Goal: Task Accomplishment & Management: Manage account settings

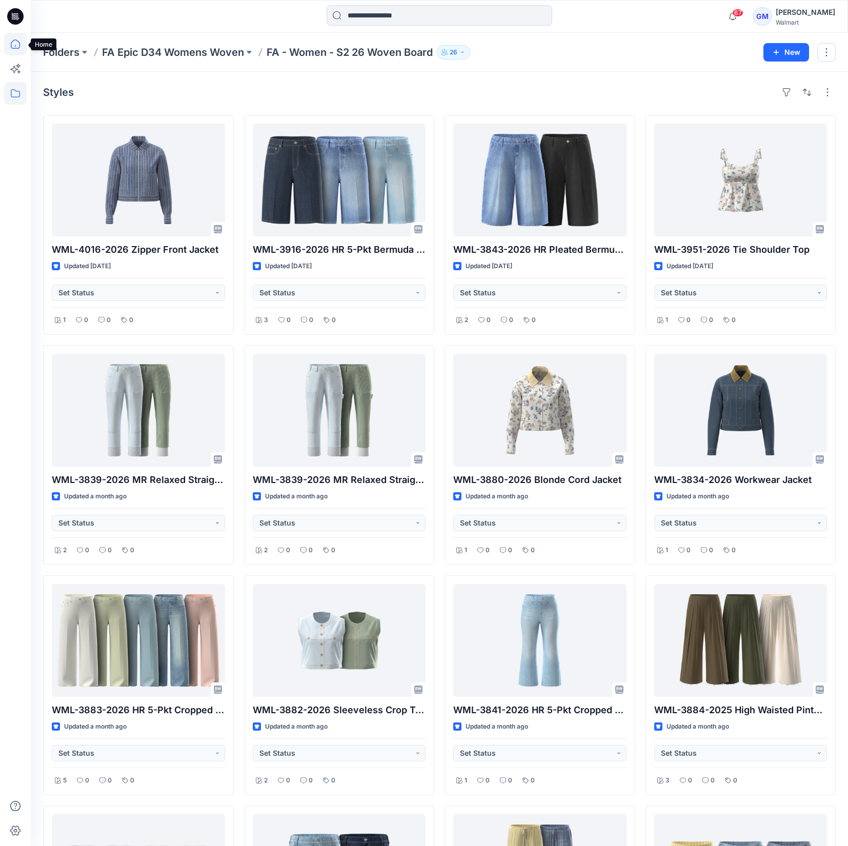
click at [18, 37] on icon at bounding box center [15, 44] width 23 height 23
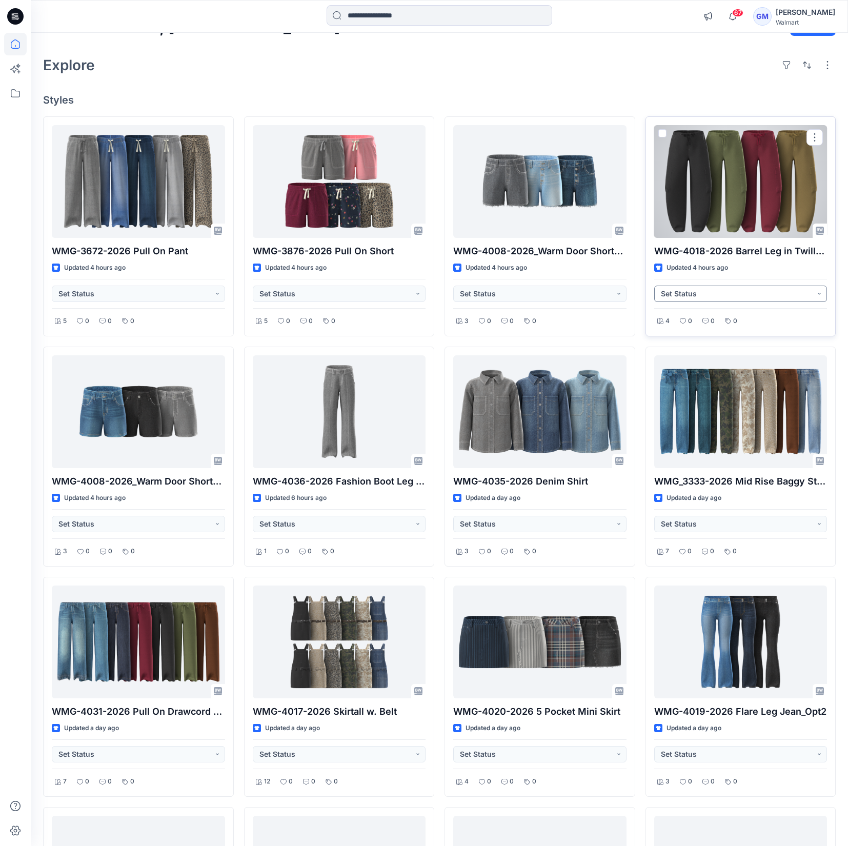
scroll to position [335, 0]
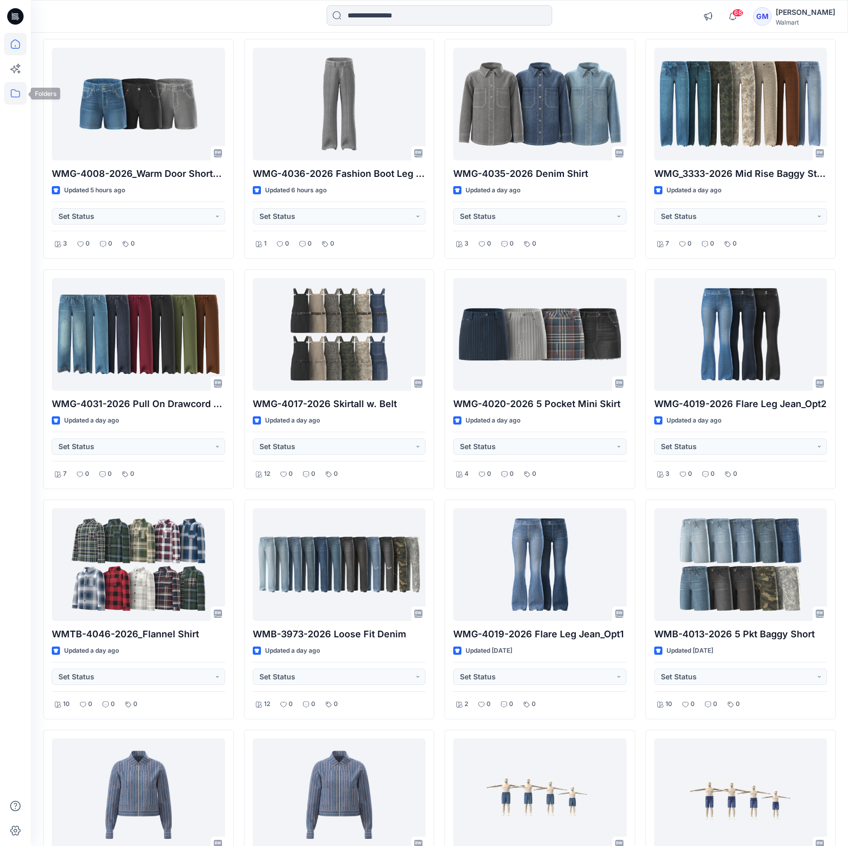
click at [18, 95] on icon at bounding box center [15, 93] width 23 height 23
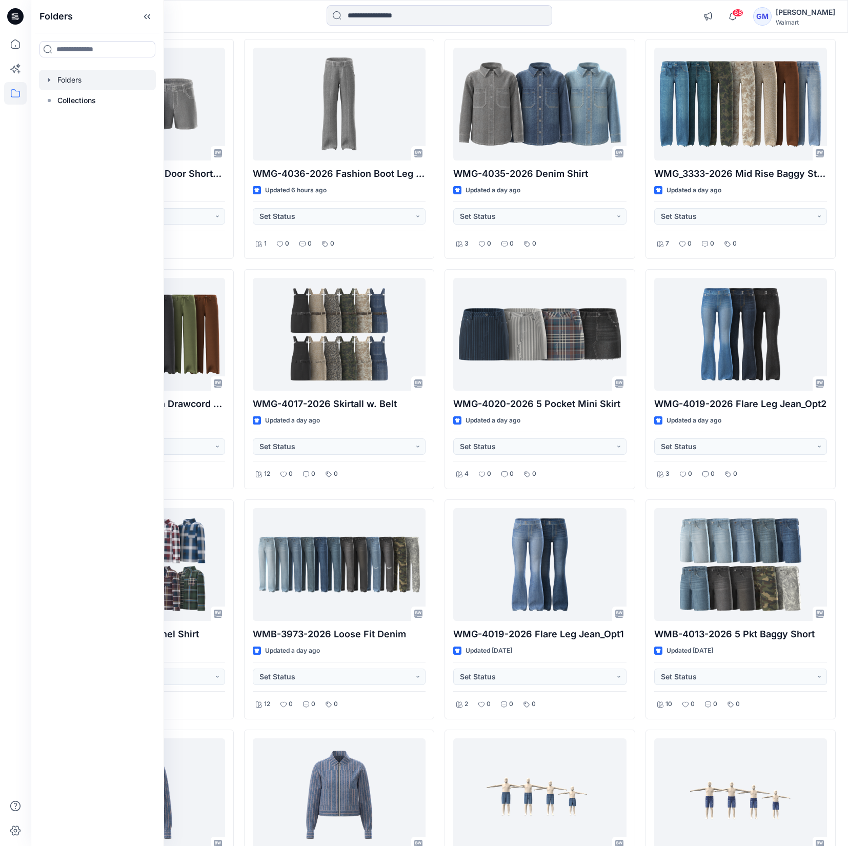
click at [66, 86] on div at bounding box center [97, 80] width 117 height 21
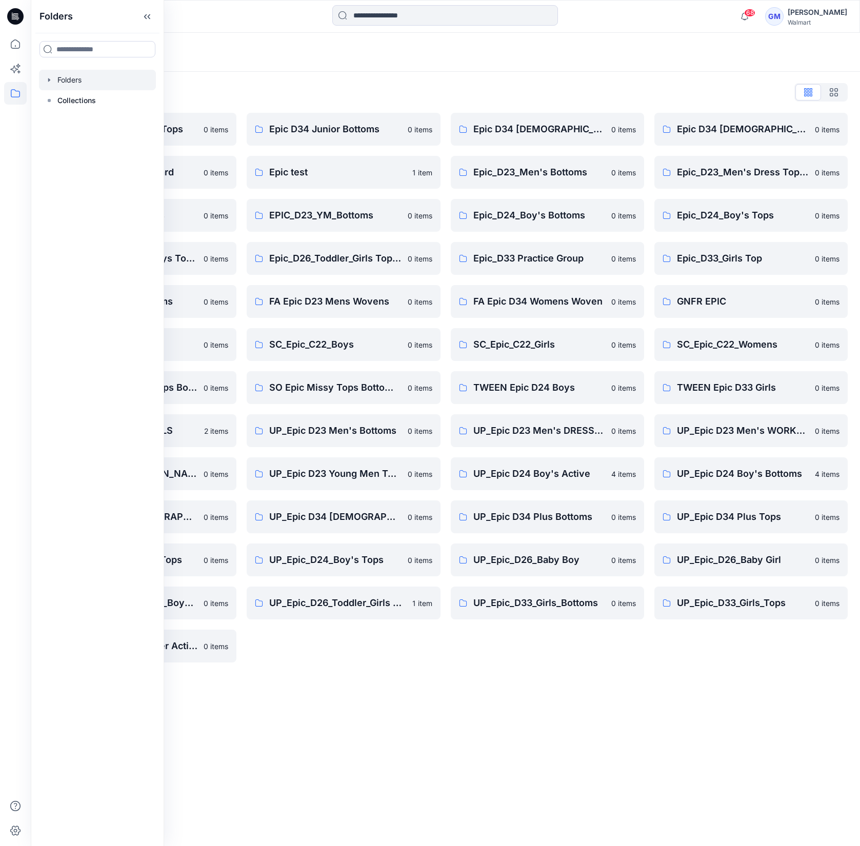
click at [315, 658] on div "Epic D34 Junior Bottoms 0 items Epic test 1 item EPIC_D23_YM_Bottoms 0 items Ep…" at bounding box center [343, 387] width 193 height 549
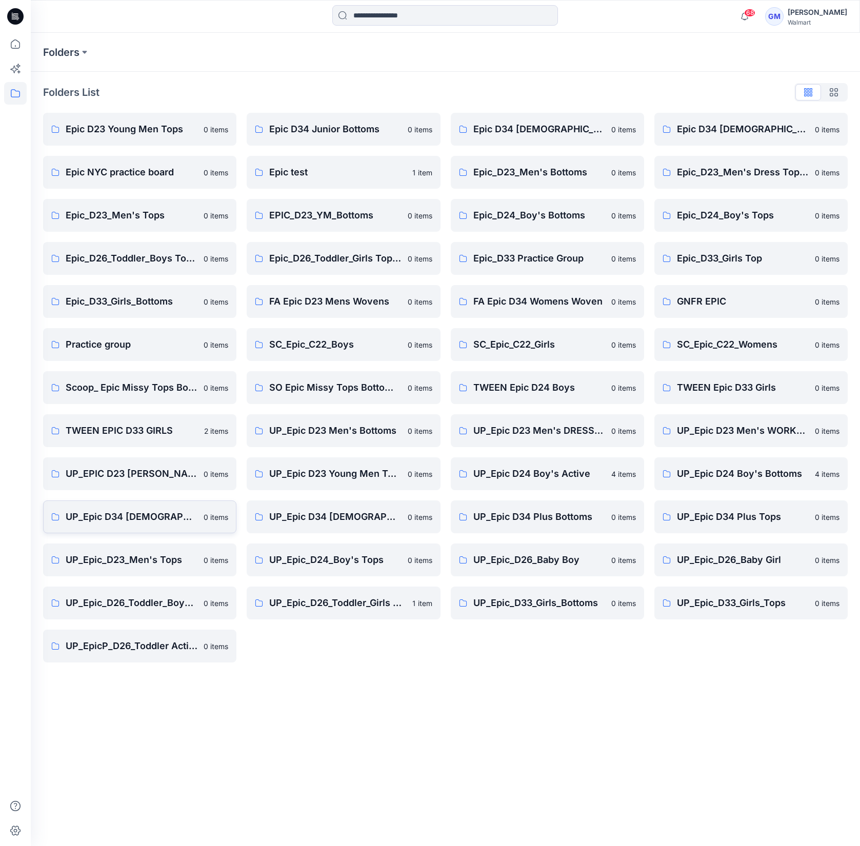
click at [152, 517] on p "UP_Epic D34 Ladies Bottoms" at bounding box center [132, 516] width 132 height 14
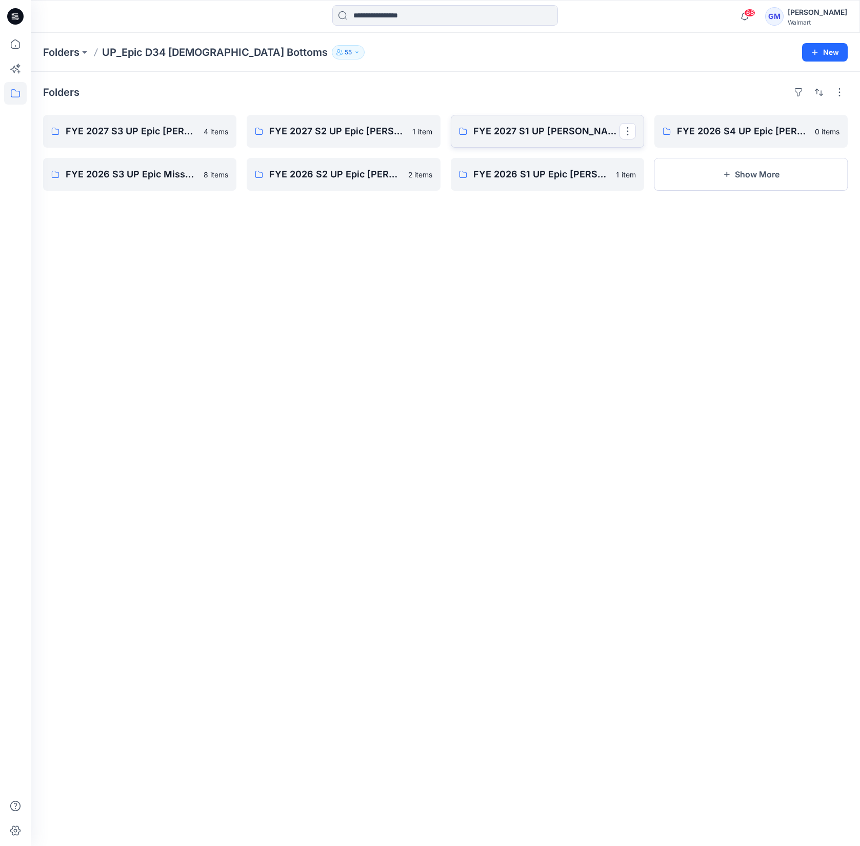
click at [478, 130] on p "FYE 2027 S1 UP Missy Bottoms" at bounding box center [546, 131] width 146 height 14
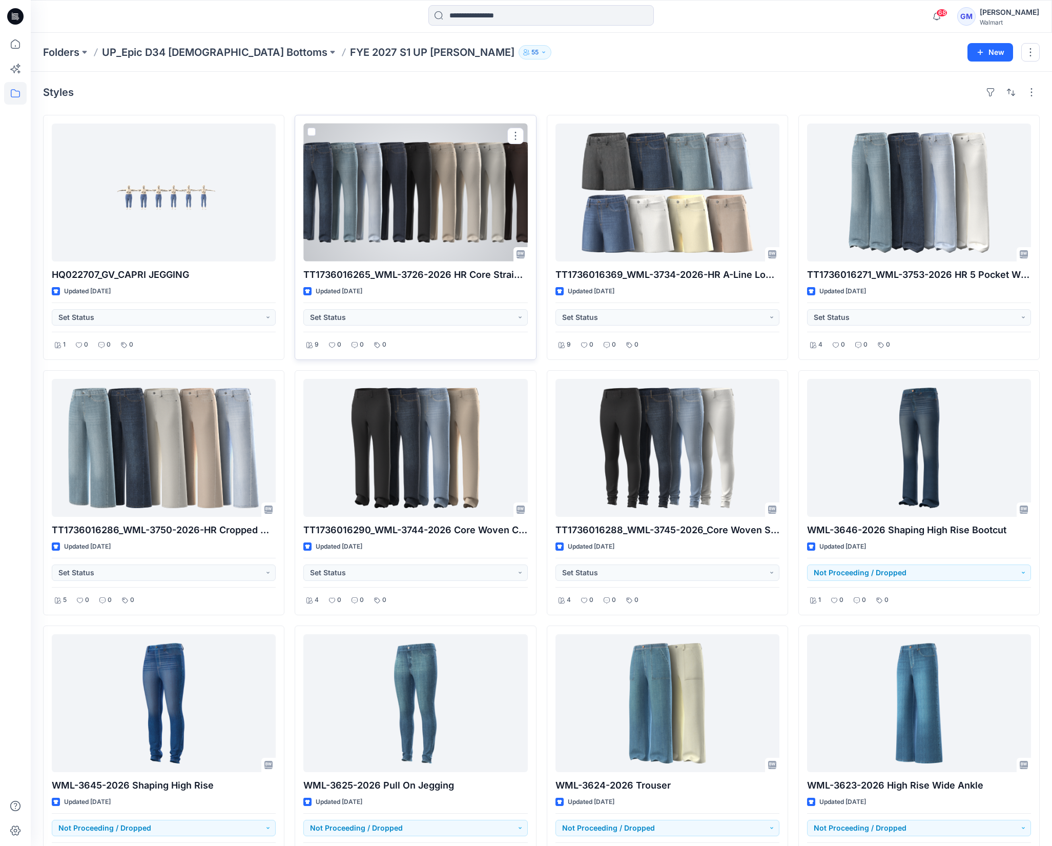
click at [478, 214] on div at bounding box center [415, 193] width 224 height 138
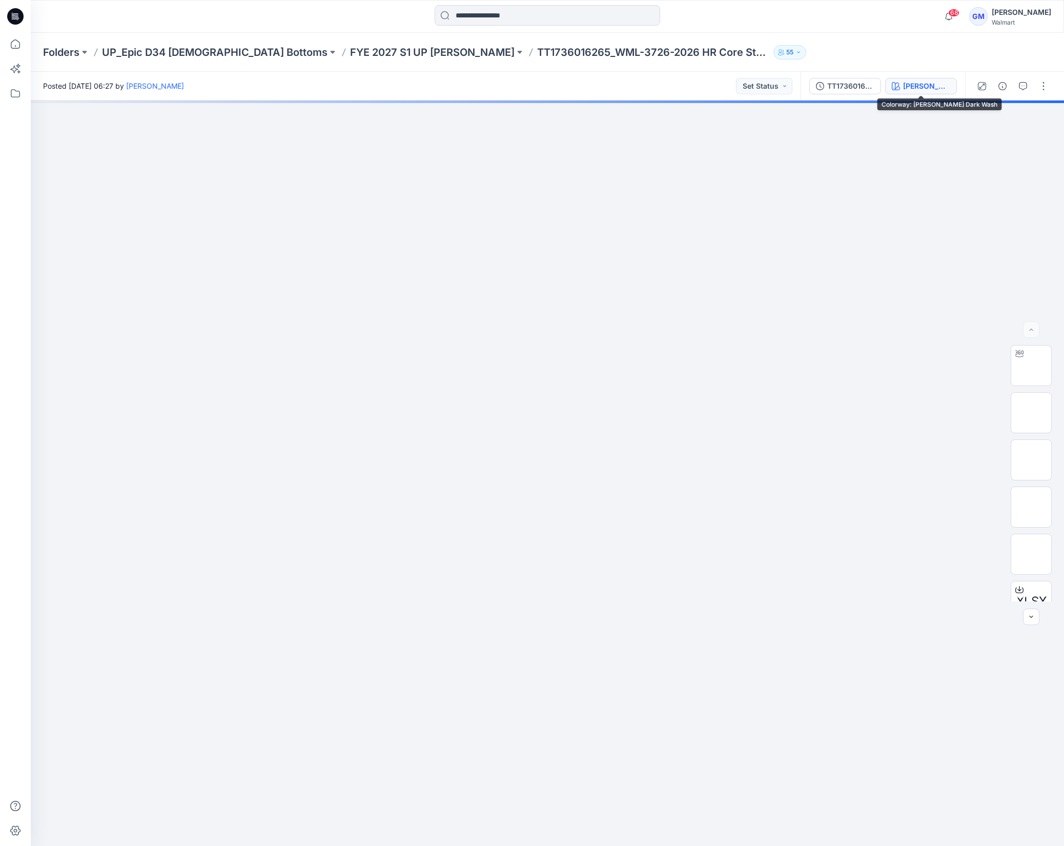
click at [847, 84] on div "Cora Dark Wash" at bounding box center [926, 85] width 47 height 11
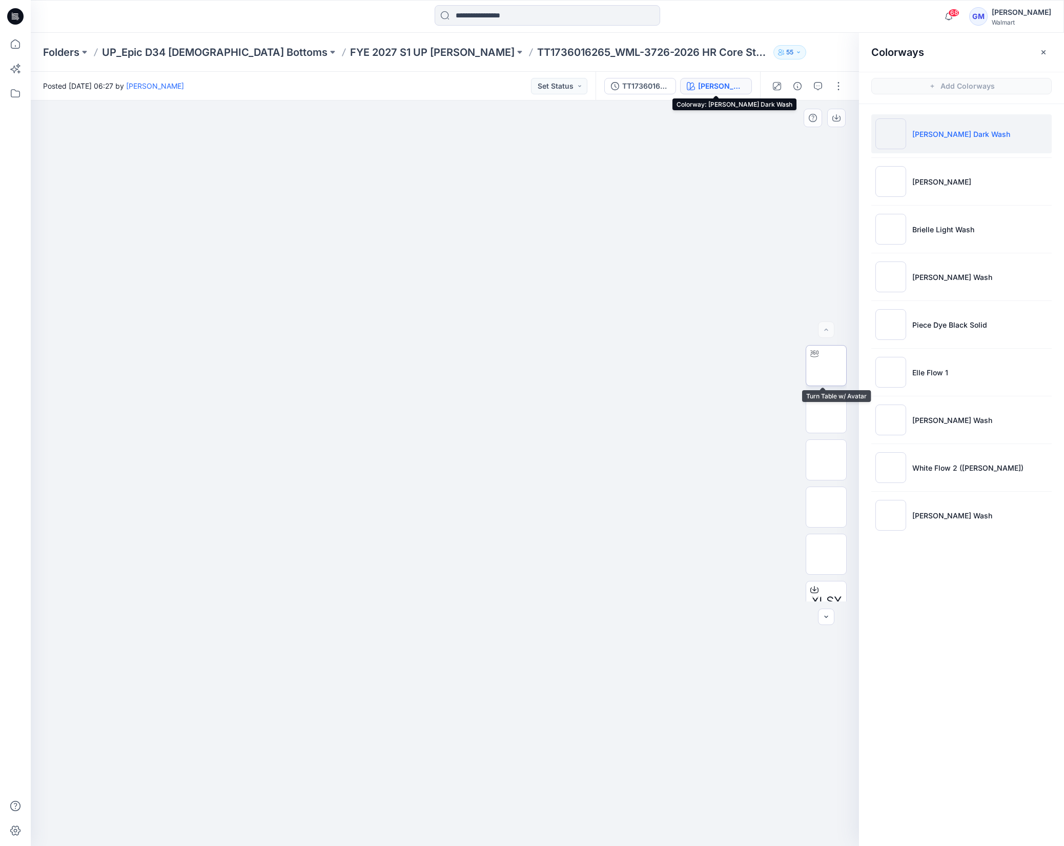
click at [826, 365] on img at bounding box center [826, 365] width 0 height 0
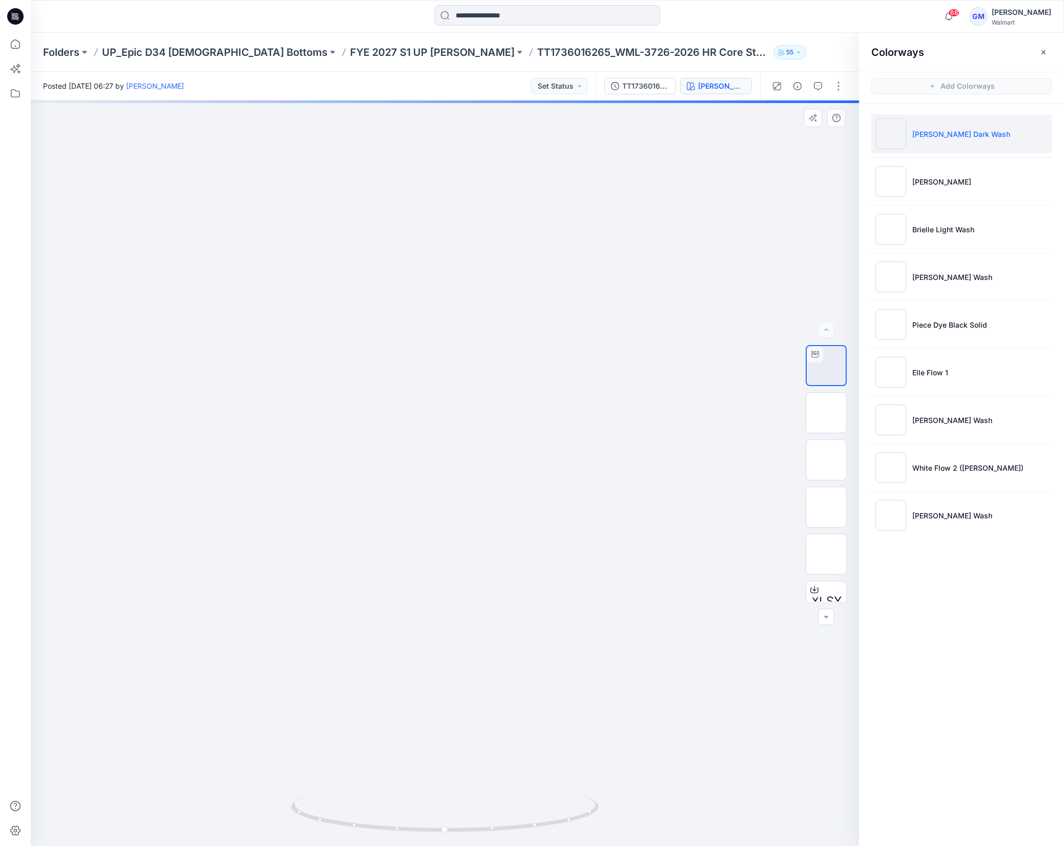
drag, startPoint x: 546, startPoint y: 571, endPoint x: 524, endPoint y: 367, distance: 204.6
drag, startPoint x: 981, startPoint y: 559, endPoint x: 961, endPoint y: 345, distance: 214.1
click at [847, 559] on div "Colorways Add Colorways Cora Dark Wash Lucy Wash Brielle Light Wash Liliana Rin…" at bounding box center [961, 439] width 205 height 813
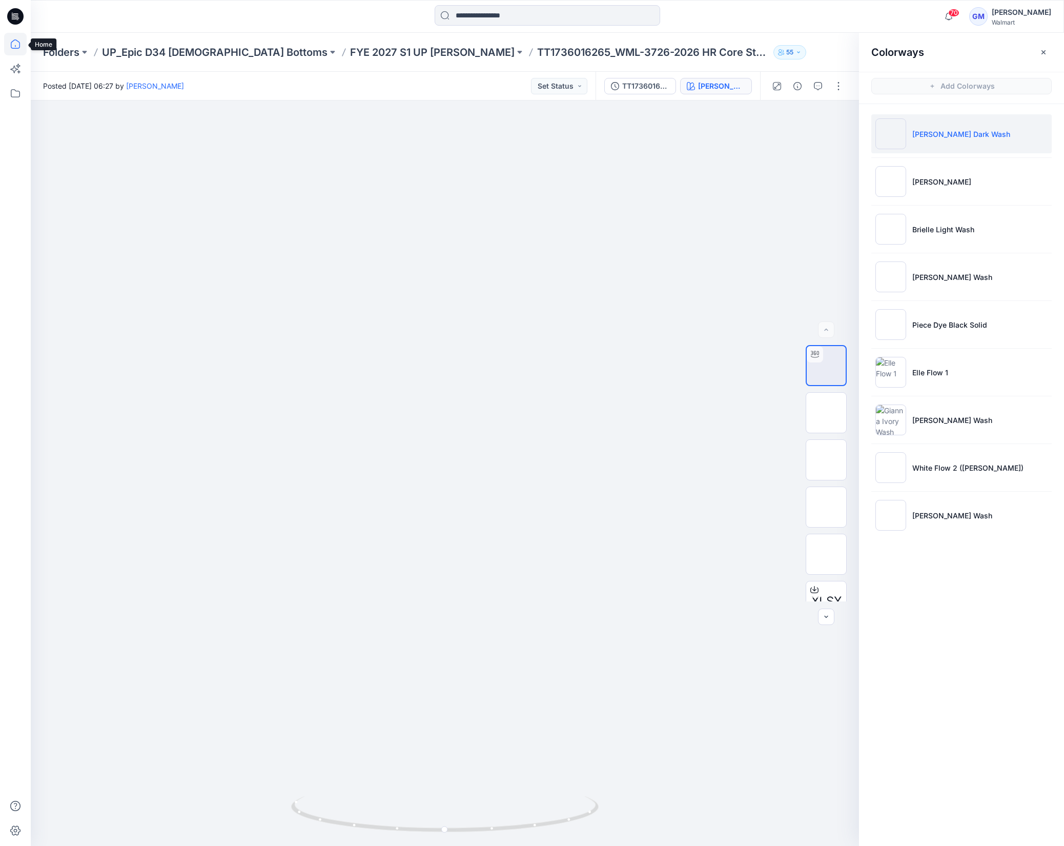
click at [13, 33] on icon at bounding box center [15, 44] width 23 height 23
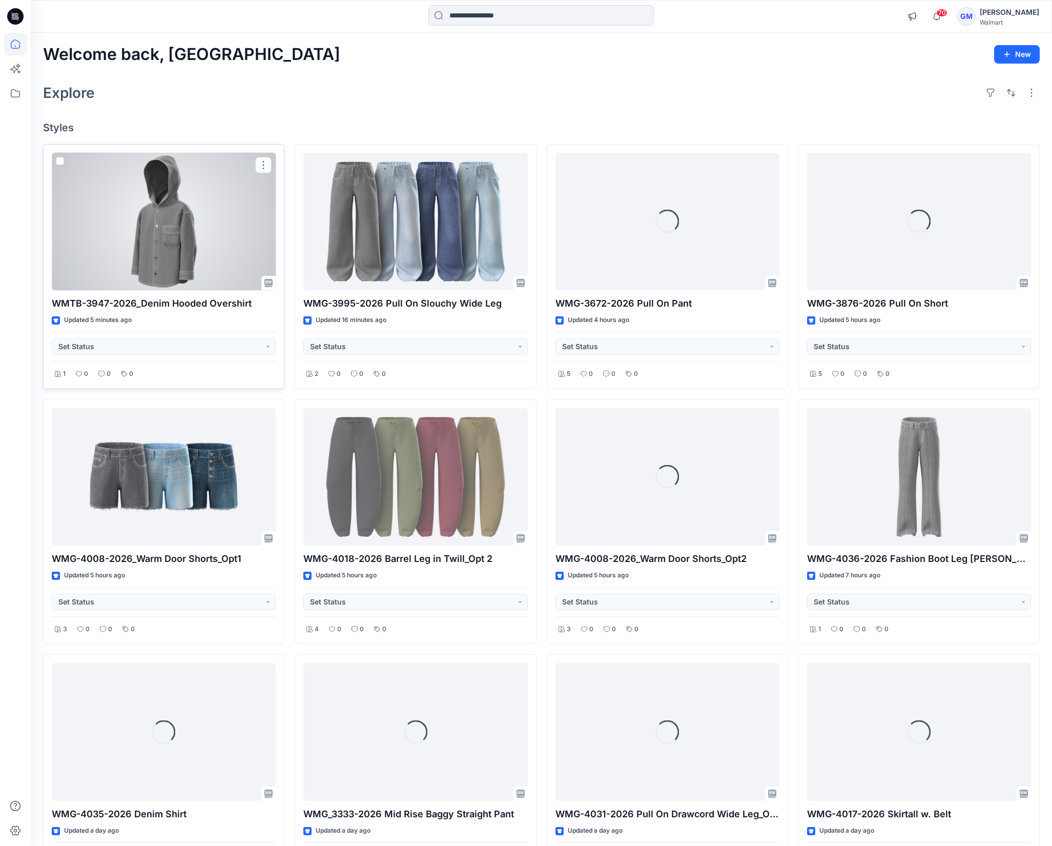
click at [116, 239] on div at bounding box center [164, 222] width 224 height 138
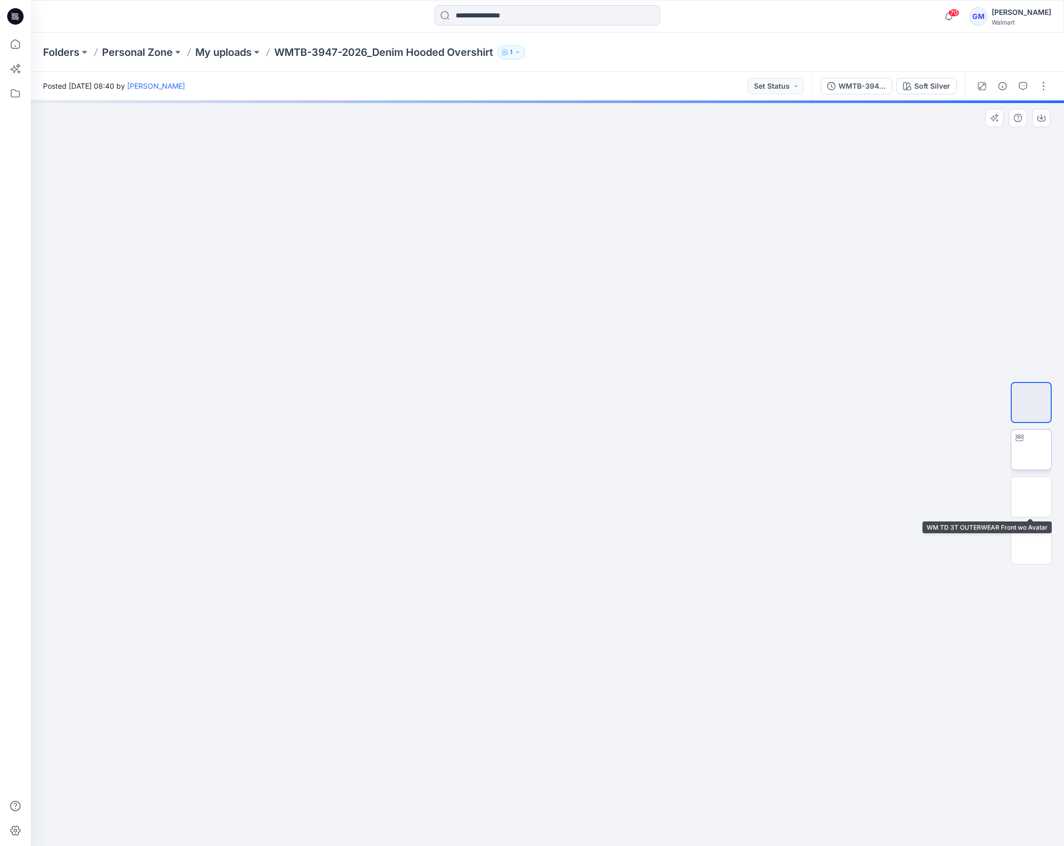
click at [847, 449] on img at bounding box center [1031, 449] width 0 height 0
drag, startPoint x: 705, startPoint y: 502, endPoint x: 701, endPoint y: 574, distance: 72.4
click at [701, 67] on img at bounding box center [547, 67] width 812 height 0
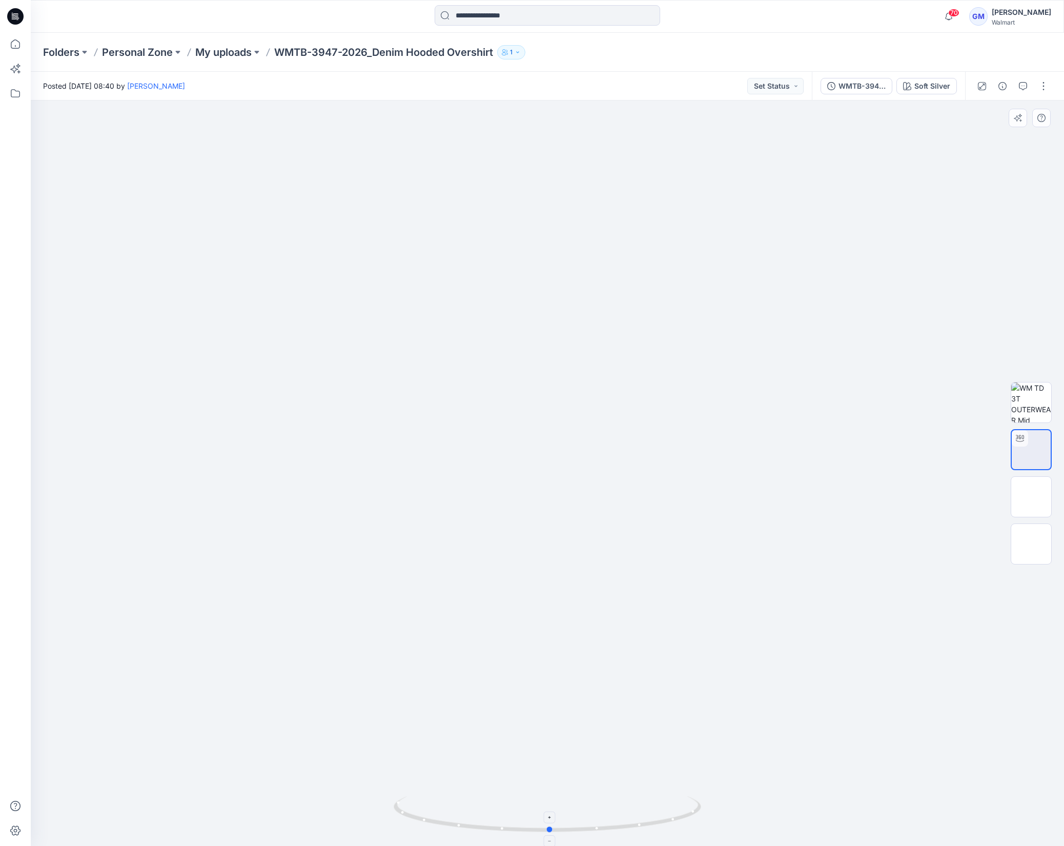
drag, startPoint x: 623, startPoint y: 823, endPoint x: 642, endPoint y: 819, distance: 19.5
click at [642, 819] on icon at bounding box center [549, 815] width 310 height 38
click at [847, 406] on img at bounding box center [1031, 402] width 40 height 40
click at [847, 497] on img at bounding box center [1031, 497] width 0 height 0
click at [847, 544] on img at bounding box center [1031, 544] width 0 height 0
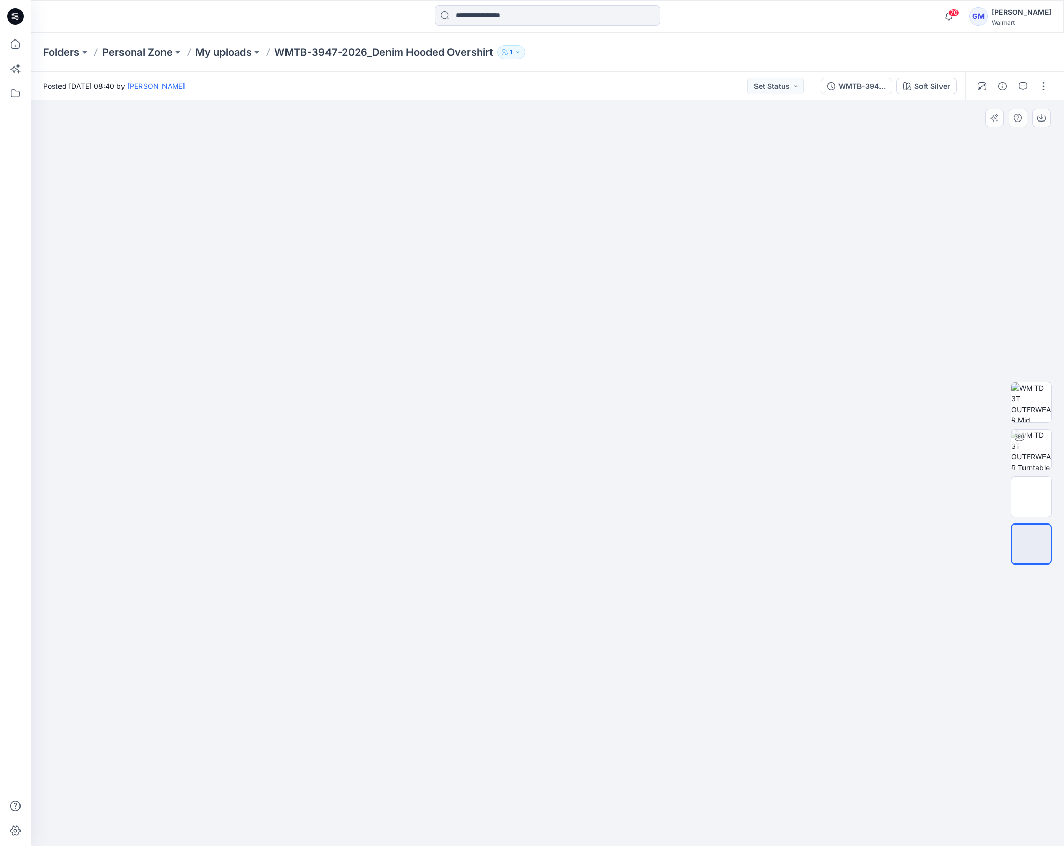
click at [355, 217] on img at bounding box center [547, 217] width 513 height 0
click at [847, 83] on button "WMTB-3947-2026_Denim Hooded Overshirt_Full Colorway" at bounding box center [857, 86] width 72 height 16
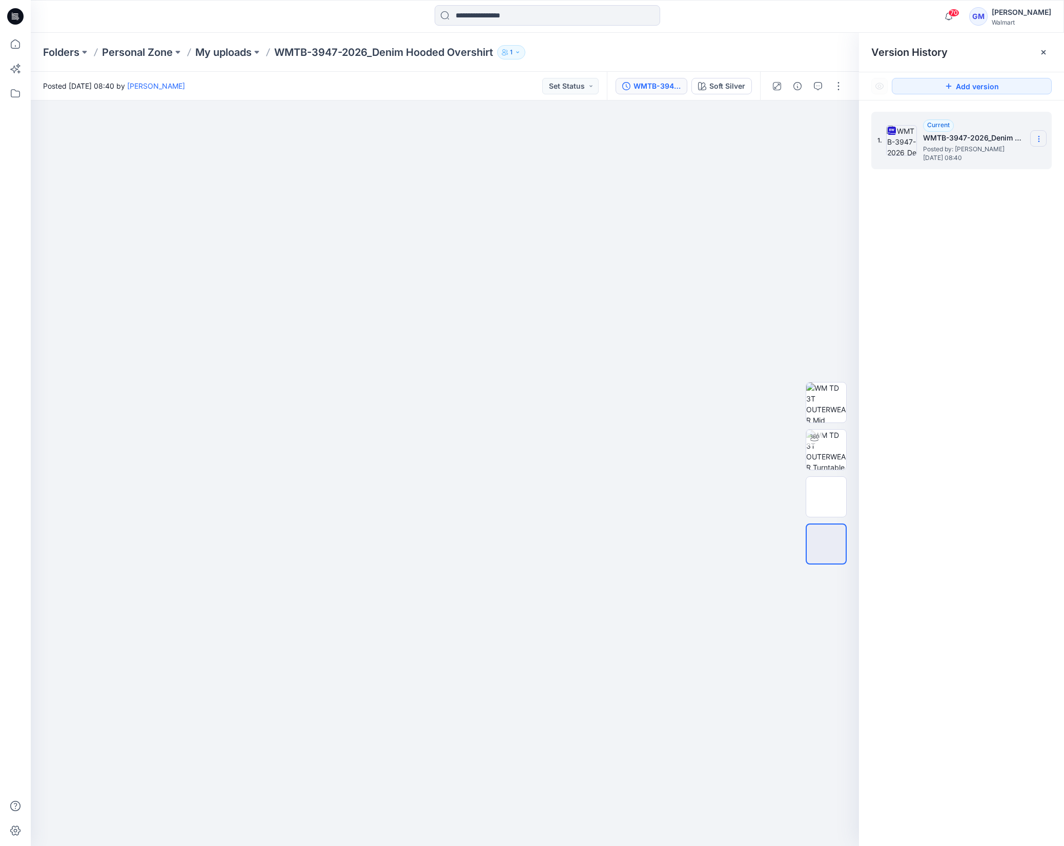
click at [847, 136] on icon at bounding box center [1039, 139] width 8 height 8
click at [847, 194] on span "Rename Version" at bounding box center [970, 200] width 53 height 12
click at [847, 138] on input "**********" at bounding box center [988, 137] width 113 height 16
drag, startPoint x: 998, startPoint y: 136, endPoint x: 1086, endPoint y: 140, distance: 87.2
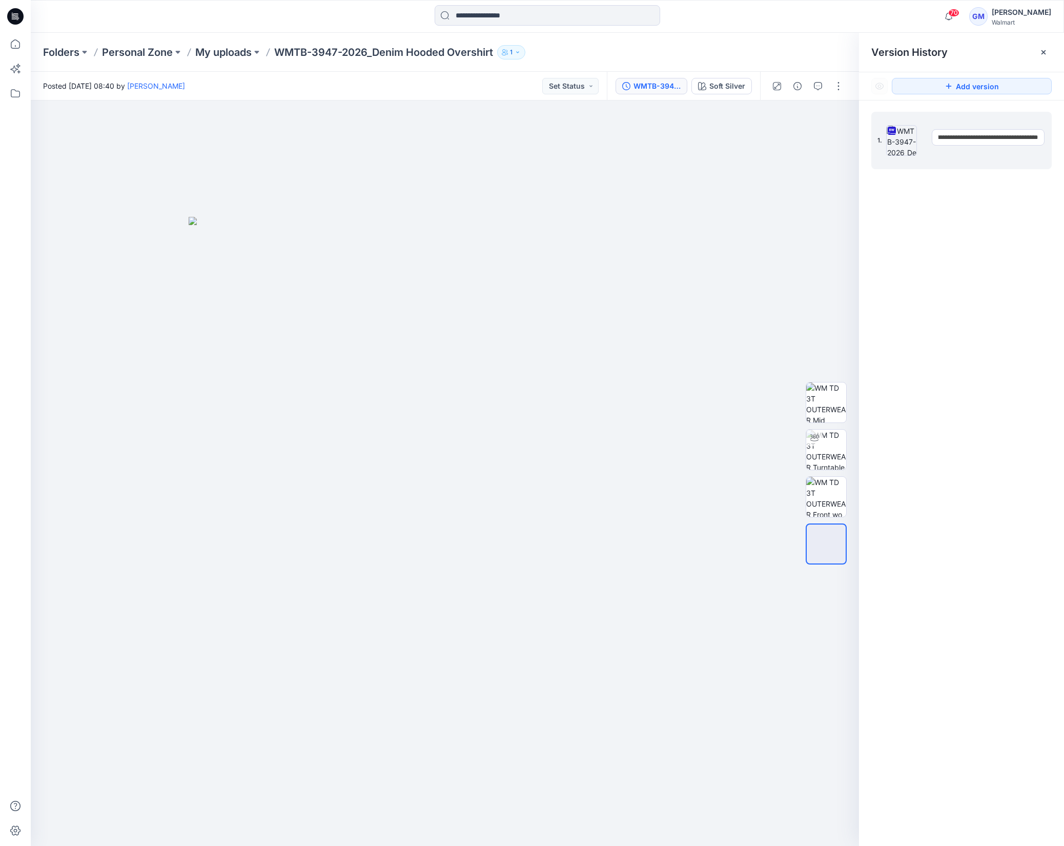
click at [847, 140] on html "70 Notifications Your style WMG-4036-2026 Fashion Boot Leg Jean is ready 9 minu…" at bounding box center [532, 423] width 1064 height 846
type input "**********"
click at [299, 508] on img at bounding box center [445, 531] width 513 height 629
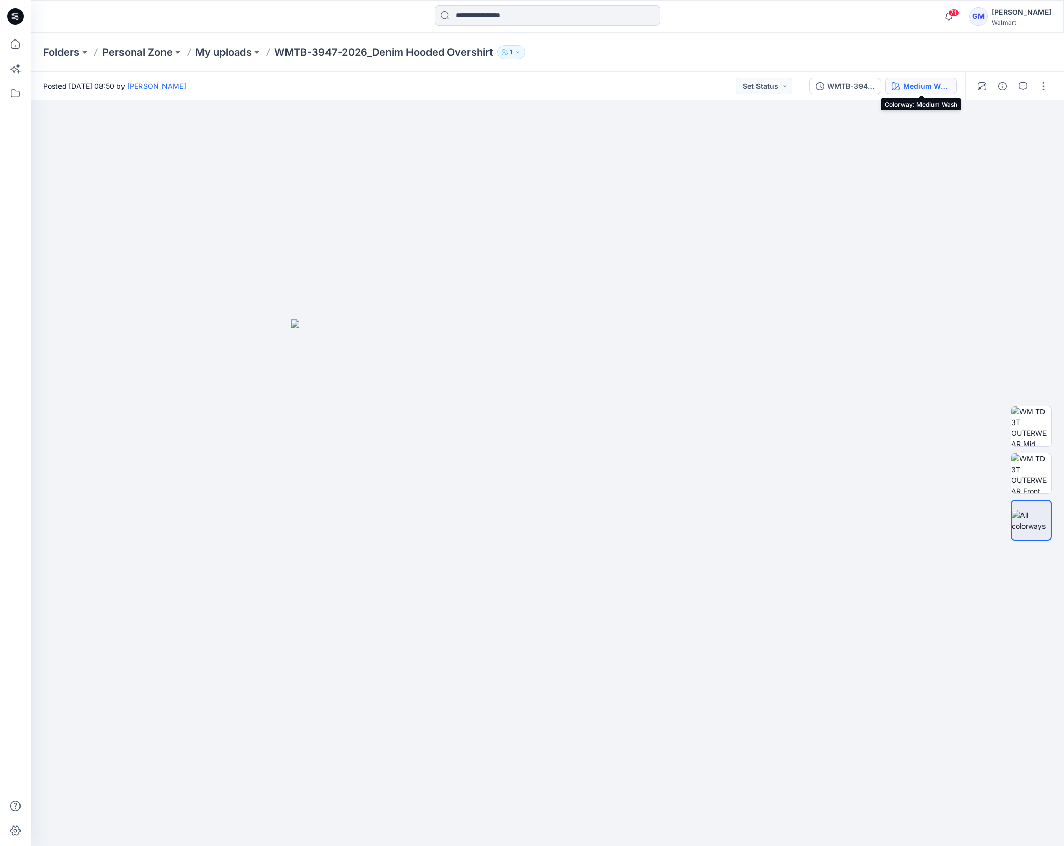
click at [928, 85] on div "Medium Wash" at bounding box center [926, 85] width 47 height 11
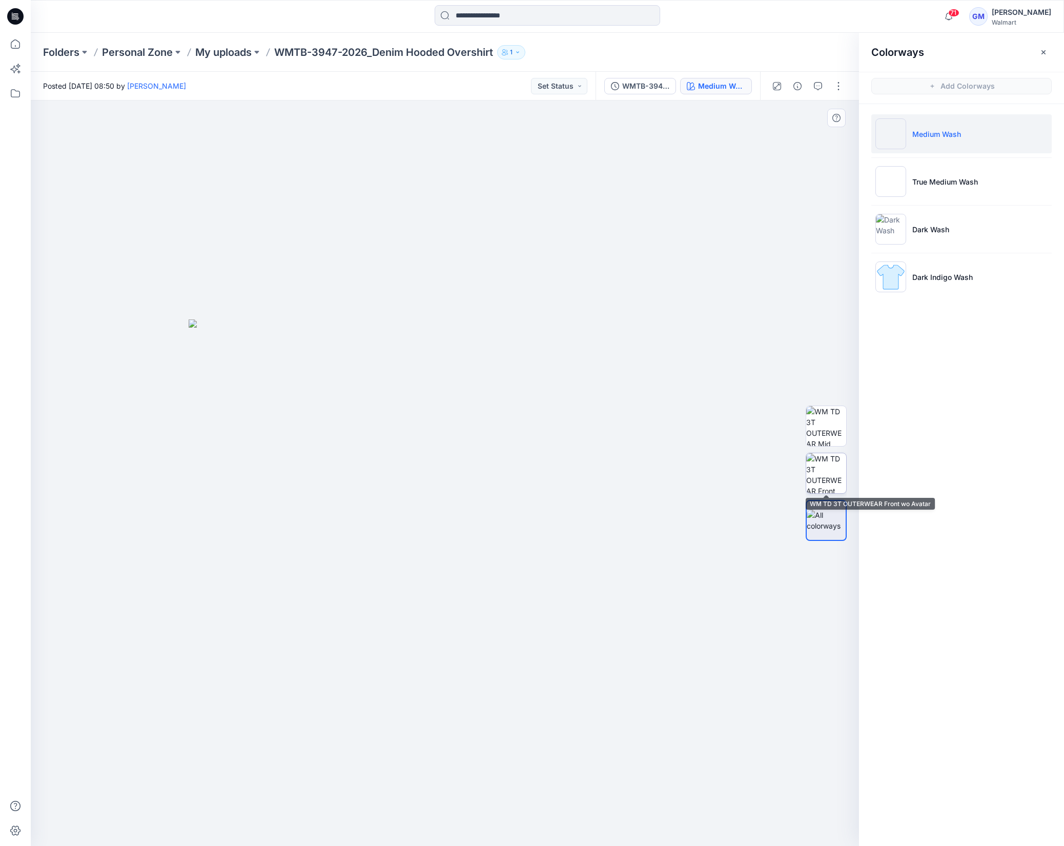
click at [817, 466] on img at bounding box center [826, 473] width 40 height 40
click at [952, 139] on li "Medium Wash" at bounding box center [961, 133] width 180 height 39
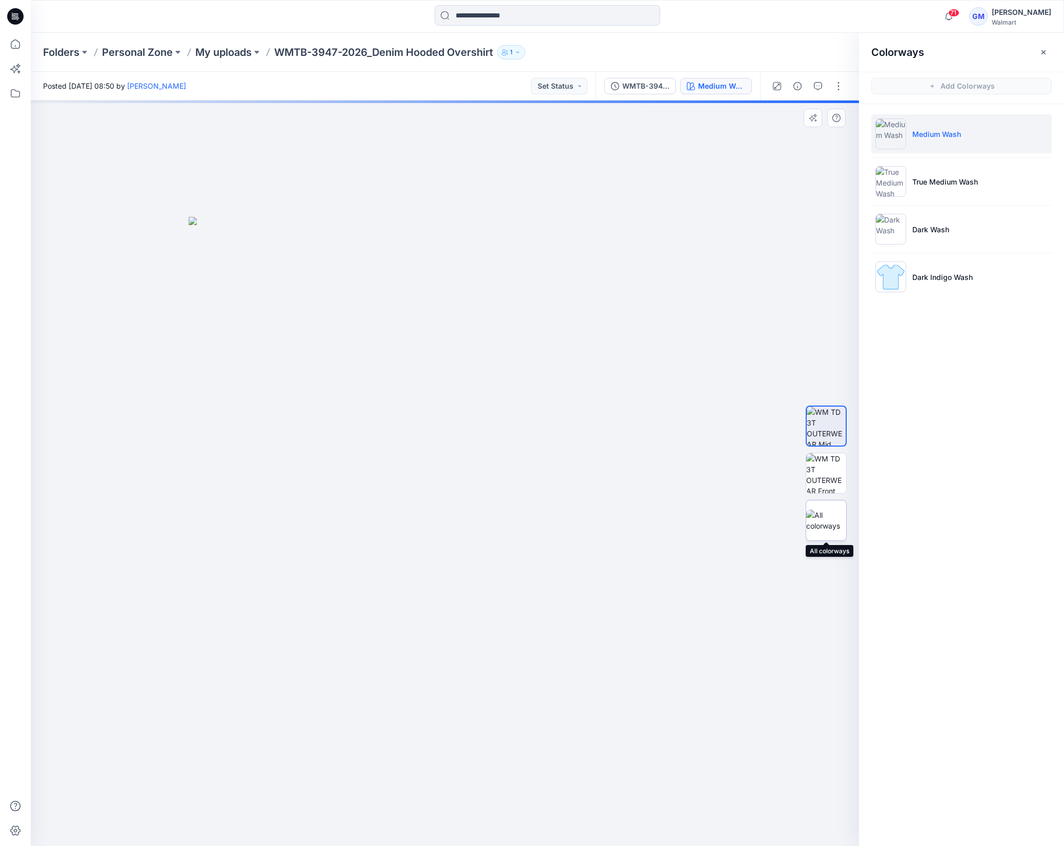
click at [827, 524] on img at bounding box center [826, 520] width 40 height 22
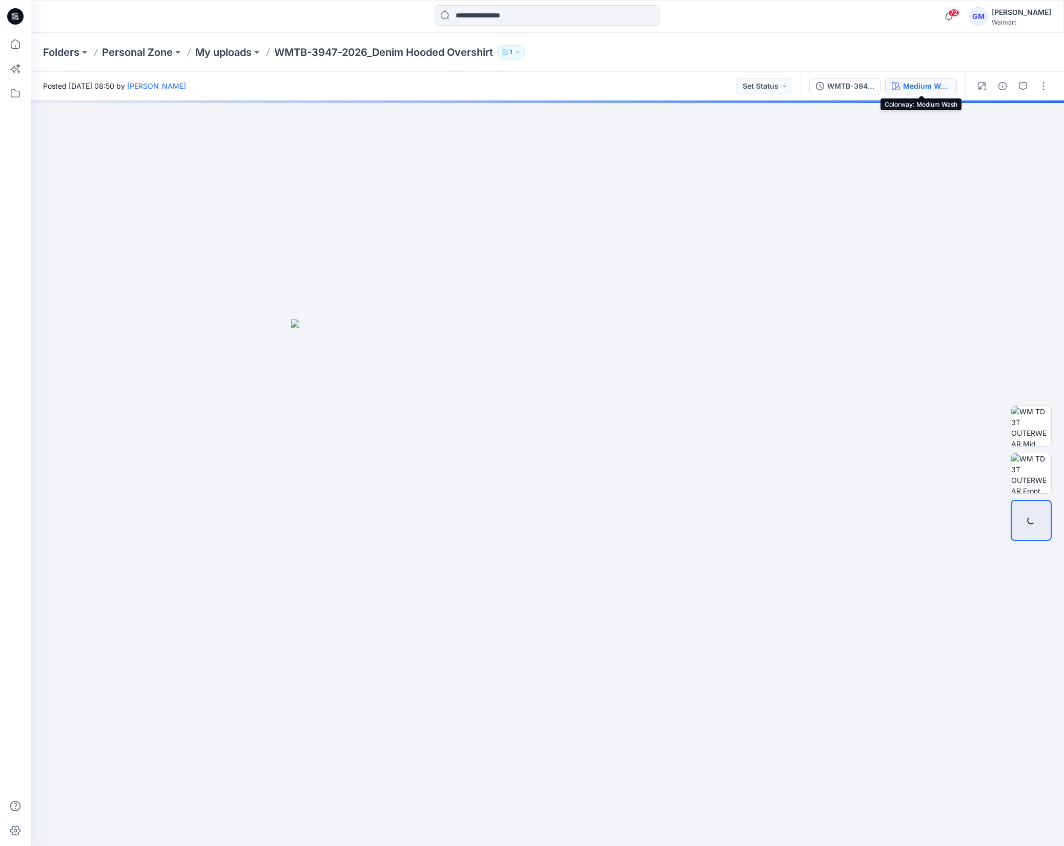
click at [908, 83] on div "Medium Wash" at bounding box center [926, 85] width 47 height 11
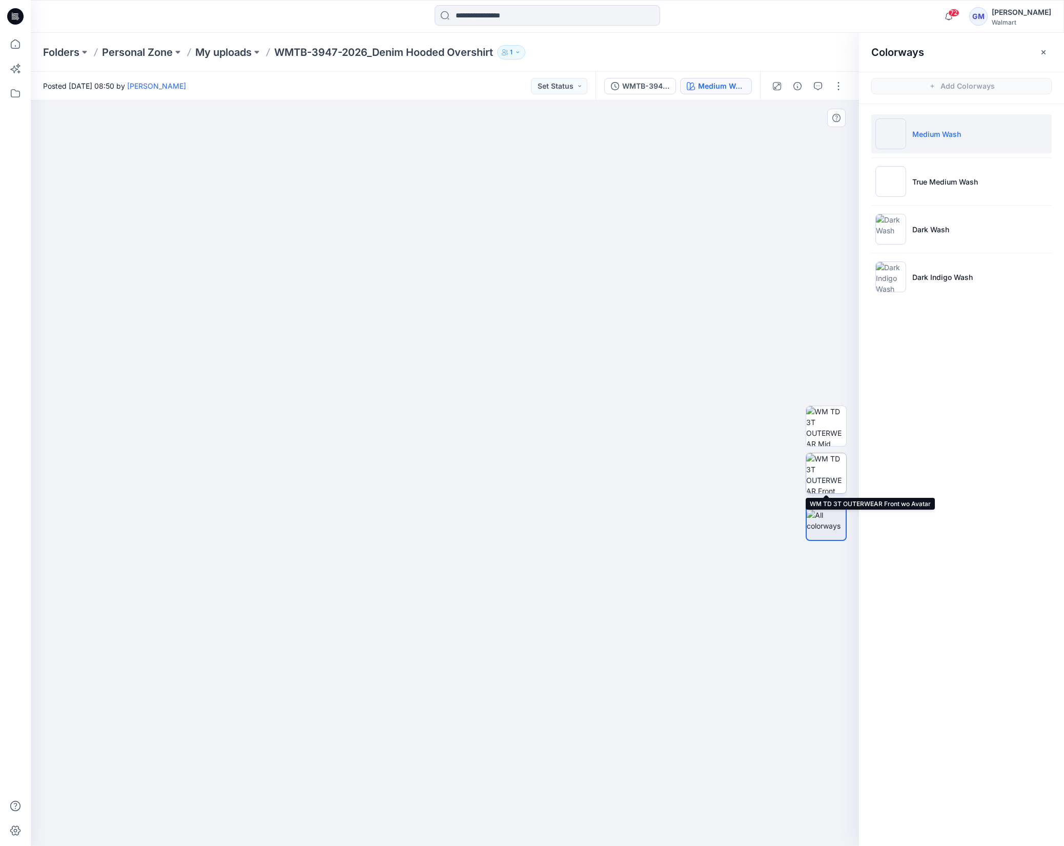
click at [836, 473] on img at bounding box center [826, 473] width 40 height 40
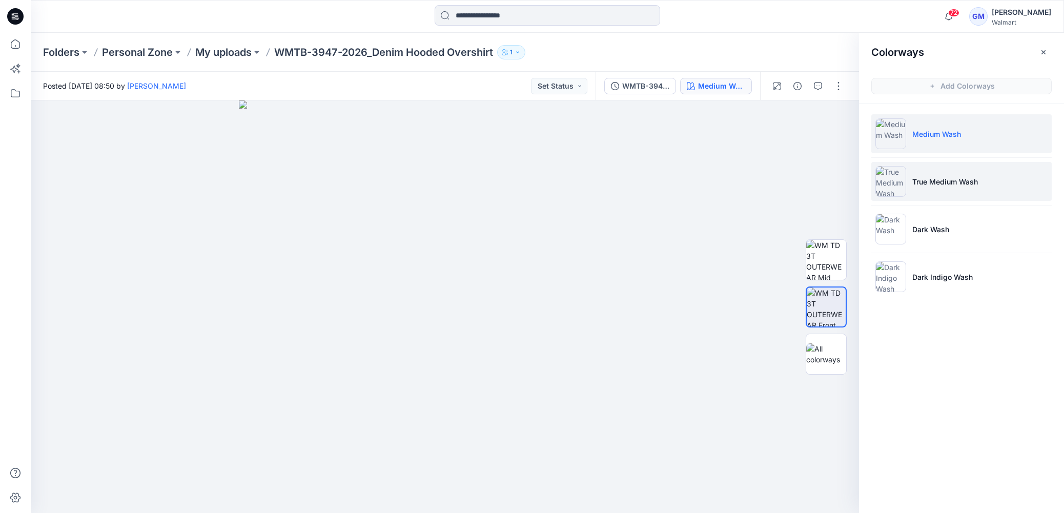
click at [957, 191] on li "True Medium Wash" at bounding box center [961, 181] width 180 height 39
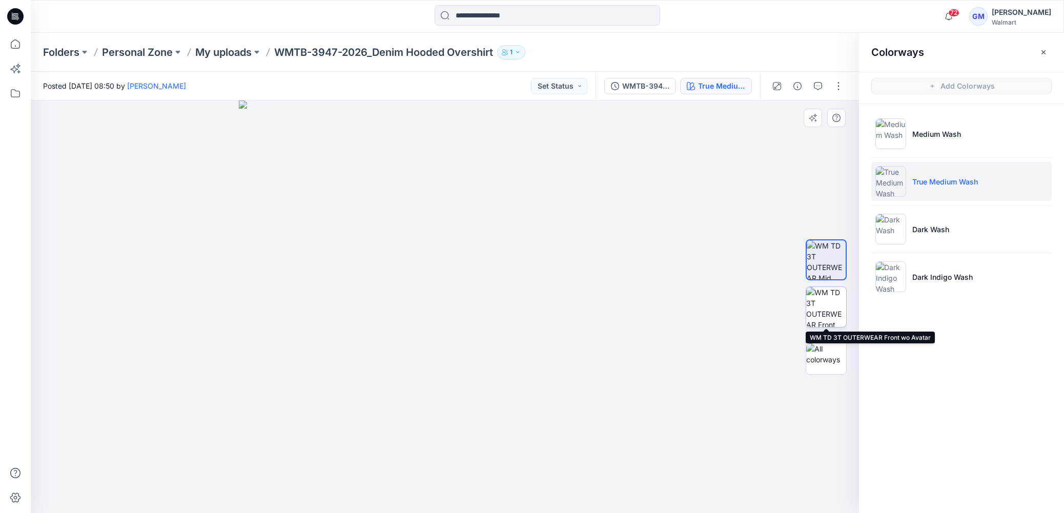
click at [837, 305] on img at bounding box center [826, 307] width 40 height 40
click at [1015, 419] on div "Colorways Add Colorways Medium Wash True Medium Wash Dark Wash Dark Indigo Wash" at bounding box center [961, 273] width 205 height 480
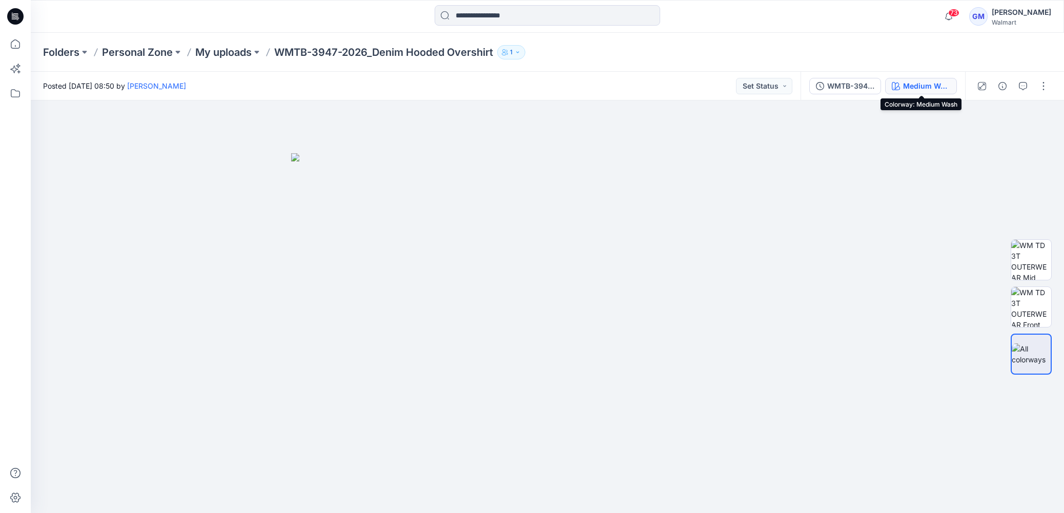
click at [907, 91] on button "Medium Wash" at bounding box center [921, 86] width 72 height 16
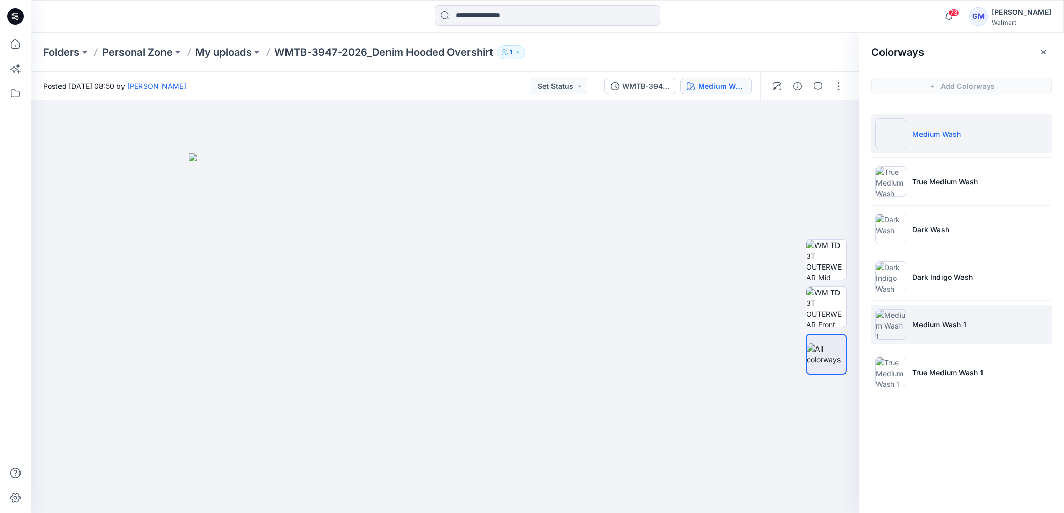
click at [947, 317] on li "Medium Wash 1" at bounding box center [961, 324] width 180 height 39
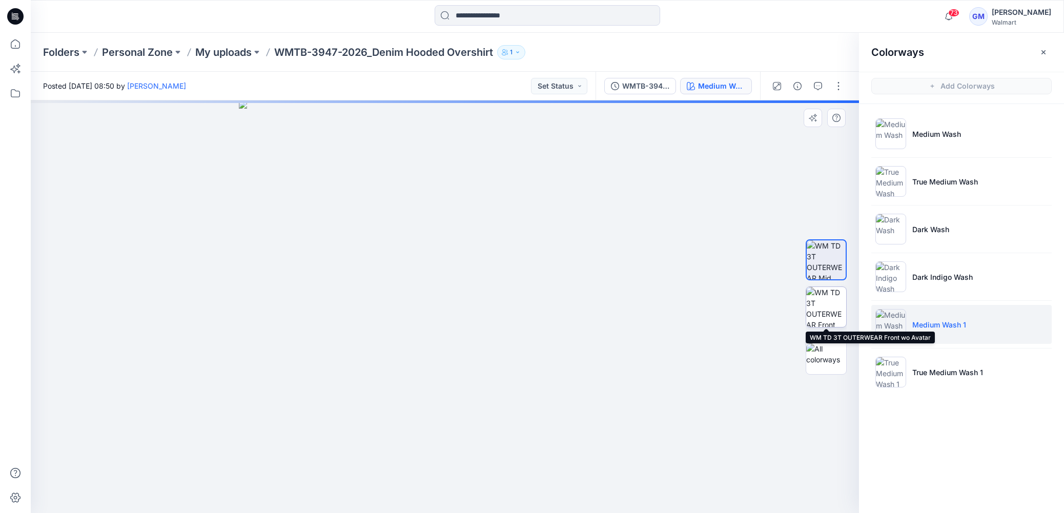
click at [834, 314] on img at bounding box center [826, 307] width 40 height 40
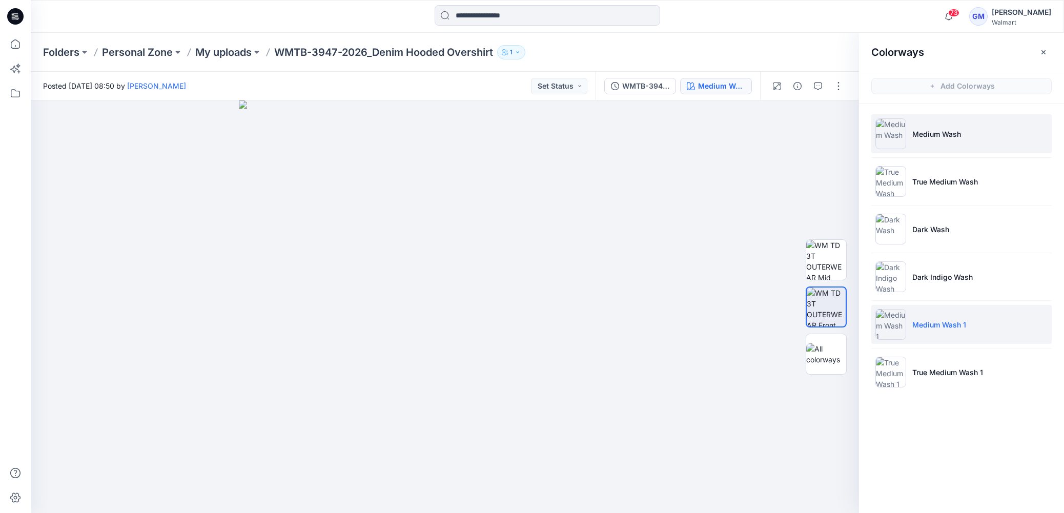
click at [946, 132] on p "Medium Wash" at bounding box center [936, 134] width 49 height 11
click at [907, 317] on li "Medium Wash 1" at bounding box center [961, 324] width 180 height 39
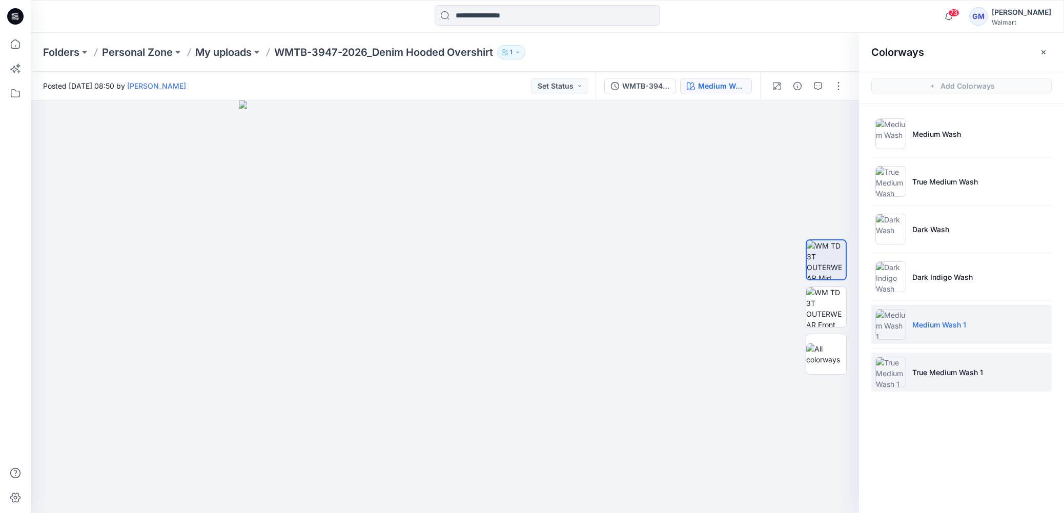
click at [934, 361] on li "True Medium Wash 1" at bounding box center [961, 372] width 180 height 39
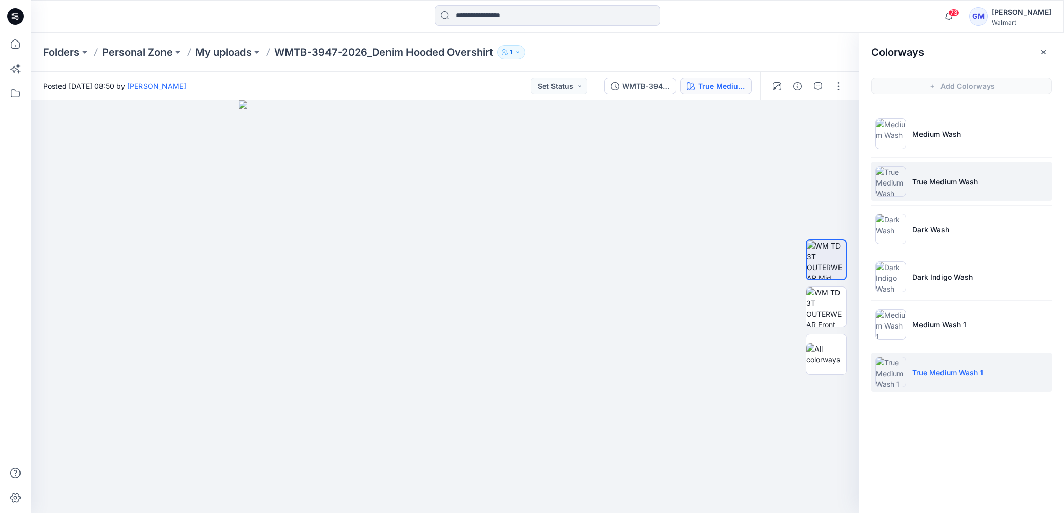
click at [930, 186] on p "True Medium Wash" at bounding box center [945, 181] width 66 height 11
click at [932, 363] on li "True Medium Wash 1" at bounding box center [961, 372] width 180 height 39
click at [947, 182] on p "True Medium Wash" at bounding box center [945, 181] width 66 height 11
click at [948, 365] on li "True Medium Wash 1" at bounding box center [961, 372] width 180 height 39
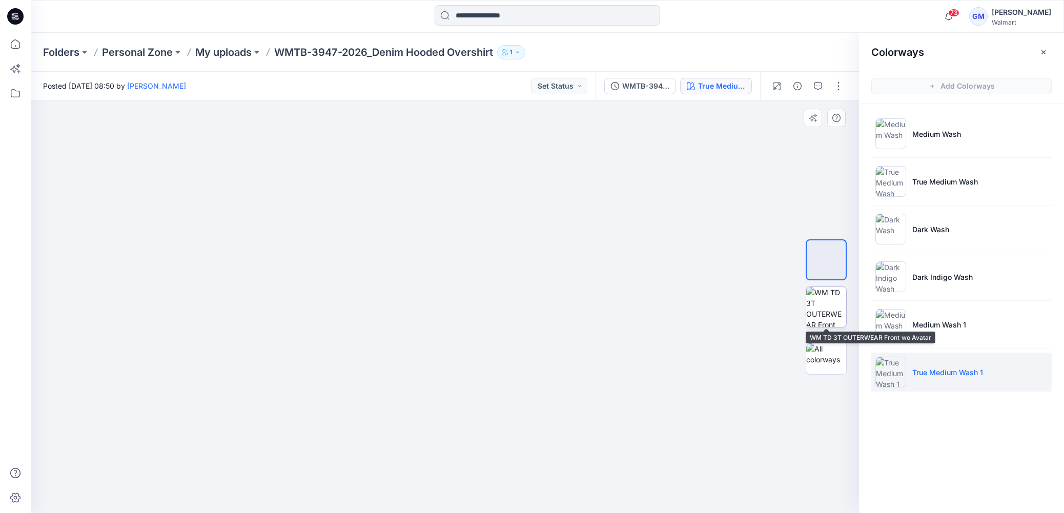
click at [842, 305] on img at bounding box center [826, 307] width 40 height 40
click at [838, 92] on button "button" at bounding box center [838, 86] width 16 height 16
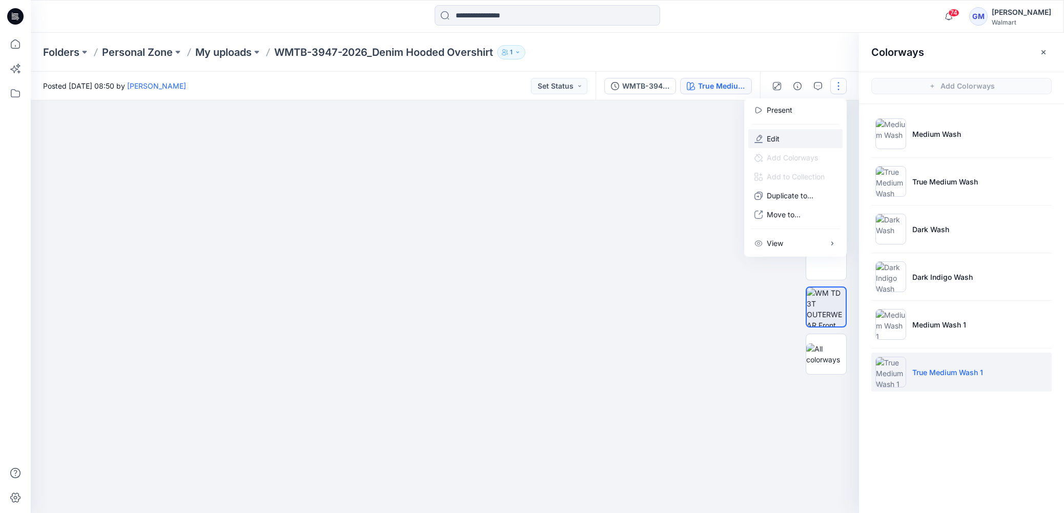
click at [791, 136] on button "Edit" at bounding box center [795, 138] width 94 height 19
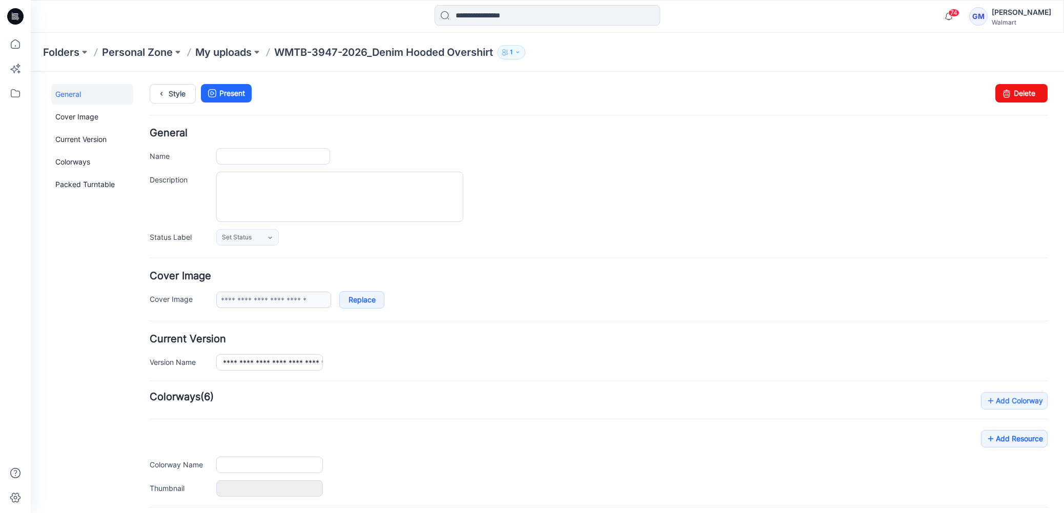
type input "**********"
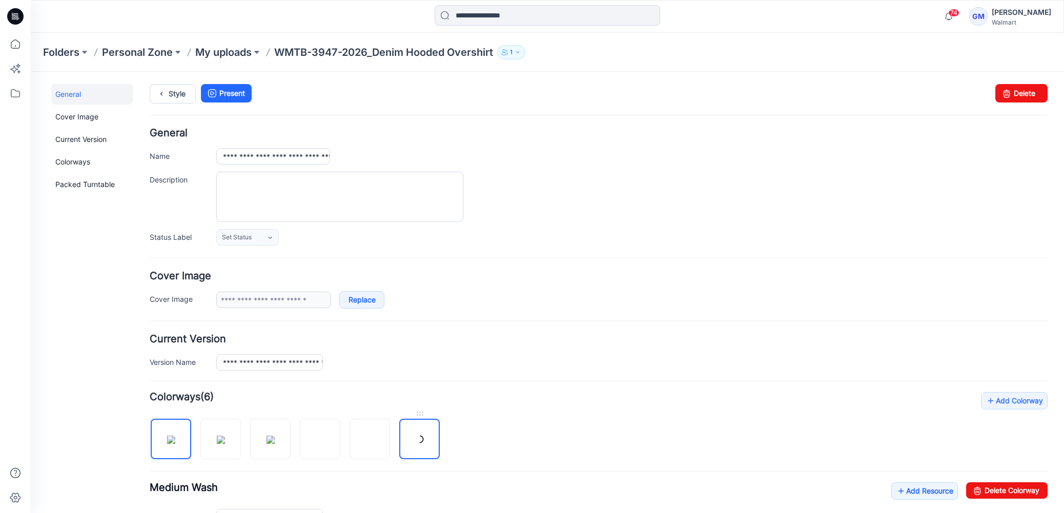
click at [31, 72] on img at bounding box center [31, 72] width 0 height 0
drag, startPoint x: 994, startPoint y: 492, endPoint x: 631, endPoint y: 141, distance: 504.6
click at [994, 491] on link "Delete Colorway" at bounding box center [1006, 490] width 81 height 16
type input "**********"
click at [173, 87] on link "Style" at bounding box center [173, 93] width 46 height 19
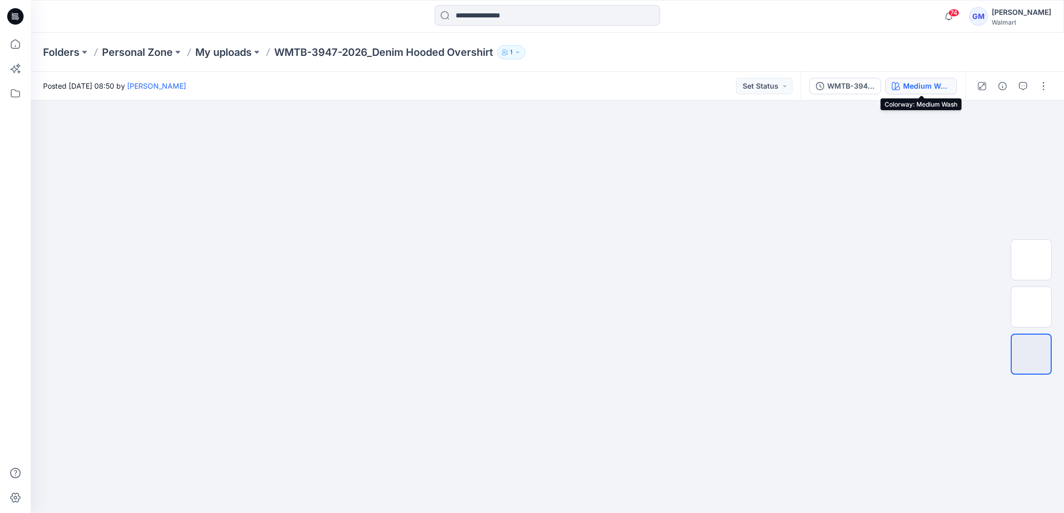
click at [904, 85] on div "Medium Wash" at bounding box center [926, 85] width 47 height 11
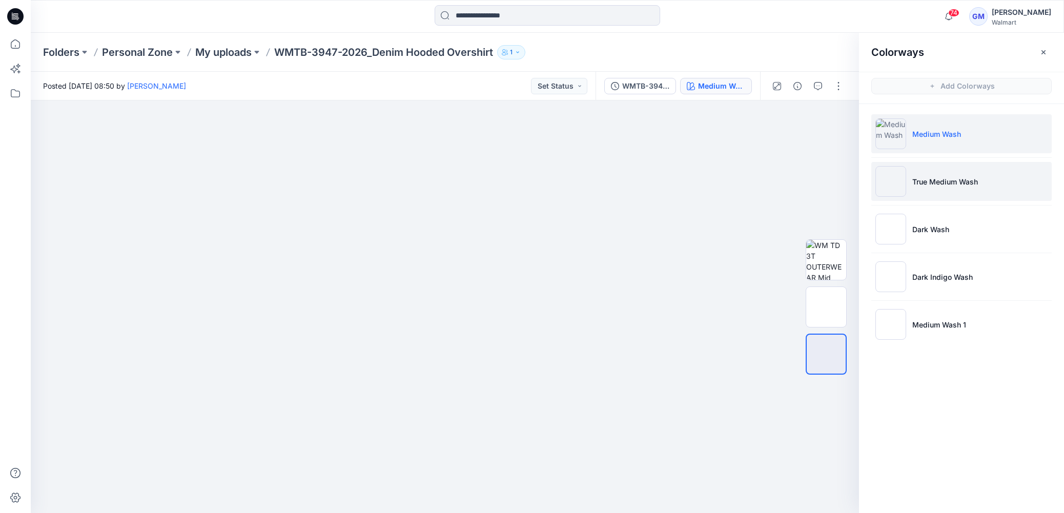
click at [921, 189] on li "True Medium Wash" at bounding box center [961, 181] width 180 height 39
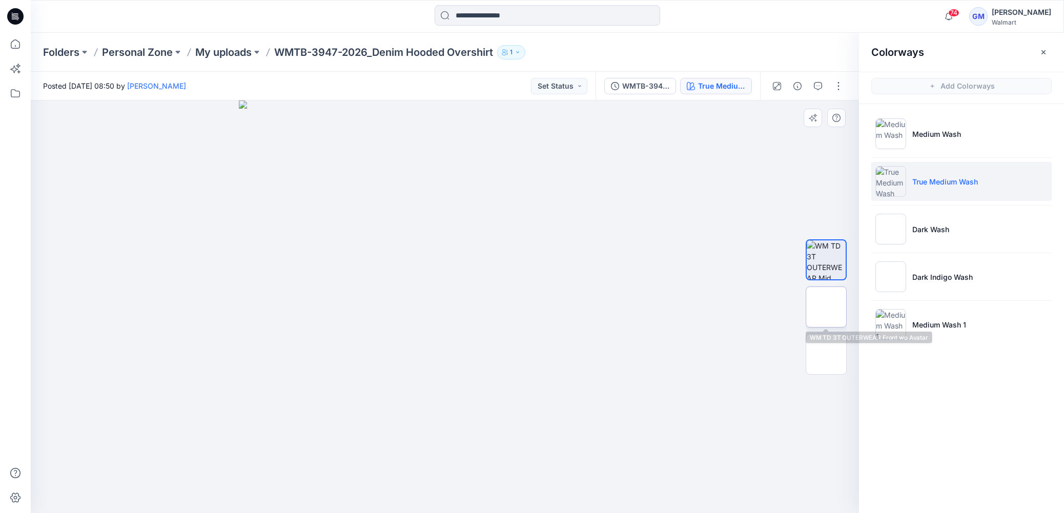
click at [826, 307] on img at bounding box center [826, 307] width 0 height 0
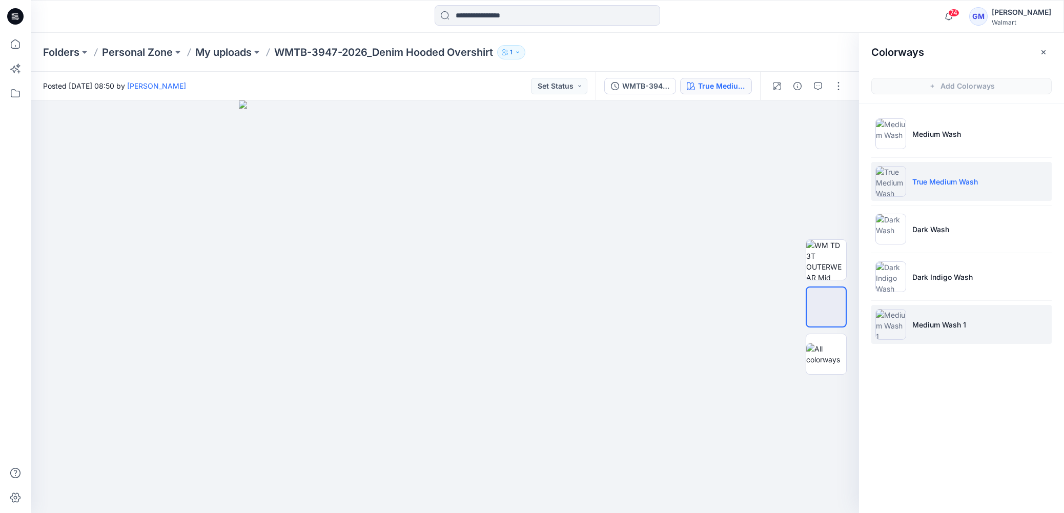
click at [951, 332] on li "Medium Wash 1" at bounding box center [961, 324] width 180 height 39
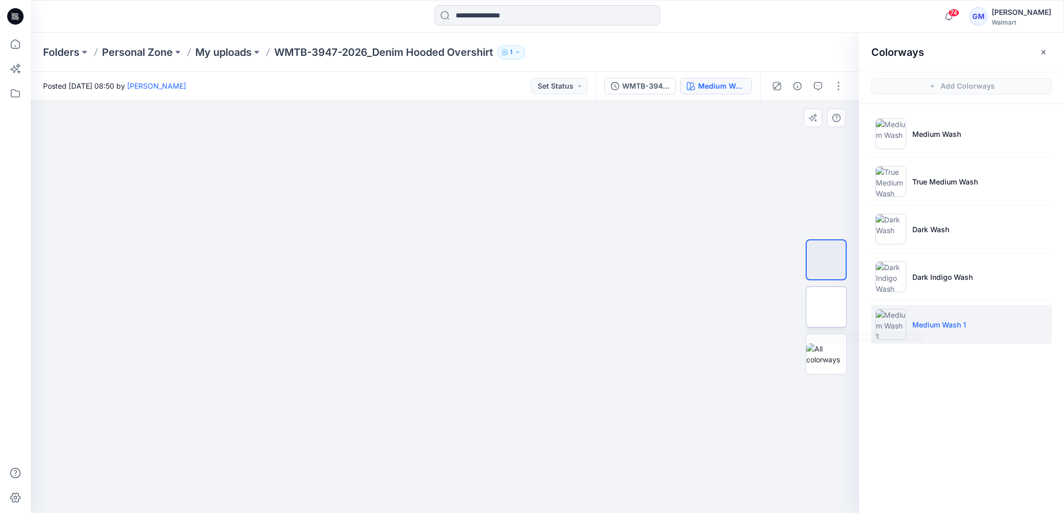
click at [826, 307] on img at bounding box center [826, 307] width 0 height 0
click at [839, 86] on button "button" at bounding box center [838, 86] width 16 height 16
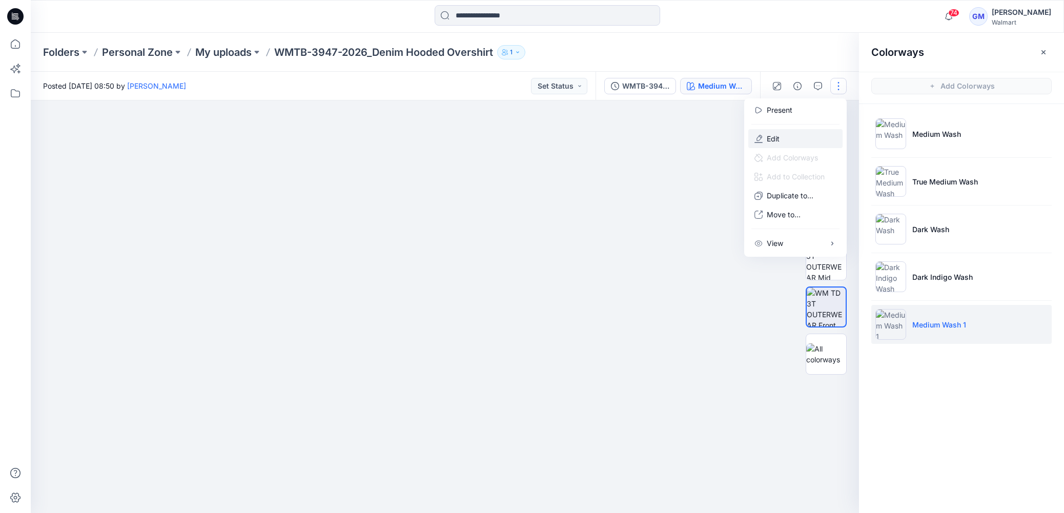
click at [786, 139] on button "Edit" at bounding box center [795, 138] width 94 height 19
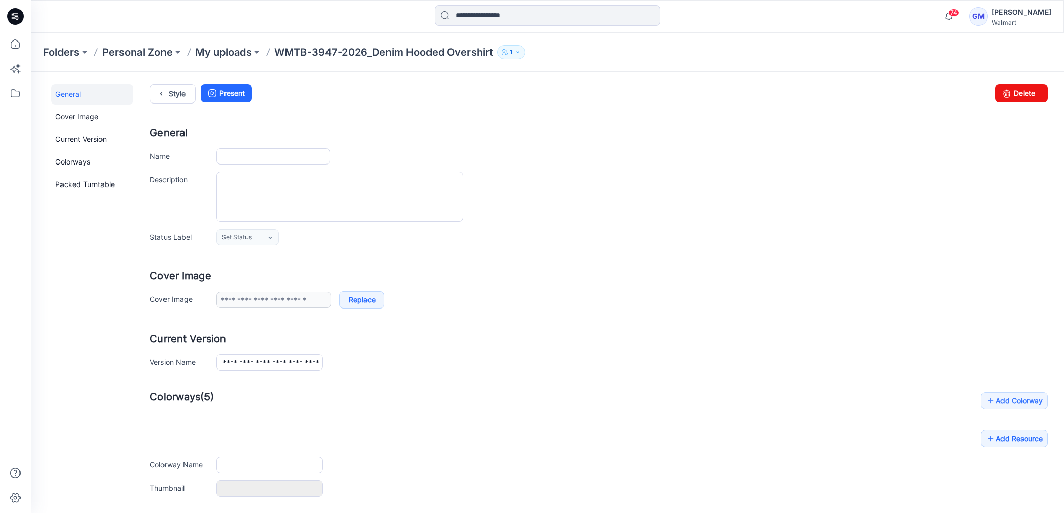
type input "**********"
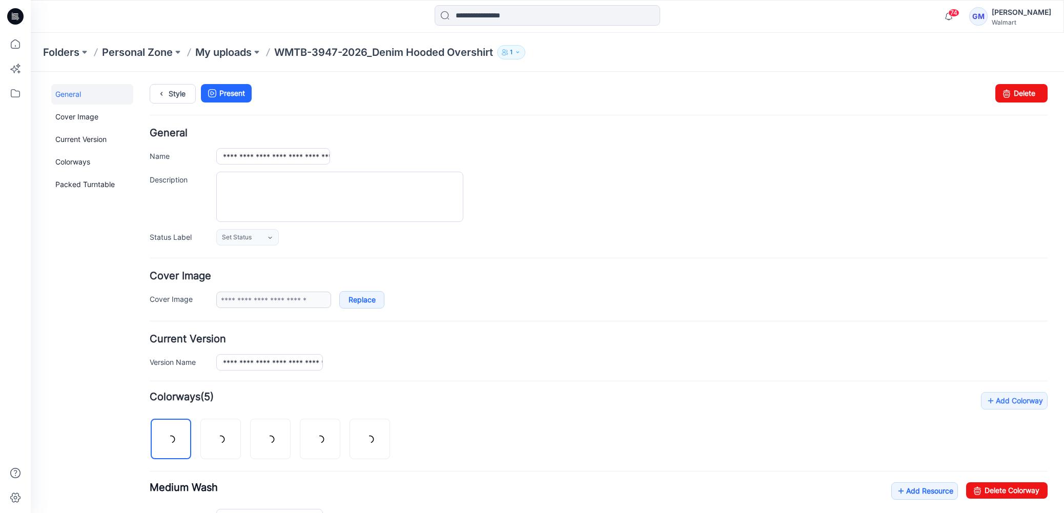
drag, startPoint x: 77, startPoint y: 280, endPoint x: 210, endPoint y: 320, distance: 139.1
click at [77, 280] on div "General Cover Image Current Version Colorways Packed Turntable" at bounding box center [92, 407] width 82 height 647
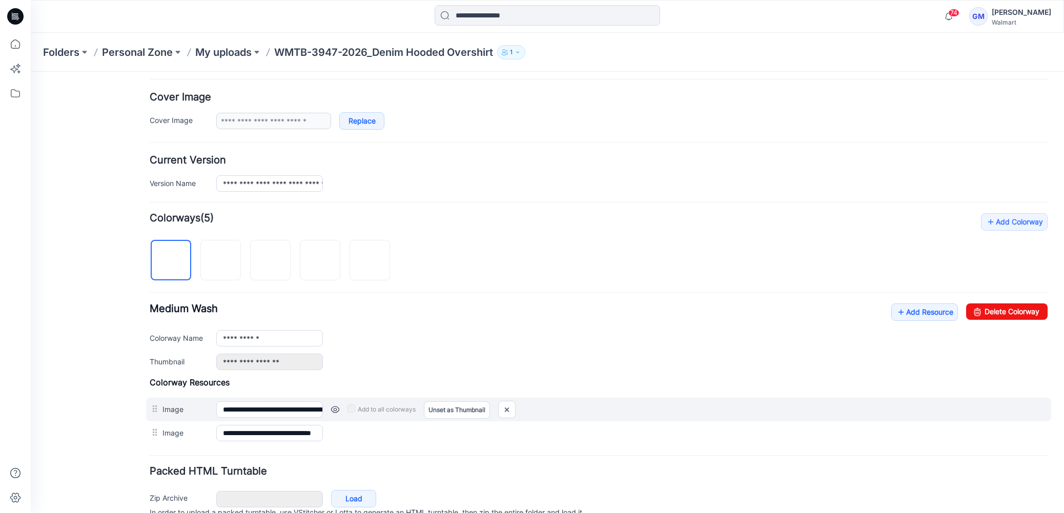
scroll to position [228, 0]
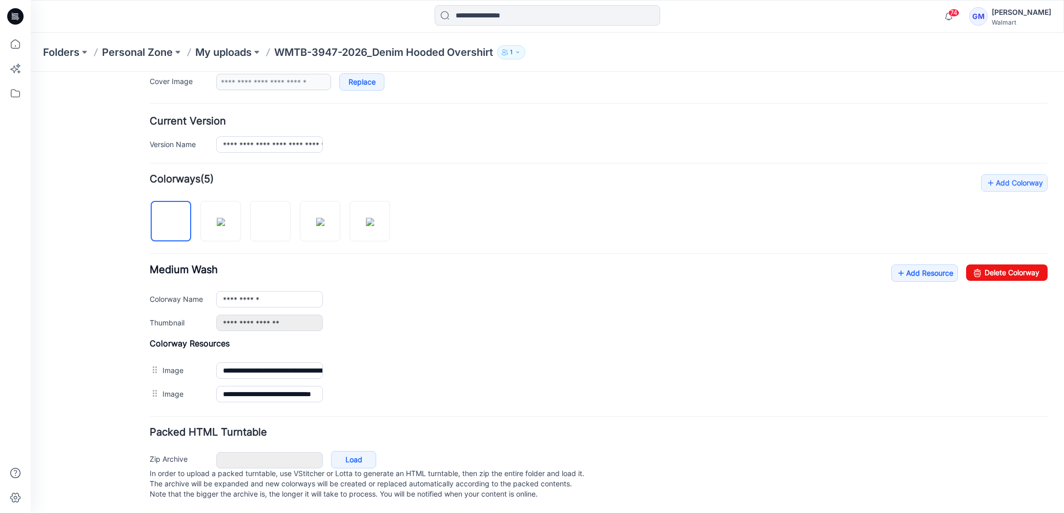
click at [380, 231] on div at bounding box center [274, 216] width 249 height 53
drag, startPoint x: 374, startPoint y: 206, endPoint x: 383, endPoint y: 212, distance: 11.1
click at [374, 218] on img at bounding box center [370, 222] width 8 height 8
click at [994, 264] on link "Delete Colorway" at bounding box center [1006, 272] width 81 height 16
type input "**********"
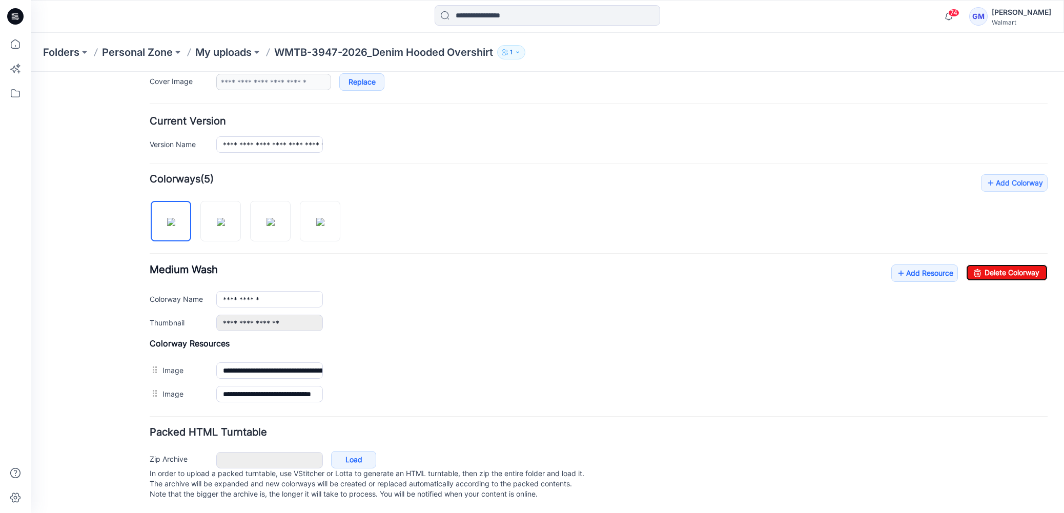
scroll to position [0, 0]
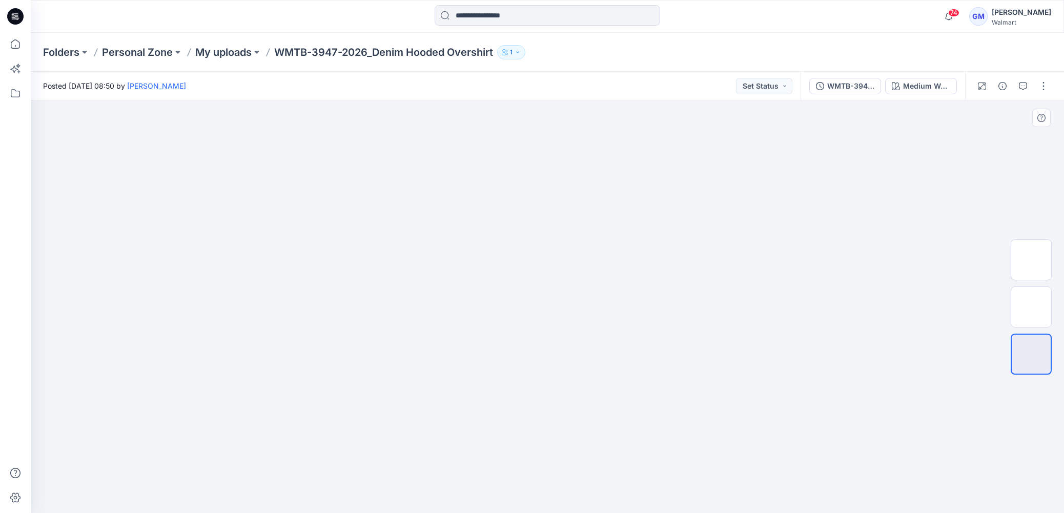
click at [709, 153] on img at bounding box center [547, 153] width 513 height 0
click at [526, 153] on img at bounding box center [547, 153] width 513 height 0
click at [980, 162] on div at bounding box center [547, 306] width 1033 height 413
click at [568, 153] on img at bounding box center [547, 153] width 513 height 0
click at [928, 90] on div "Medium Wash" at bounding box center [926, 85] width 47 height 11
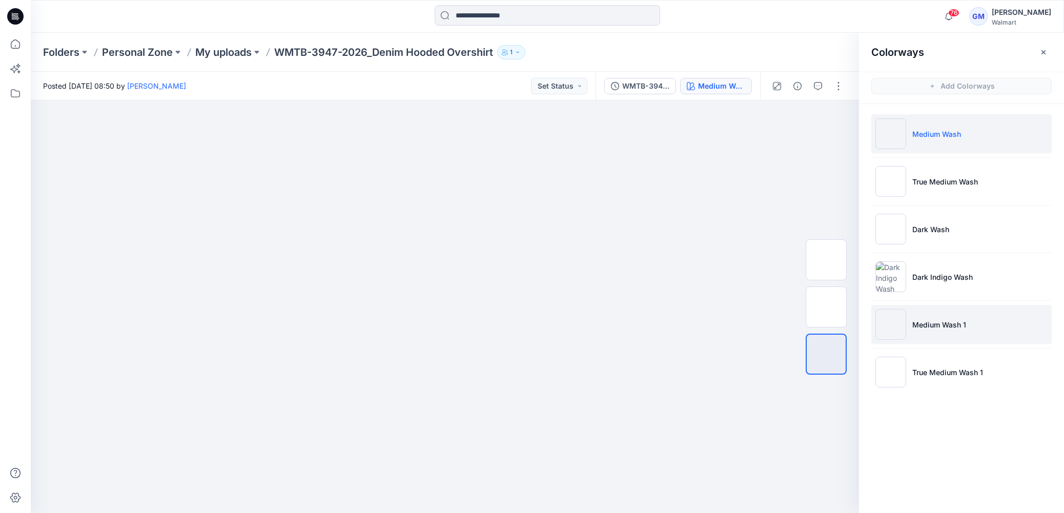
click at [975, 328] on li "Medium Wash 1" at bounding box center [961, 324] width 180 height 39
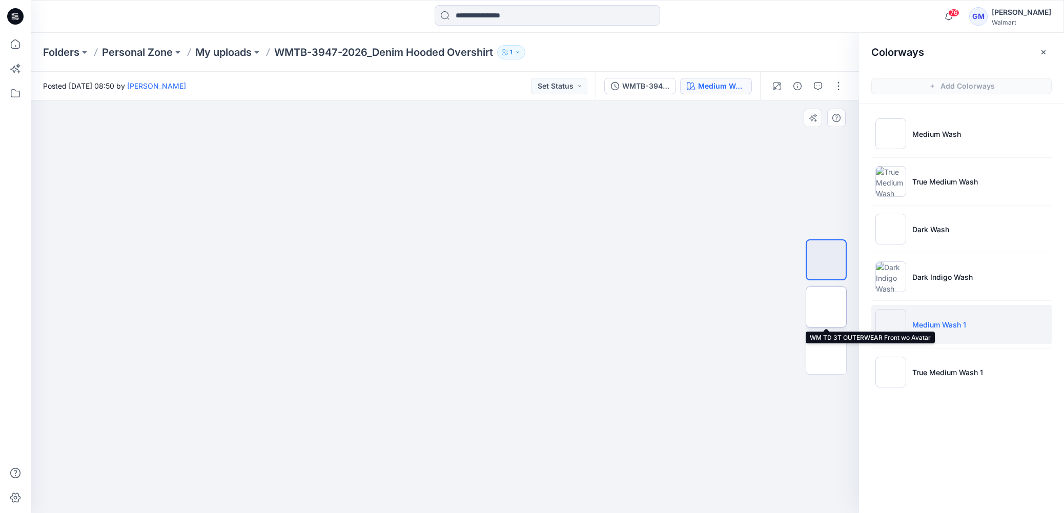
click at [826, 307] on img at bounding box center [826, 307] width 0 height 0
drag, startPoint x: 478, startPoint y: 291, endPoint x: 476, endPoint y: 308, distance: 17.5
click at [476, 78] on img at bounding box center [445, 78] width 513 height 0
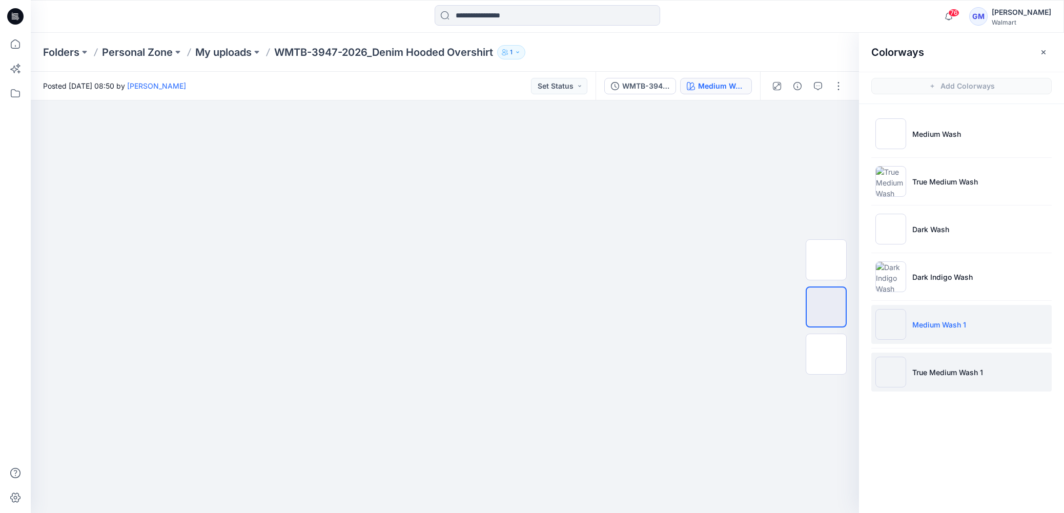
click at [965, 364] on li "True Medium Wash 1" at bounding box center [961, 372] width 180 height 39
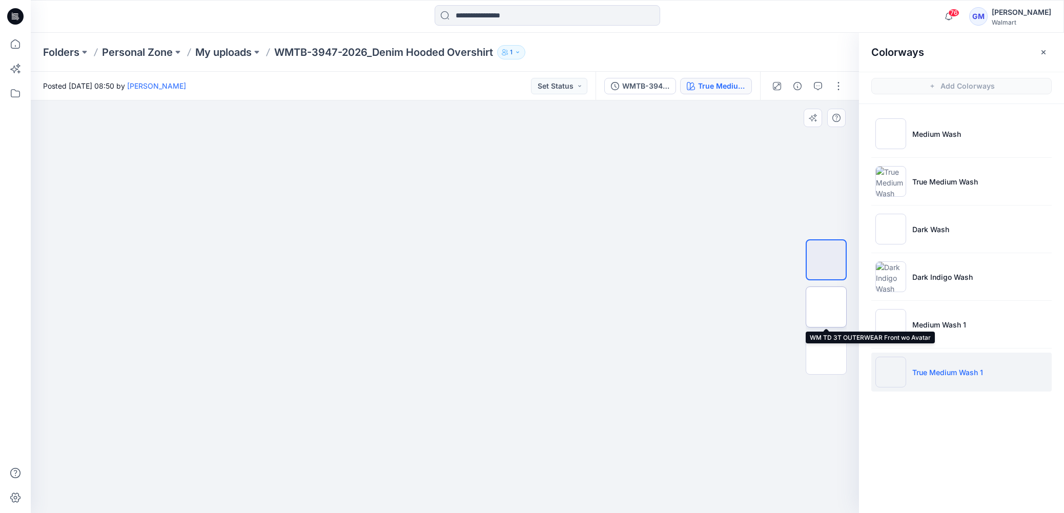
click at [826, 307] on img at bounding box center [826, 307] width 0 height 0
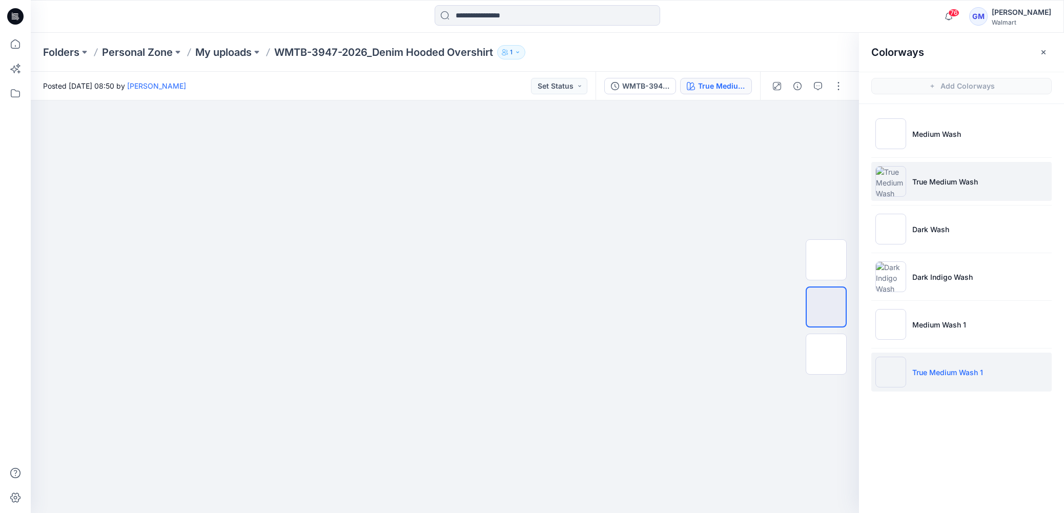
click at [971, 181] on p "True Medium Wash" at bounding box center [945, 181] width 66 height 11
click at [939, 378] on li "True Medium Wash 1" at bounding box center [961, 372] width 180 height 39
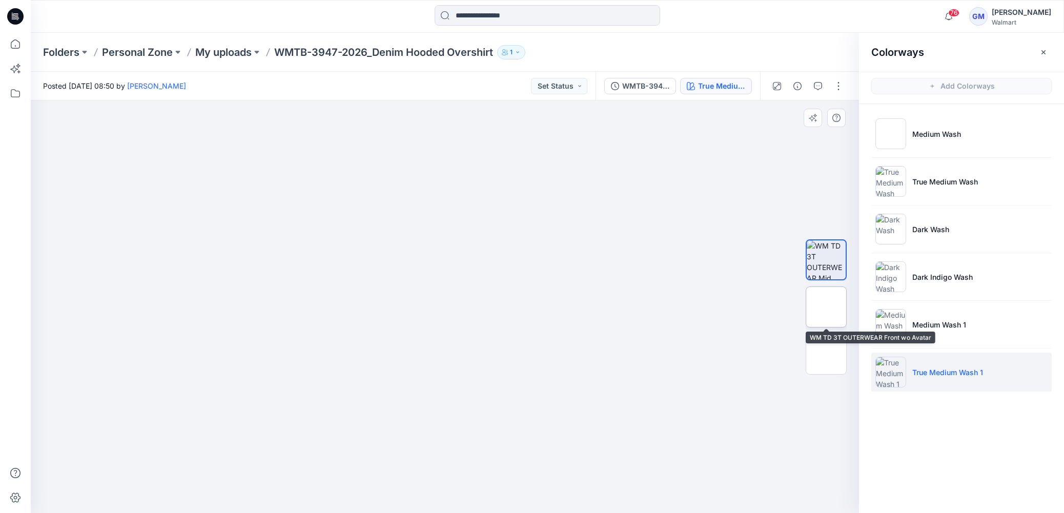
click at [826, 307] on img at bounding box center [826, 307] width 0 height 0
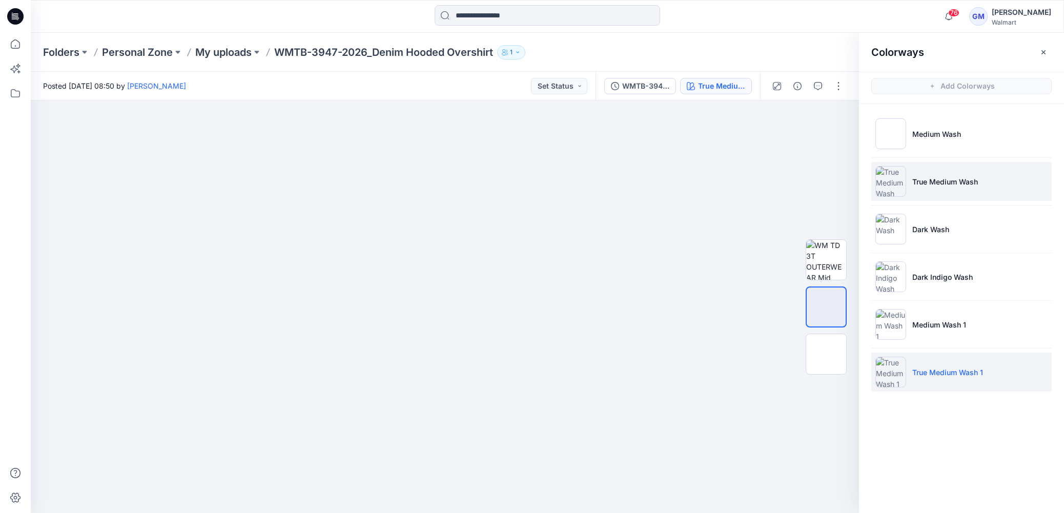
click at [948, 180] on p "True Medium Wash" at bounding box center [945, 181] width 66 height 11
click at [938, 371] on p "True Medium Wash 1" at bounding box center [947, 372] width 71 height 11
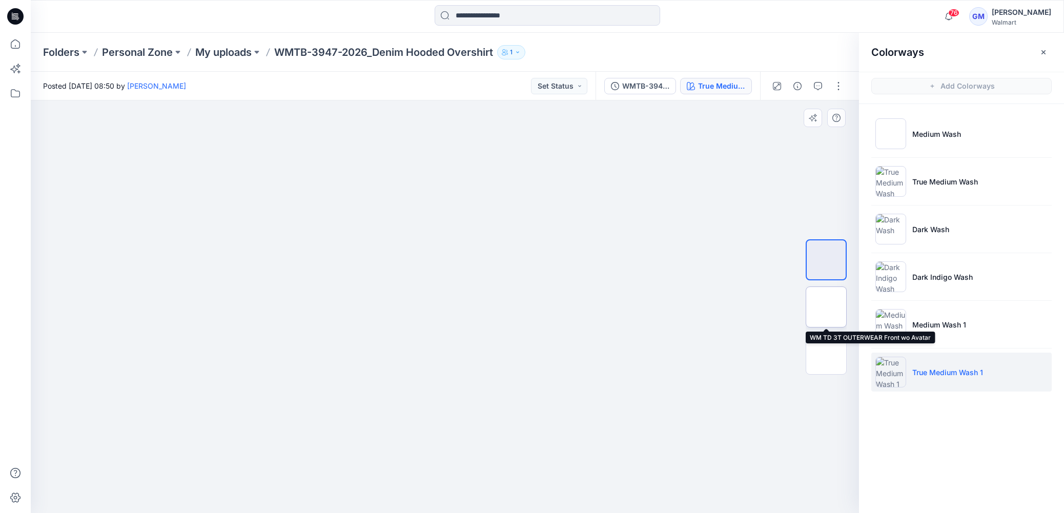
click at [826, 307] on img at bounding box center [826, 307] width 0 height 0
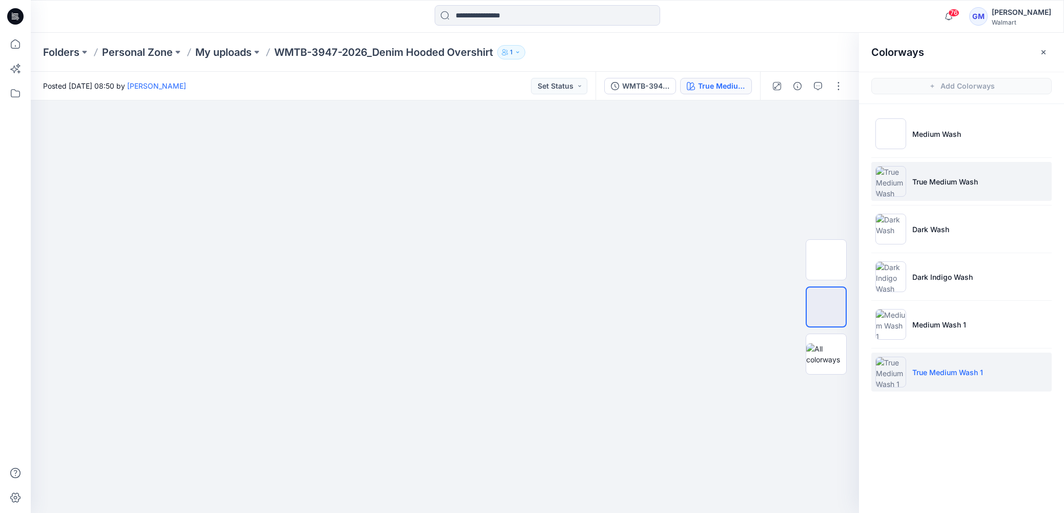
click at [950, 173] on li "True Medium Wash" at bounding box center [961, 181] width 180 height 39
click at [950, 368] on p "True Medium Wash 1" at bounding box center [947, 372] width 71 height 11
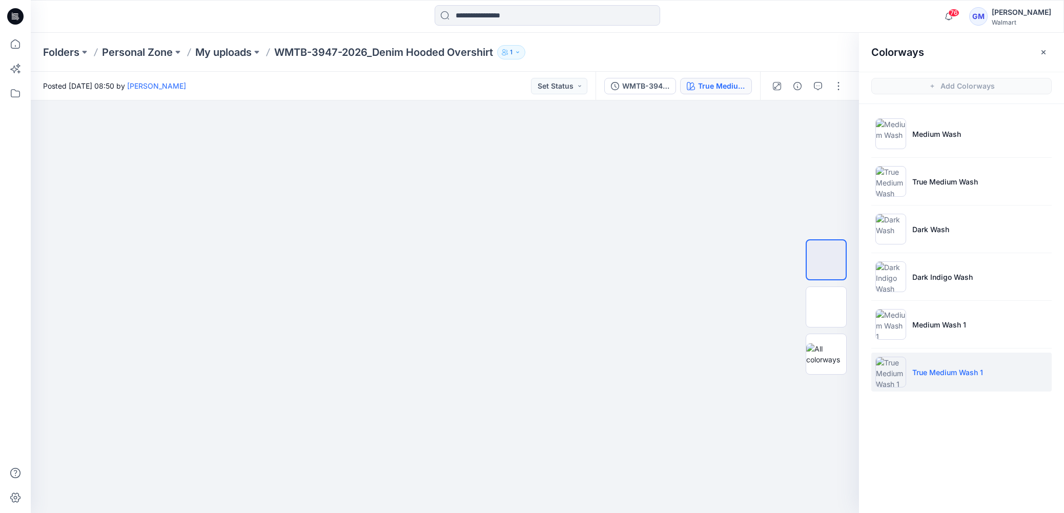
click at [954, 374] on p "True Medium Wash 1" at bounding box center [947, 372] width 71 height 11
click at [834, 309] on img at bounding box center [826, 307] width 40 height 40
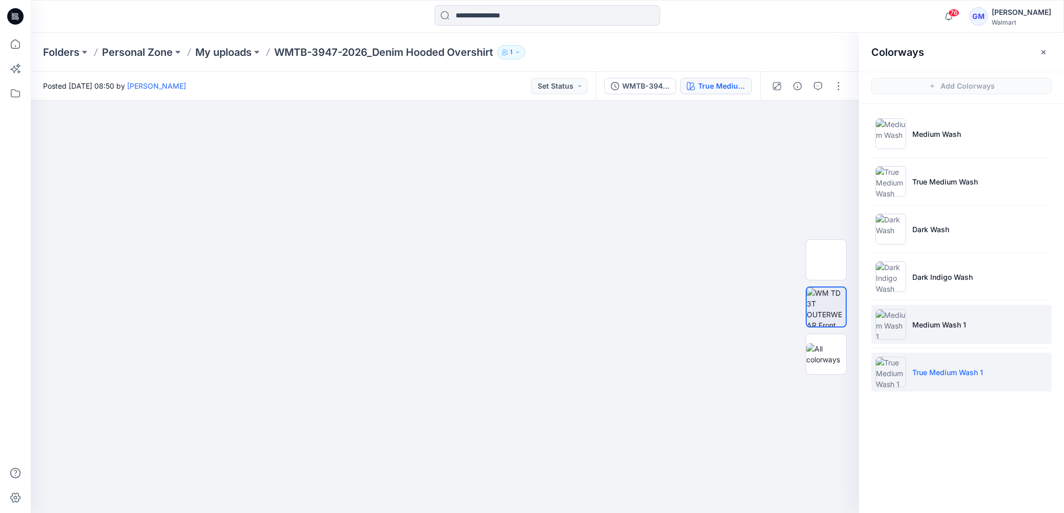
click at [950, 322] on p "Medium Wash 1" at bounding box center [939, 324] width 54 height 11
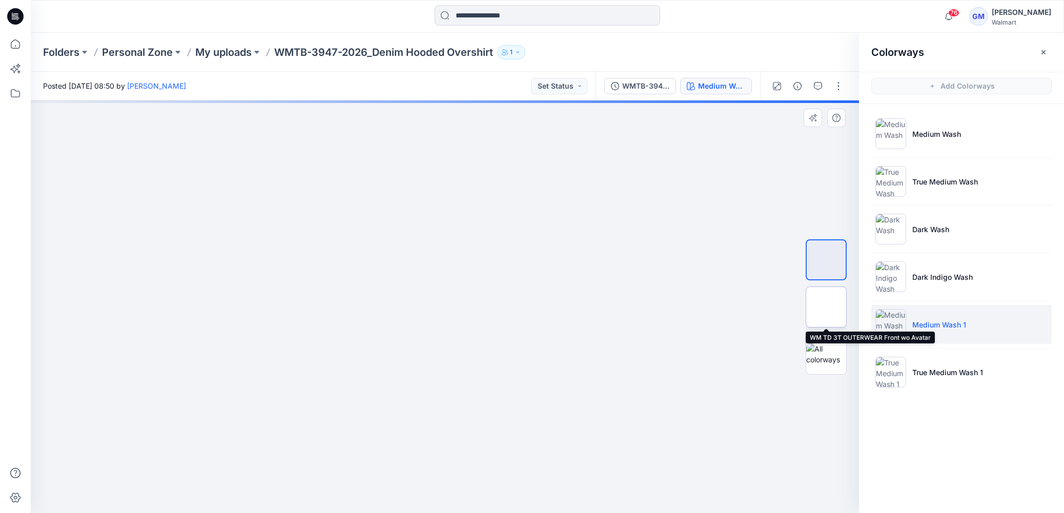
click at [826, 307] on img at bounding box center [826, 307] width 0 height 0
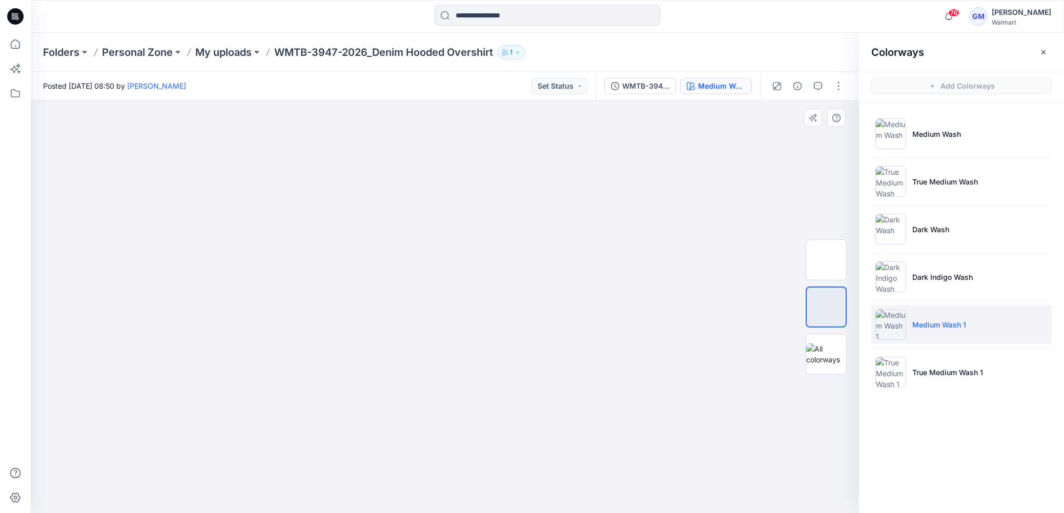
drag, startPoint x: 985, startPoint y: 380, endPoint x: 858, endPoint y: 405, distance: 128.6
click at [985, 380] on li "True Medium Wash 1" at bounding box center [961, 372] width 180 height 39
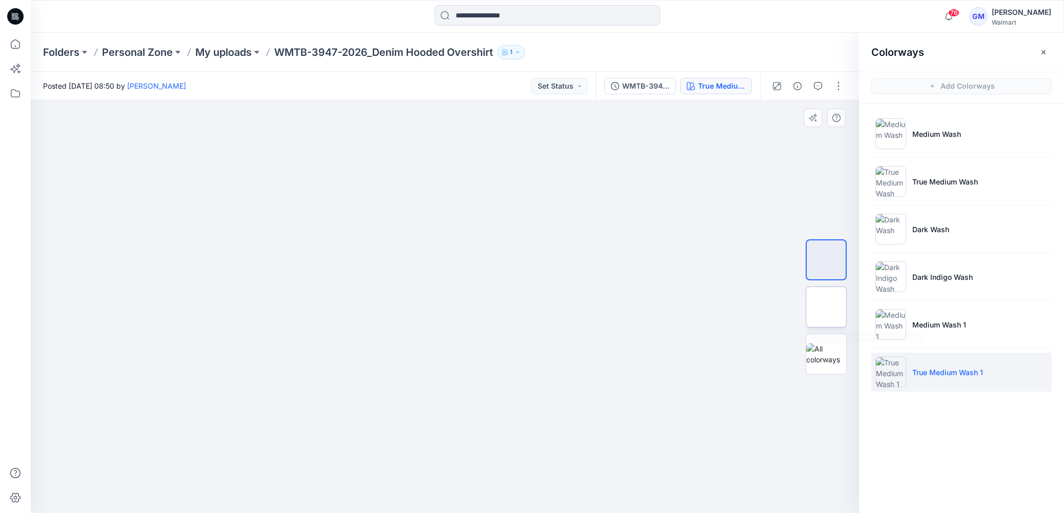
click at [826, 307] on img at bounding box center [826, 307] width 0 height 0
click at [669, 164] on div at bounding box center [445, 306] width 828 height 413
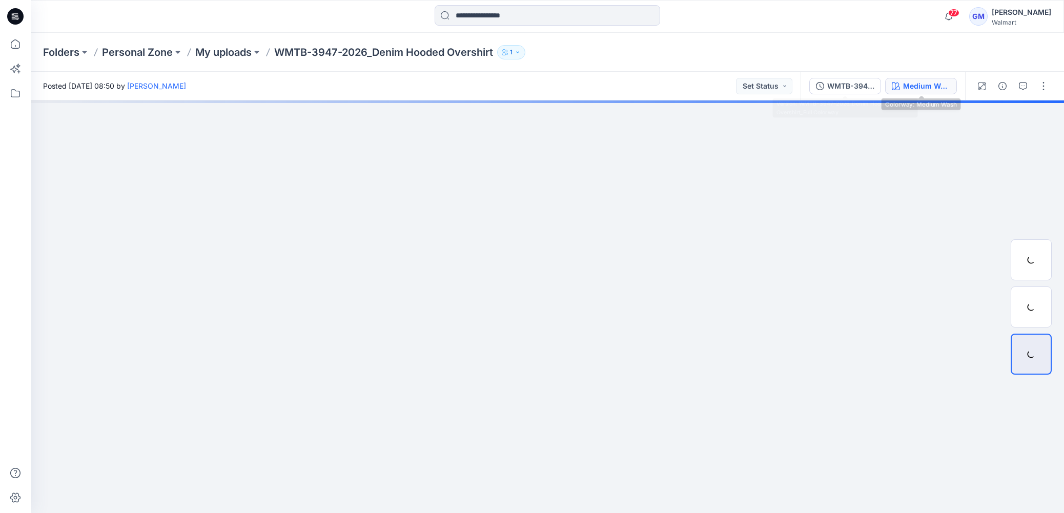
click at [893, 82] on icon "button" at bounding box center [896, 86] width 8 height 8
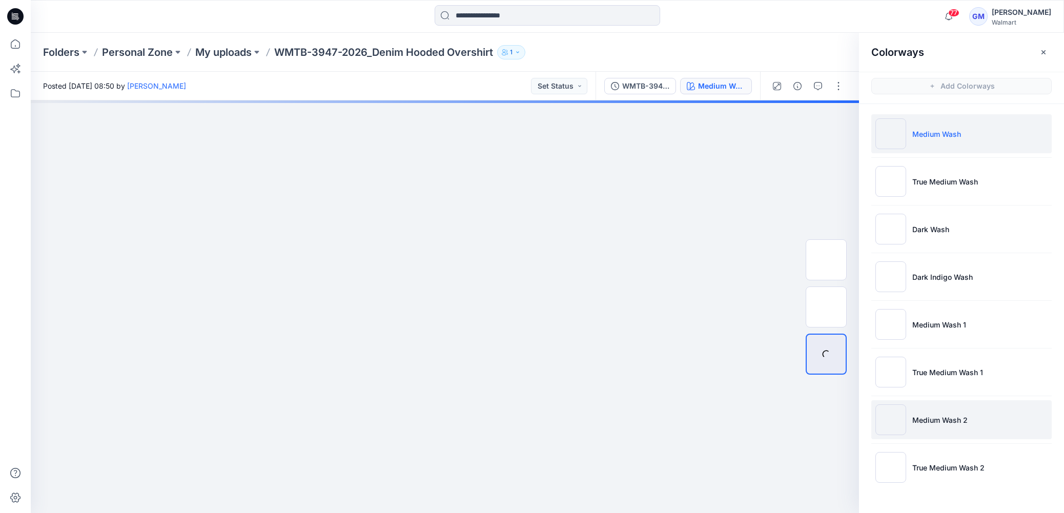
click at [967, 421] on p "Medium Wash 2" at bounding box center [939, 420] width 55 height 11
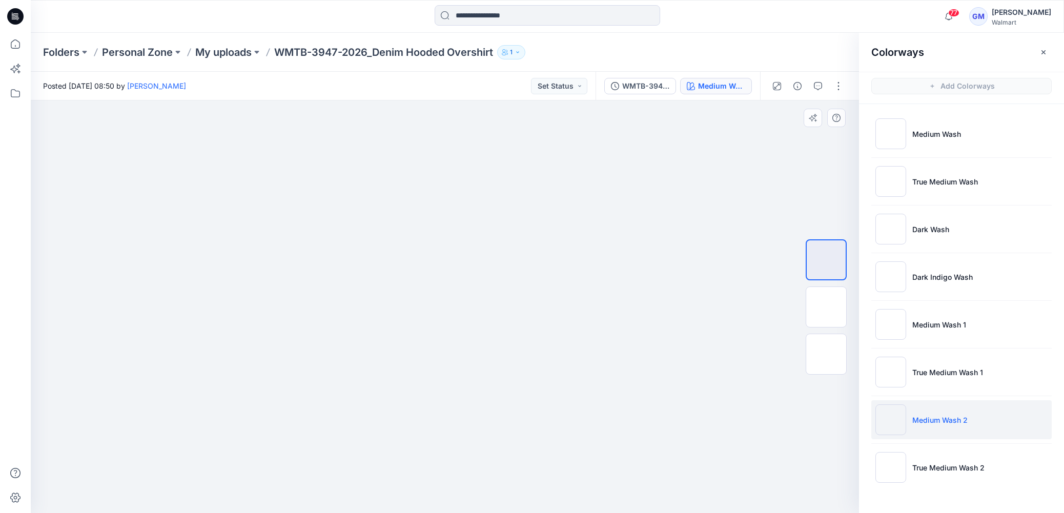
click at [541, 100] on img at bounding box center [445, 100] width 413 height 0
click at [927, 425] on li "Medium Wash 2" at bounding box center [961, 419] width 180 height 39
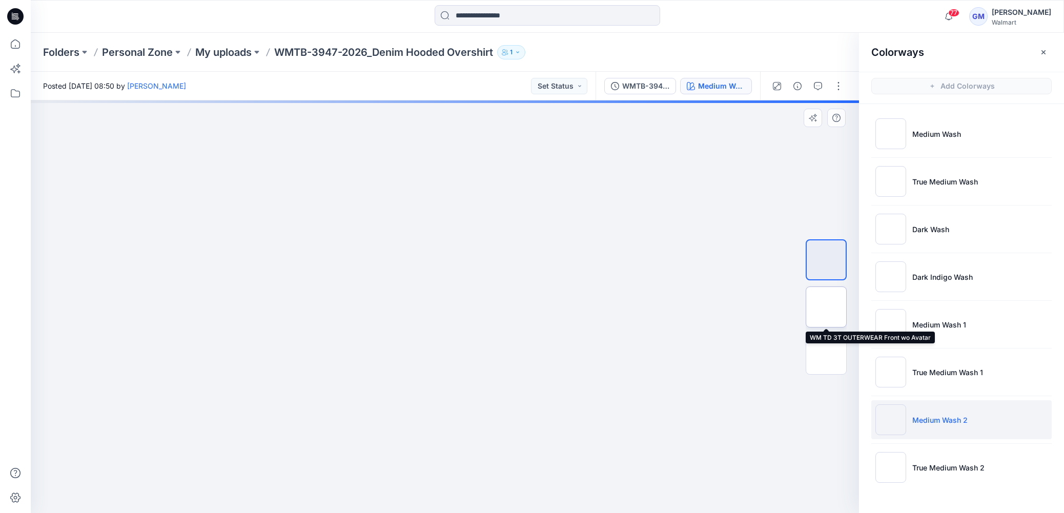
click at [826, 307] on img at bounding box center [826, 307] width 0 height 0
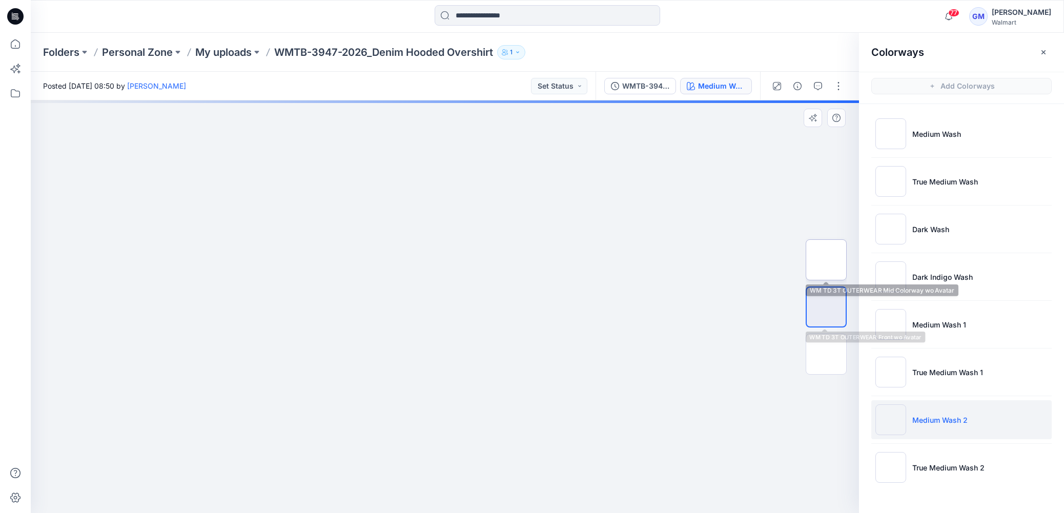
click at [826, 260] on img at bounding box center [826, 260] width 0 height 0
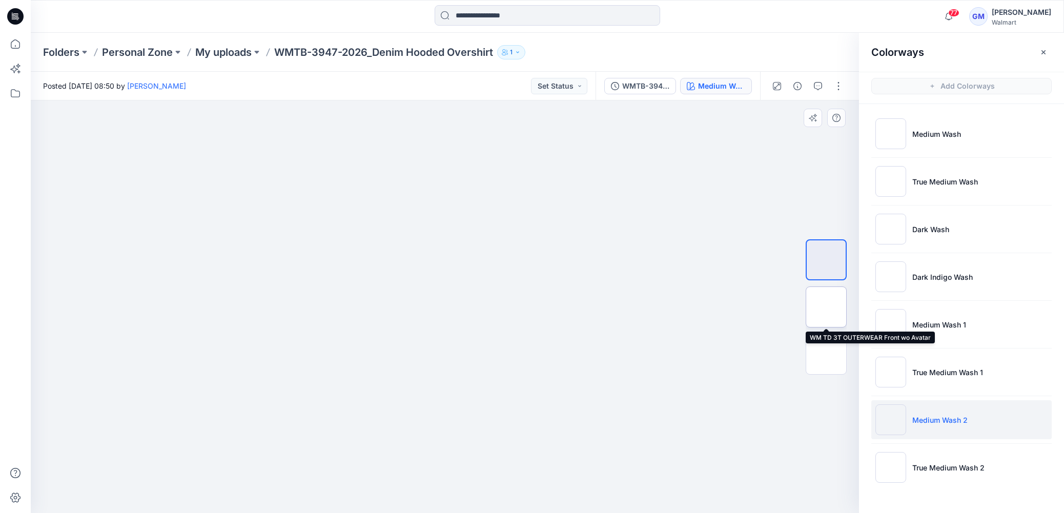
click at [826, 307] on img at bounding box center [826, 307] width 0 height 0
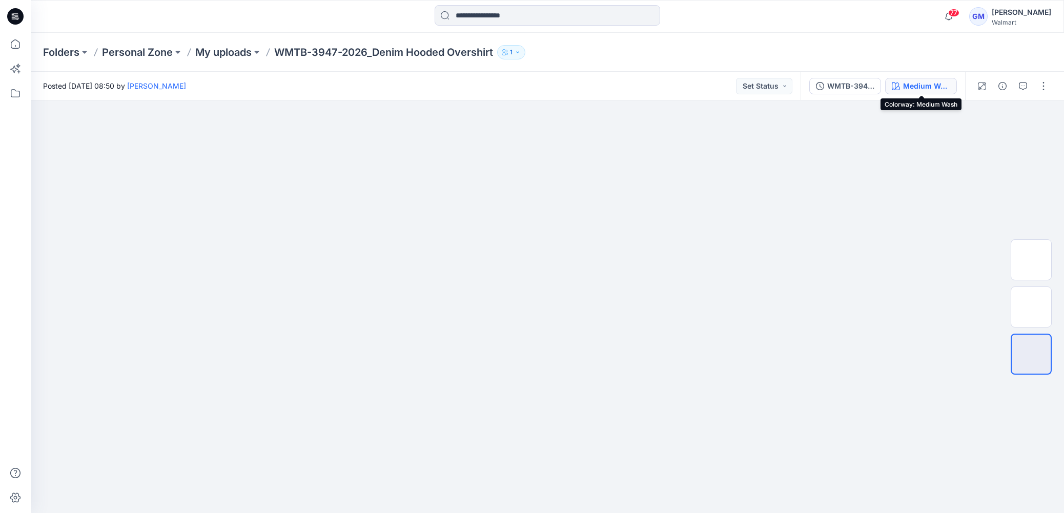
click at [924, 80] on div "Medium Wash" at bounding box center [926, 85] width 47 height 11
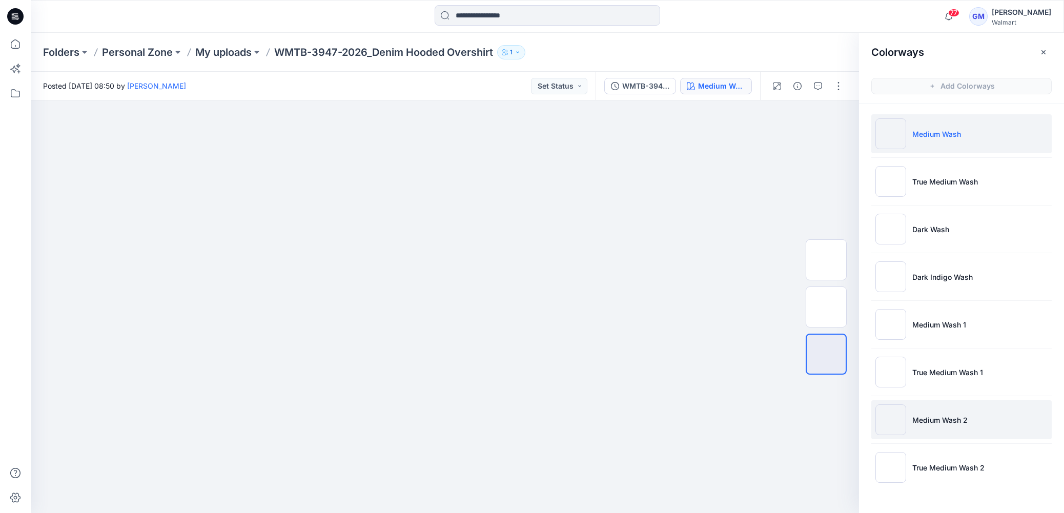
click at [962, 419] on p "Medium Wash 2" at bounding box center [939, 420] width 55 height 11
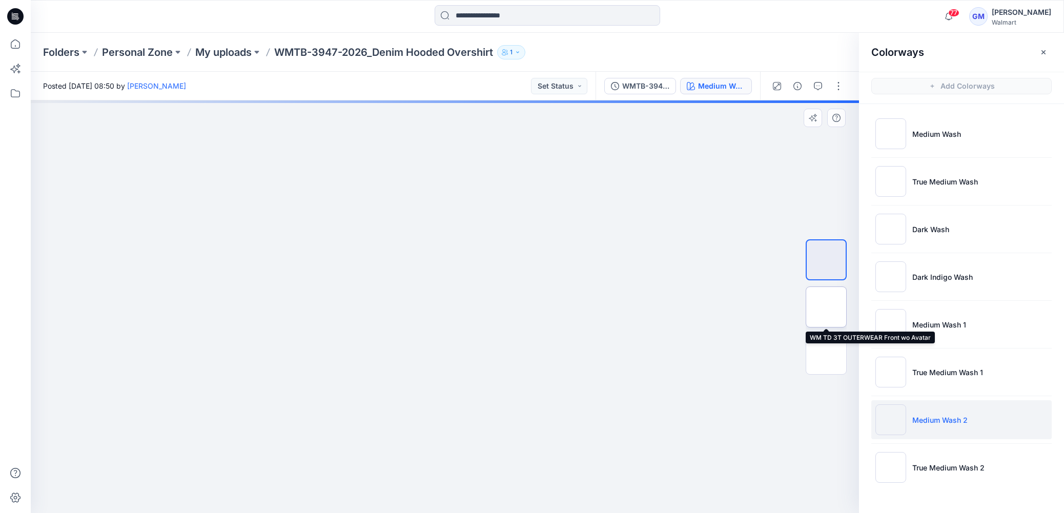
click at [826, 307] on img at bounding box center [826, 307] width 0 height 0
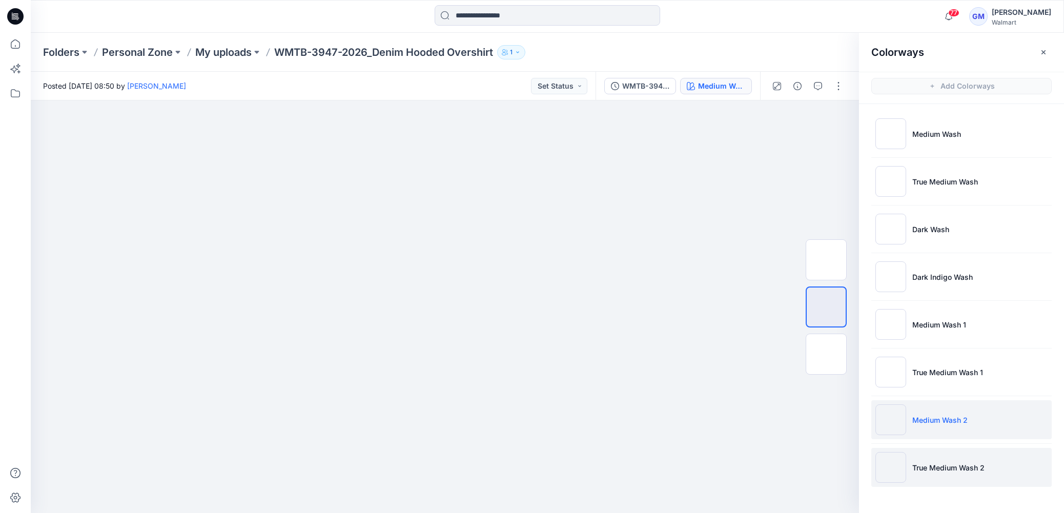
click at [965, 475] on li "True Medium Wash 2" at bounding box center [961, 467] width 180 height 39
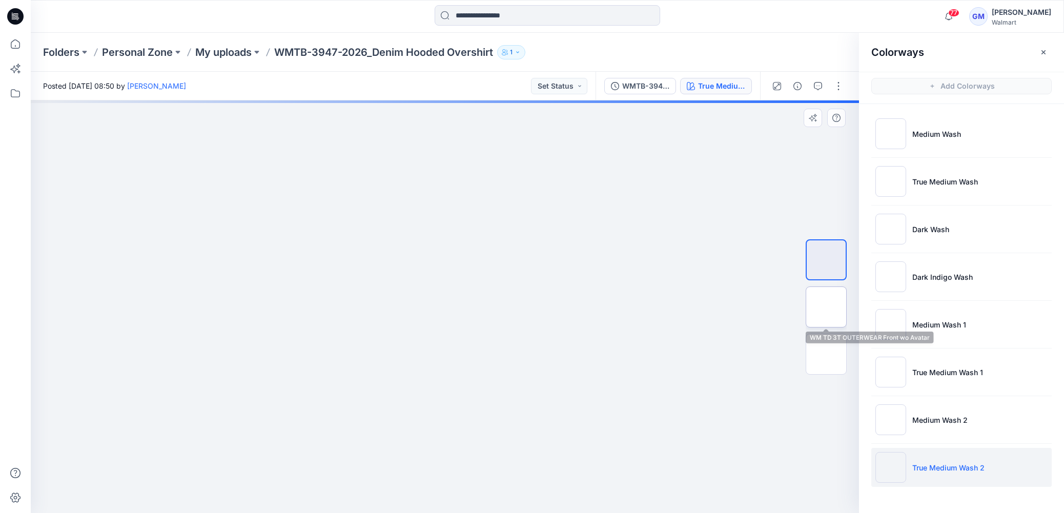
click at [826, 307] on img at bounding box center [826, 307] width 0 height 0
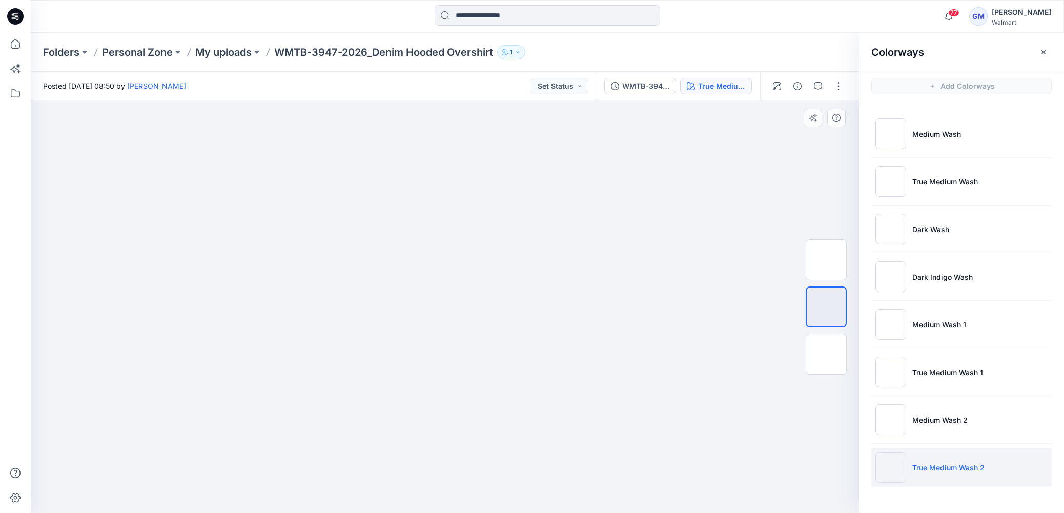
click at [583, 55] on img at bounding box center [445, 55] width 502 height 0
click at [956, 422] on p "Medium Wash 2" at bounding box center [939, 420] width 55 height 11
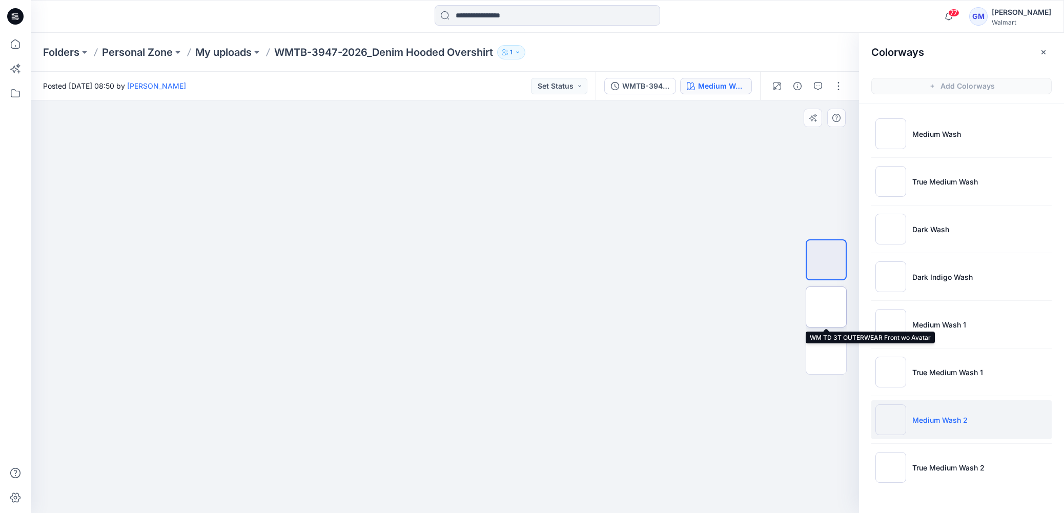
click at [826, 307] on img at bounding box center [826, 307] width 0 height 0
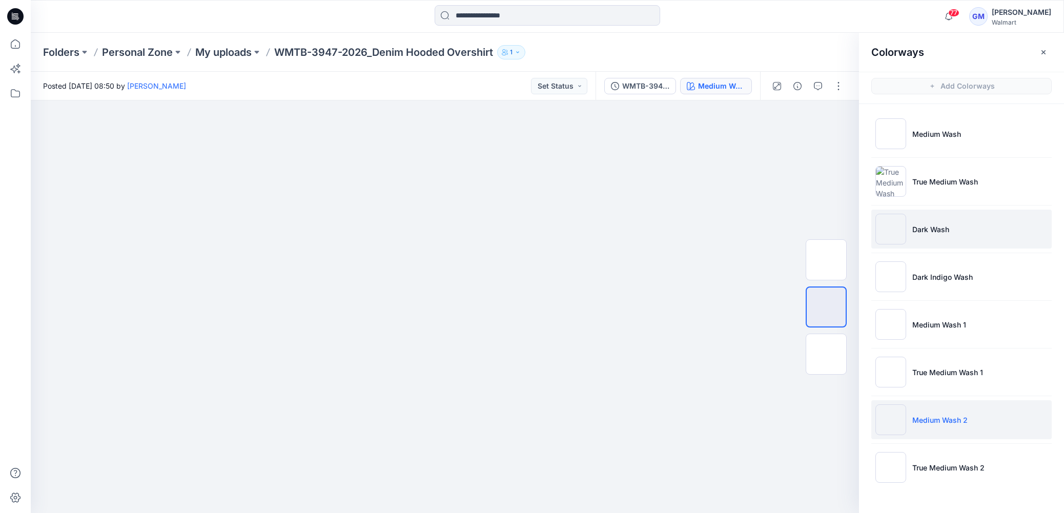
click at [929, 233] on p "Dark Wash" at bounding box center [930, 229] width 37 height 11
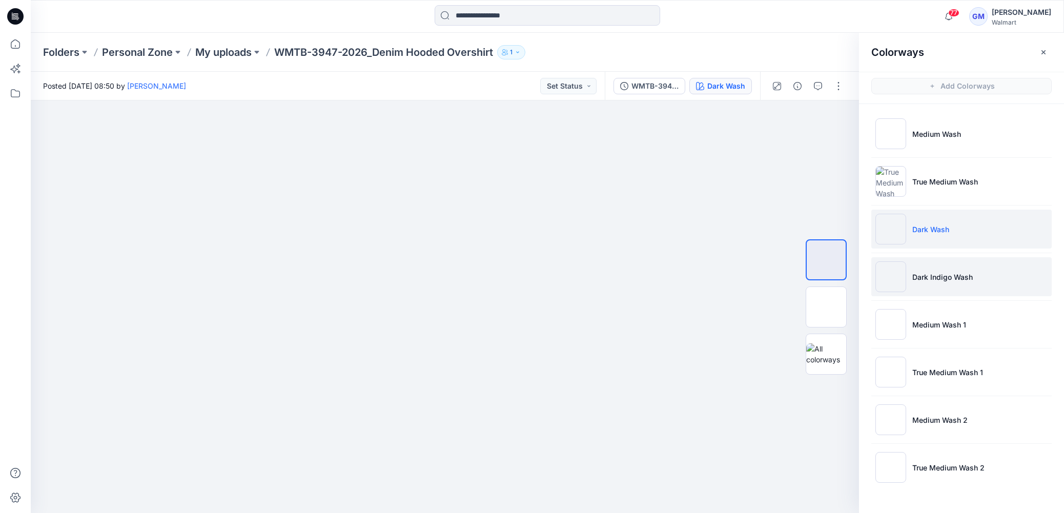
click at [943, 276] on p "Dark Indigo Wash" at bounding box center [942, 277] width 60 height 11
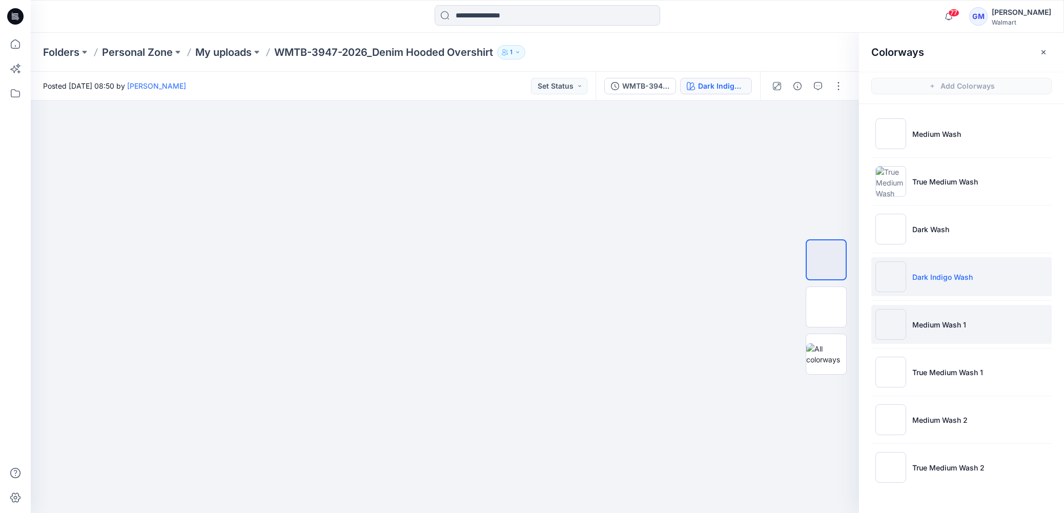
click at [941, 335] on li "Medium Wash 1" at bounding box center [961, 324] width 180 height 39
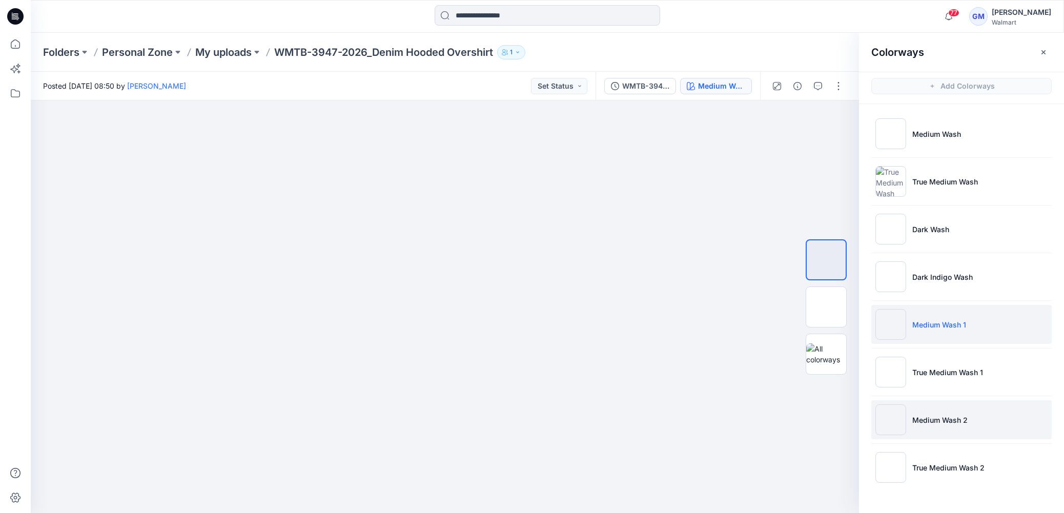
click at [944, 419] on p "Medium Wash 2" at bounding box center [939, 420] width 55 height 11
click at [939, 323] on p "Medium Wash 1" at bounding box center [939, 324] width 54 height 11
click at [941, 413] on li "Medium Wash 2" at bounding box center [961, 419] width 180 height 39
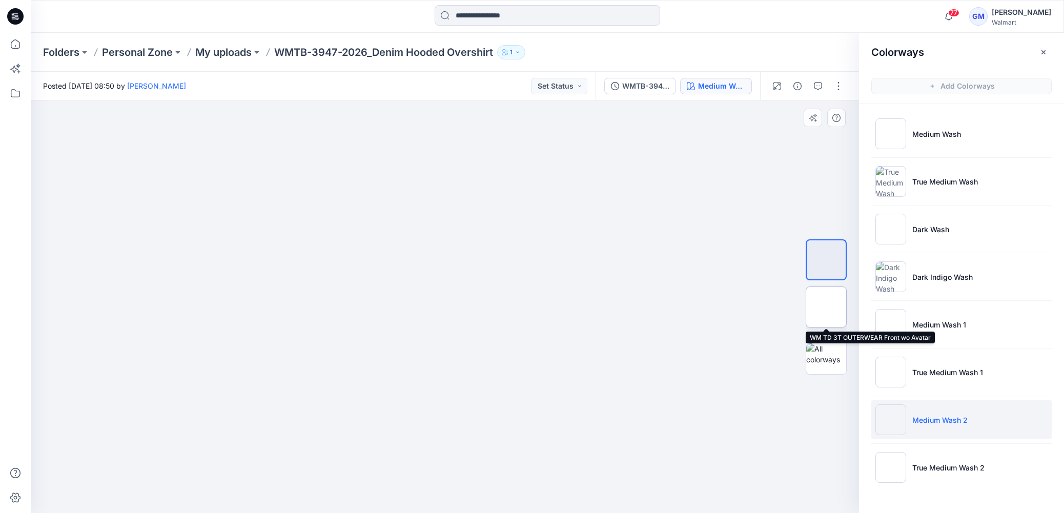
click at [826, 307] on img at bounding box center [826, 307] width 0 height 0
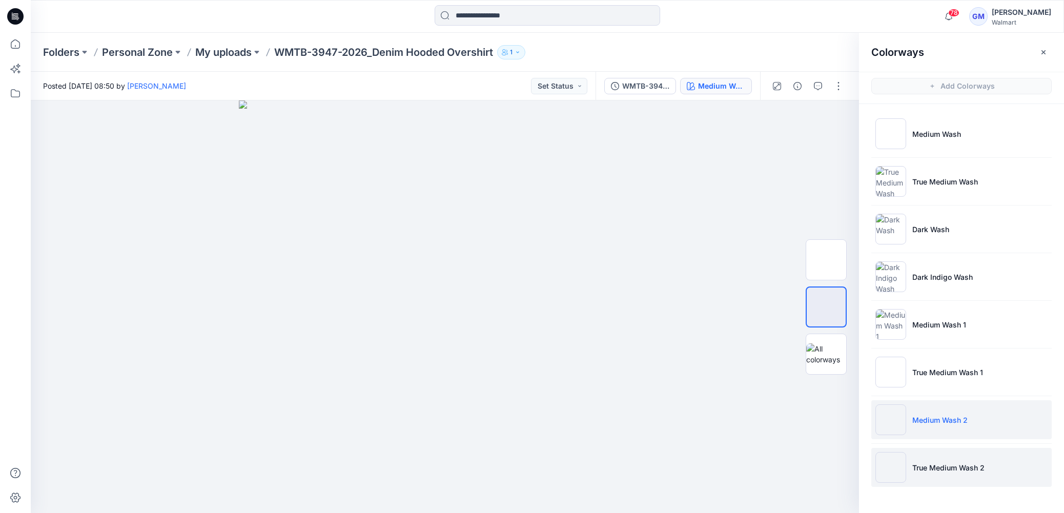
click at [937, 467] on p "True Medium Wash 2" at bounding box center [948, 467] width 72 height 11
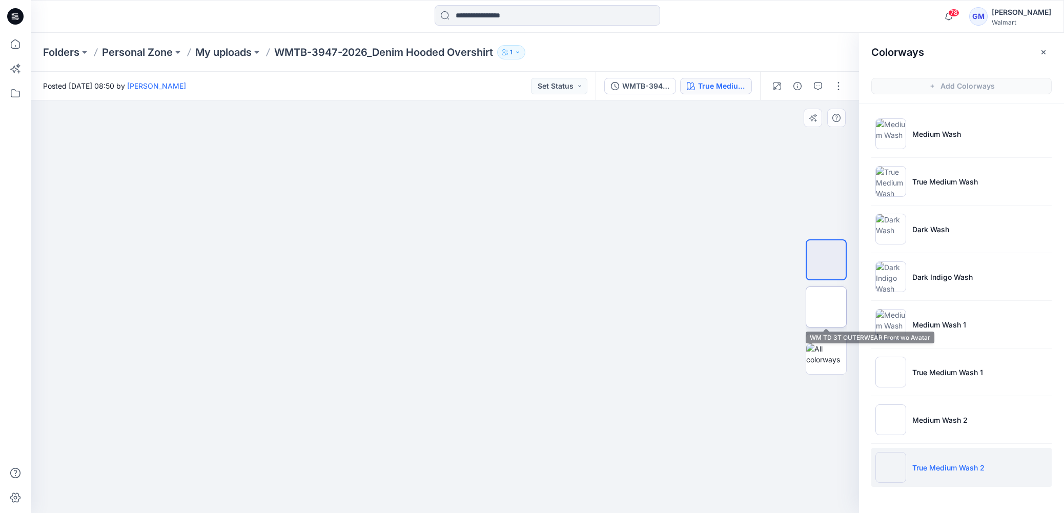
click at [826, 307] on img at bounding box center [826, 307] width 0 height 0
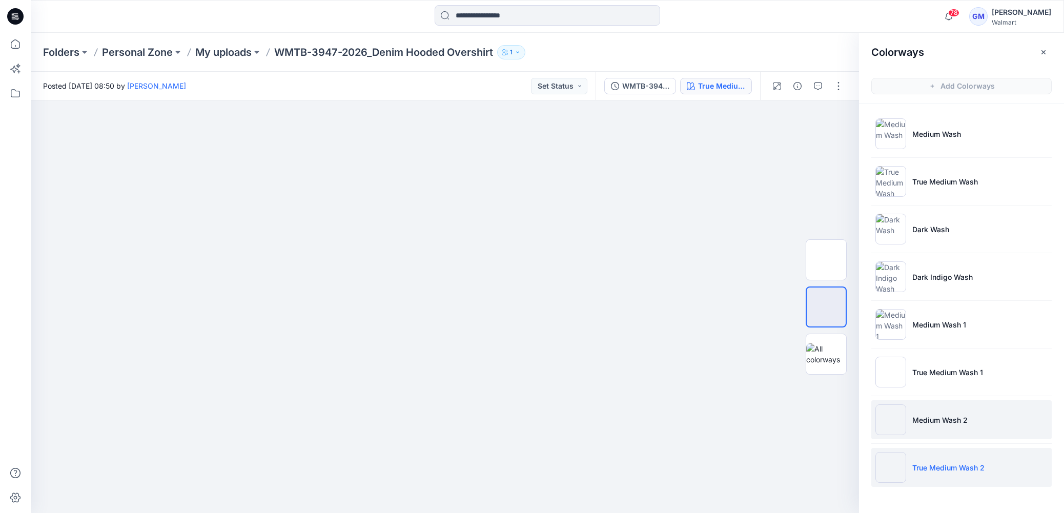
click at [946, 426] on li "Medium Wash 2" at bounding box center [961, 419] width 180 height 39
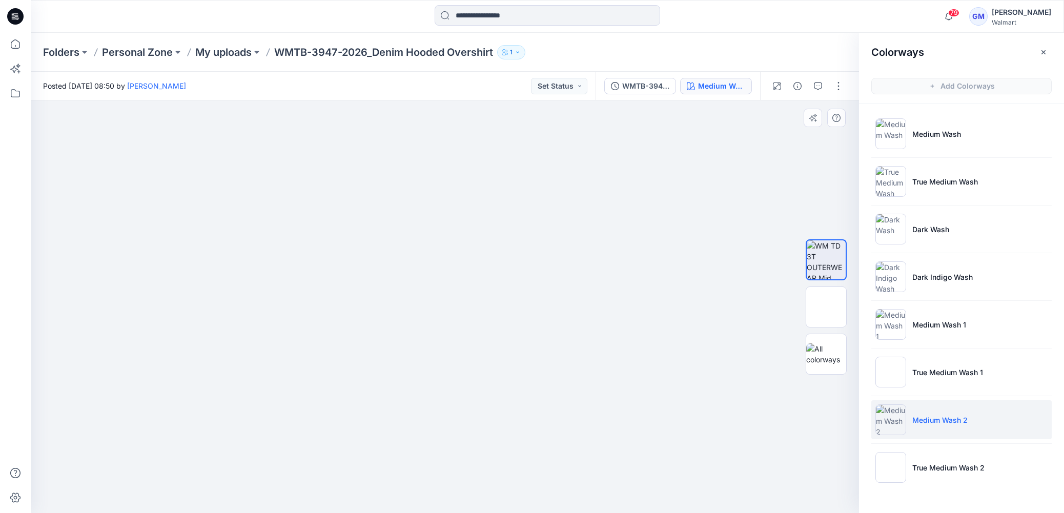
click at [463, 100] on img at bounding box center [445, 100] width 413 height 0
click at [950, 467] on p "True Medium Wash 2" at bounding box center [948, 467] width 72 height 11
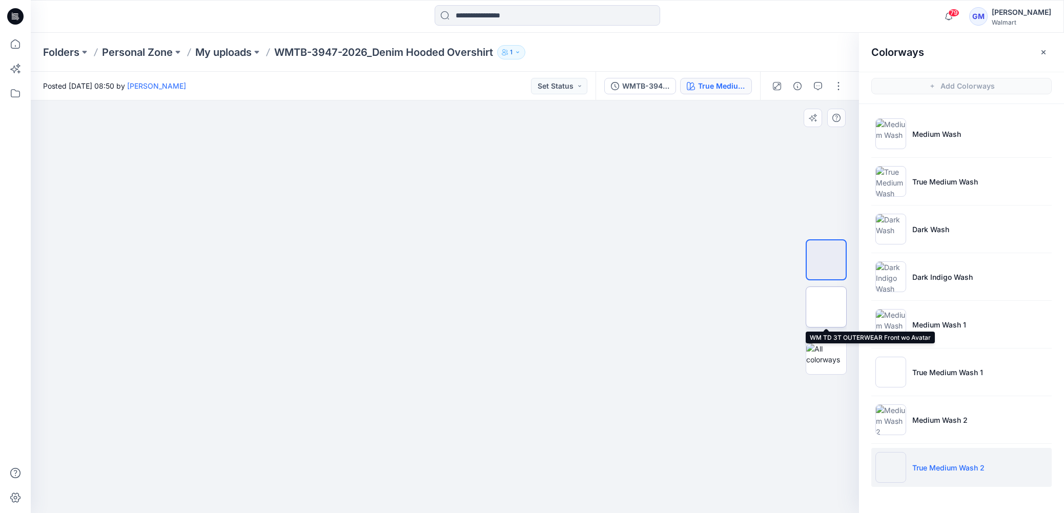
click at [826, 307] on img at bounding box center [826, 307] width 0 height 0
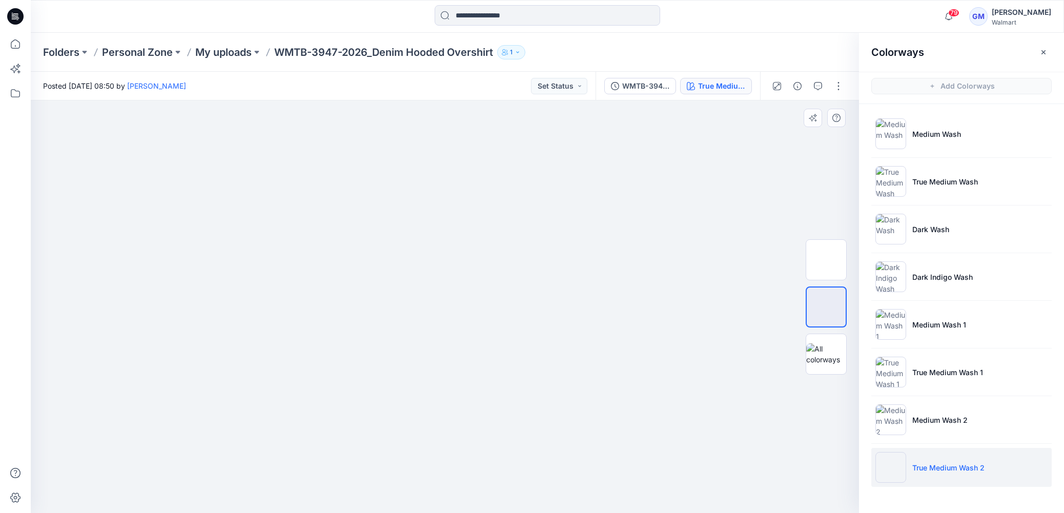
drag, startPoint x: 708, startPoint y: 336, endPoint x: 744, endPoint y: 336, distance: 35.9
click at [708, 336] on div at bounding box center [445, 306] width 828 height 413
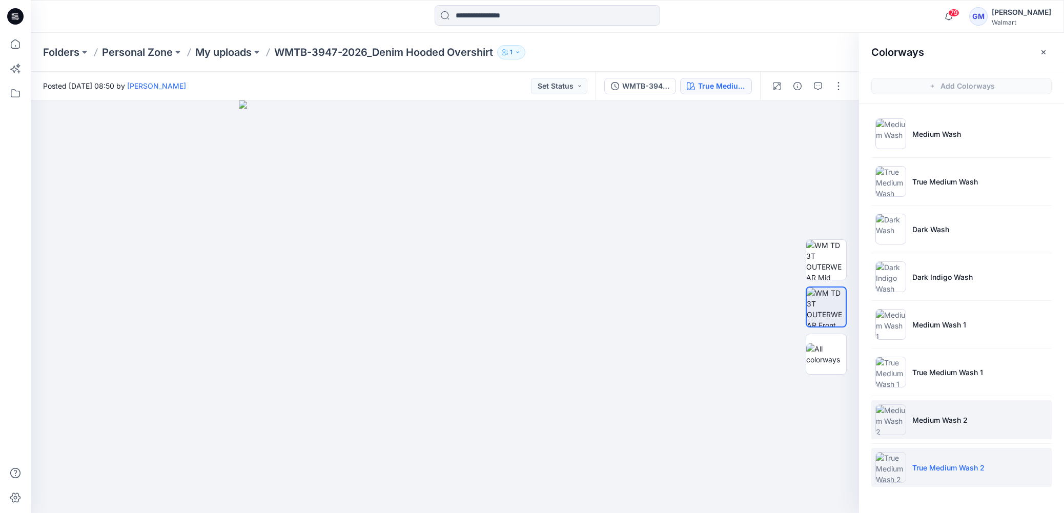
click at [978, 418] on li "Medium Wash 2" at bounding box center [961, 419] width 180 height 39
click at [1042, 474] on li "True Medium Wash 2" at bounding box center [961, 467] width 180 height 39
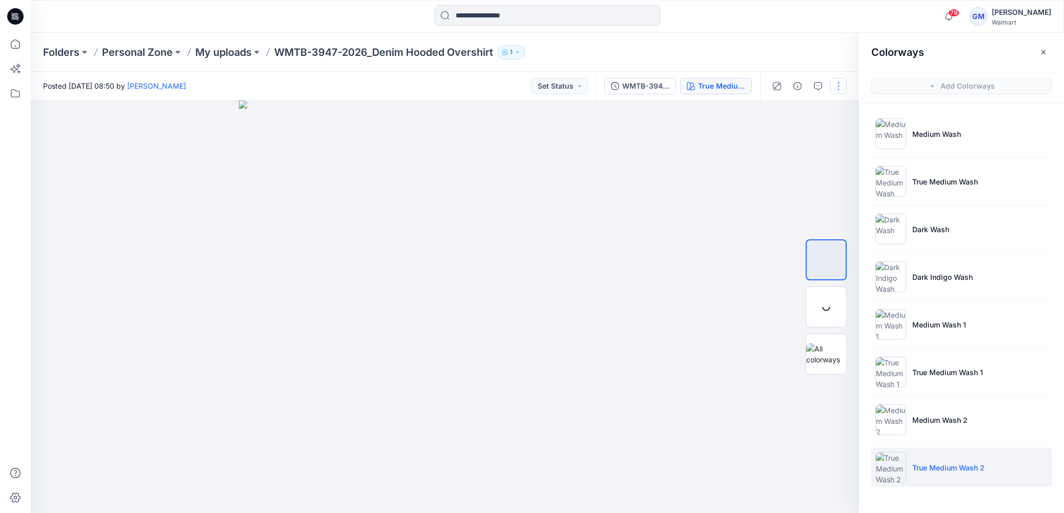
click at [833, 78] on button "button" at bounding box center [838, 86] width 16 height 16
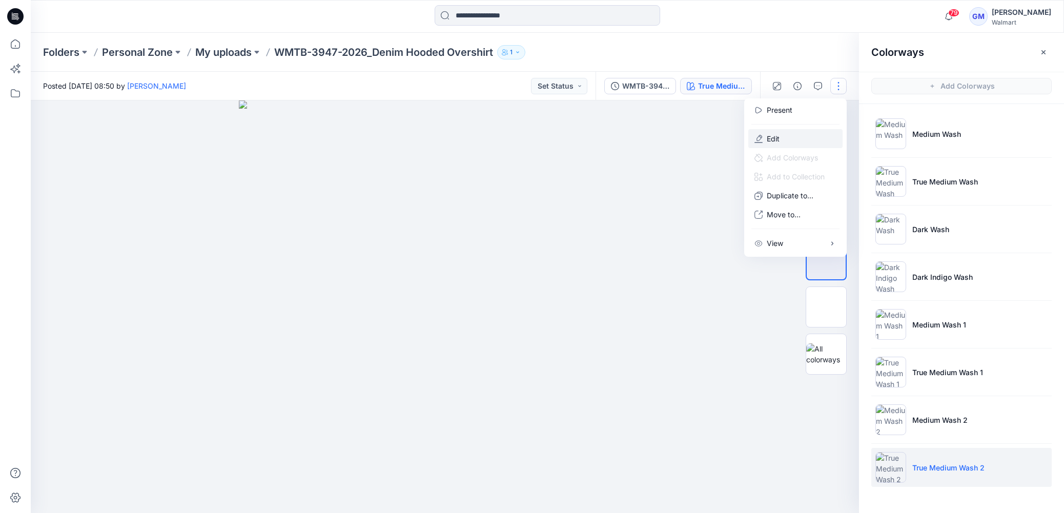
click at [772, 135] on p "Edit" at bounding box center [773, 138] width 13 height 11
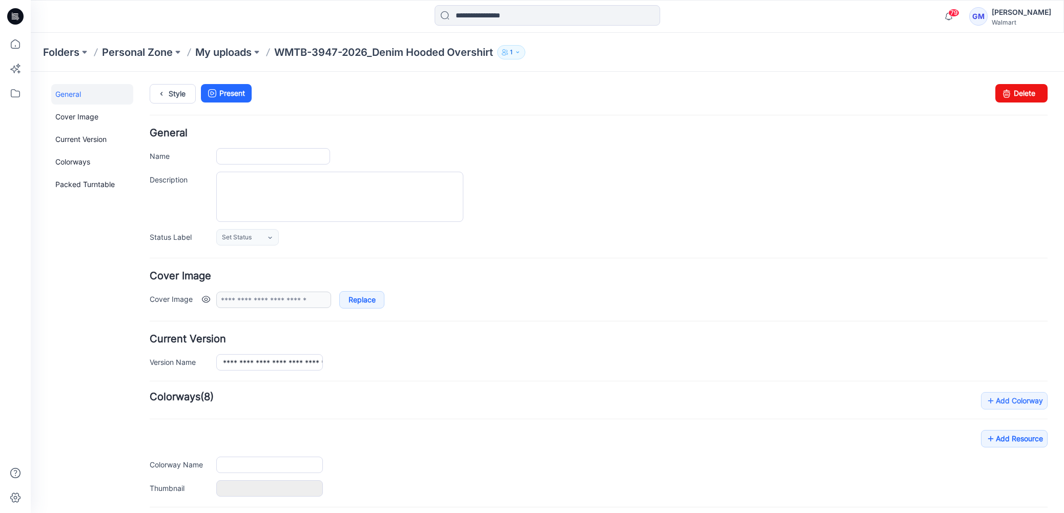
type input "**********"
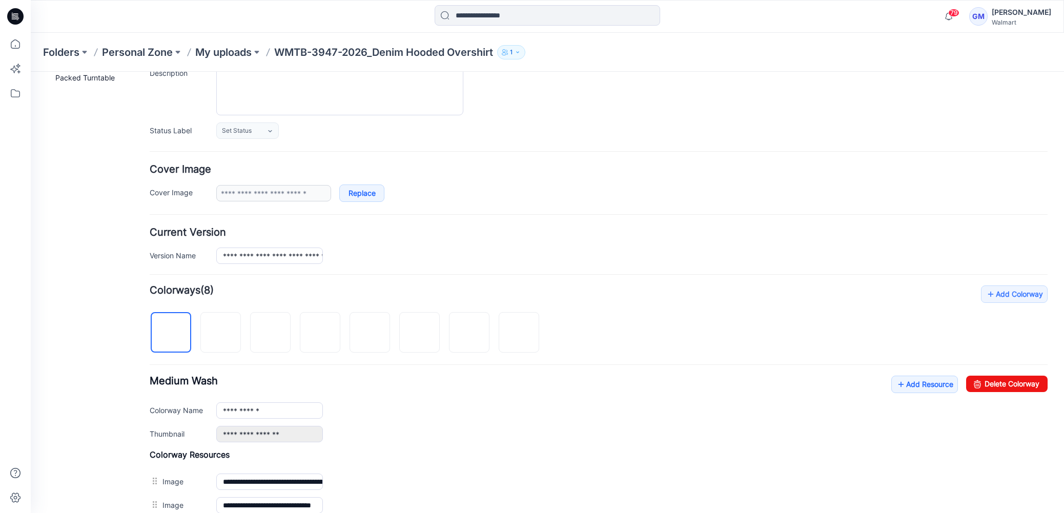
scroll to position [228, 0]
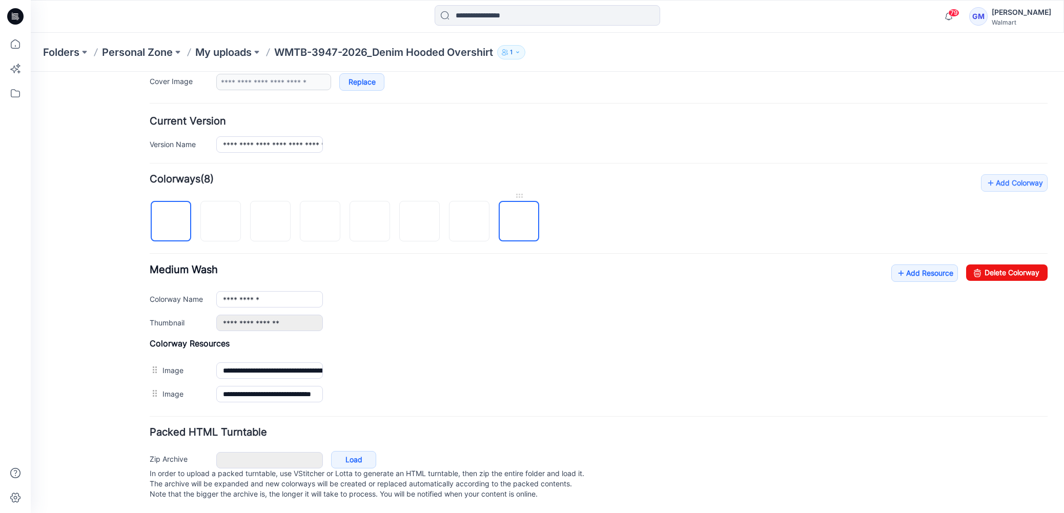
click at [519, 222] on img at bounding box center [519, 222] width 0 height 0
click at [972, 264] on link "Delete Colorway" at bounding box center [1006, 272] width 81 height 16
click at [469, 222] on img at bounding box center [469, 222] width 0 height 0
click at [975, 267] on link "Delete Colorway" at bounding box center [1006, 272] width 81 height 16
click at [420, 222] on img at bounding box center [420, 222] width 0 height 0
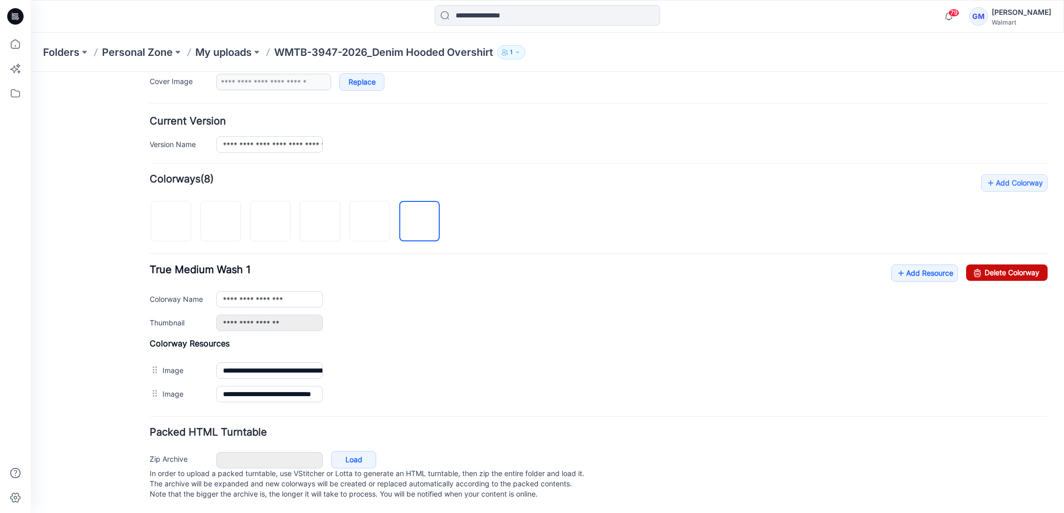
drag, startPoint x: 982, startPoint y: 257, endPoint x: 647, endPoint y: 143, distance: 353.7
click at [982, 264] on link "Delete Colorway" at bounding box center [1006, 272] width 81 height 16
click at [370, 222] on img at bounding box center [370, 222] width 0 height 0
click at [1000, 264] on link "Delete Colorway" at bounding box center [1006, 272] width 81 height 16
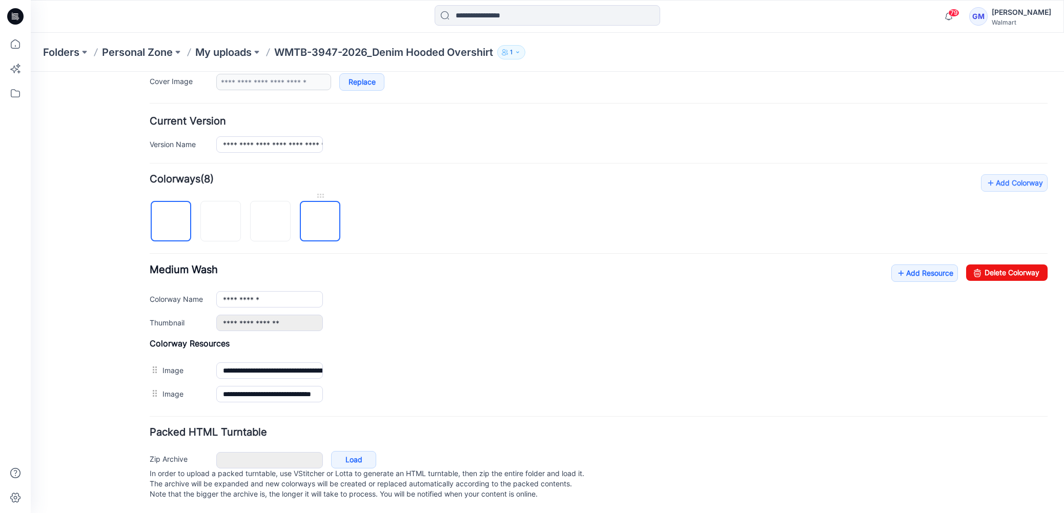
click at [320, 222] on img at bounding box center [320, 222] width 0 height 0
click at [988, 264] on link "Delete Colorway" at bounding box center [1006, 272] width 81 height 16
click at [271, 222] on img at bounding box center [271, 222] width 0 height 0
click at [970, 265] on icon at bounding box center [977, 272] width 14 height 16
click at [221, 222] on img at bounding box center [221, 222] width 0 height 0
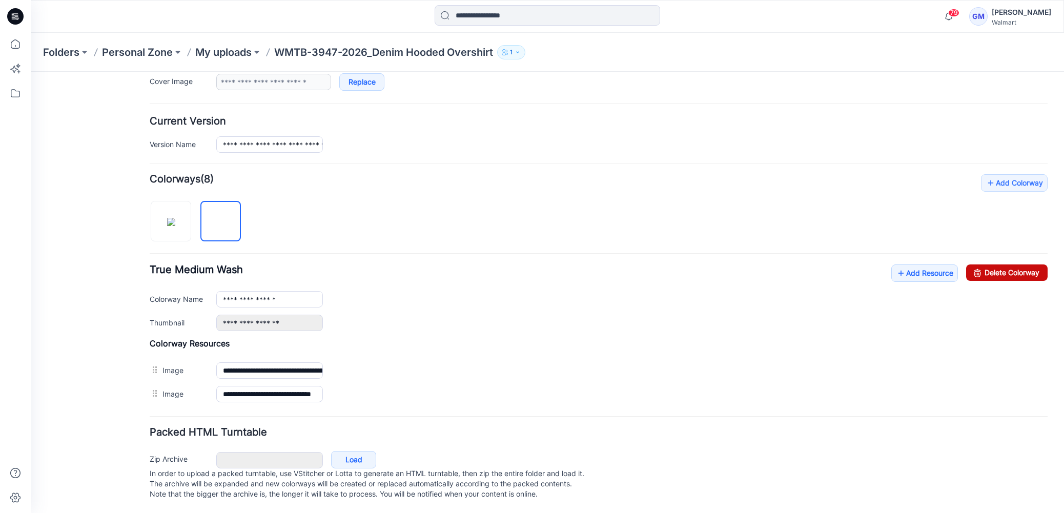
click at [1022, 265] on link "Delete Colorway" at bounding box center [1006, 272] width 81 height 16
type input "**********"
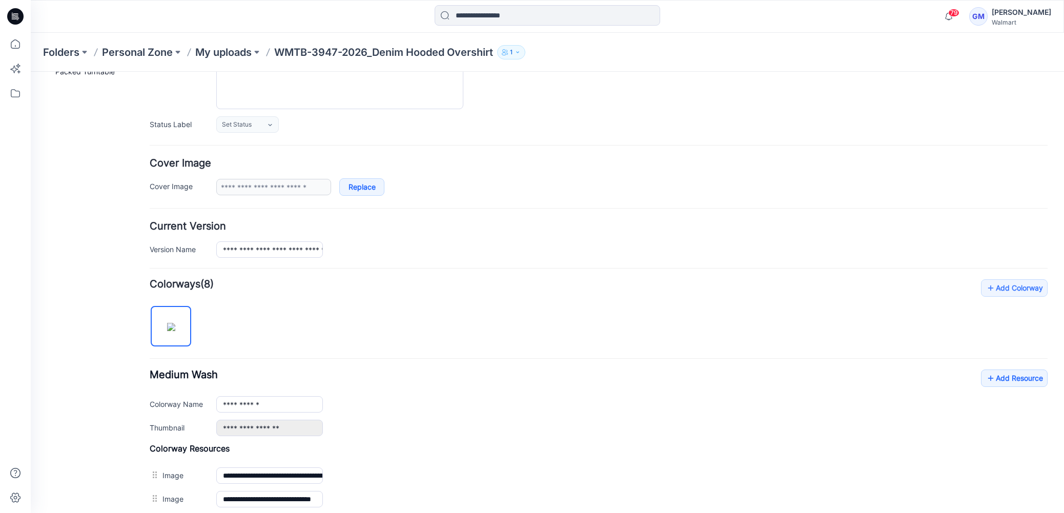
scroll to position [0, 0]
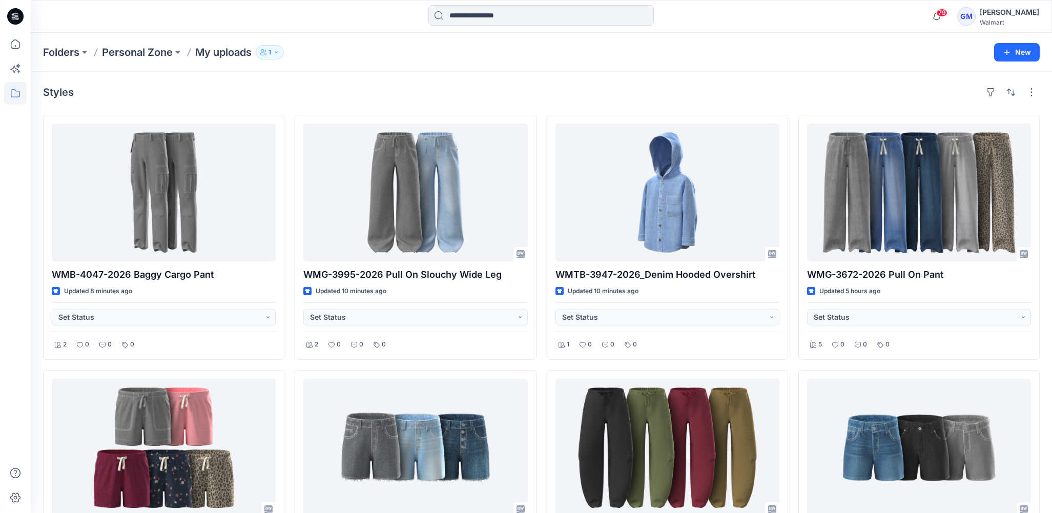
click at [320, 95] on div "Styles" at bounding box center [541, 92] width 997 height 16
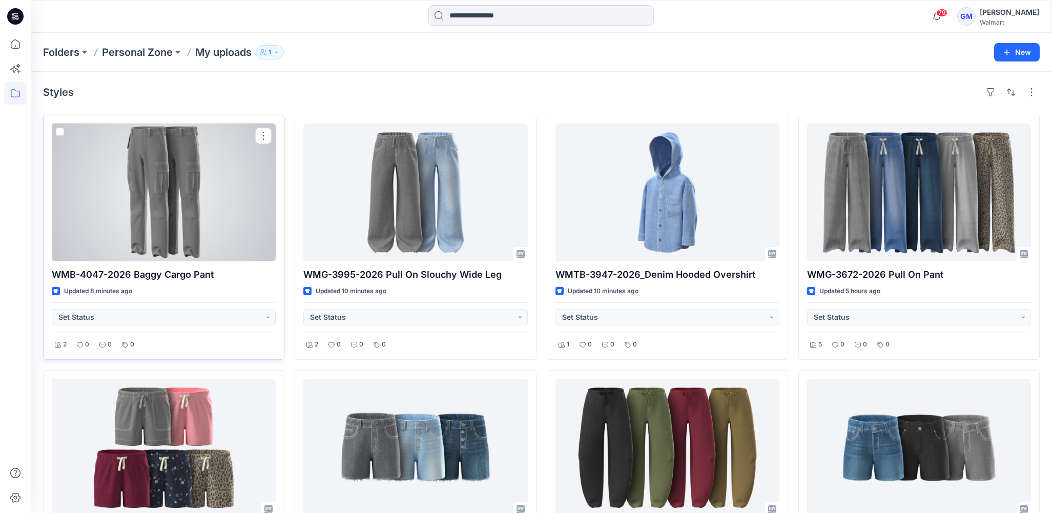
click at [206, 217] on div at bounding box center [164, 193] width 224 height 138
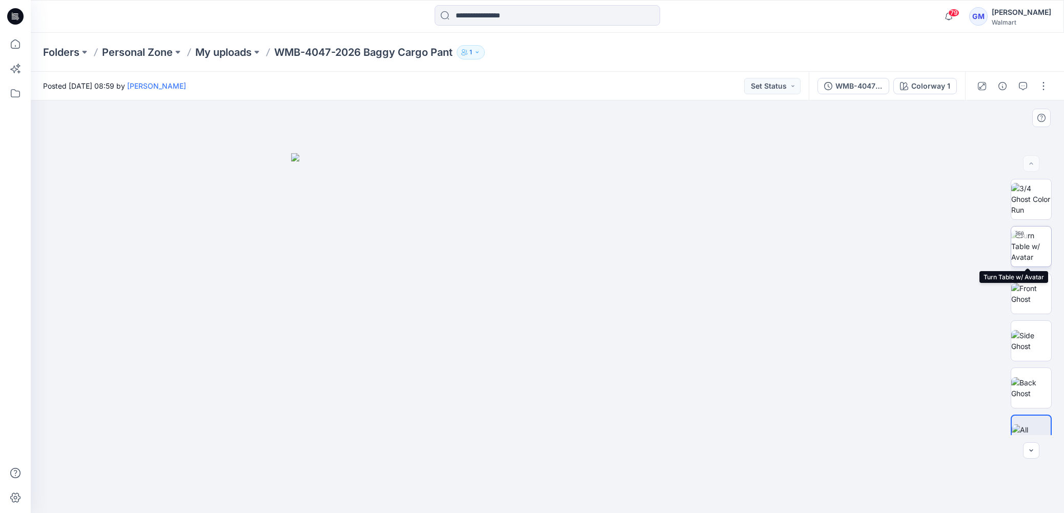
click at [1036, 254] on img at bounding box center [1031, 246] width 40 height 32
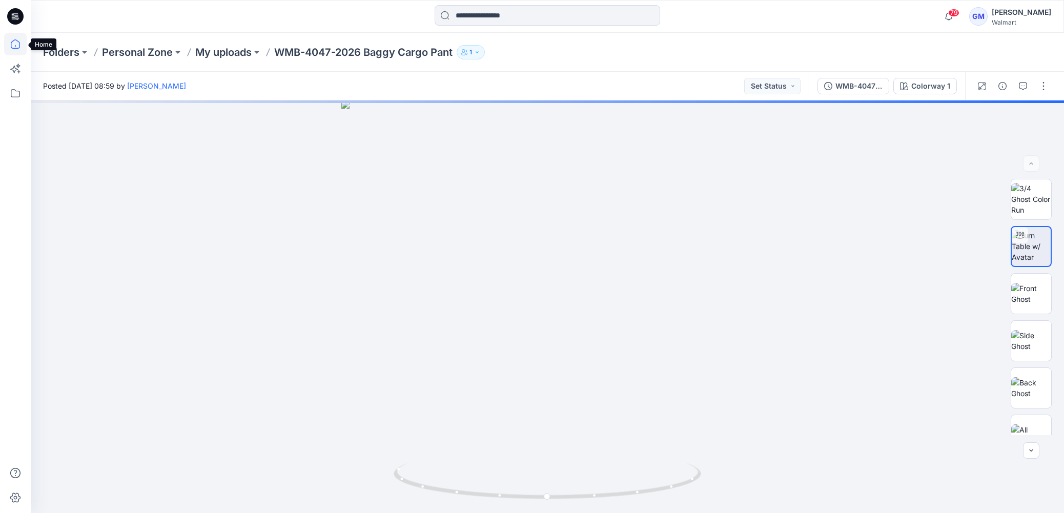
click at [18, 47] on icon at bounding box center [15, 44] width 23 height 23
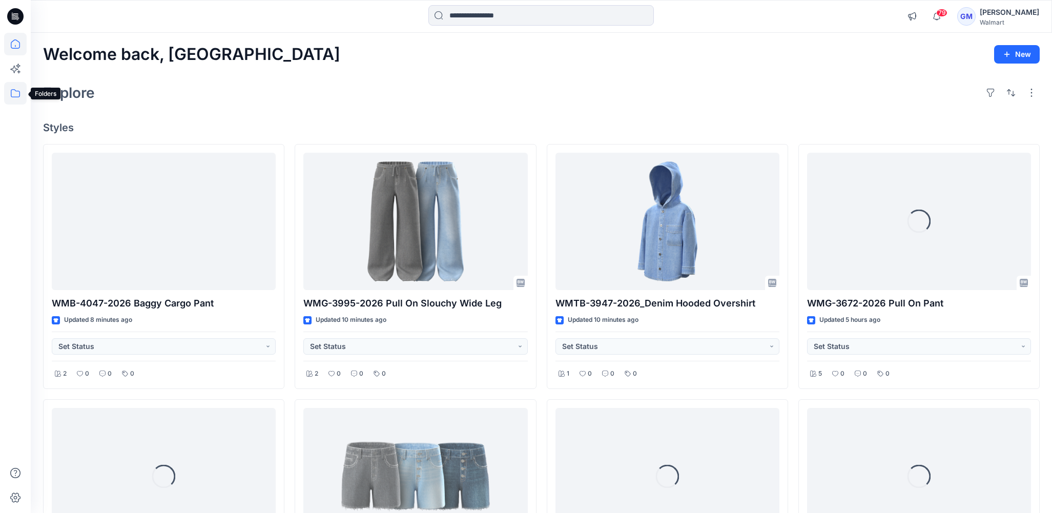
click at [17, 90] on icon at bounding box center [15, 93] width 23 height 23
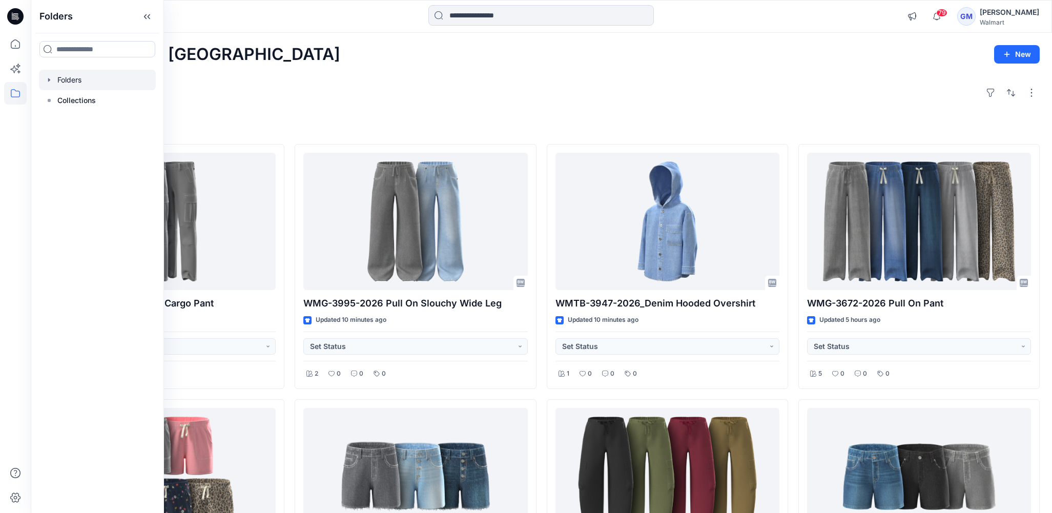
click at [85, 79] on div at bounding box center [97, 80] width 117 height 21
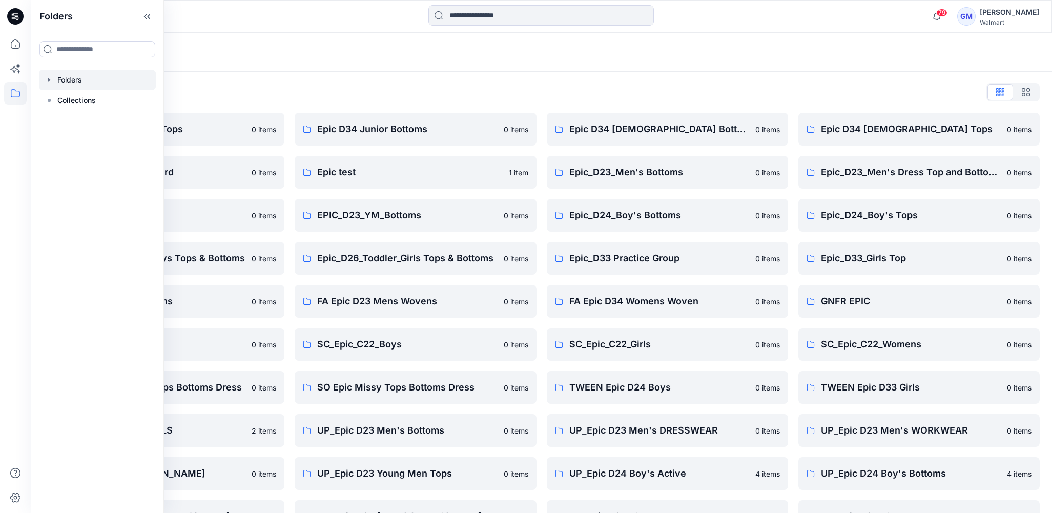
click at [317, 88] on div "Folders List" at bounding box center [541, 92] width 997 height 16
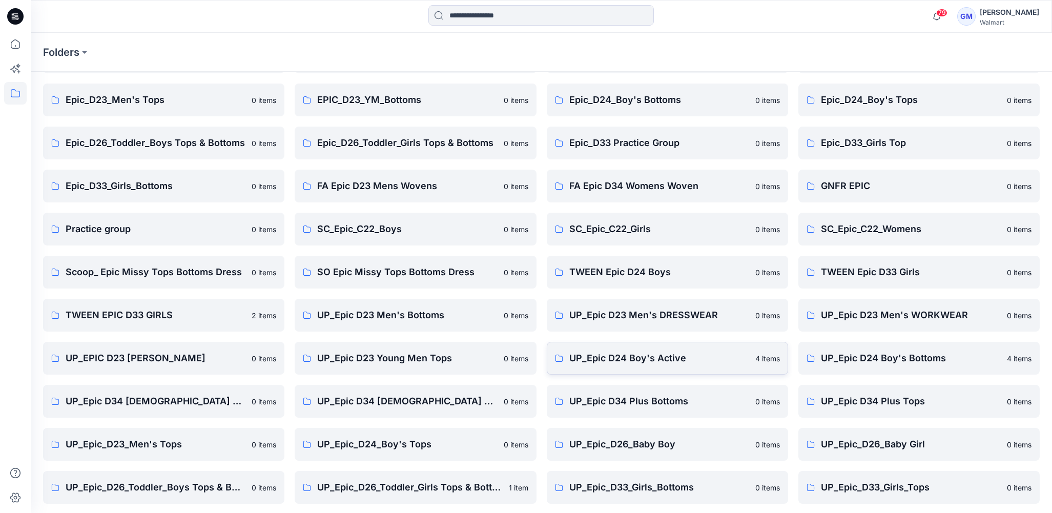
scroll to position [161, 0]
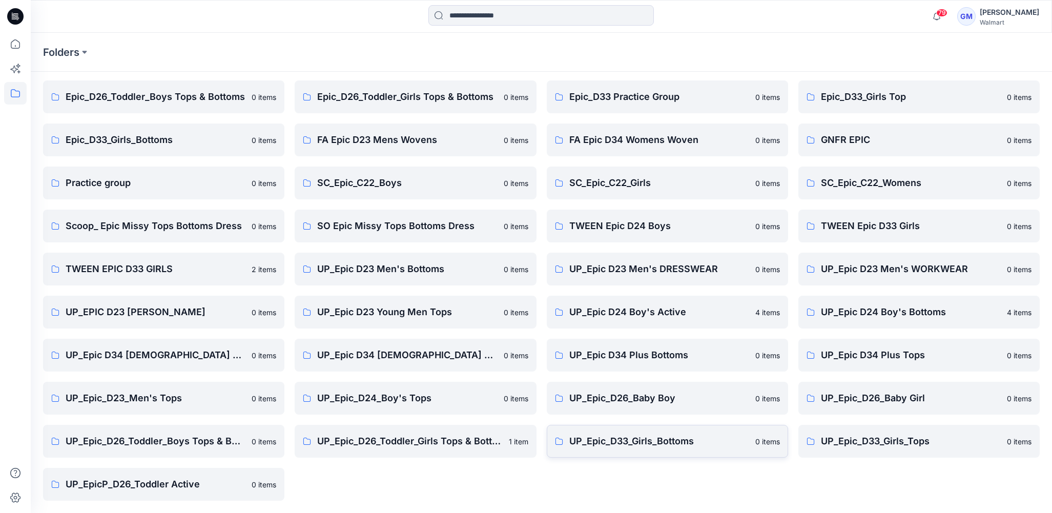
click at [641, 426] on link "UP_Epic_D33_Girls_Bottoms 0 items" at bounding box center [667, 441] width 241 height 33
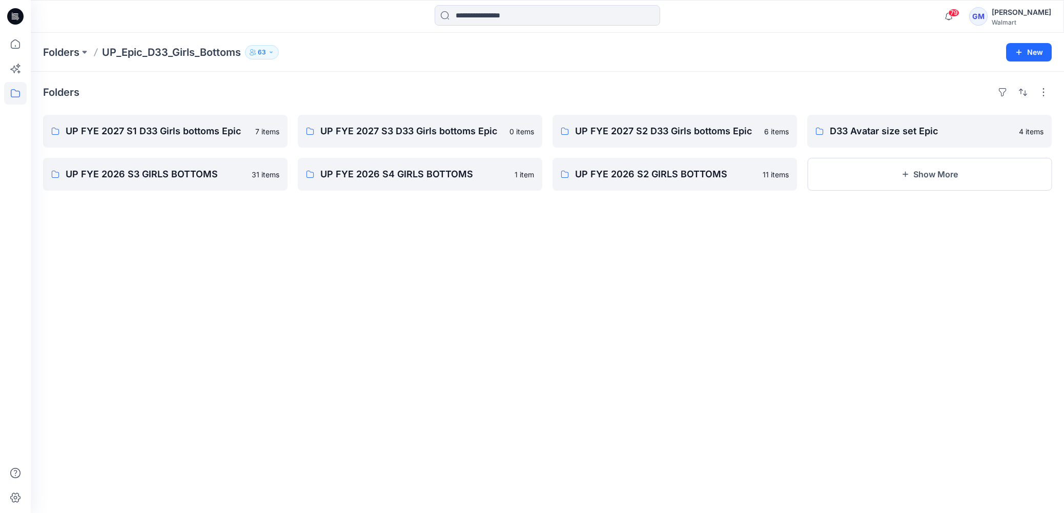
click at [231, 272] on div "Folders UP FYE 2027 S1 D33 Girls bottoms Epic 7 items UP FYE 2026 S3 GIRLS BOTT…" at bounding box center [547, 292] width 1033 height 441
click at [671, 126] on p "UP FYE 2027 S2 D33 Girls bottoms Epic" at bounding box center [673, 131] width 197 height 14
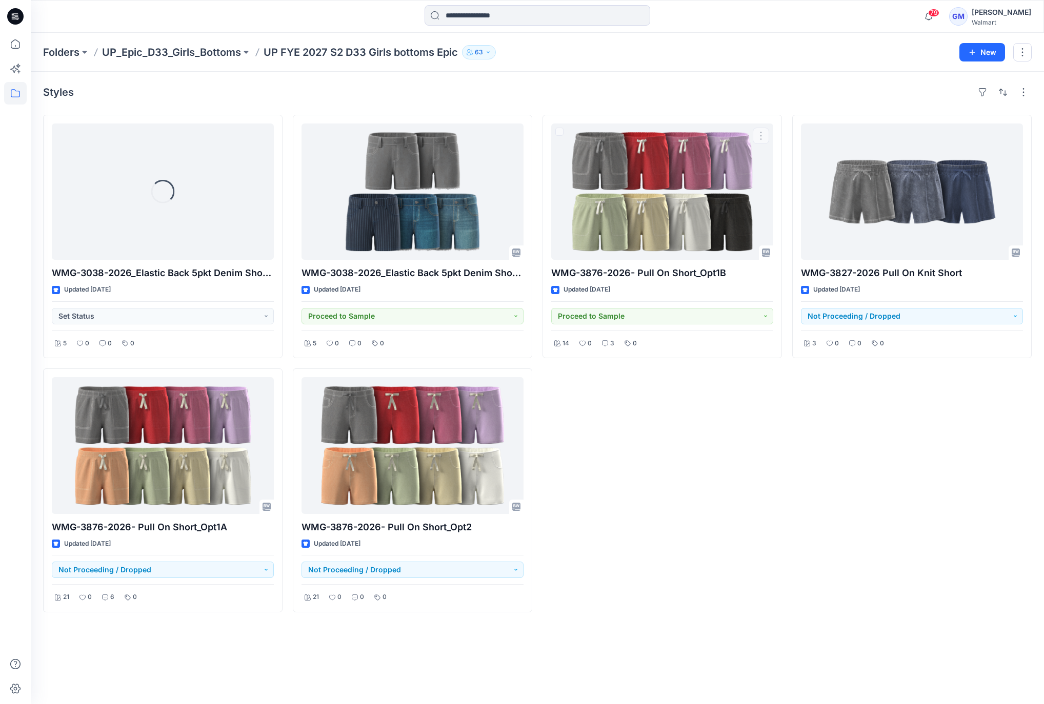
click at [775, 484] on div "WMG-3876-2026- Pull On Short_Opt1B Updated [DATE] Proceed to Sample 14 0 3 0" at bounding box center [661, 364] width 239 height 498
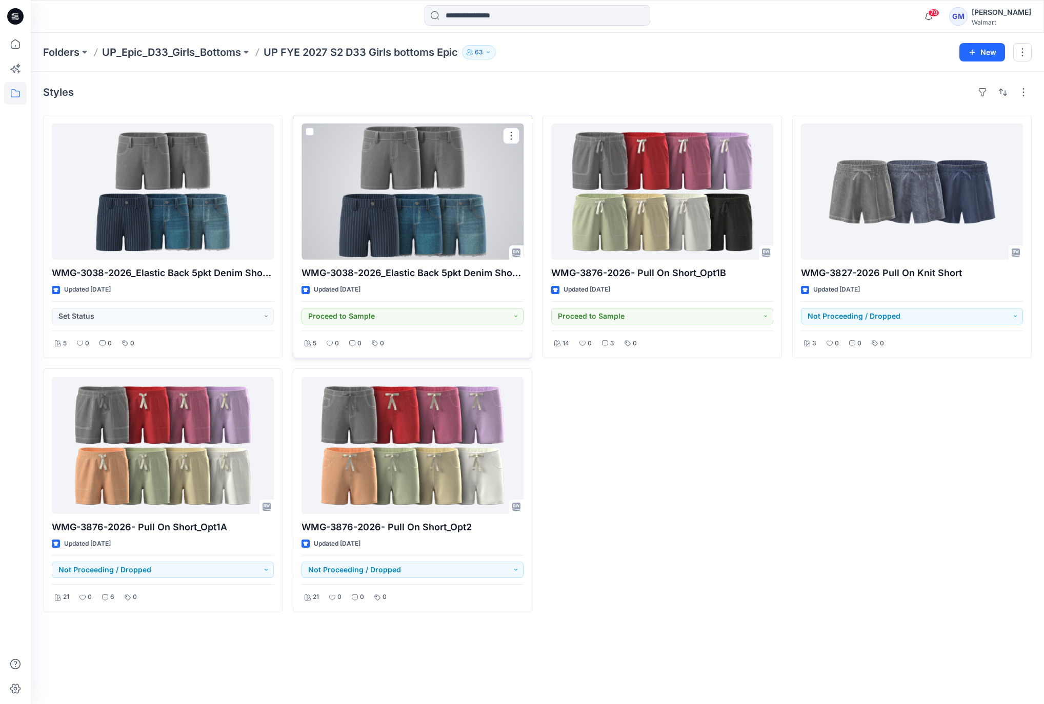
click at [352, 212] on div at bounding box center [412, 192] width 222 height 136
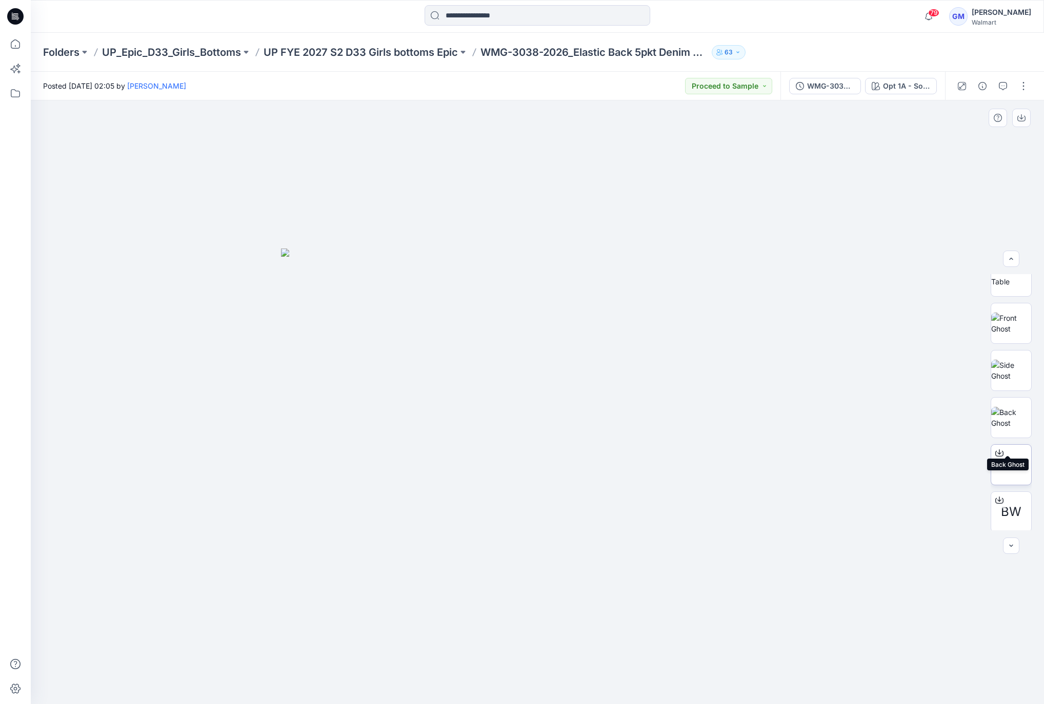
scroll to position [115, 0]
click at [319, 247] on div at bounding box center [537, 402] width 1013 height 604
click at [277, 402] on div at bounding box center [537, 402] width 1013 height 604
click at [888, 83] on div "Opt 1A - Soft Silver" at bounding box center [906, 85] width 47 height 11
click at [906, 86] on div "Opt 1A - Soft Silver" at bounding box center [906, 85] width 47 height 11
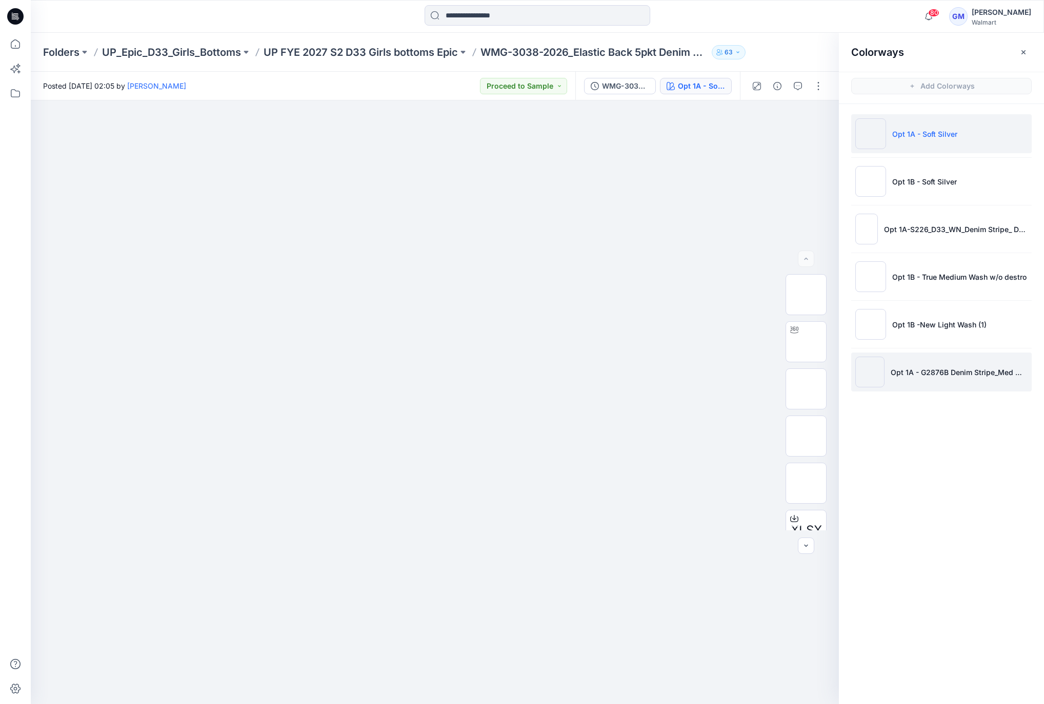
click at [949, 378] on li "Opt 1A - G2876B Denim Stripe_Med wash" at bounding box center [941, 372] width 180 height 39
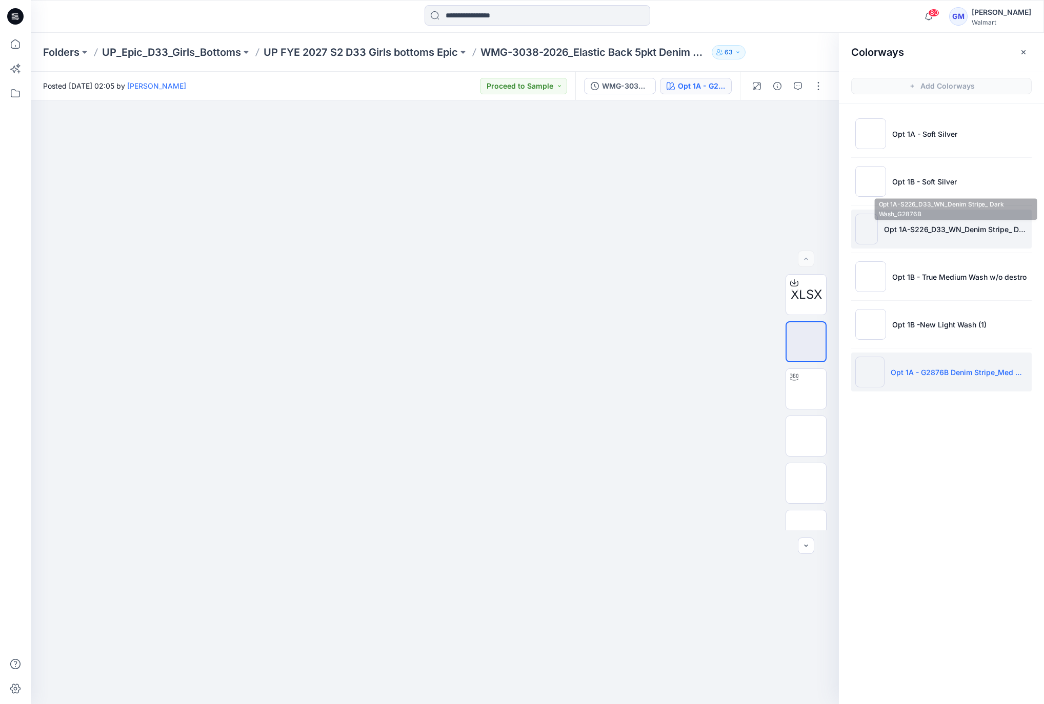
click at [933, 231] on p "Opt 1A-S226_D33_WN_Denim Stripe_ Dark Wash_G2876B" at bounding box center [956, 229] width 144 height 11
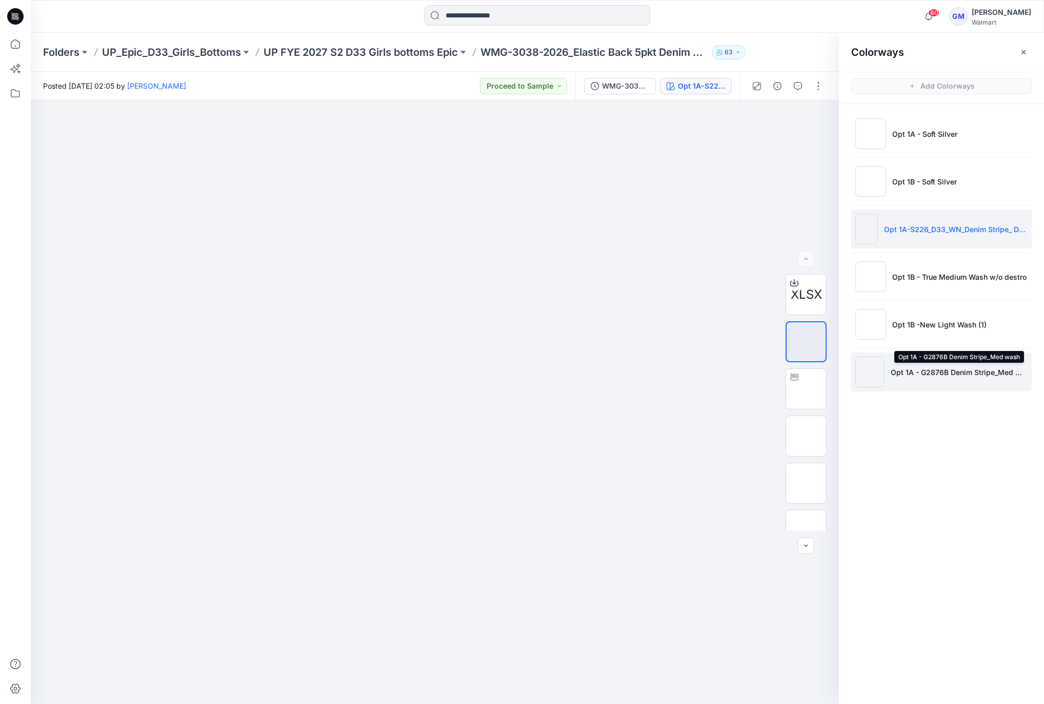
click at [943, 372] on p "Opt 1A - G2876B Denim Stripe_Med wash" at bounding box center [958, 372] width 137 height 11
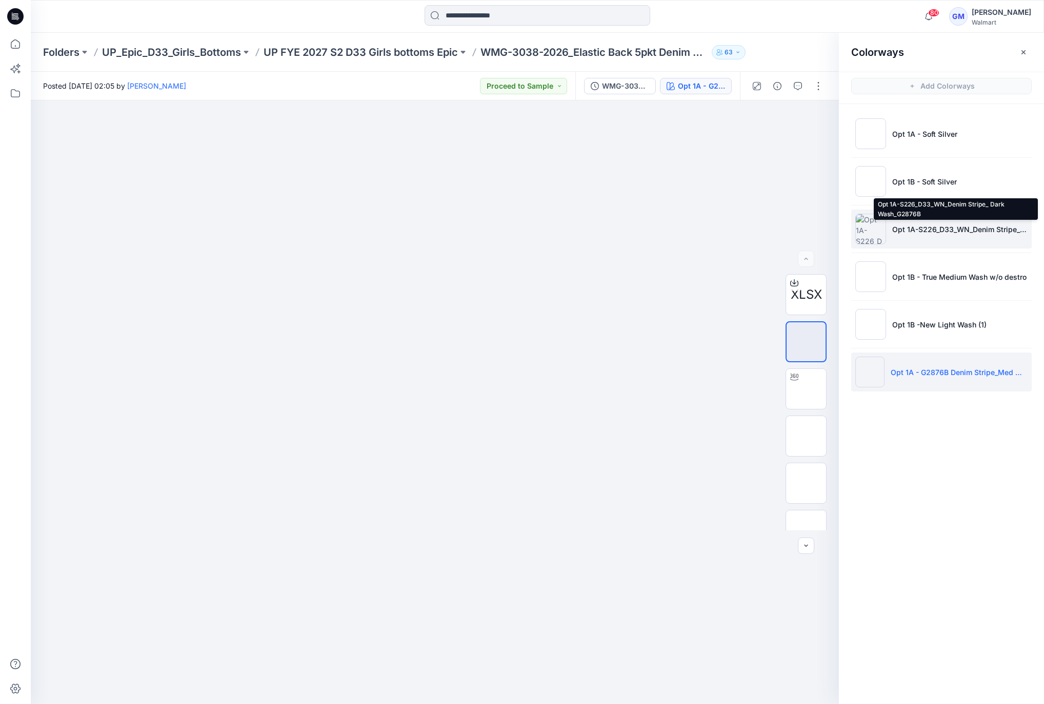
click at [930, 224] on p "Opt 1A-S226_D33_WN_Denim Stripe_ Dark Wash_G2876B" at bounding box center [959, 229] width 135 height 11
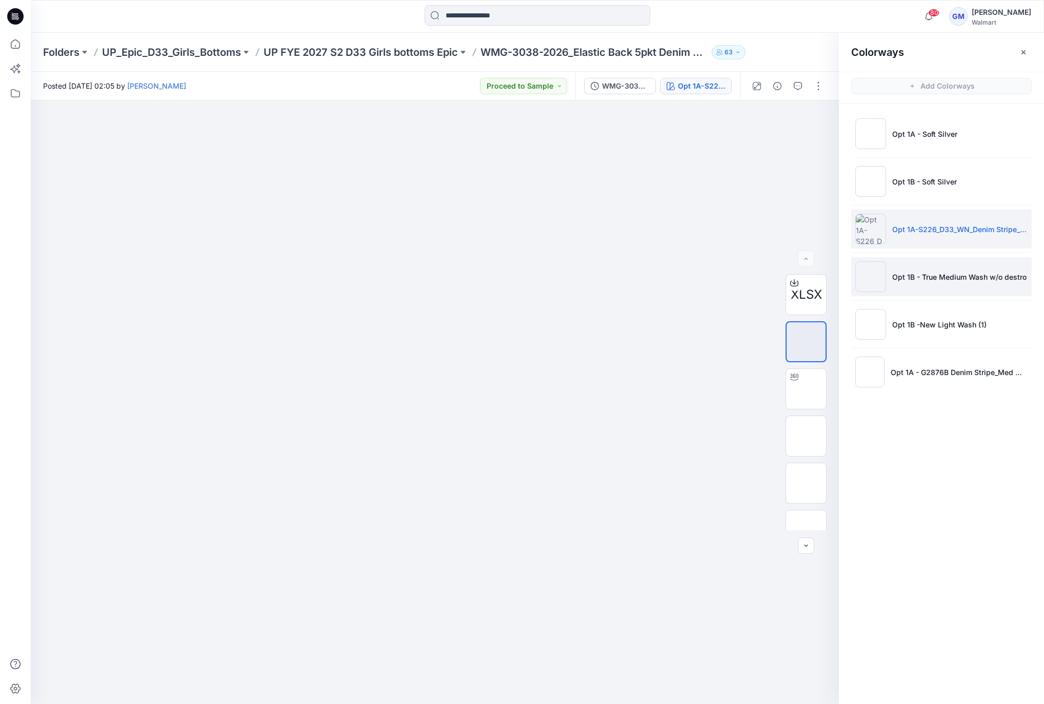
click at [906, 273] on p "Opt 1B - True Medium Wash w/o destro" at bounding box center [959, 277] width 134 height 11
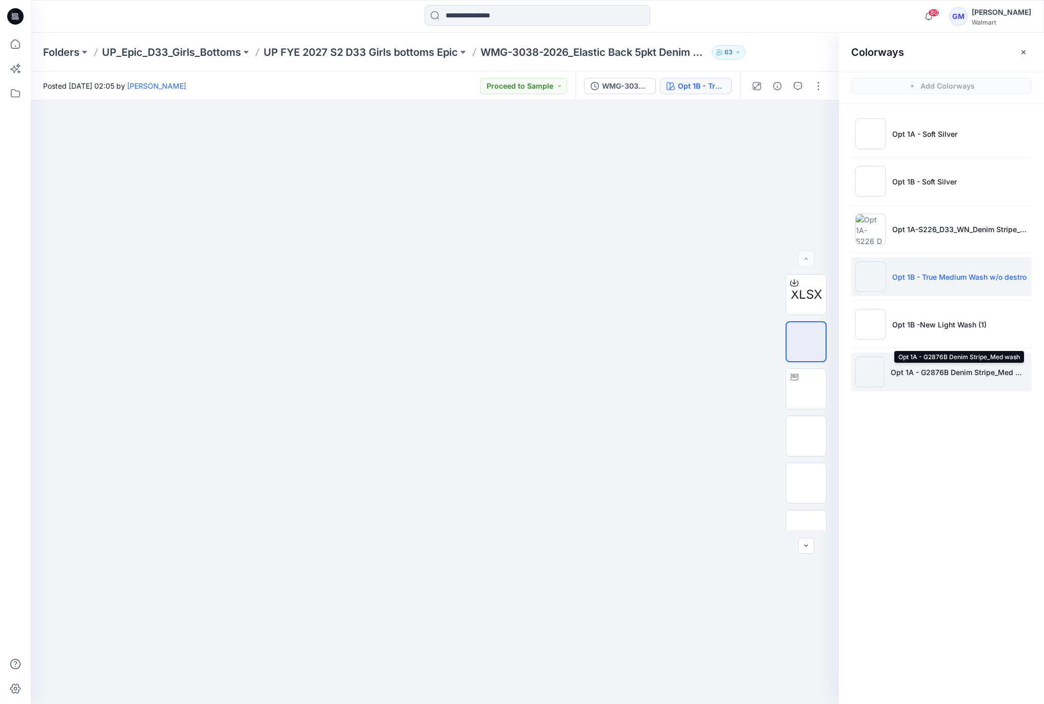
click at [936, 372] on p "Opt 1A - G2876B Denim Stripe_Med wash" at bounding box center [958, 372] width 137 height 11
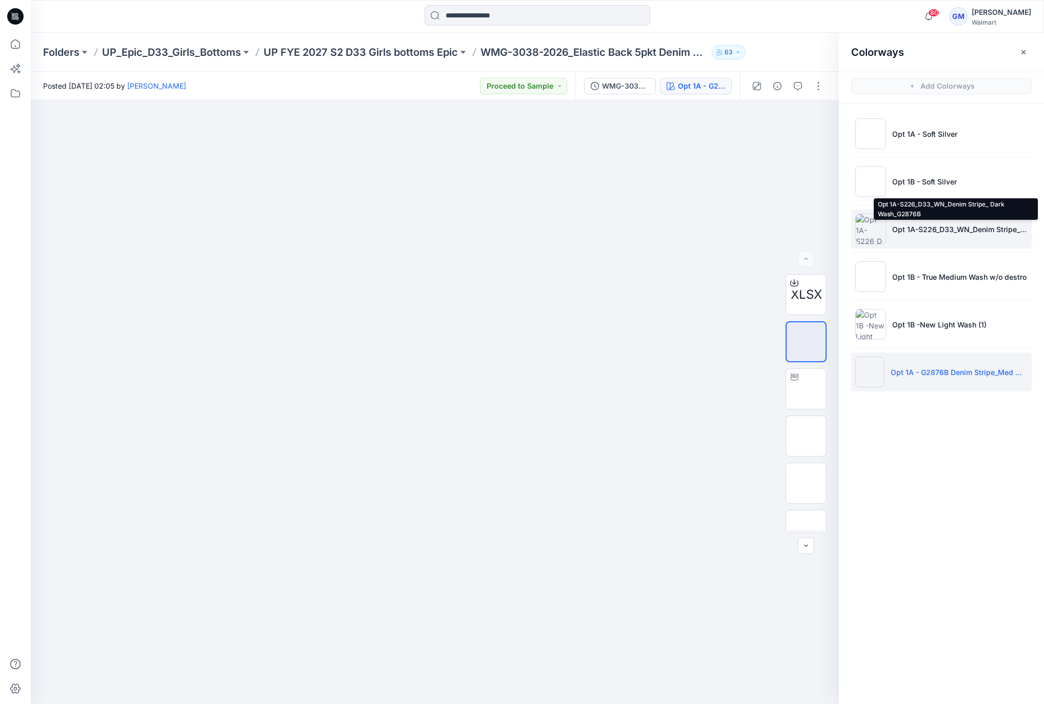
click at [919, 229] on p "Opt 1A-S226_D33_WN_Denim Stripe_ Dark Wash_G2876B" at bounding box center [959, 229] width 135 height 11
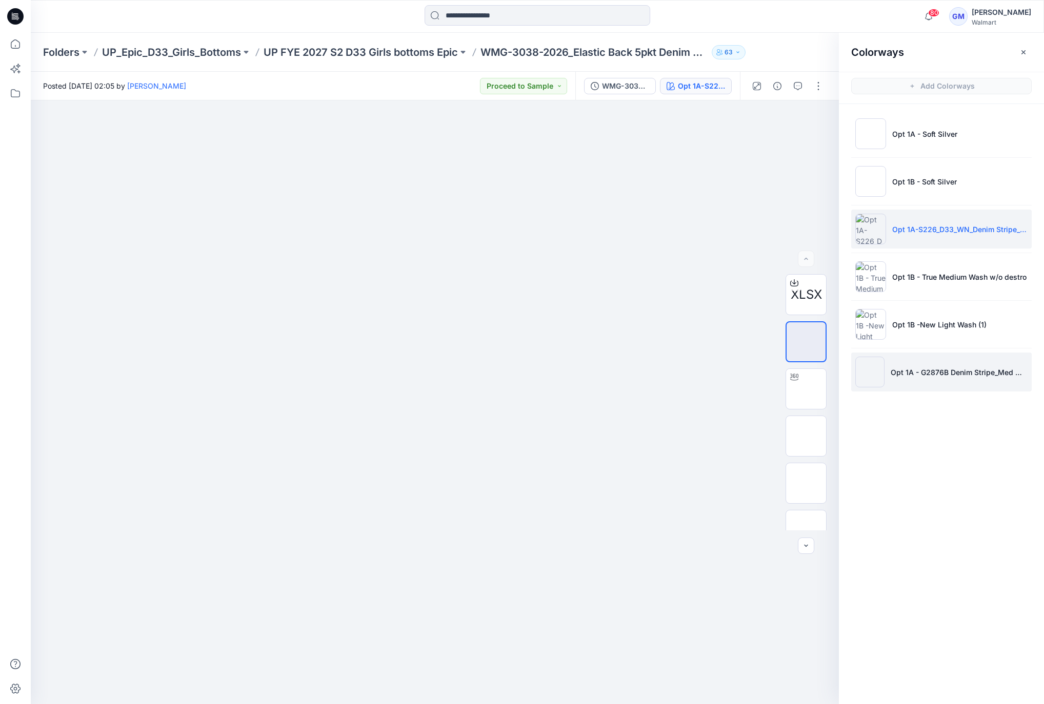
click at [950, 364] on li "Opt 1A - G2876B Denim Stripe_Med wash" at bounding box center [941, 372] width 180 height 39
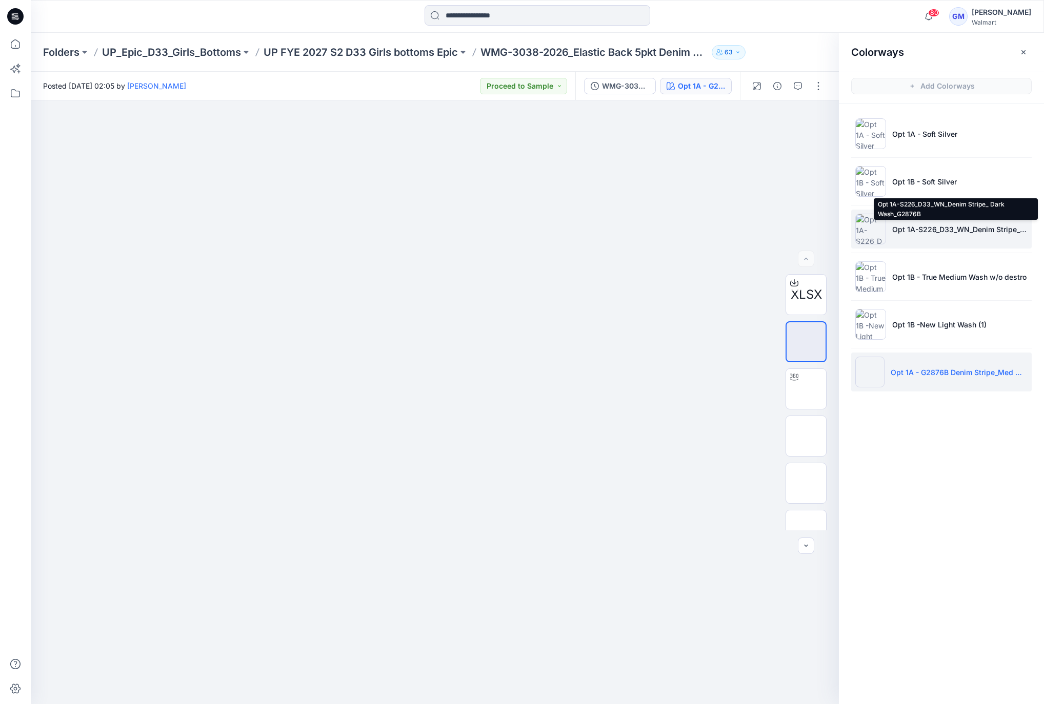
click at [936, 231] on p "Opt 1A-S226_D33_WN_Denim Stripe_ Dark Wash_G2876B" at bounding box center [959, 229] width 135 height 11
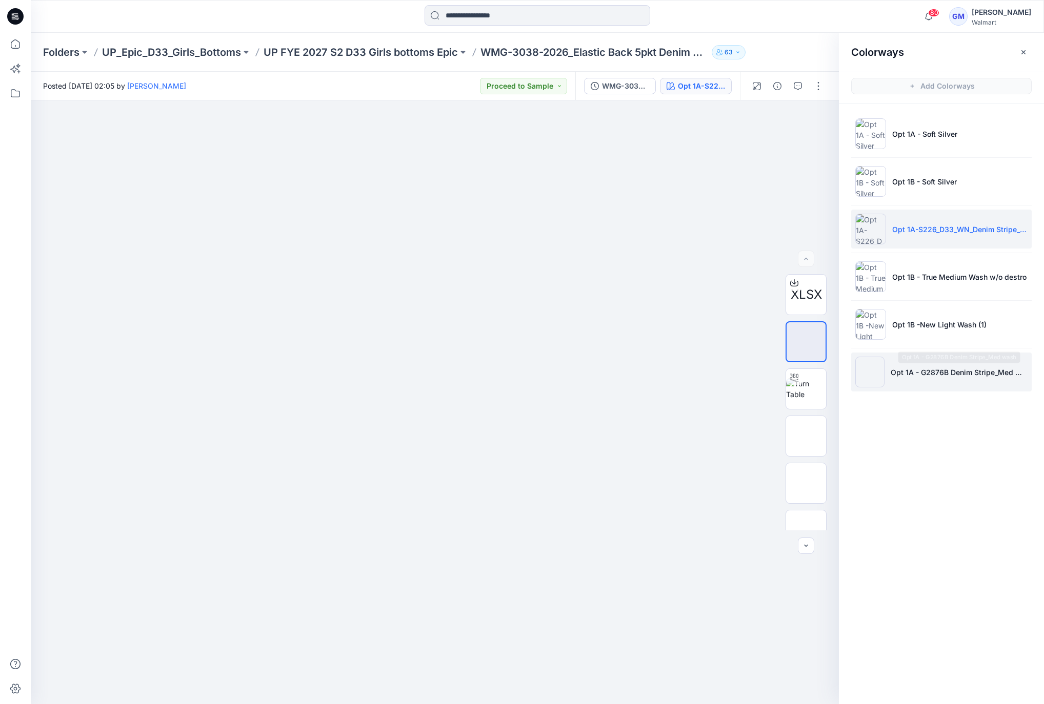
click at [937, 372] on p "Opt 1A - G2876B Denim Stripe_Med wash" at bounding box center [958, 372] width 137 height 11
click at [926, 227] on p "Opt 1A-S226_D33_WN_Denim Stripe_ Dark Wash_G2876B" at bounding box center [959, 229] width 135 height 11
click at [946, 368] on p "Opt 1A - G2876B Denim Stripe_Med wash" at bounding box center [959, 372] width 135 height 11
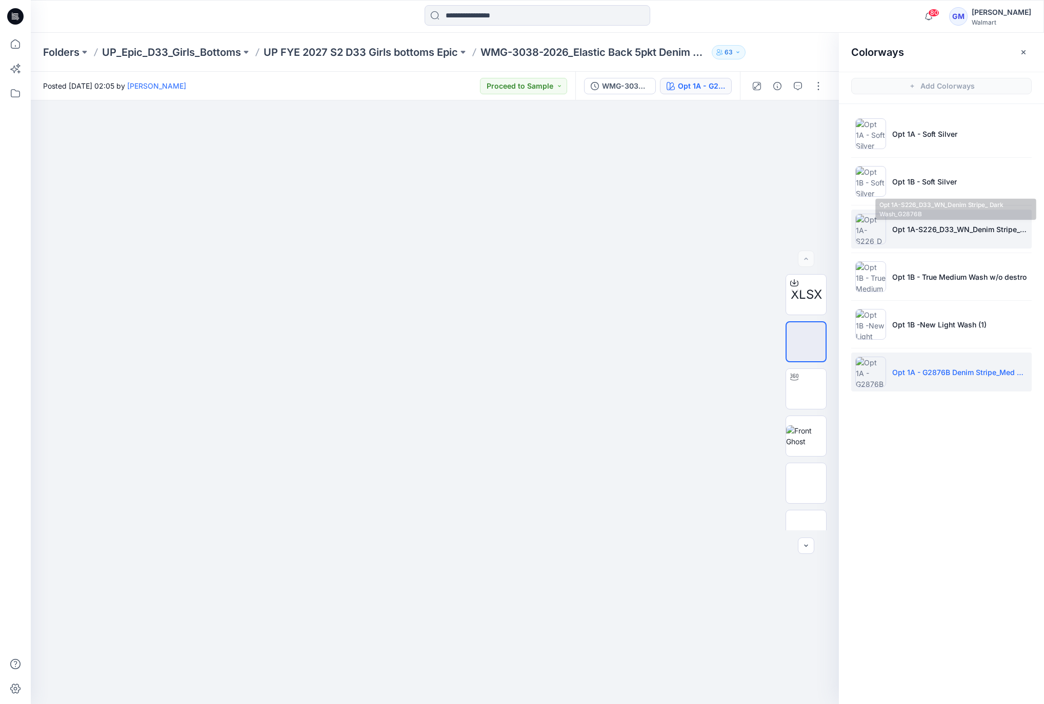
click at [931, 227] on p "Opt 1A-S226_D33_WN_Denim Stripe_ Dark Wash_G2876B" at bounding box center [959, 229] width 135 height 11
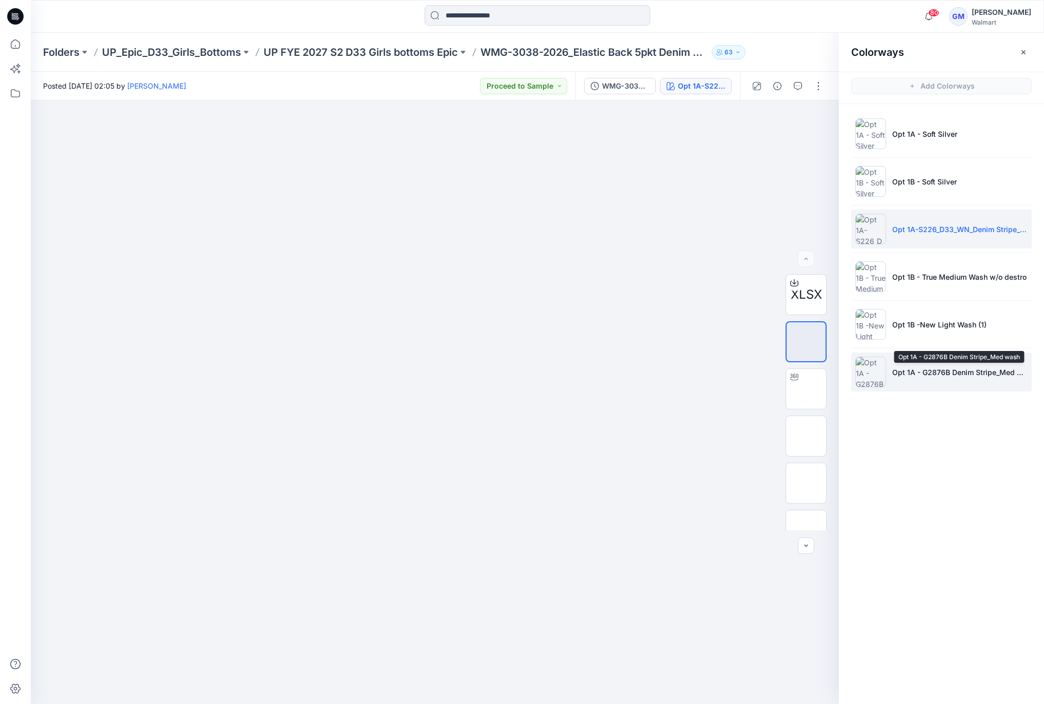
click at [944, 380] on li "Opt 1A - G2876B Denim Stripe_Med wash" at bounding box center [941, 372] width 180 height 39
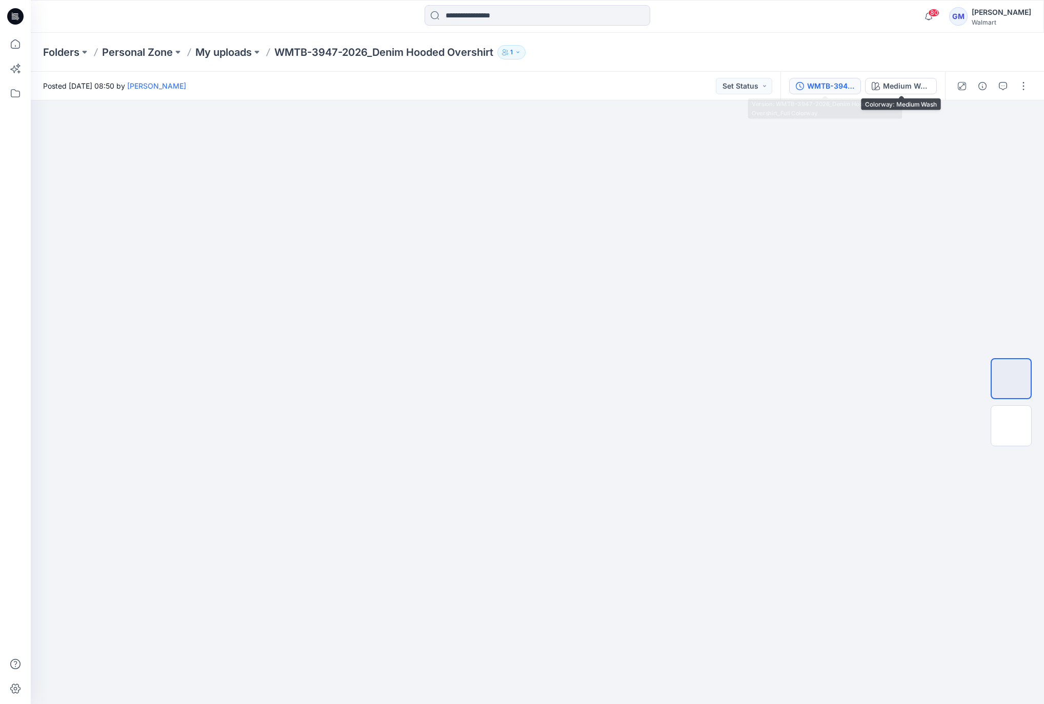
click at [826, 81] on div "WMTB-3947-2026_Denim Hooded Overshirt_Full Colorway" at bounding box center [830, 85] width 47 height 11
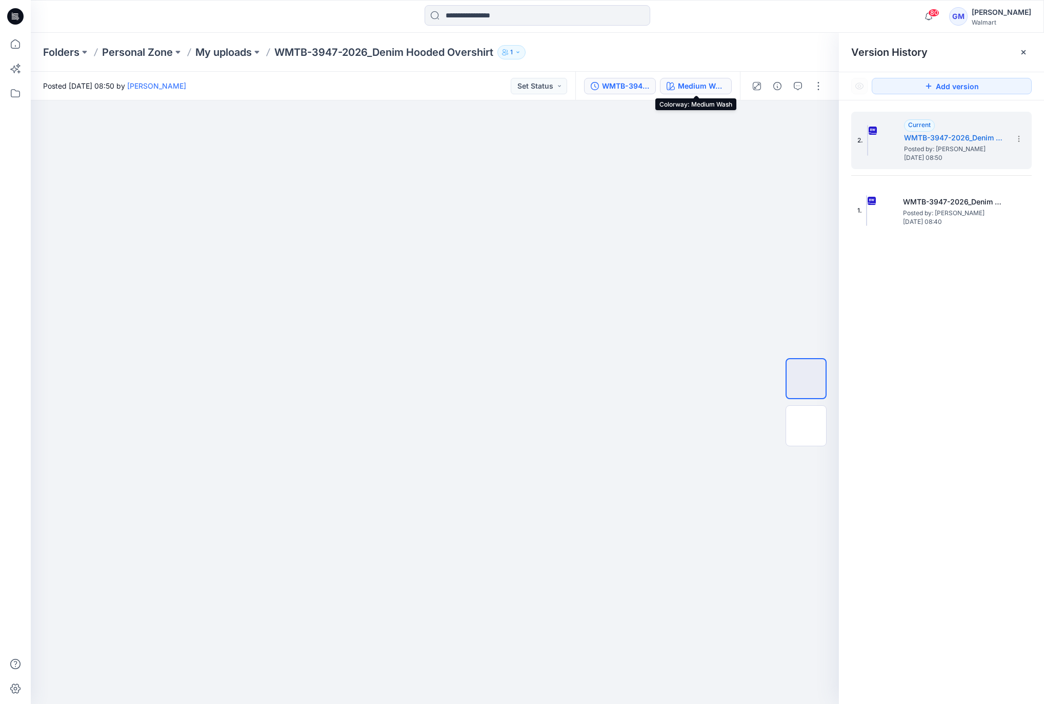
click at [678, 78] on button "Medium Wash" at bounding box center [696, 86] width 72 height 16
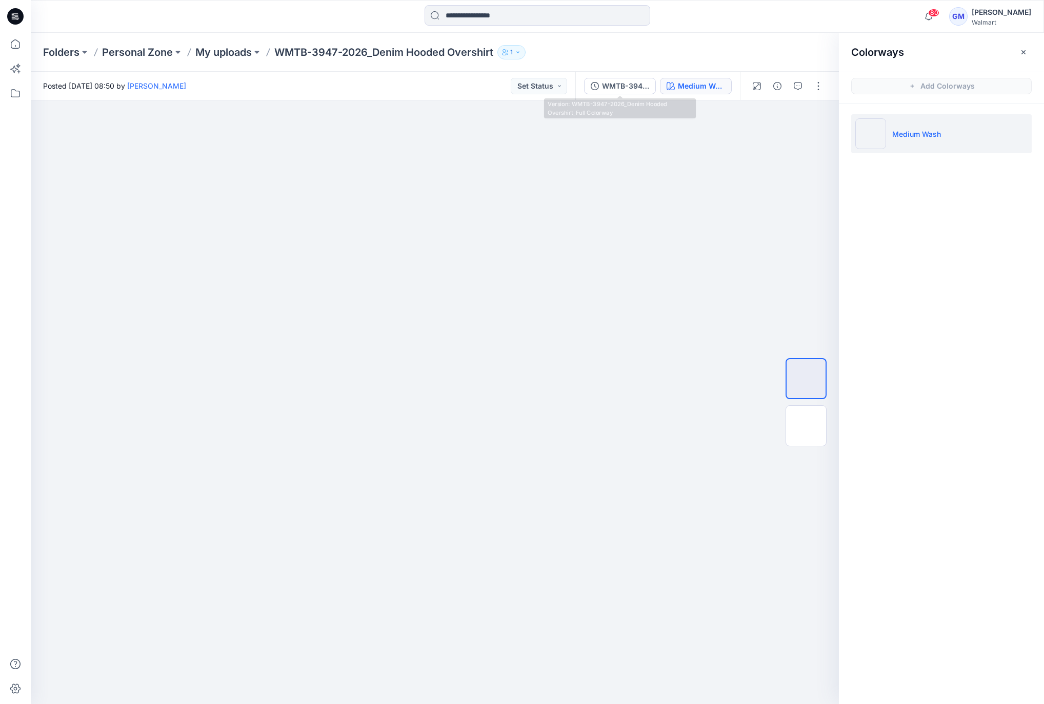
click at [618, 94] on div "WMTB-3947-2026_Denim Hooded Overshirt_Full Colorway Medium Wash" at bounding box center [657, 86] width 165 height 29
click at [617, 85] on div "WMTB-3947-2026_Denim Hooded Overshirt_Full Colorway" at bounding box center [625, 85] width 47 height 11
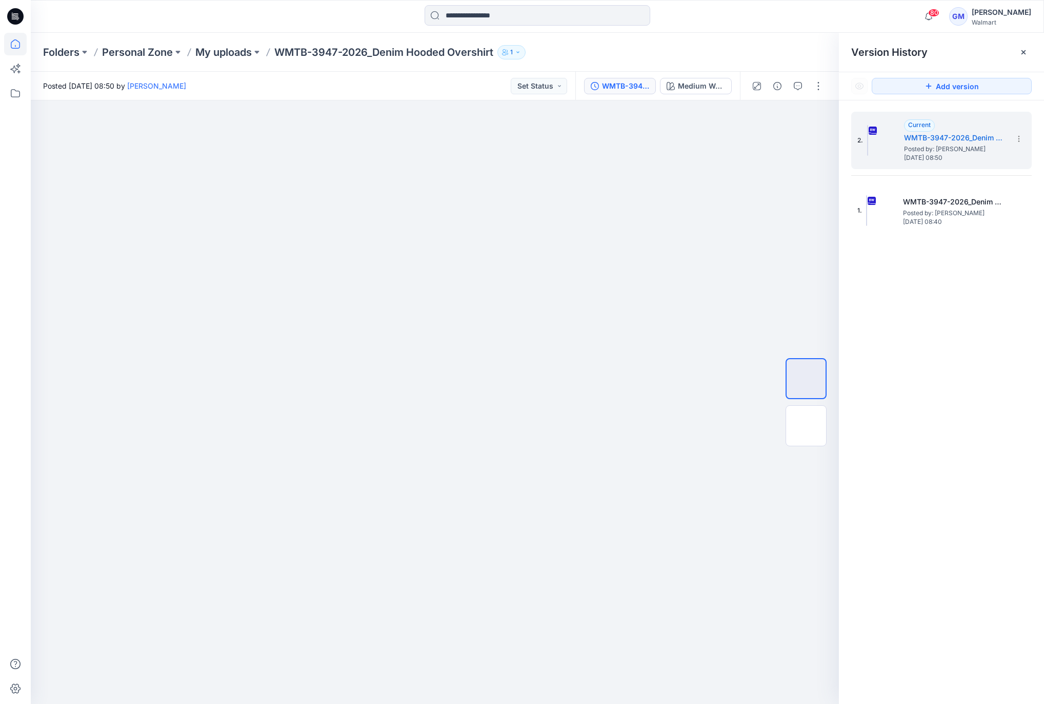
click at [15, 44] on icon at bounding box center [15, 44] width 23 height 23
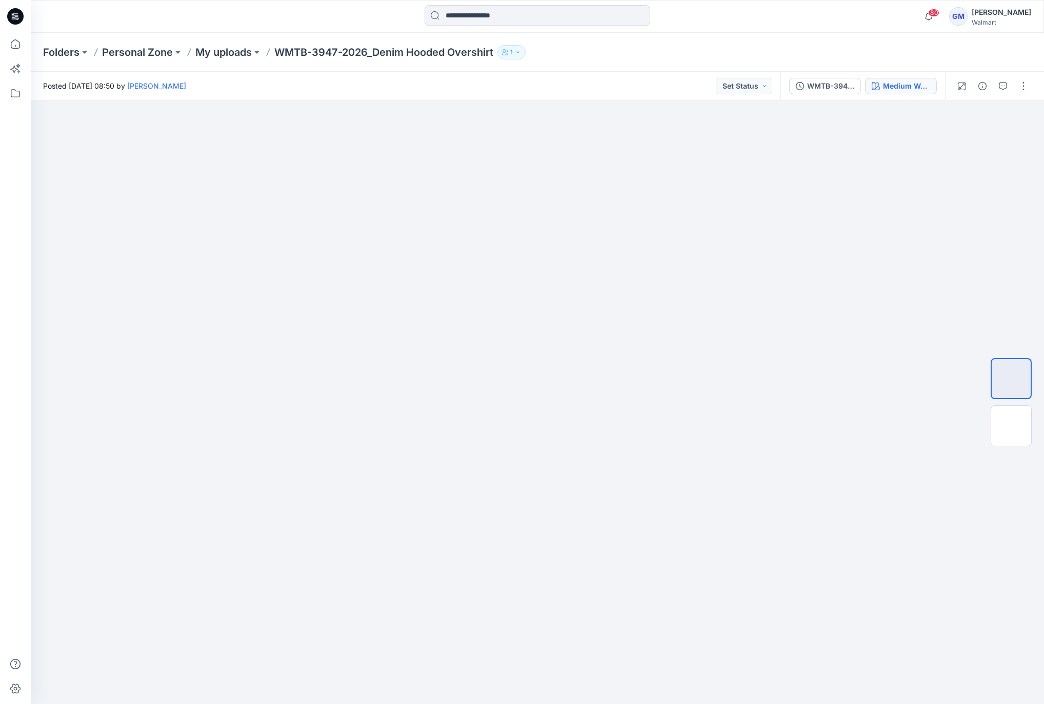
click at [898, 84] on div "Medium Wash" at bounding box center [906, 85] width 47 height 11
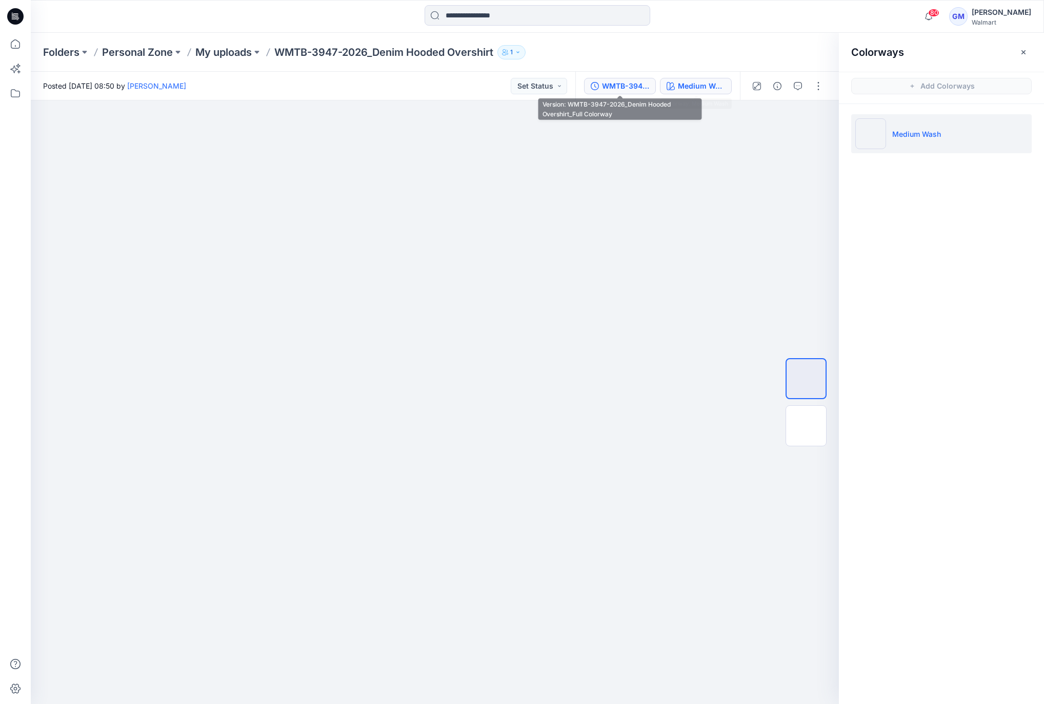
click at [630, 80] on div "WMTB-3947-2026_Denim Hooded Overshirt_Full Colorway" at bounding box center [625, 85] width 47 height 11
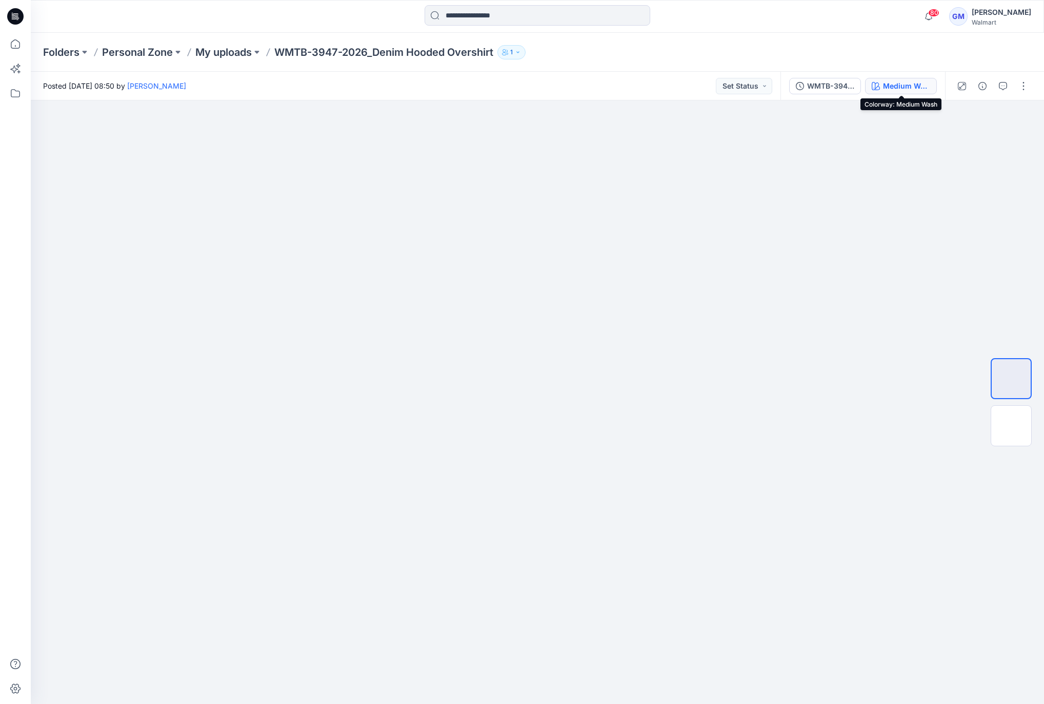
click at [889, 90] on div "Medium Wash" at bounding box center [906, 85] width 47 height 11
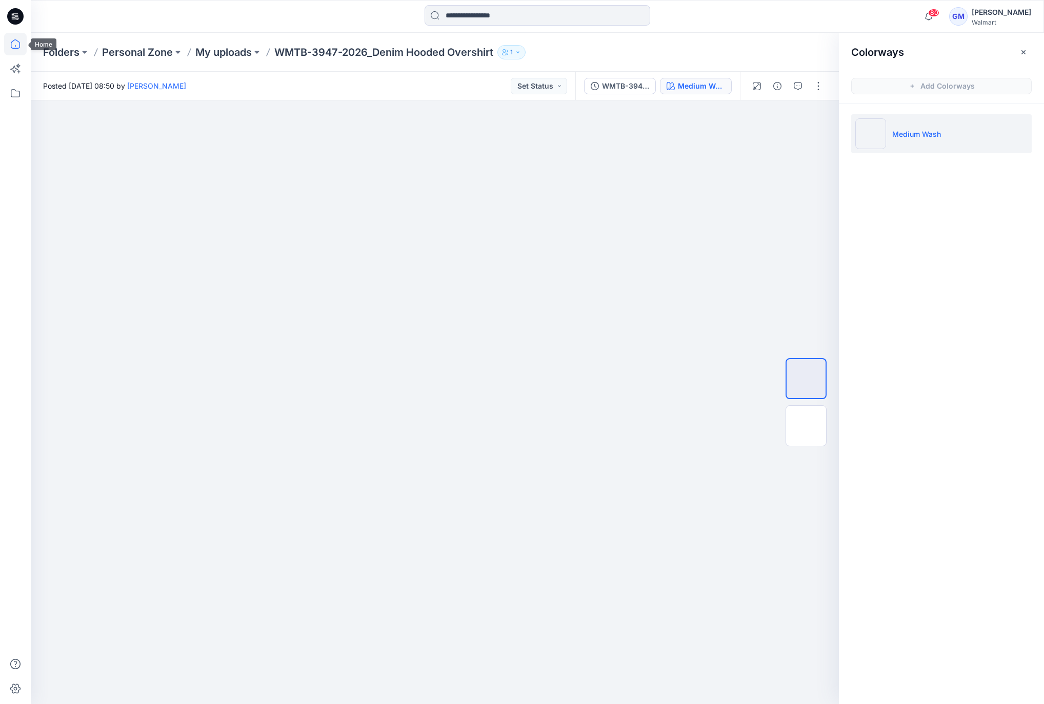
click at [22, 37] on icon at bounding box center [15, 44] width 23 height 23
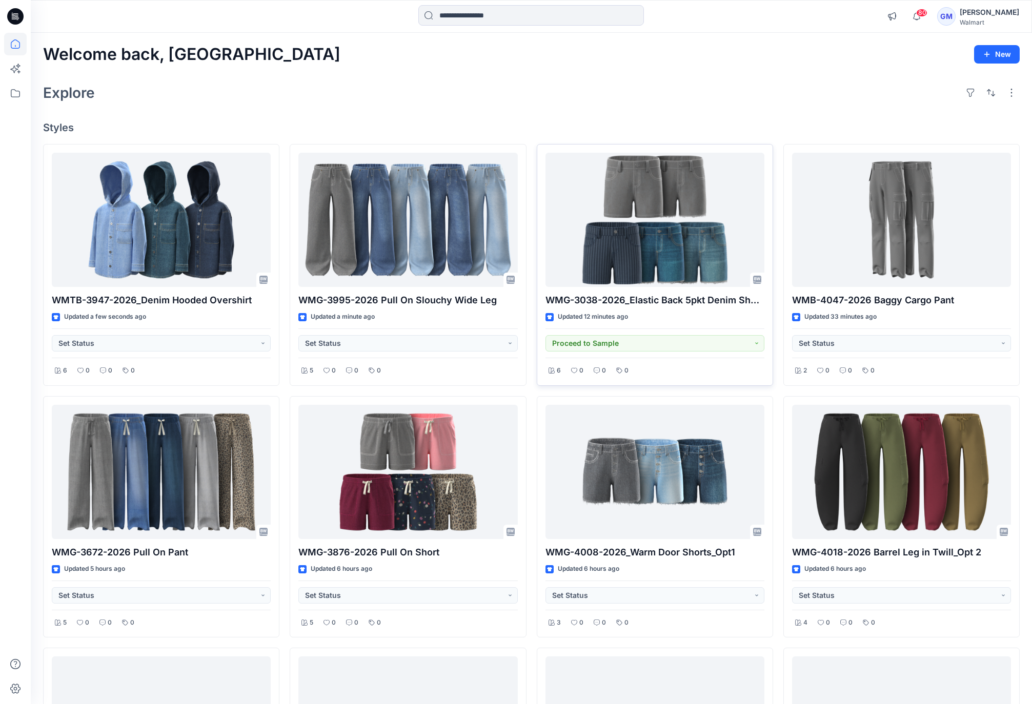
drag, startPoint x: 643, startPoint y: 111, endPoint x: 660, endPoint y: 171, distance: 62.2
click at [643, 111] on div "Welcome back, Gayan New Explore Styles WMTB-3947-2026_Denim Hooded Overshirt Up…" at bounding box center [531, 486] width 1001 height 906
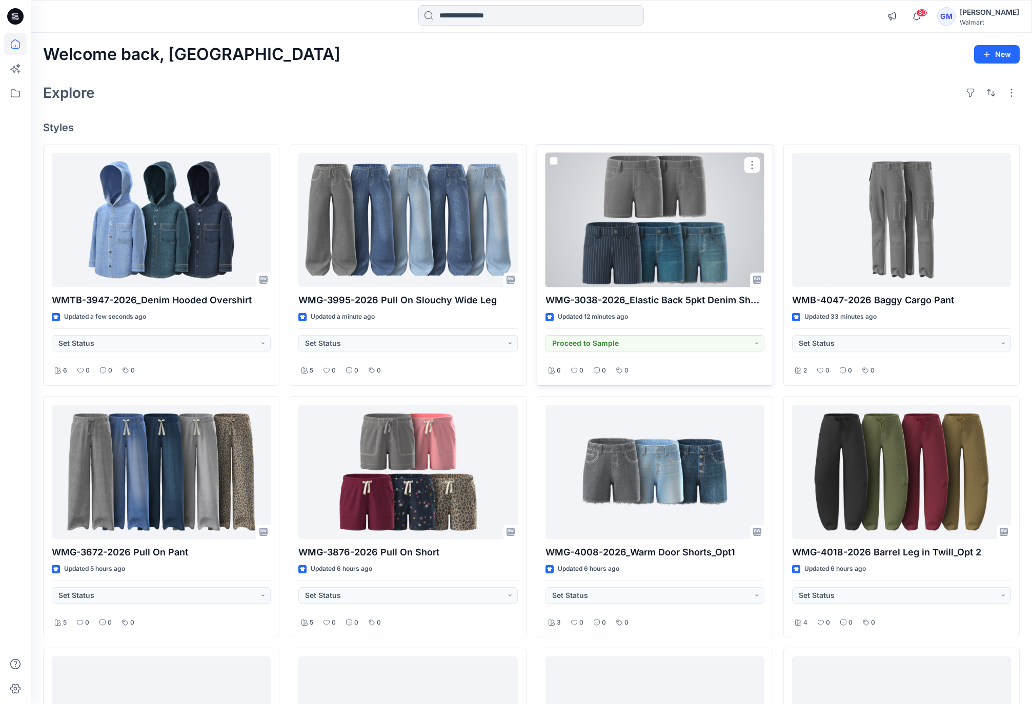
click at [678, 220] on div at bounding box center [654, 220] width 219 height 135
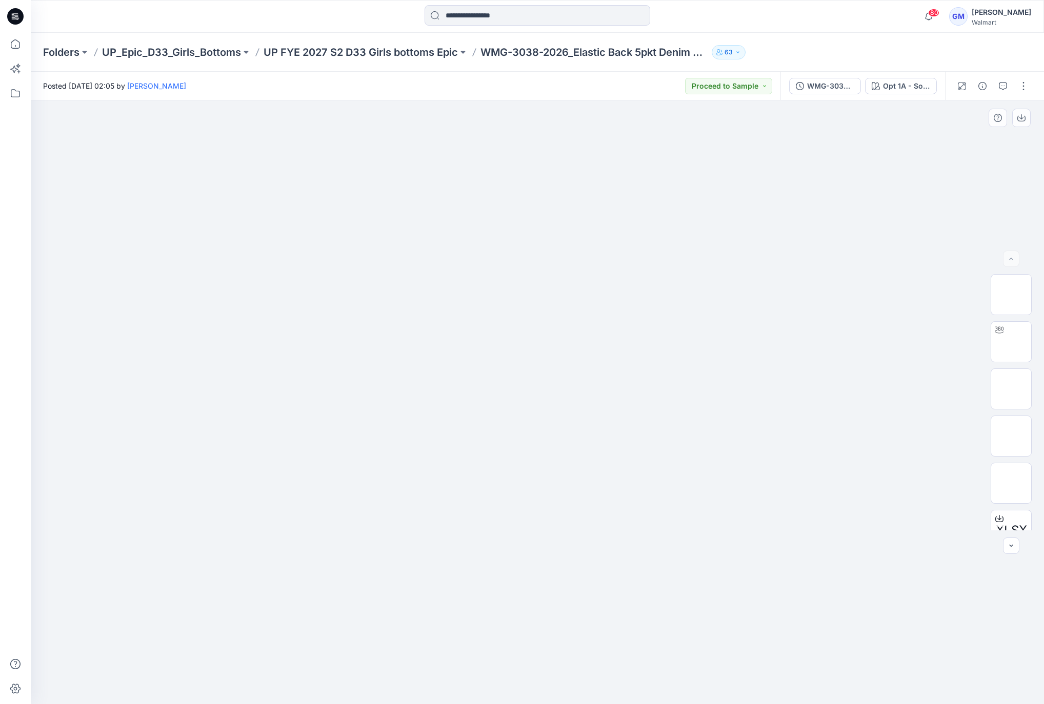
click at [758, 204] on div at bounding box center [537, 402] width 1013 height 604
click at [856, 64] on div "Folders UP_Epic_D33_Girls_Bottoms UP FYE 2027 S2 D33 Girls bottoms Epic WMG-303…" at bounding box center [537, 52] width 1013 height 39
click at [1020, 86] on button "button" at bounding box center [1023, 86] width 16 height 16
click at [972, 140] on button "Edit" at bounding box center [980, 138] width 94 height 19
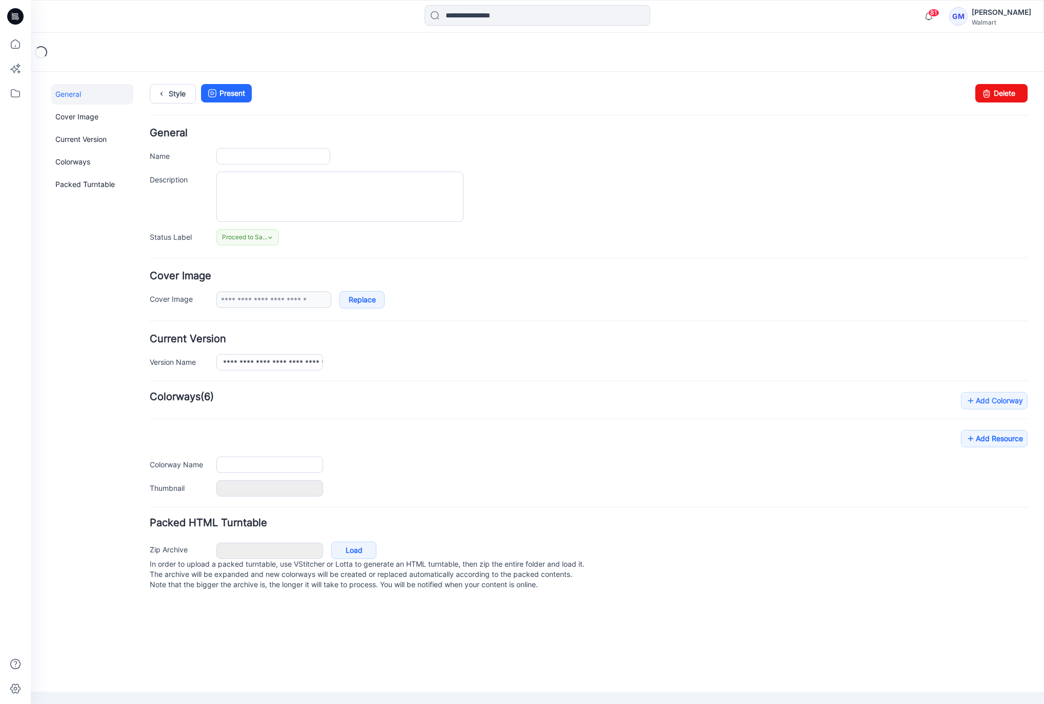
type input "**********"
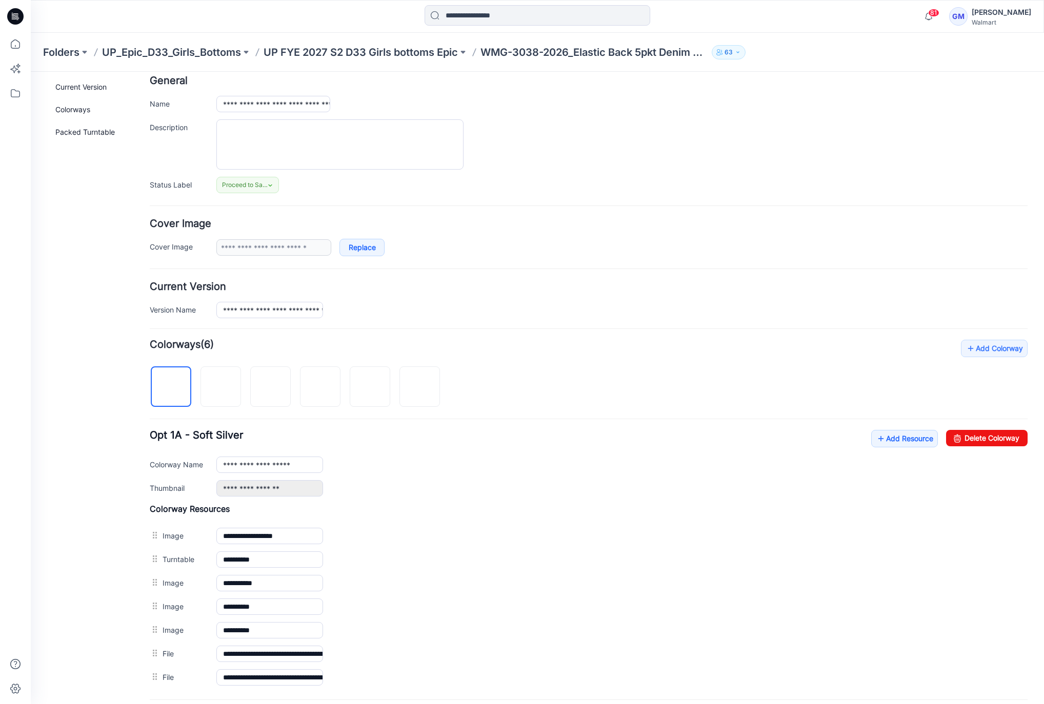
scroll to position [77, 0]
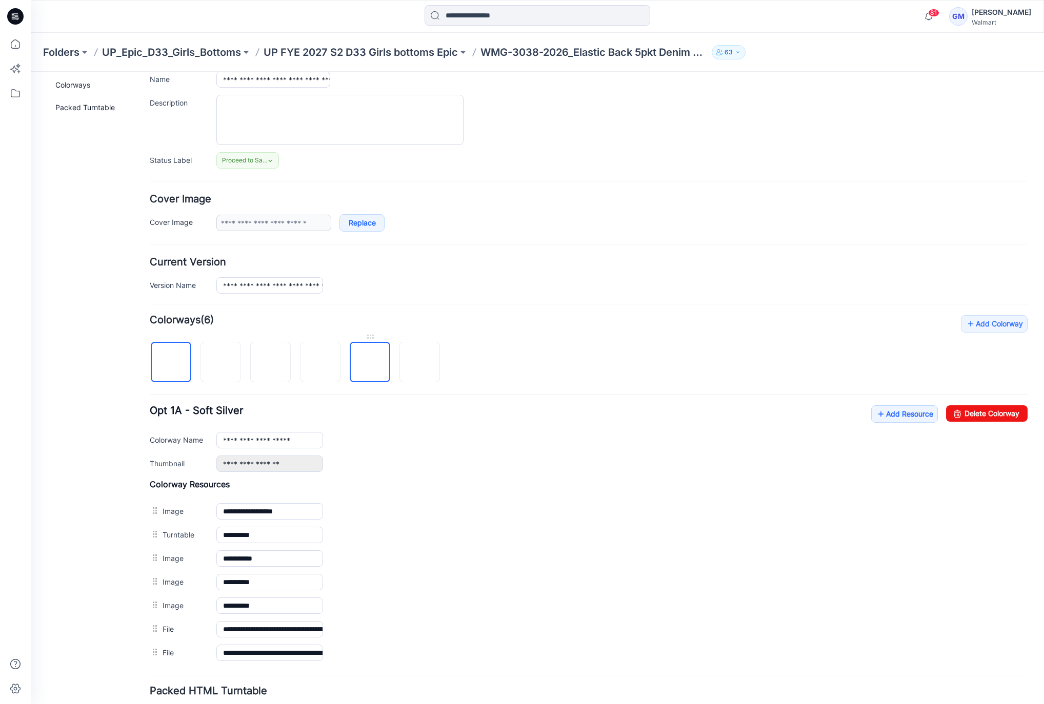
click at [370, 363] on img at bounding box center [370, 363] width 0 height 0
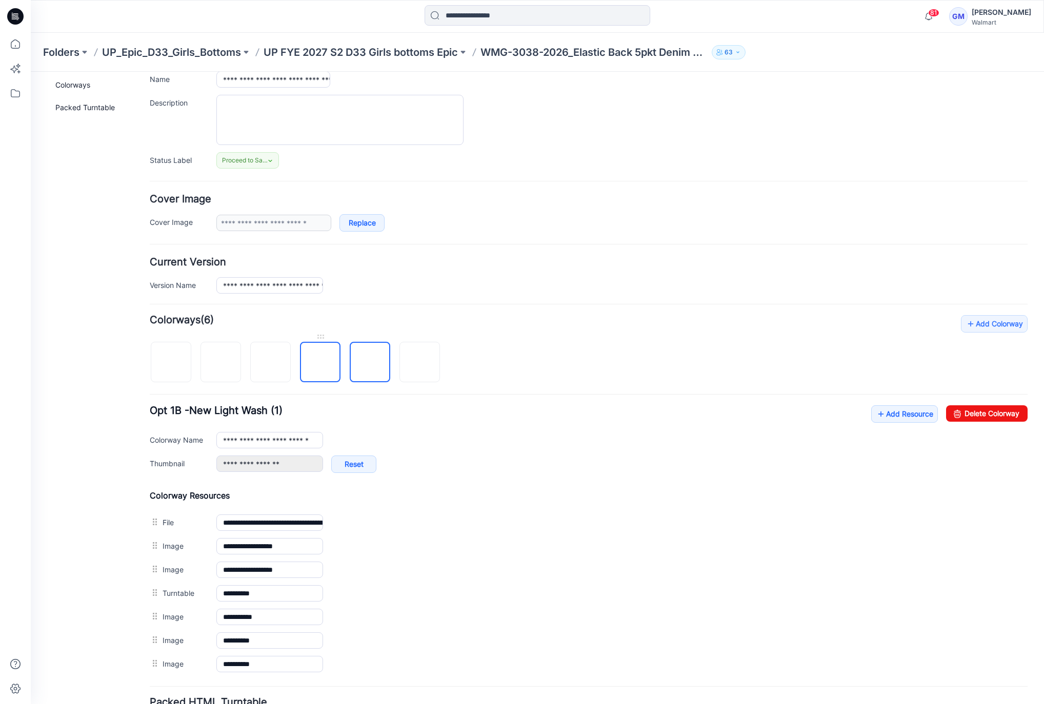
click at [320, 363] on img at bounding box center [320, 363] width 0 height 0
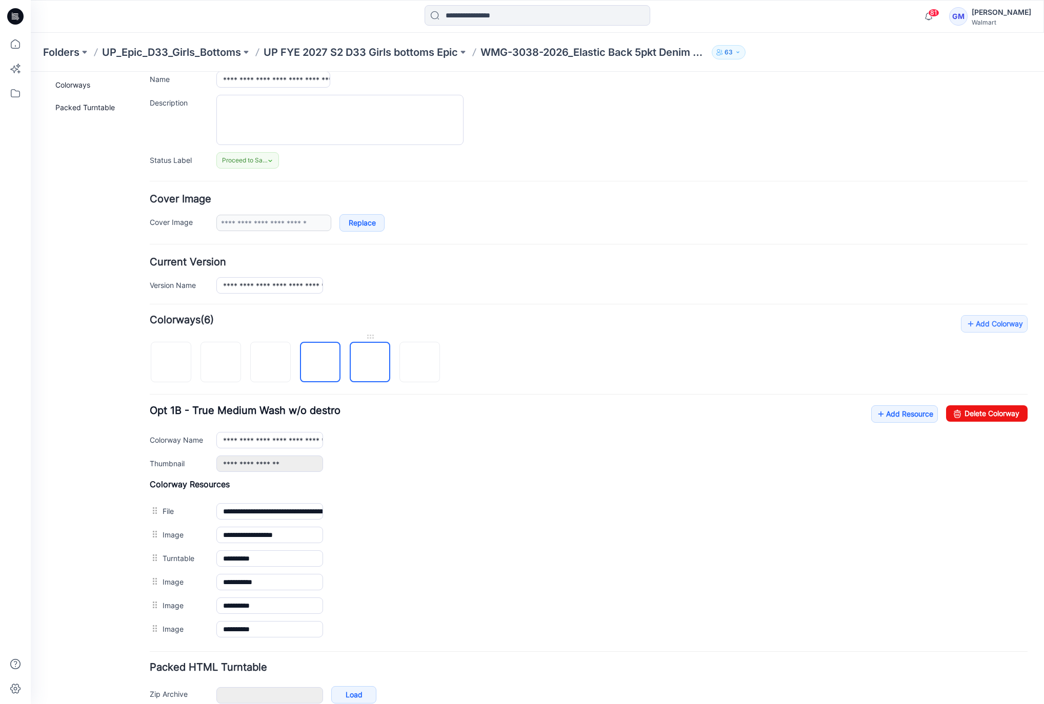
click at [370, 363] on img at bounding box center [370, 363] width 0 height 0
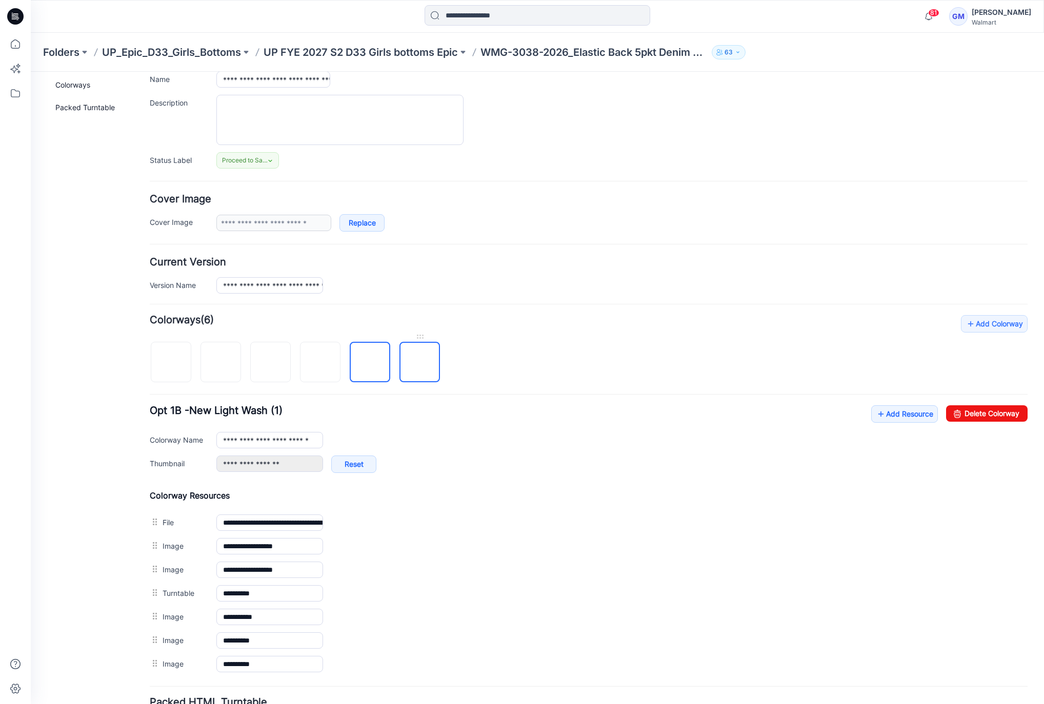
click at [420, 363] on img at bounding box center [420, 363] width 0 height 0
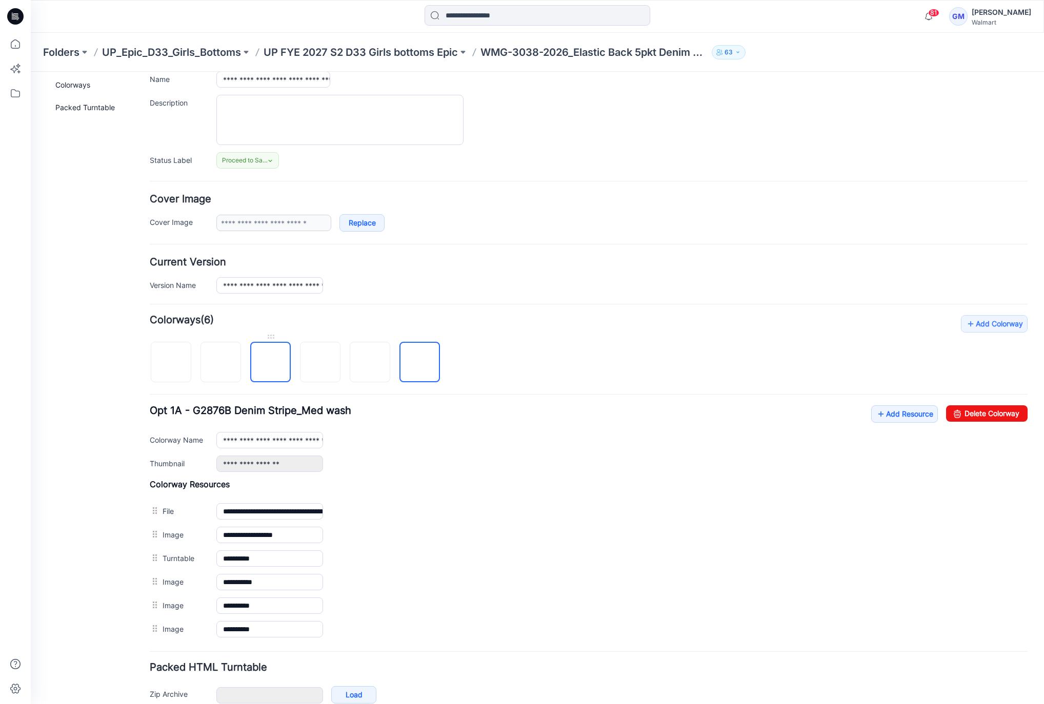
click at [271, 363] on img at bounding box center [271, 363] width 0 height 0
click at [959, 410] on link "Delete Colorway" at bounding box center [986, 413] width 81 height 16
type input "**********"
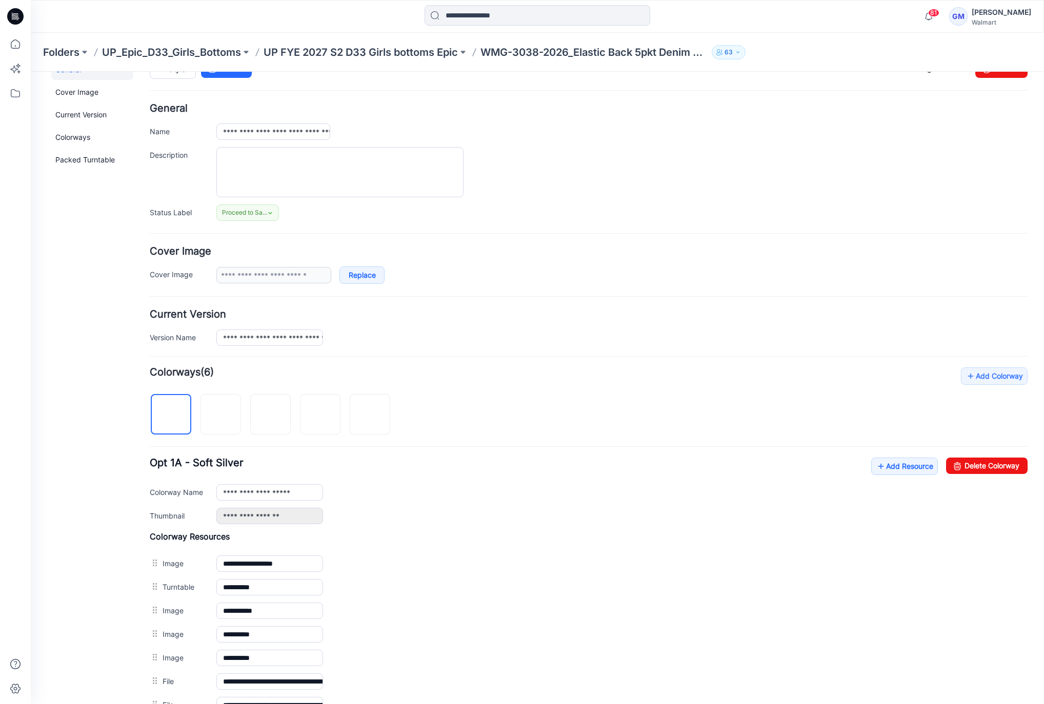
scroll to position [0, 0]
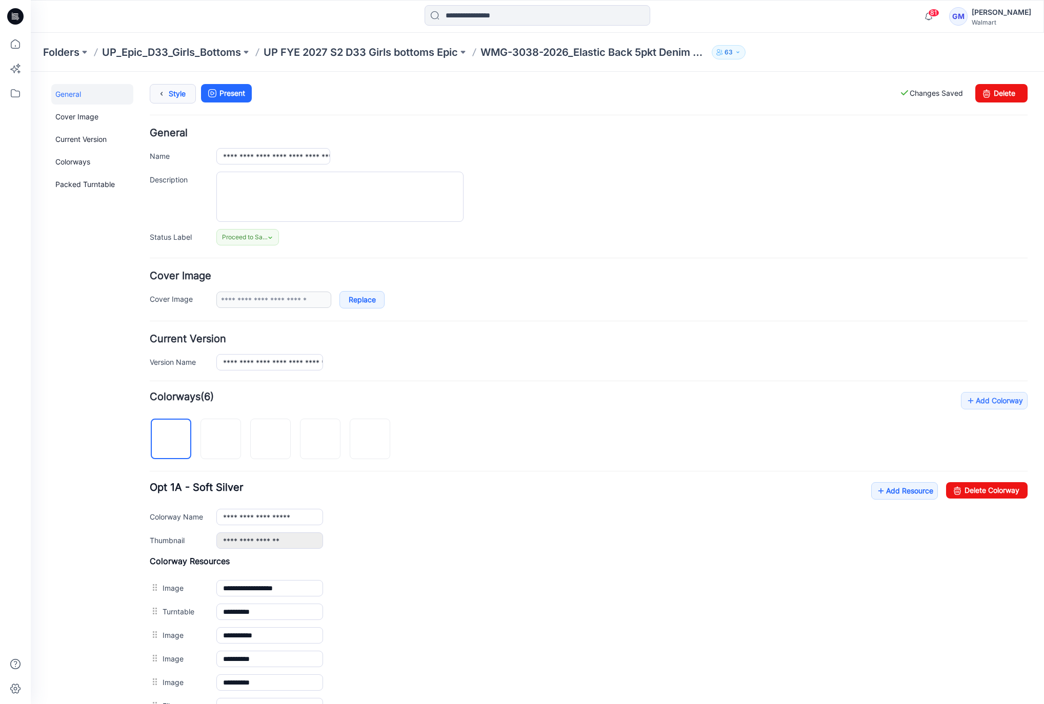
click at [174, 93] on link "Style" at bounding box center [173, 93] width 46 height 19
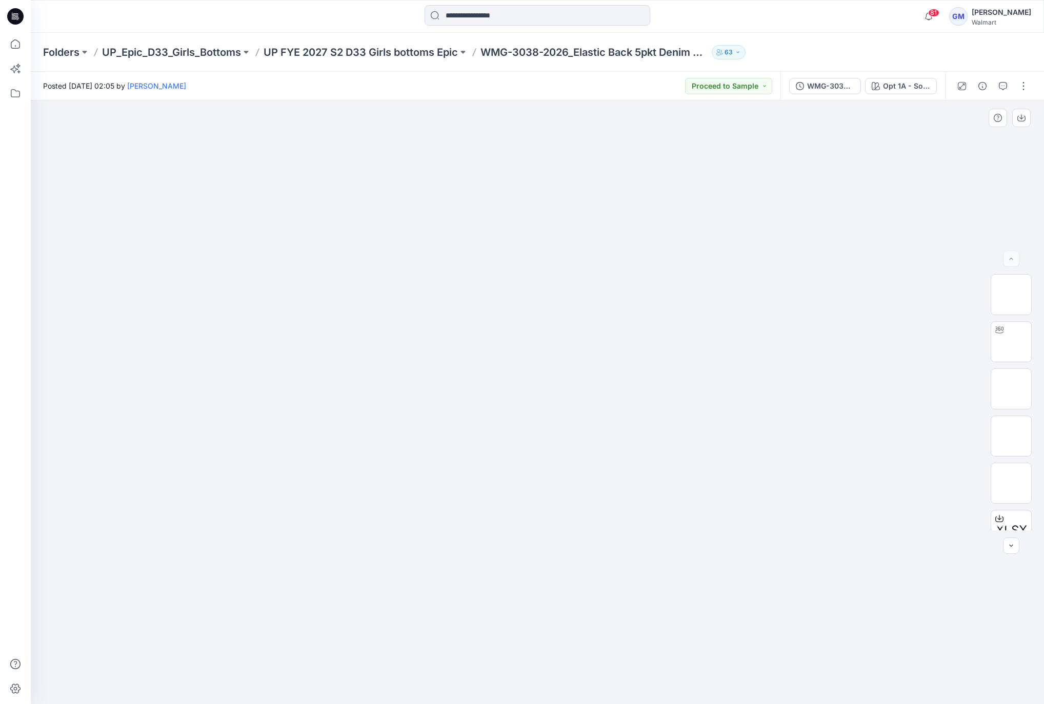
drag, startPoint x: 721, startPoint y: 153, endPoint x: 817, endPoint y: 132, distance: 99.1
click at [721, 153] on div at bounding box center [537, 402] width 1013 height 604
click at [900, 81] on div "Opt 1A - Soft Silver" at bounding box center [906, 85] width 47 height 11
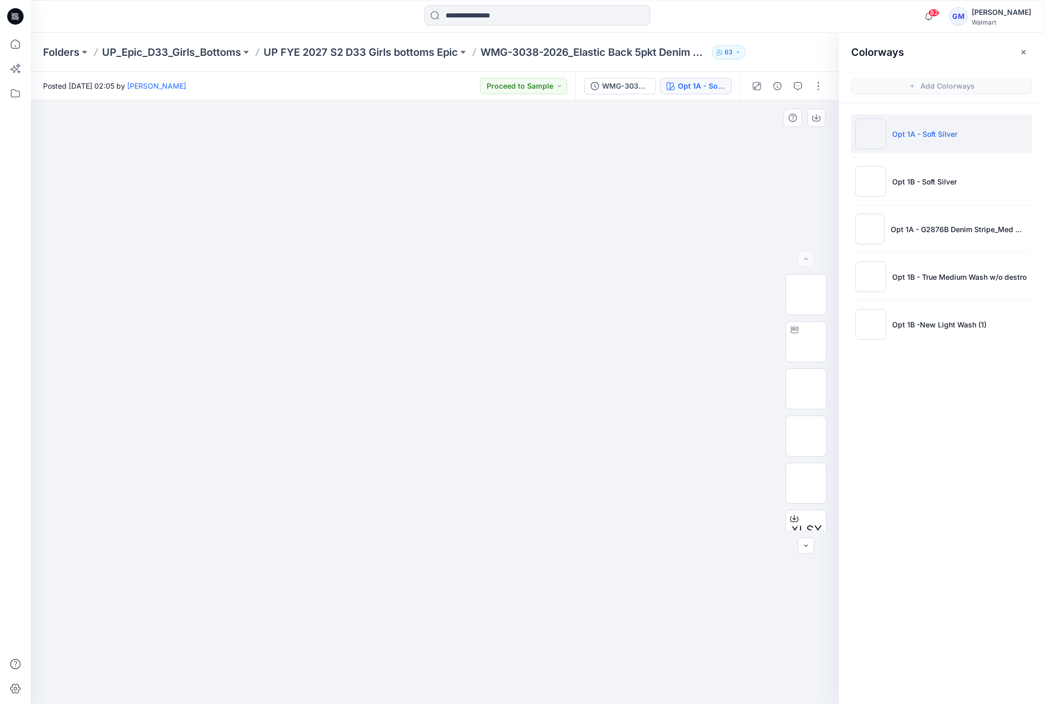
drag, startPoint x: 586, startPoint y: 178, endPoint x: 653, endPoint y: 129, distance: 83.5
click at [586, 178] on div at bounding box center [435, 402] width 808 height 604
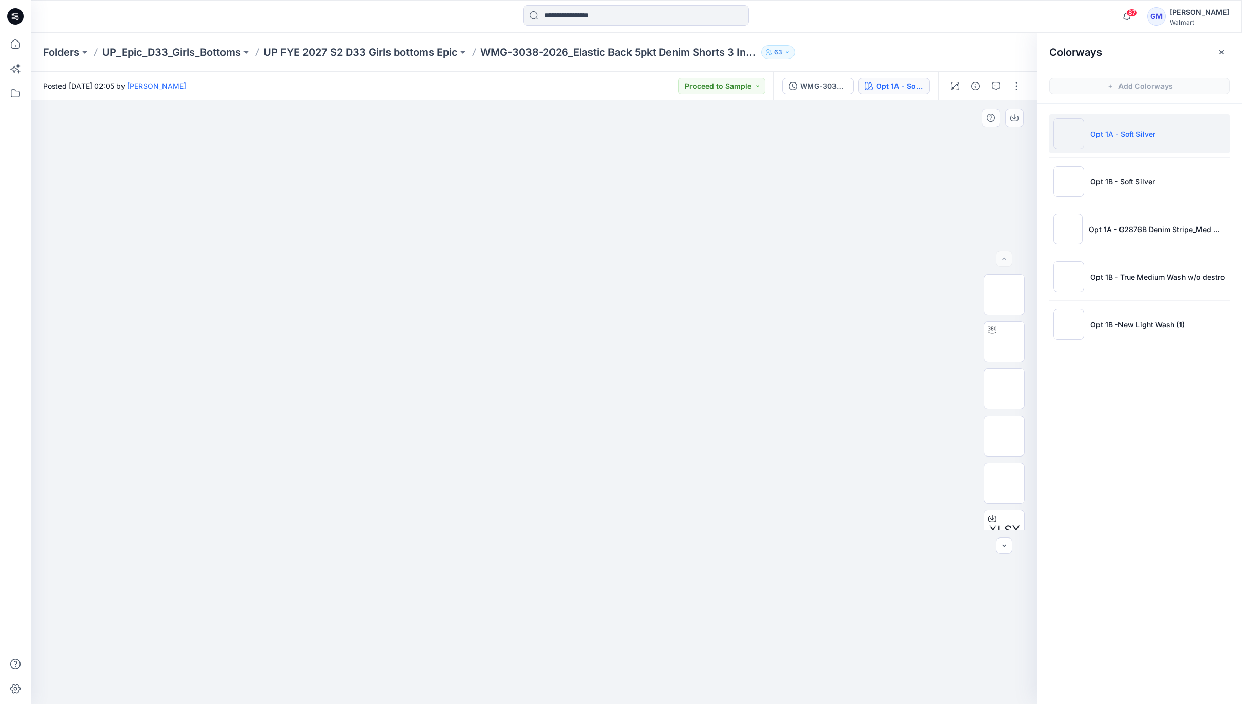
click at [718, 249] on img at bounding box center [534, 249] width 513 height 0
click at [280, 249] on img at bounding box center [534, 249] width 513 height 0
click at [365, 249] on img at bounding box center [534, 249] width 513 height 0
click at [330, 249] on img at bounding box center [534, 249] width 513 height 0
click at [555, 249] on img at bounding box center [534, 249] width 513 height 0
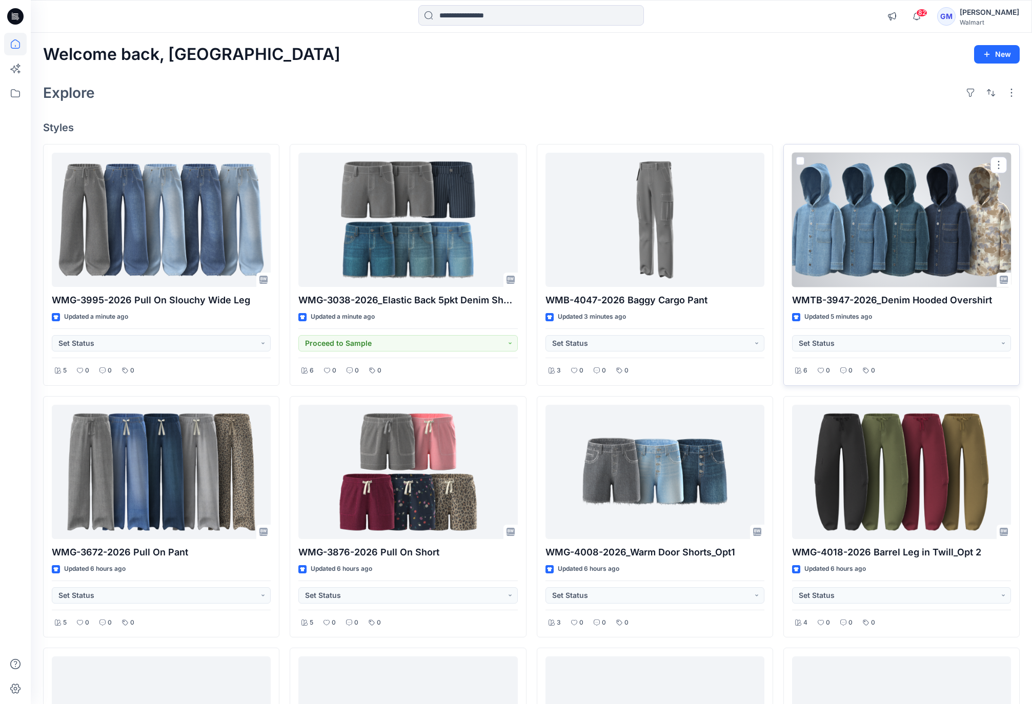
click at [891, 237] on div at bounding box center [901, 220] width 219 height 135
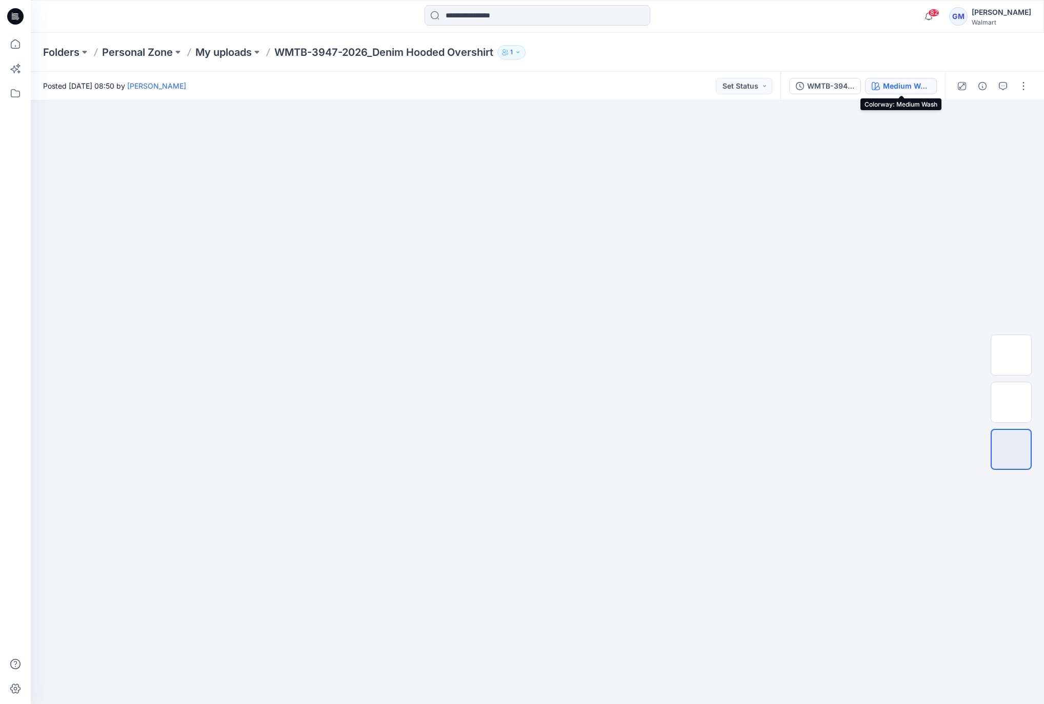
click at [906, 88] on div "Medium Wash" at bounding box center [906, 85] width 47 height 11
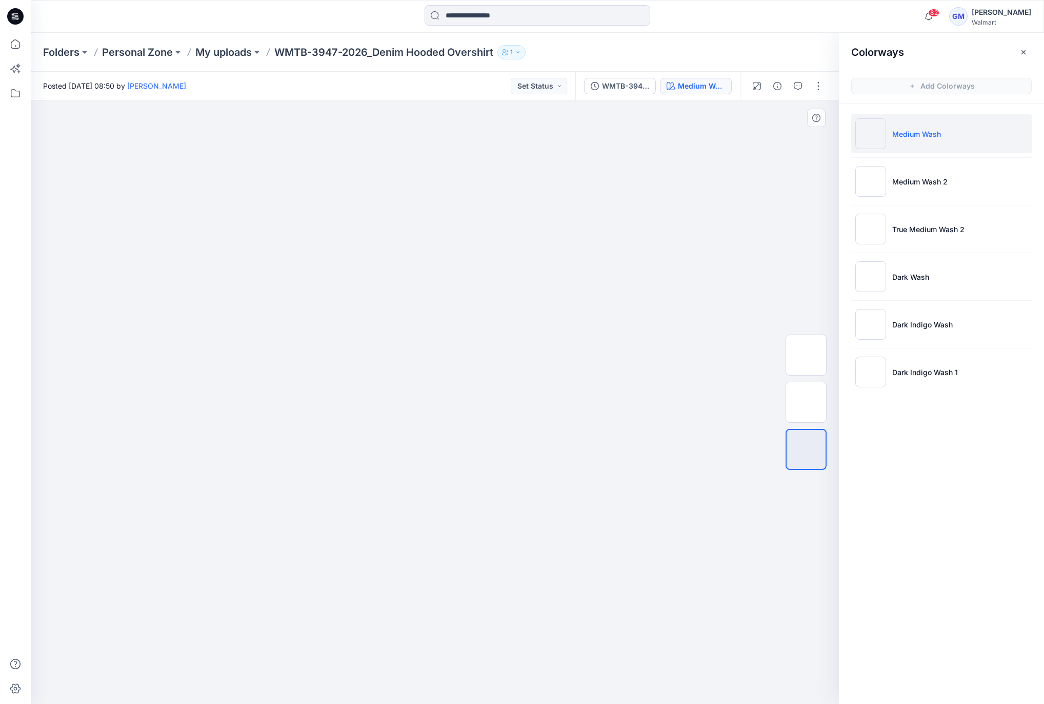
click at [653, 562] on div at bounding box center [435, 402] width 808 height 604
click at [814, 84] on button "button" at bounding box center [818, 86] width 16 height 16
click at [763, 141] on button "Edit" at bounding box center [775, 138] width 94 height 19
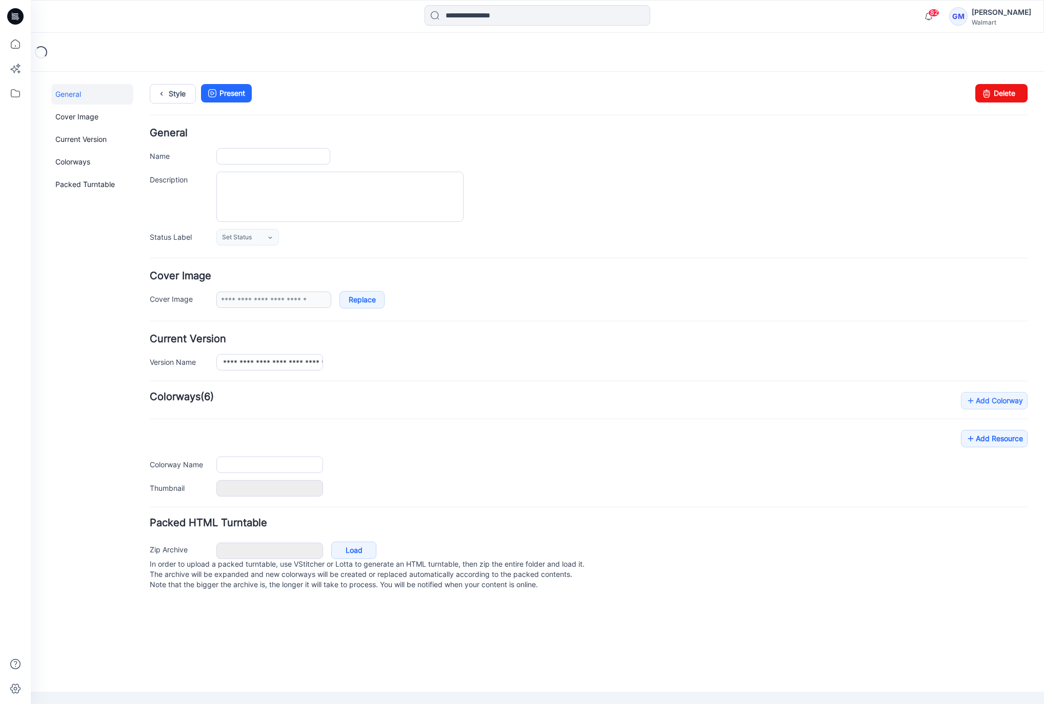
type input "**********"
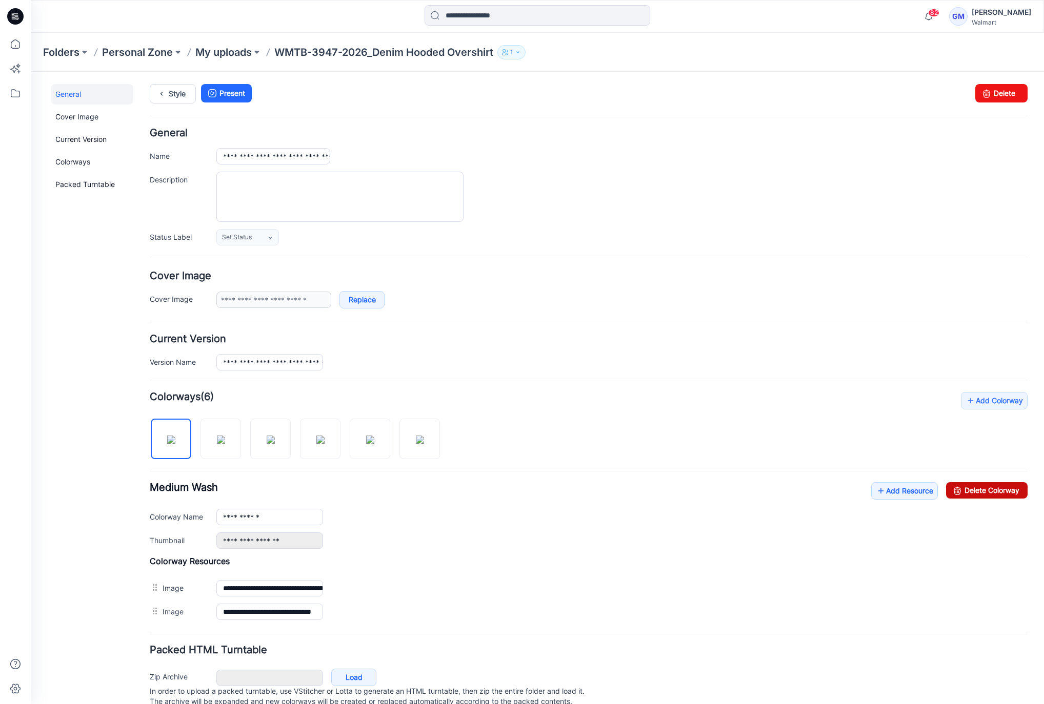
drag, startPoint x: 629, startPoint y: 143, endPoint x: 989, endPoint y: 484, distance: 496.0
click at [989, 484] on link "Delete Colorway" at bounding box center [986, 490] width 81 height 16
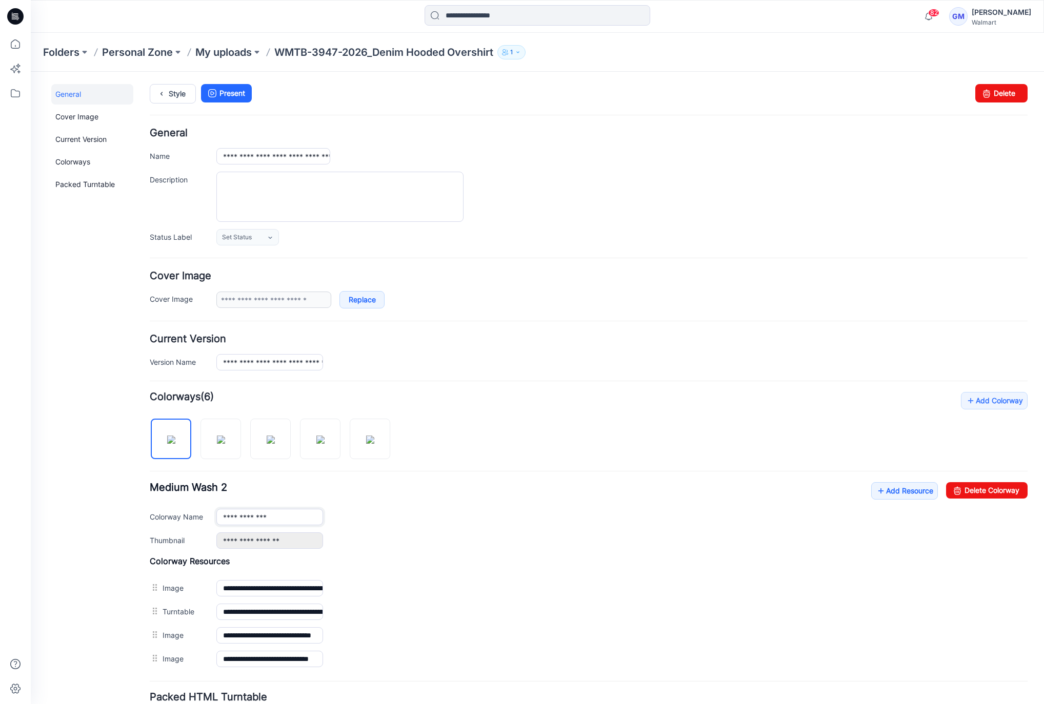
click at [292, 516] on input "**********" at bounding box center [269, 517] width 107 height 16
click at [223, 436] on img at bounding box center [221, 440] width 8 height 8
click at [302, 514] on input "**********" at bounding box center [269, 517] width 107 height 16
click at [275, 436] on img at bounding box center [271, 440] width 8 height 8
click at [316, 438] on img at bounding box center [320, 440] width 8 height 8
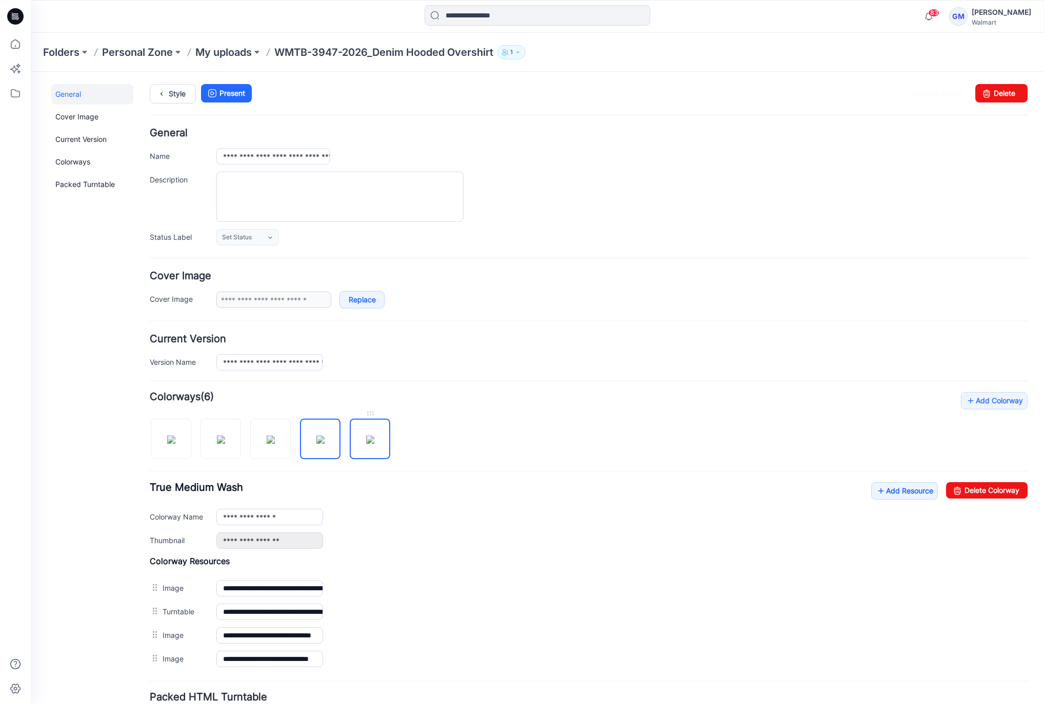
click at [374, 444] on img at bounding box center [370, 440] width 8 height 8
drag, startPoint x: 305, startPoint y: 513, endPoint x: 89, endPoint y: 512, distance: 216.3
click at [101, 513] on div "**********" at bounding box center [531, 425] width 1000 height 706
drag, startPoint x: 294, startPoint y: 523, endPoint x: 312, endPoint y: 520, distance: 18.1
click at [294, 523] on input "**********" at bounding box center [269, 517] width 107 height 16
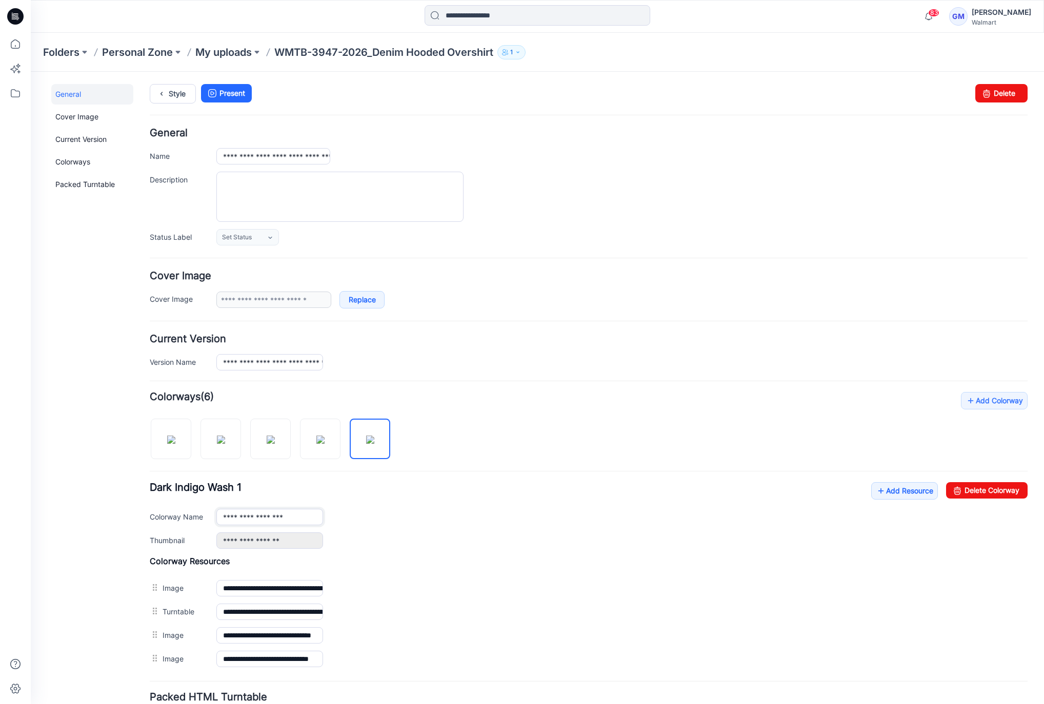
drag, startPoint x: 306, startPoint y: 519, endPoint x: 140, endPoint y: 516, distance: 166.6
click at [140, 516] on div "**********" at bounding box center [531, 425] width 1000 height 706
paste input "*********"
click at [301, 513] on input "**********" at bounding box center [269, 517] width 107 height 16
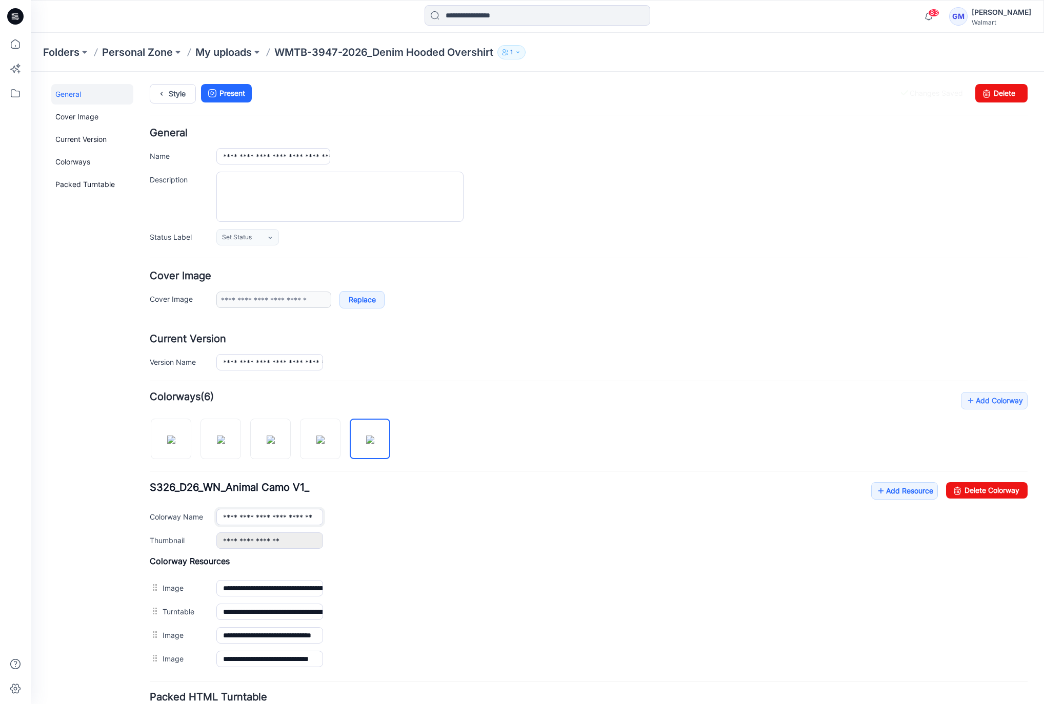
drag, startPoint x: 259, startPoint y: 514, endPoint x: 330, endPoint y: 516, distance: 71.3
click at [330, 516] on div "**********" at bounding box center [621, 517] width 811 height 16
click at [306, 517] on input "**********" at bounding box center [269, 517] width 107 height 16
click at [315, 517] on input "**********" at bounding box center [269, 517] width 107 height 16
paste input "**********"
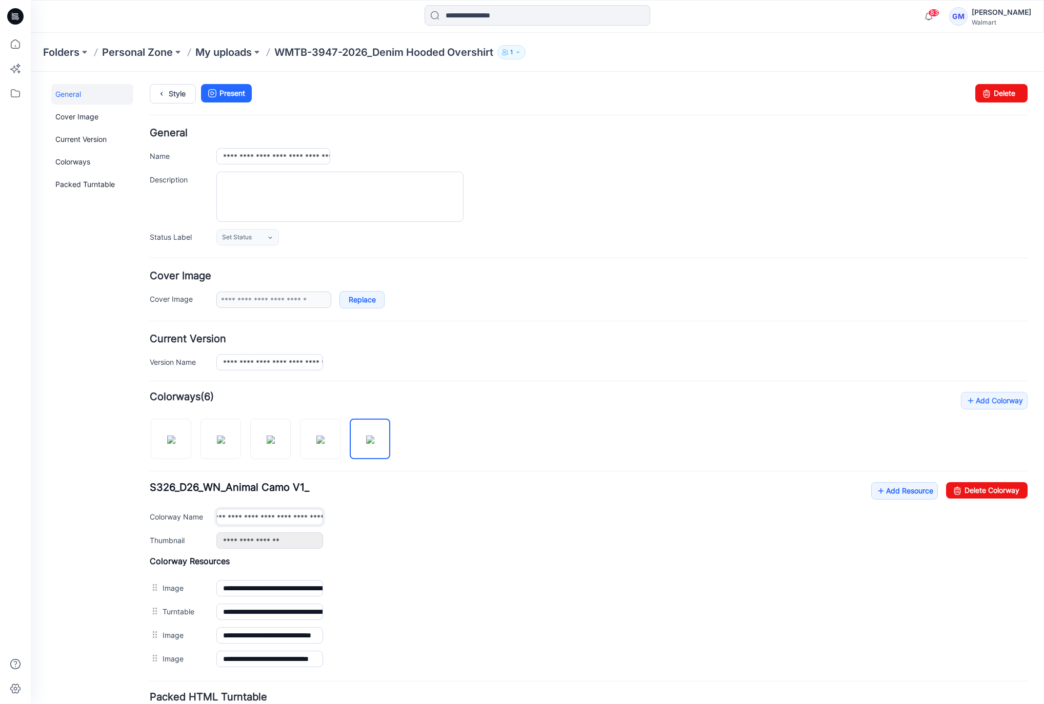
scroll to position [0, 80]
type input "**********"
click at [90, 416] on div "General Cover Image Current Version Colorways Packed Turntable" at bounding box center [92, 431] width 82 height 694
click at [176, 95] on link "Style" at bounding box center [173, 93] width 46 height 19
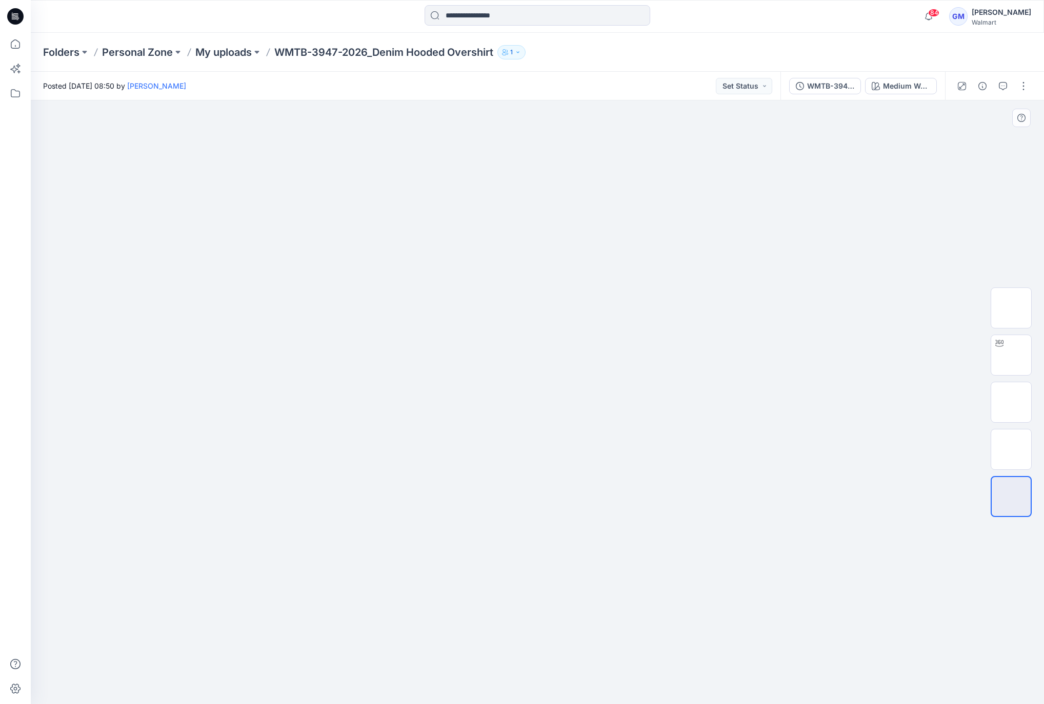
click at [579, 249] on img at bounding box center [537, 249] width 513 height 0
click at [410, 147] on div at bounding box center [537, 402] width 1013 height 604
click at [760, 45] on div "Folders Personal Zone My uploads WMTB-3947-2026_Denim Hooded Overshirt 1" at bounding box center [497, 52] width 908 height 14
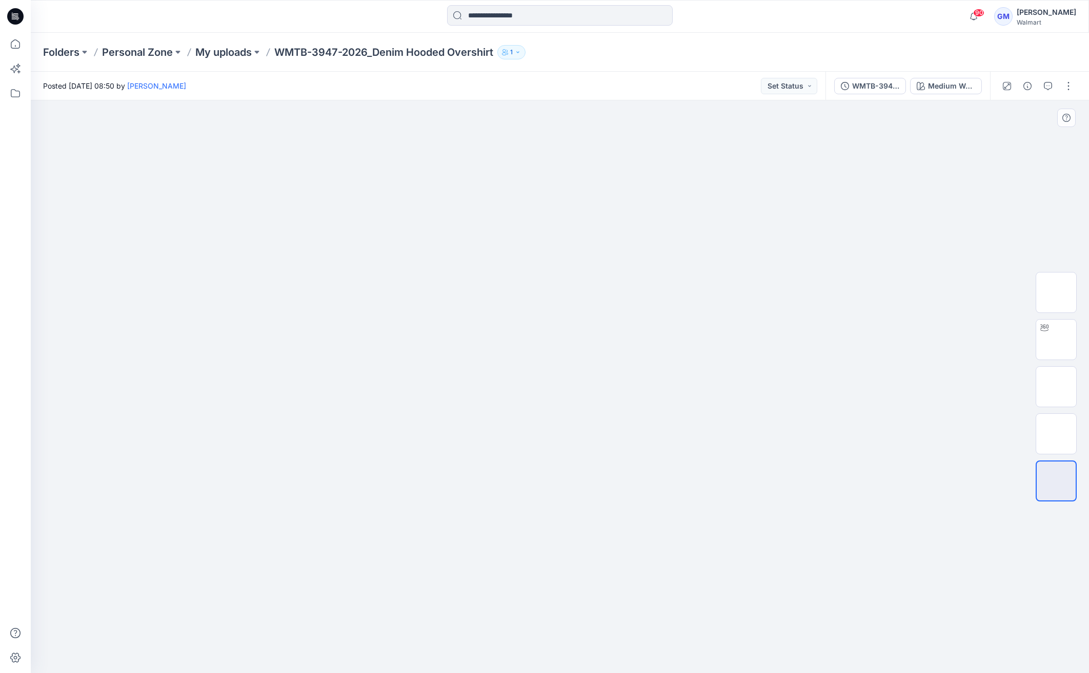
click at [463, 233] on img at bounding box center [559, 233] width 513 height 0
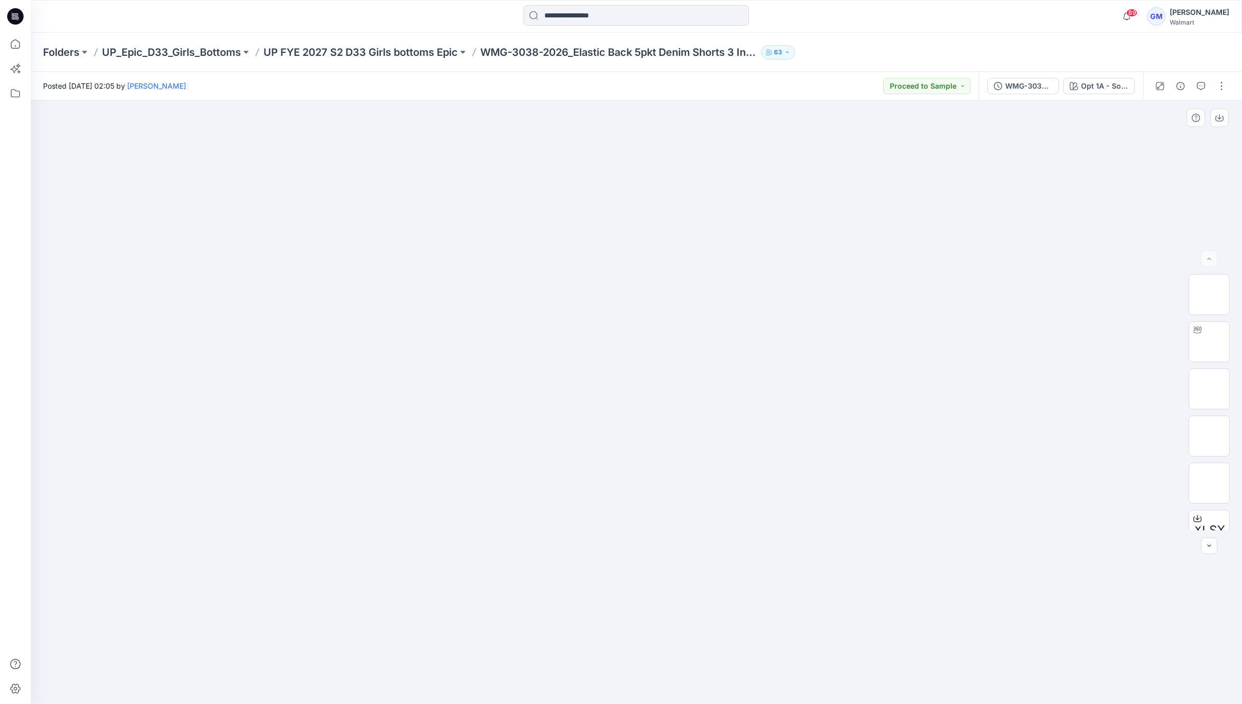
click at [494, 249] on img at bounding box center [636, 249] width 513 height 0
click at [1114, 91] on button "Opt 1A - Soft Silver" at bounding box center [1099, 86] width 72 height 16
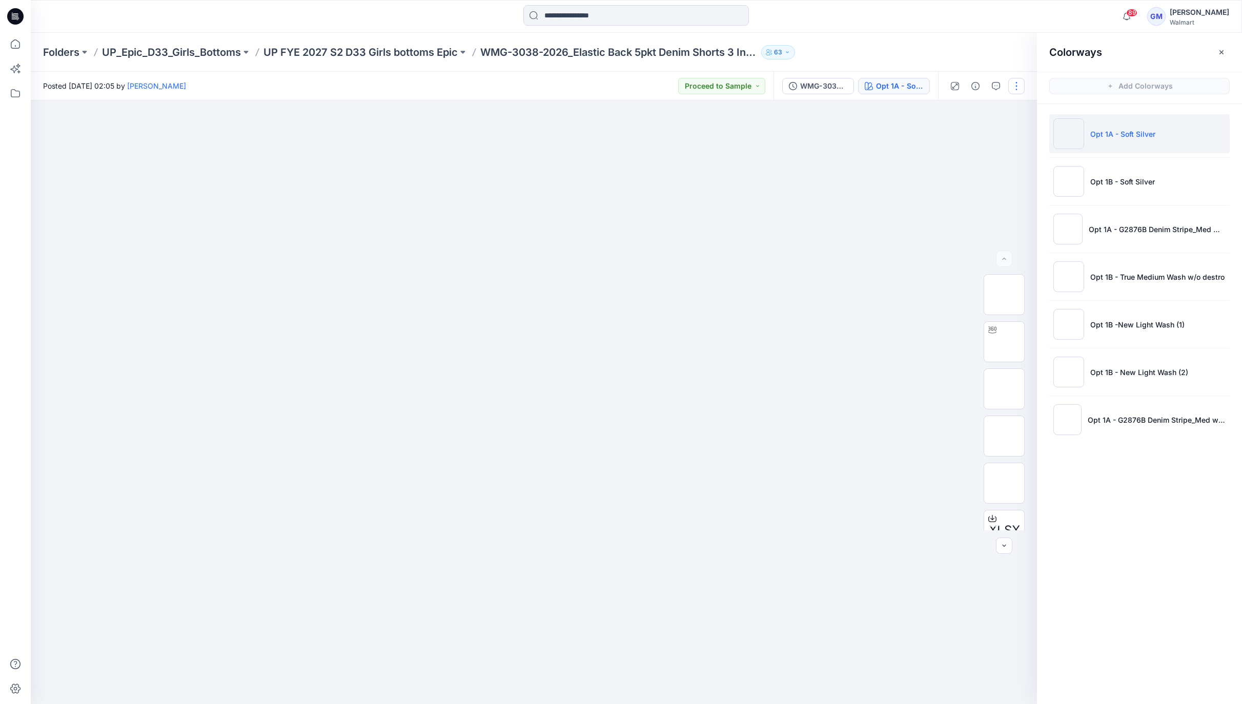
click at [1019, 87] on button "button" at bounding box center [1016, 86] width 16 height 16
click at [951, 137] on p "Edit" at bounding box center [951, 138] width 13 height 11
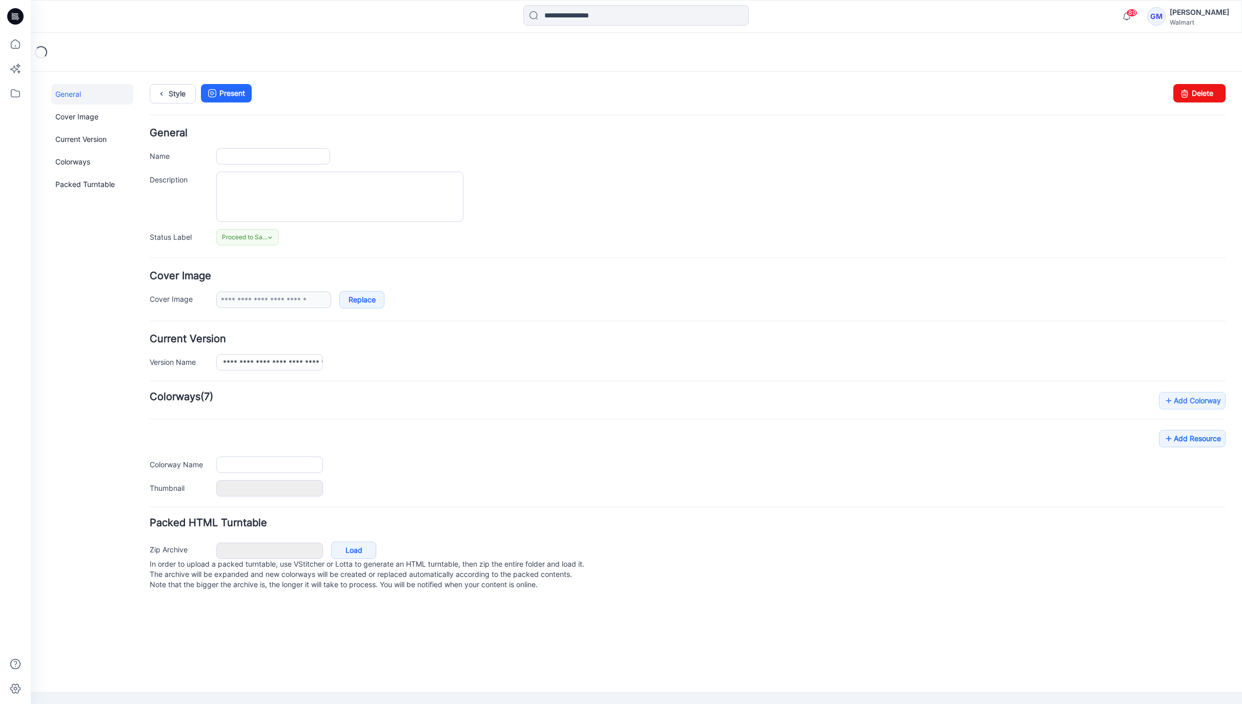
type input "**********"
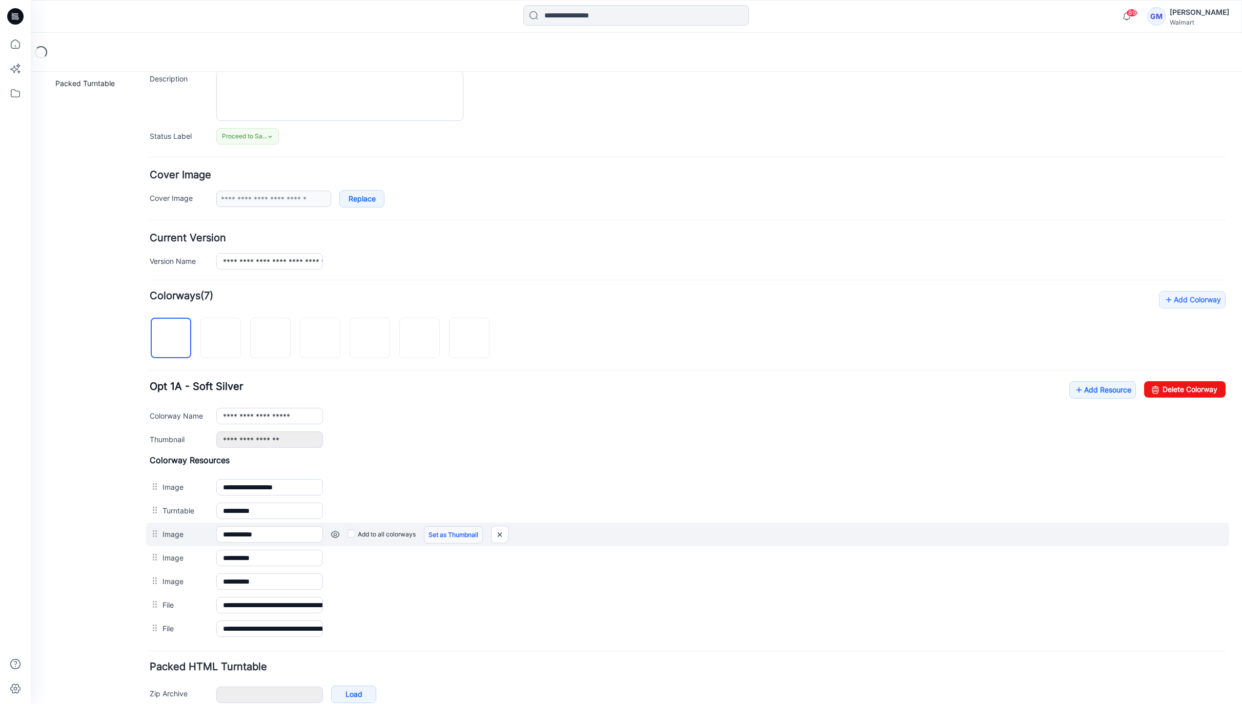
scroll to position [154, 0]
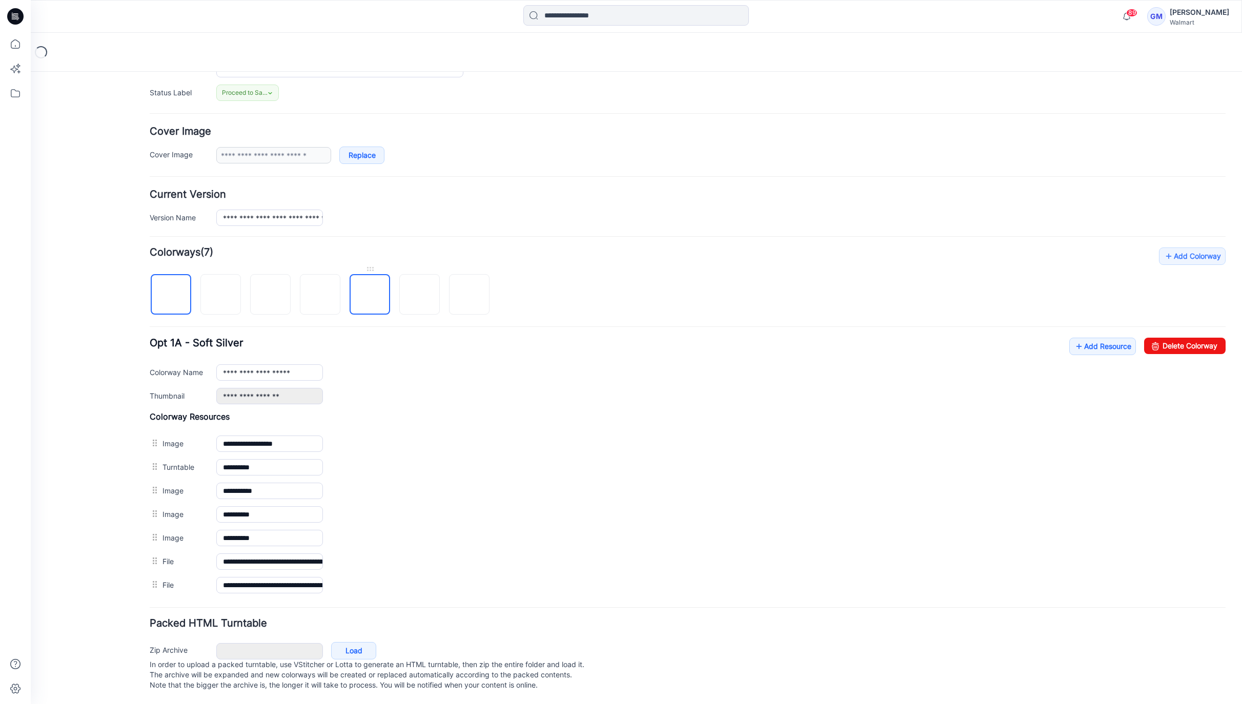
click at [370, 295] on img at bounding box center [370, 295] width 0 height 0
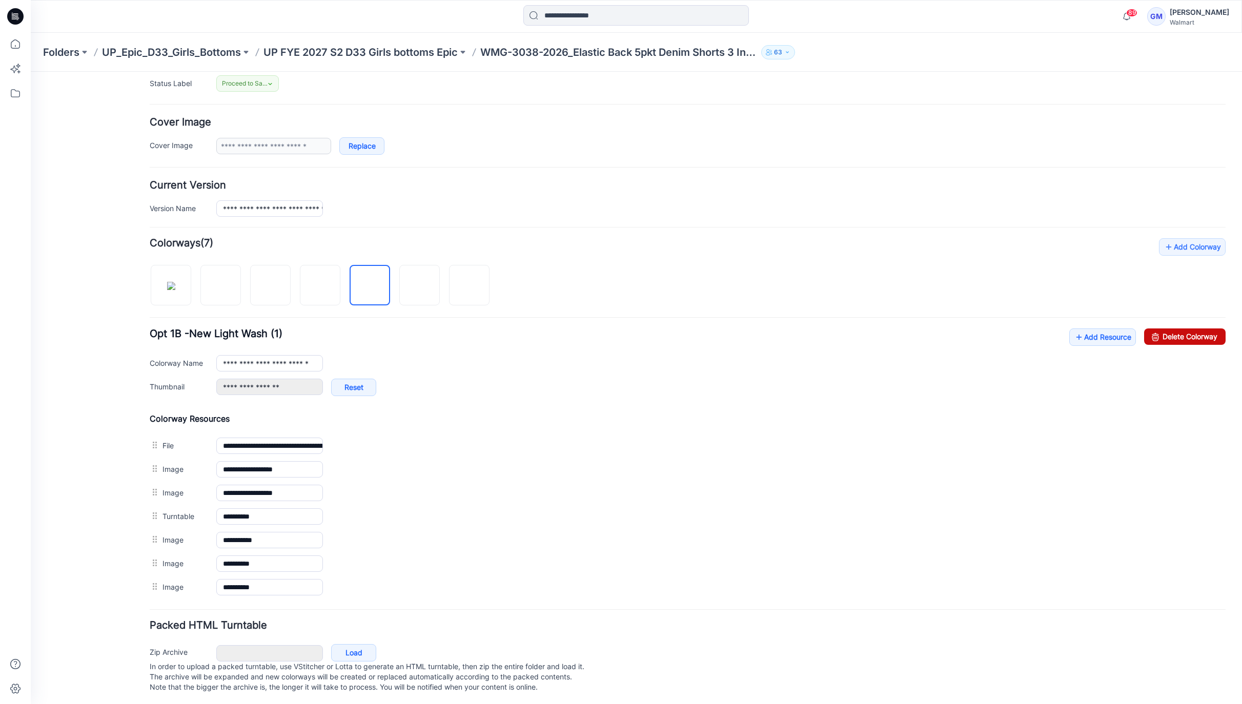
click at [1166, 333] on link "Delete Colorway" at bounding box center [1184, 337] width 81 height 16
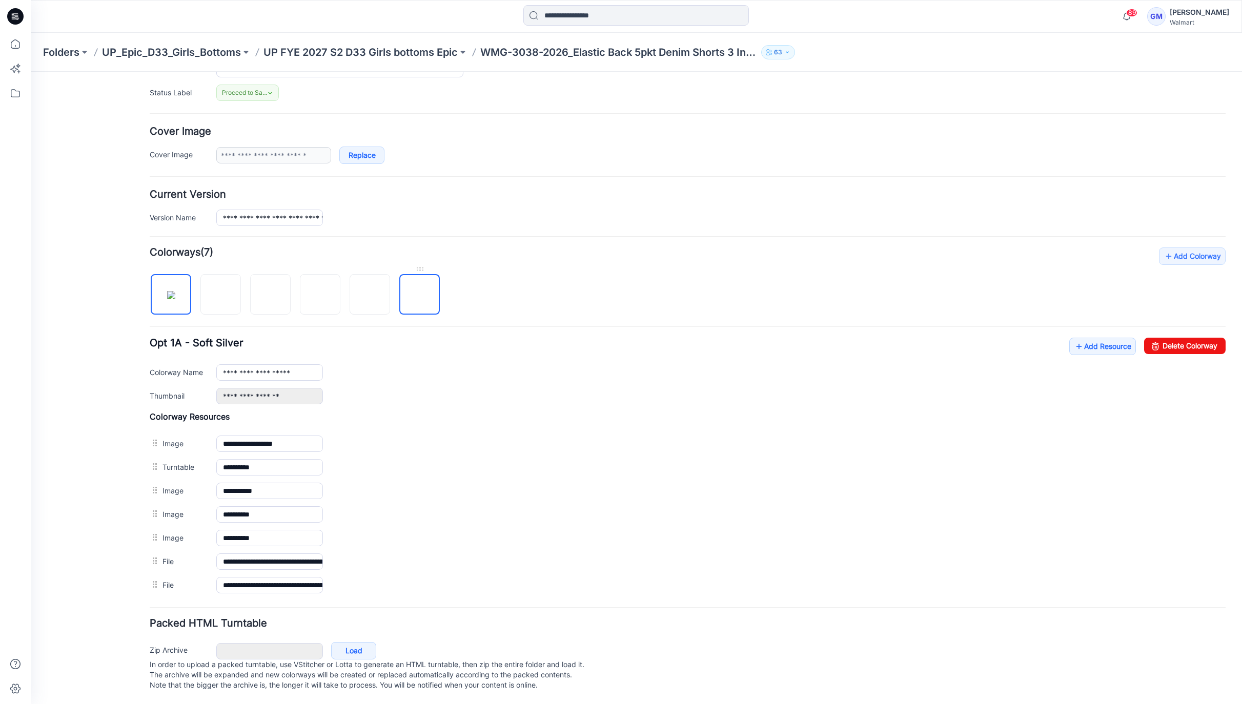
click at [420, 295] on img at bounding box center [420, 295] width 0 height 0
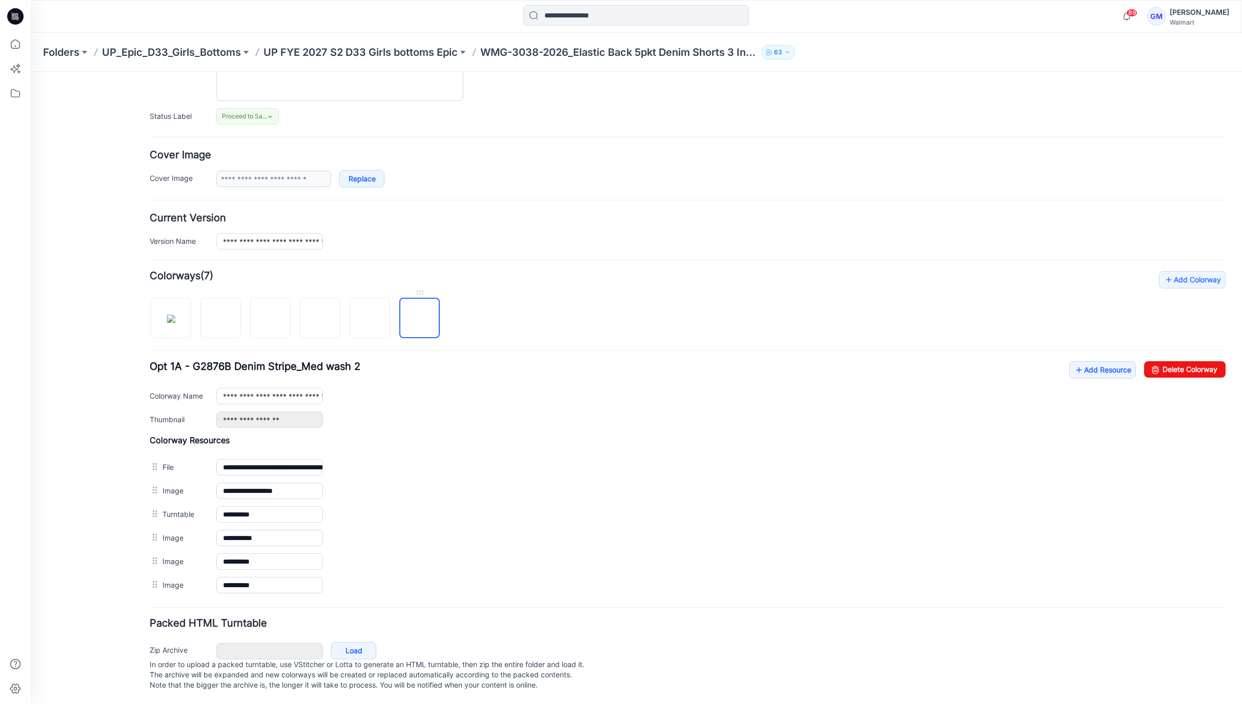
scroll to position [131, 0]
click at [275, 318] on img at bounding box center [271, 319] width 8 height 8
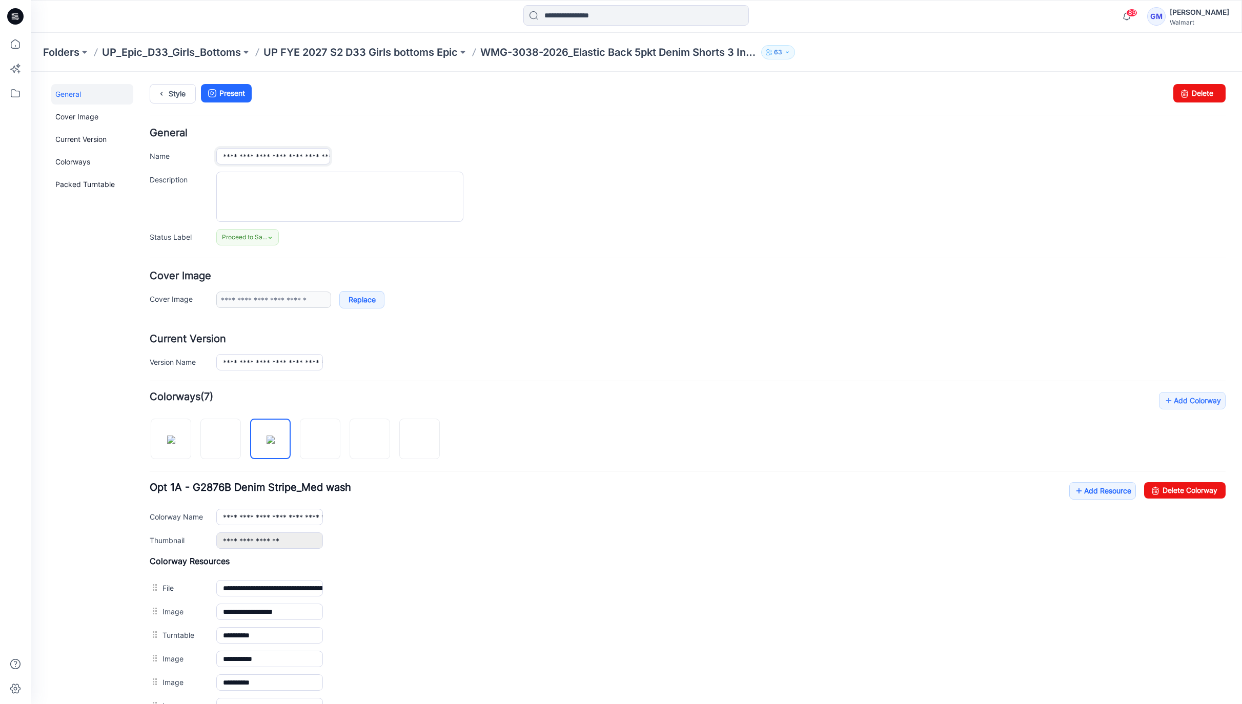
scroll to position [0, 95]
drag, startPoint x: 297, startPoint y: 154, endPoint x: 440, endPoint y: 152, distance: 143.0
click at [440, 152] on div "**********" at bounding box center [720, 156] width 1009 height 16
click at [546, 146] on div "**********" at bounding box center [688, 186] width 1076 height 117
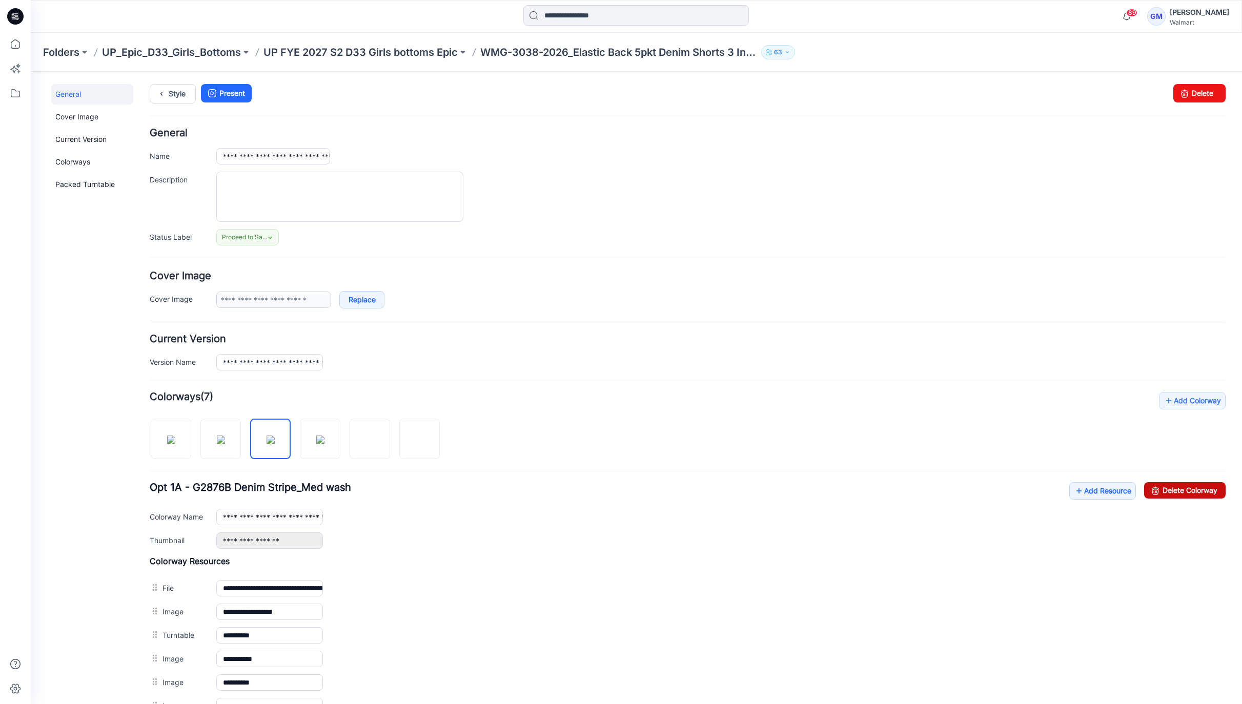
click at [1152, 492] on link "Delete Colorway" at bounding box center [1184, 490] width 81 height 16
type input "**********"
click at [171, 93] on link "Style" at bounding box center [173, 93] width 46 height 19
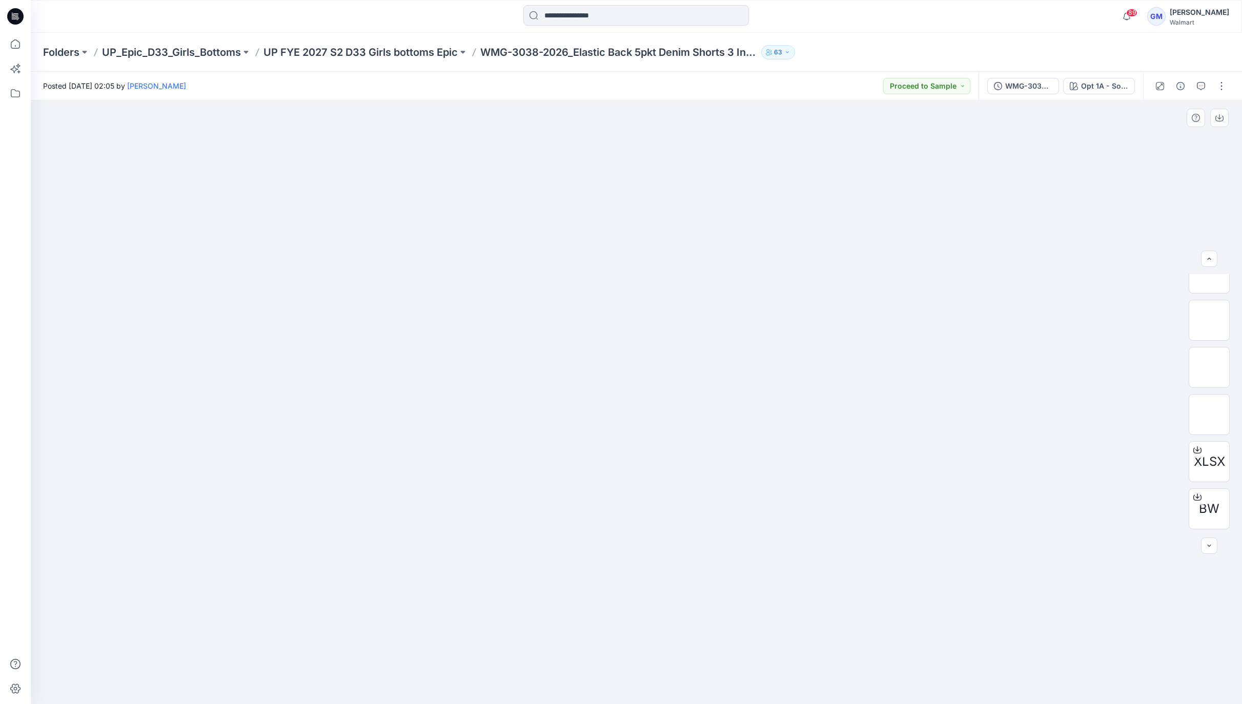
scroll to position [115, 0]
click at [146, 129] on div at bounding box center [636, 402] width 1211 height 604
click at [669, 249] on img at bounding box center [636, 249] width 513 height 0
click at [371, 51] on p "UP FYE 2027 S2 D33 Girls bottoms Epic" at bounding box center [360, 52] width 194 height 14
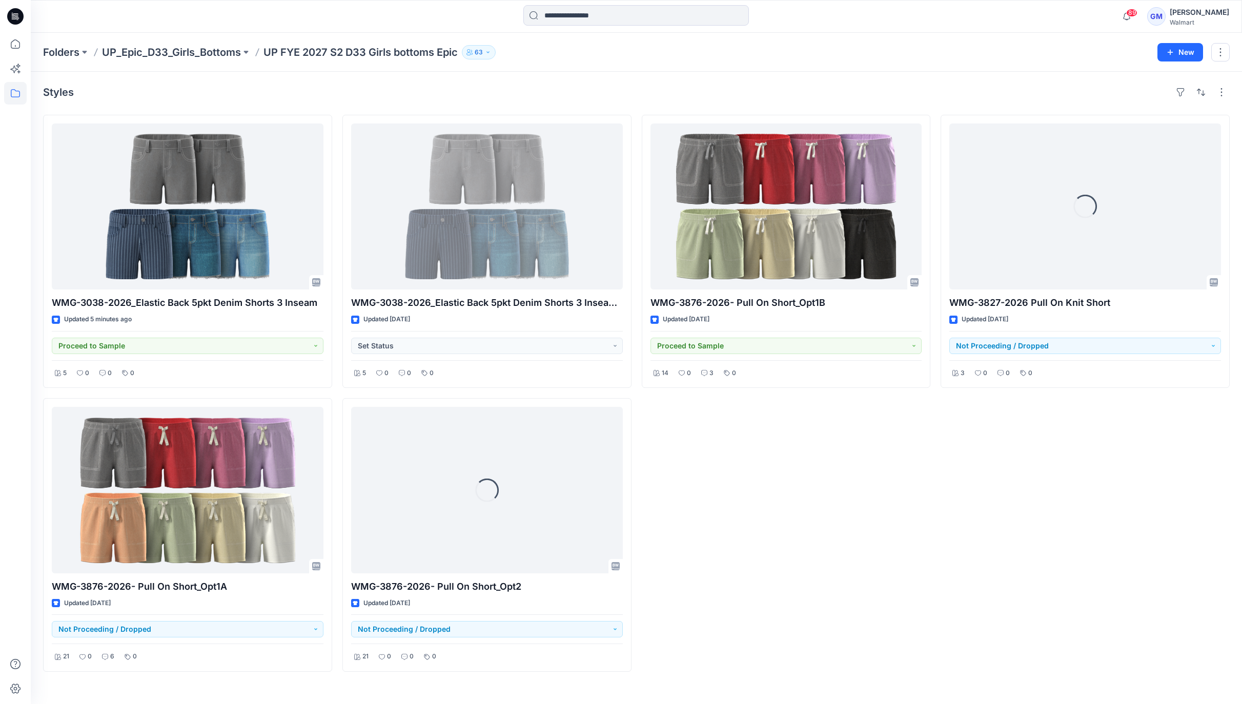
click at [802, 532] on div "WMG-3876-2026- Pull On Short_Opt1B Updated 8 days ago Proceed to Sample 14 0 3 0" at bounding box center [786, 393] width 289 height 557
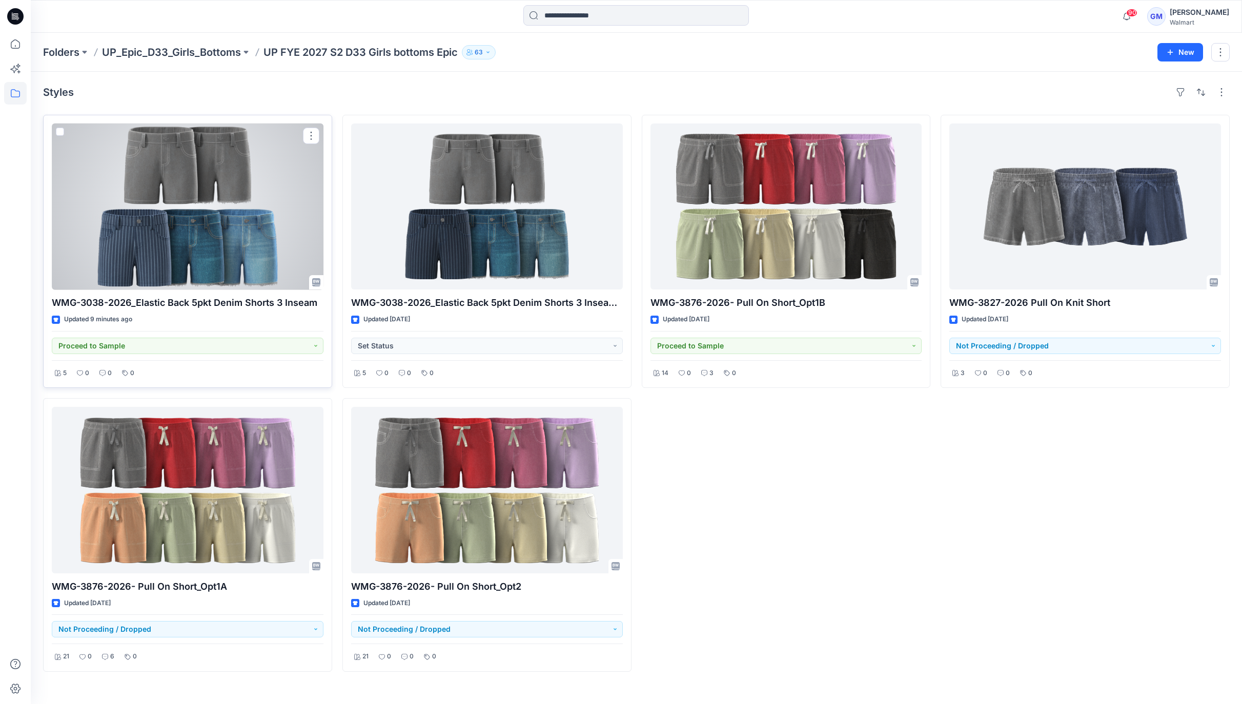
click at [185, 233] on div at bounding box center [188, 207] width 272 height 166
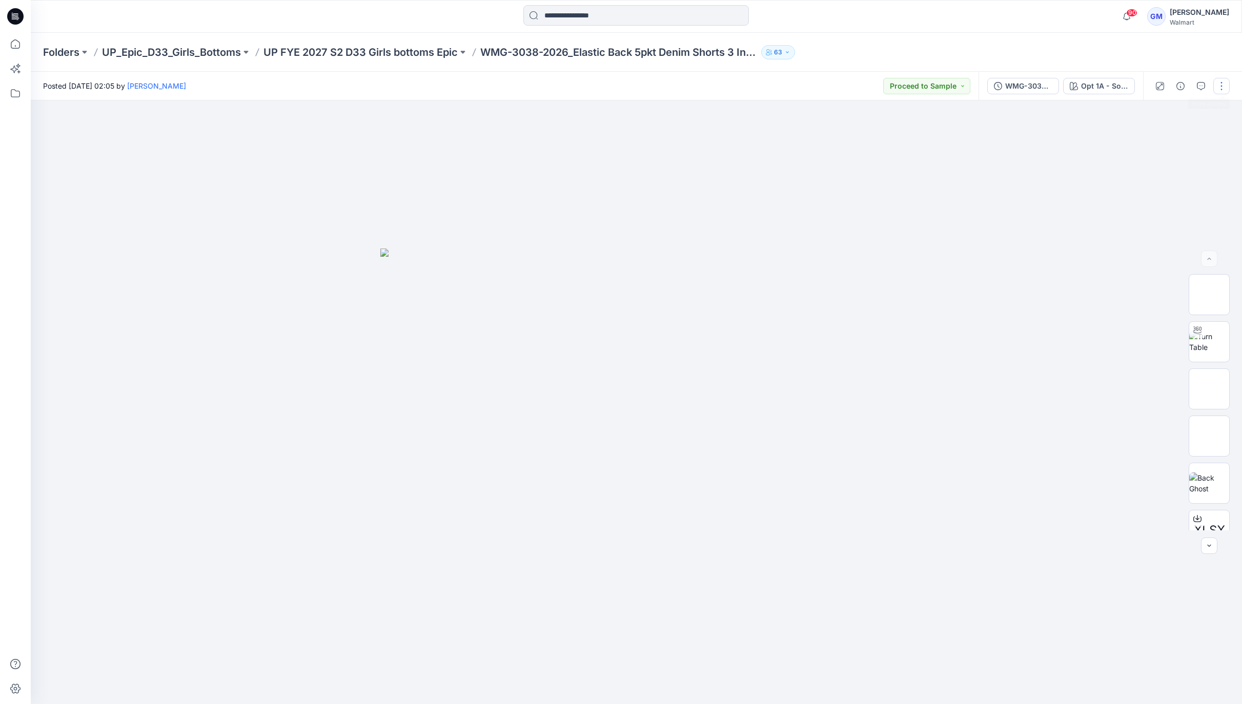
click at [1222, 90] on button "button" at bounding box center [1221, 86] width 16 height 16
click at [1151, 137] on p "Edit" at bounding box center [1156, 138] width 13 height 11
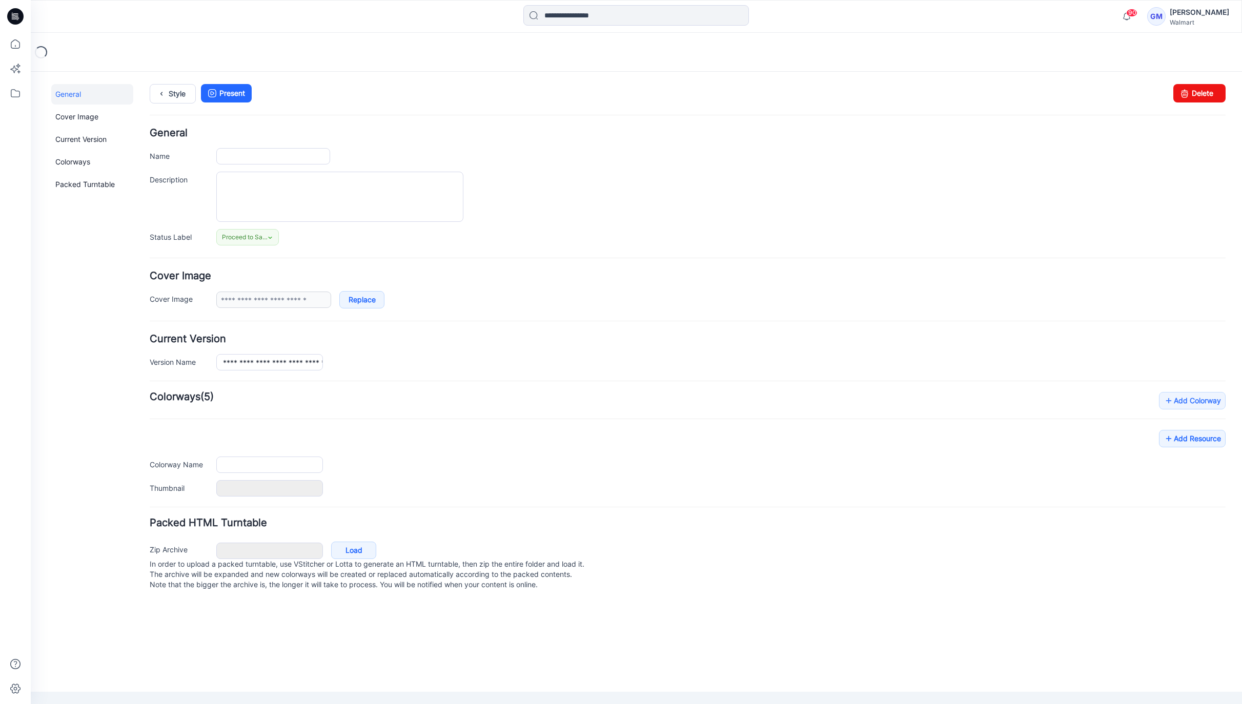
type input "**********"
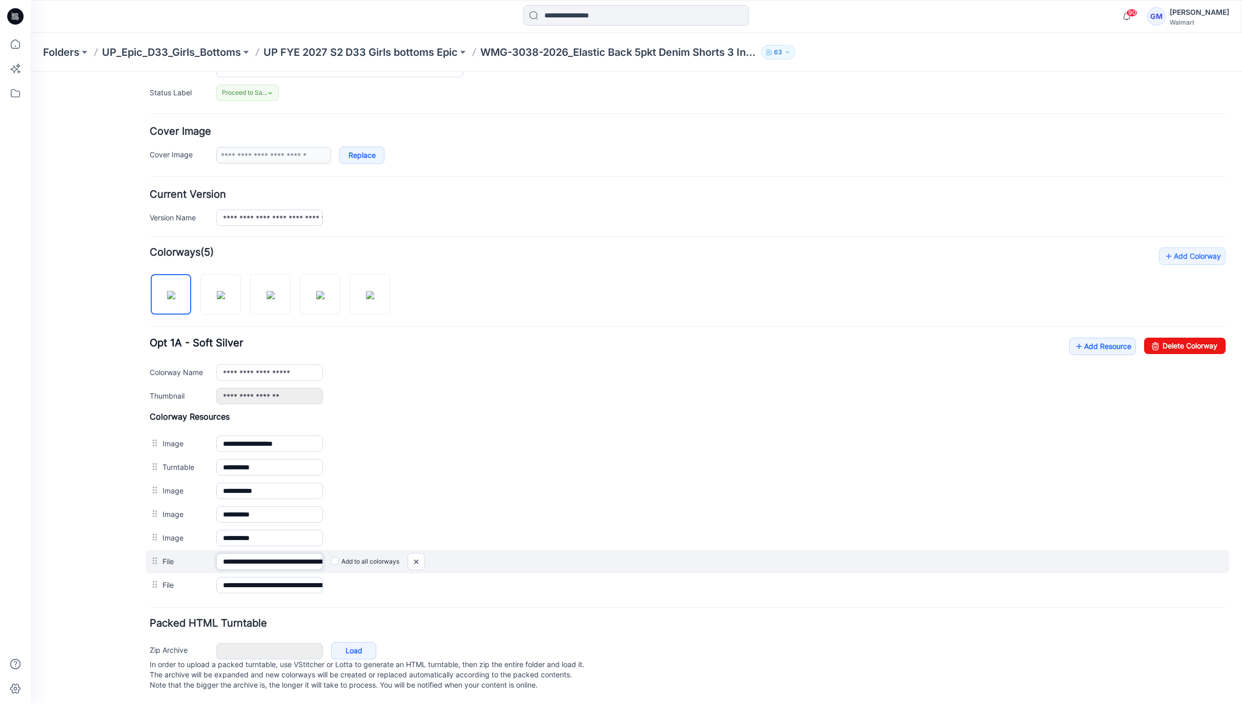
scroll to position [0, 228]
drag, startPoint x: 284, startPoint y: 549, endPoint x: 399, endPoint y: 555, distance: 115.5
click at [399, 554] on div "**********" at bounding box center [687, 562] width 1083 height 24
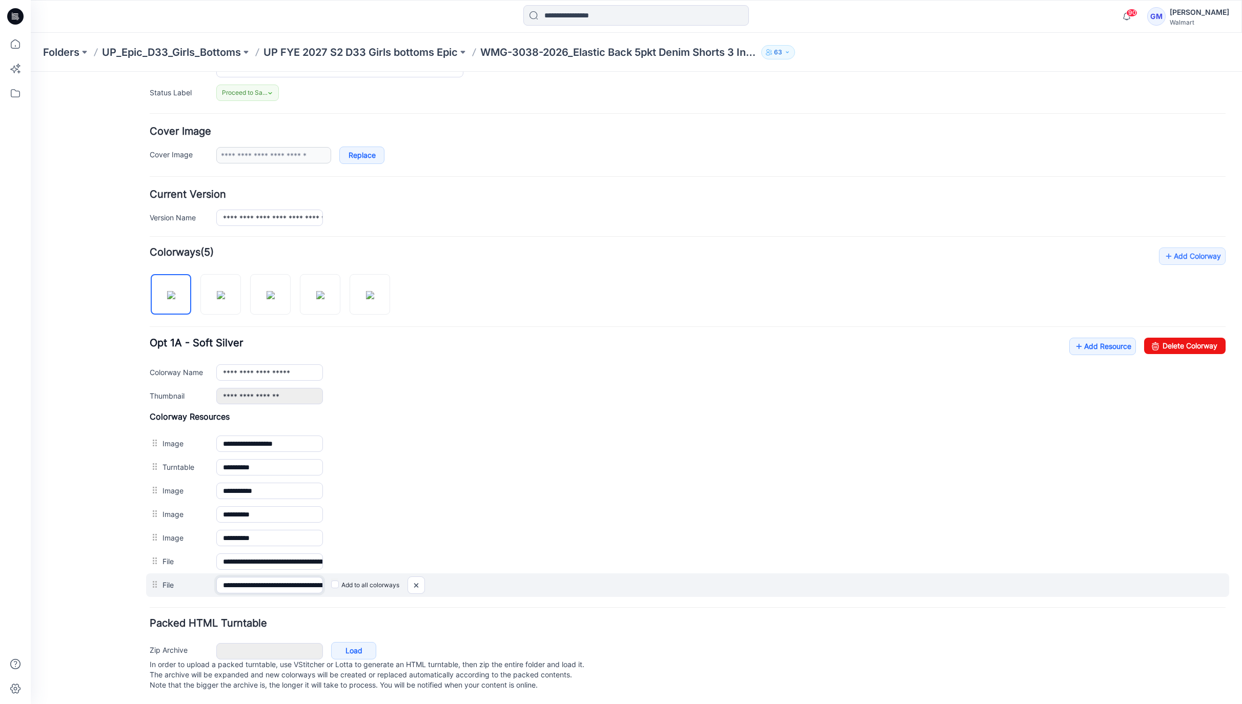
scroll to position [0, 103]
drag, startPoint x: 256, startPoint y: 571, endPoint x: 371, endPoint y: 574, distance: 115.3
click at [381, 574] on div "**********" at bounding box center [687, 586] width 1083 height 24
click at [420, 577] on img at bounding box center [416, 585] width 16 height 17
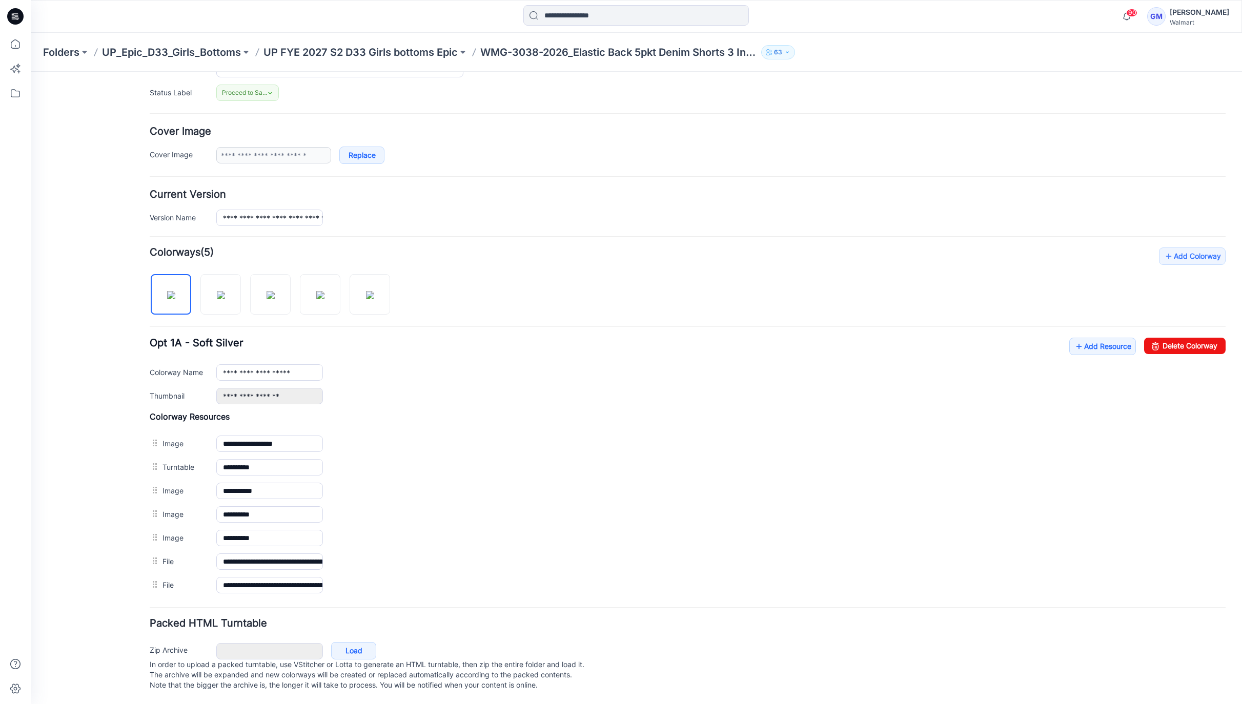
scroll to position [131, 0]
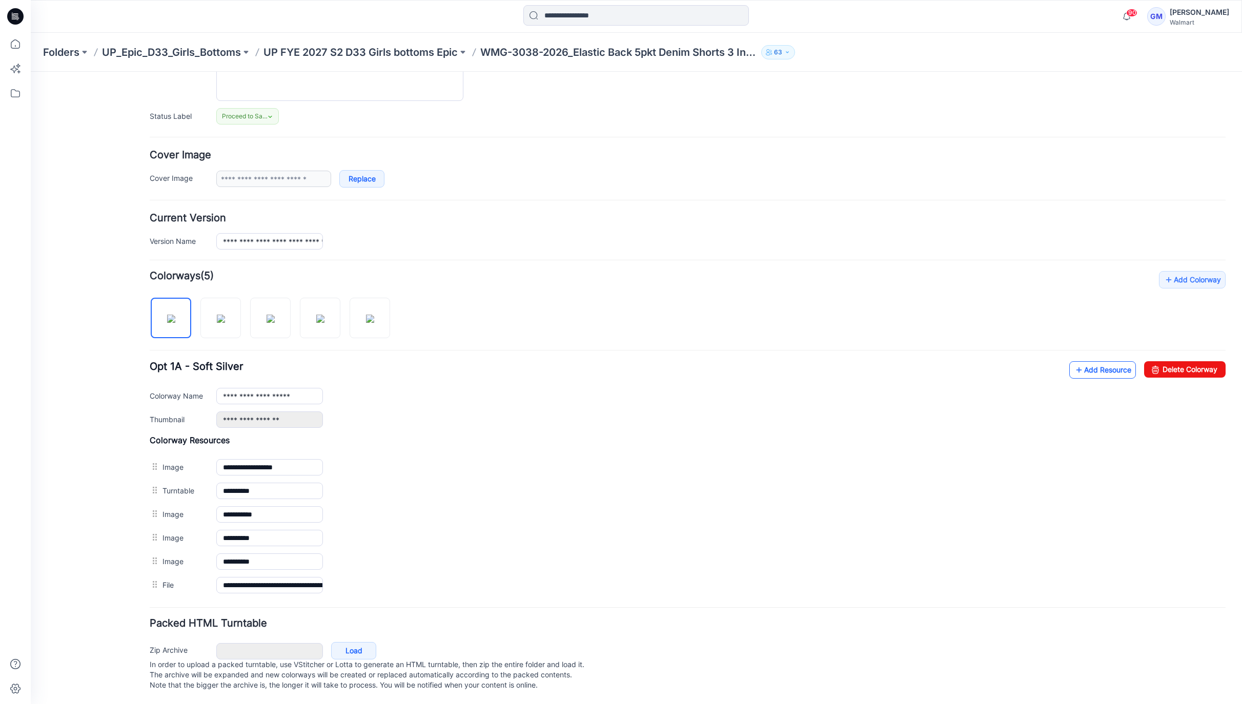
click at [1085, 361] on link "Add Resource" at bounding box center [1102, 369] width 67 height 17
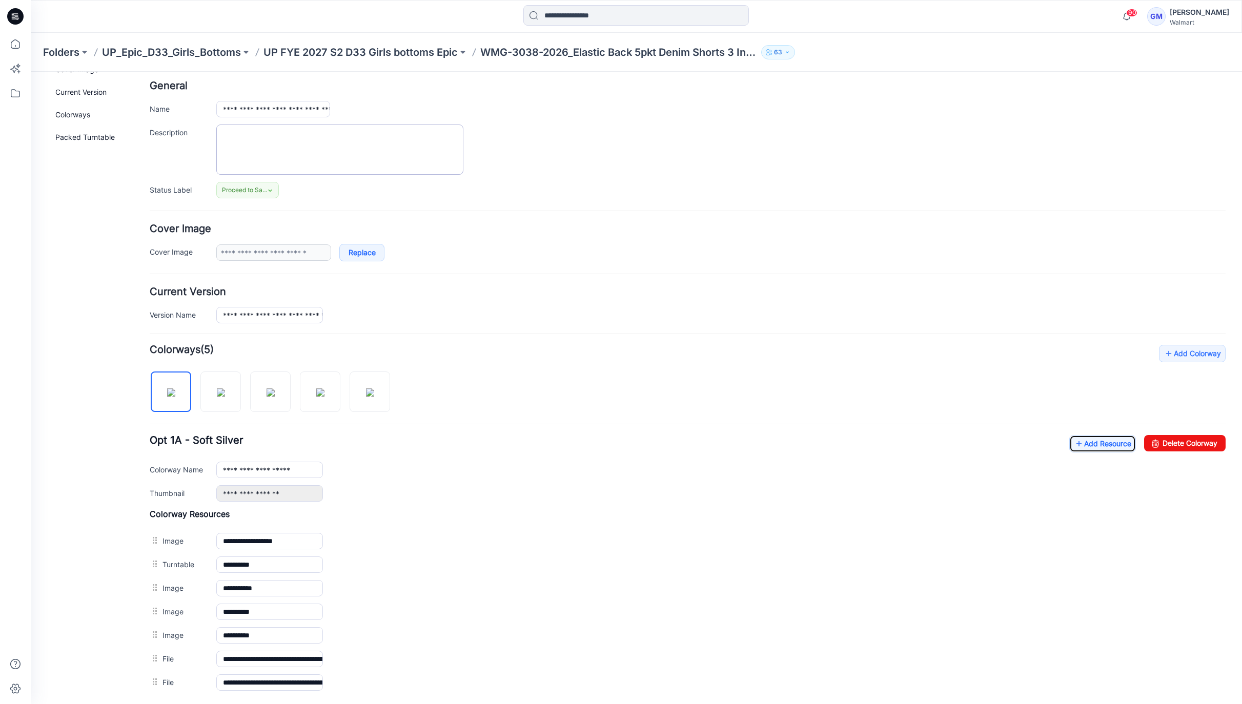
scroll to position [0, 0]
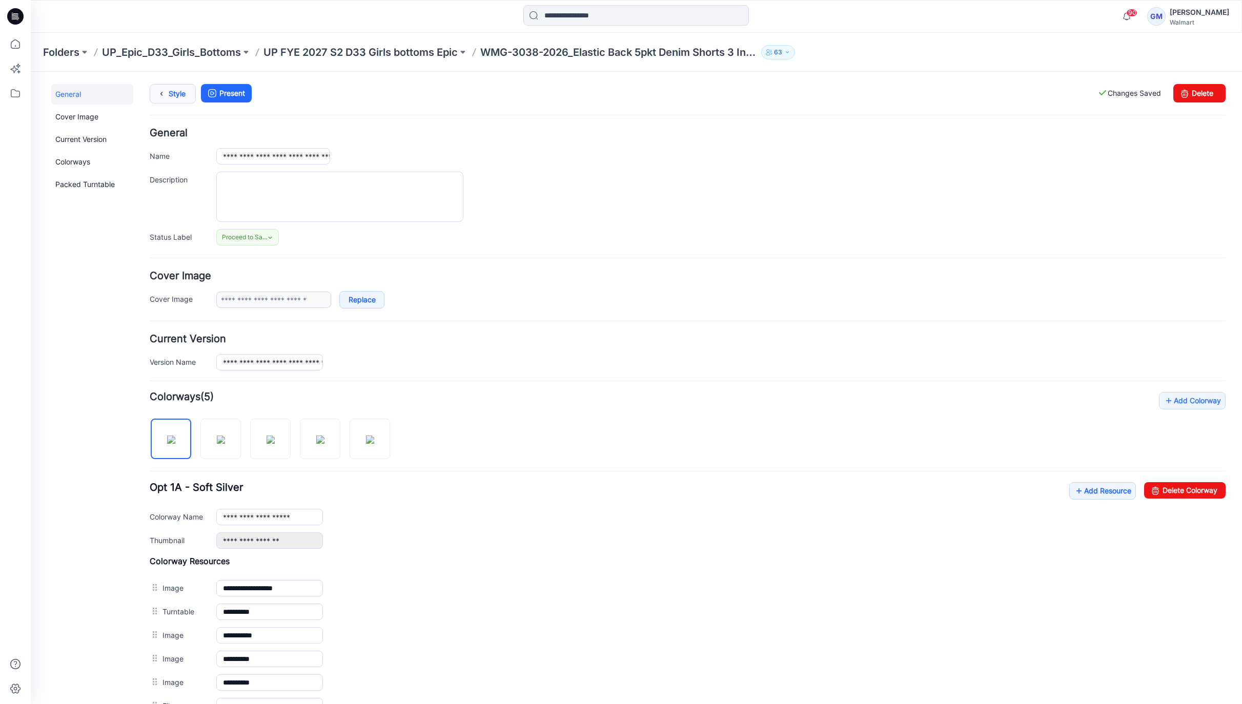
click at [174, 90] on link "Style" at bounding box center [173, 93] width 46 height 19
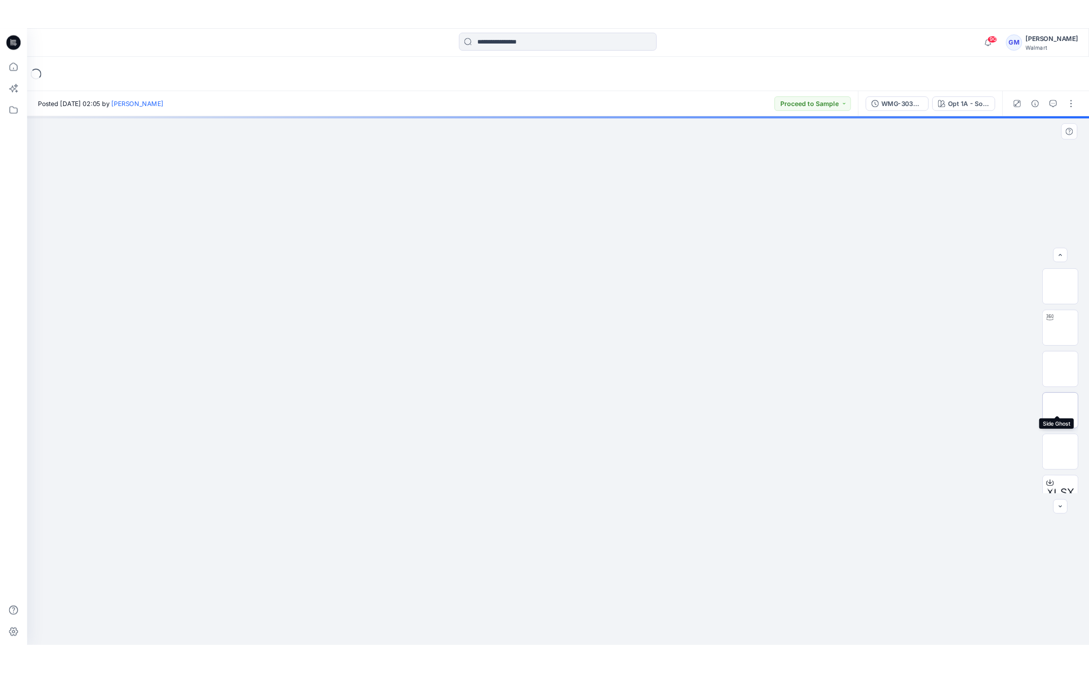
scroll to position [115, 0]
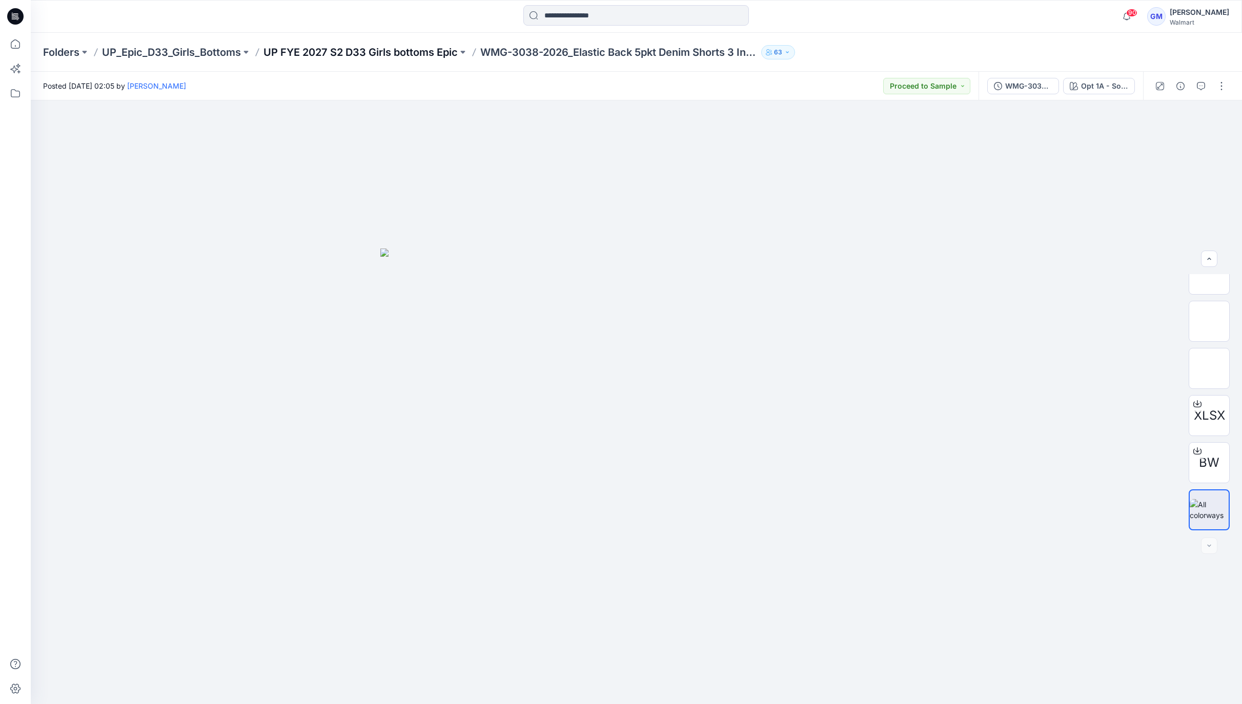
click at [382, 48] on p "UP FYE 2027 S2 D33 Girls bottoms Epic" at bounding box center [360, 52] width 194 height 14
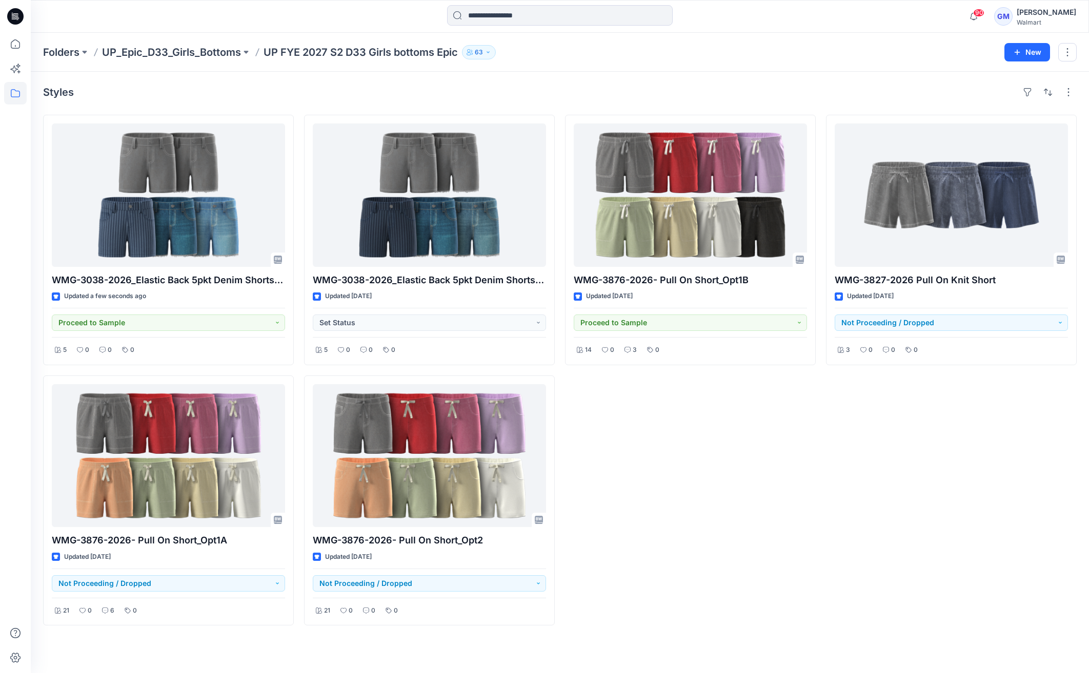
drag, startPoint x: 856, startPoint y: 567, endPoint x: 1077, endPoint y: 433, distance: 258.5
click at [856, 567] on div "WMG-3827-2026 Pull On Knit Short Updated [DATE] Not Proceeding / Dropped 3 0 0 0" at bounding box center [951, 370] width 251 height 511
click at [662, 96] on div "Styles" at bounding box center [559, 92] width 1033 height 16
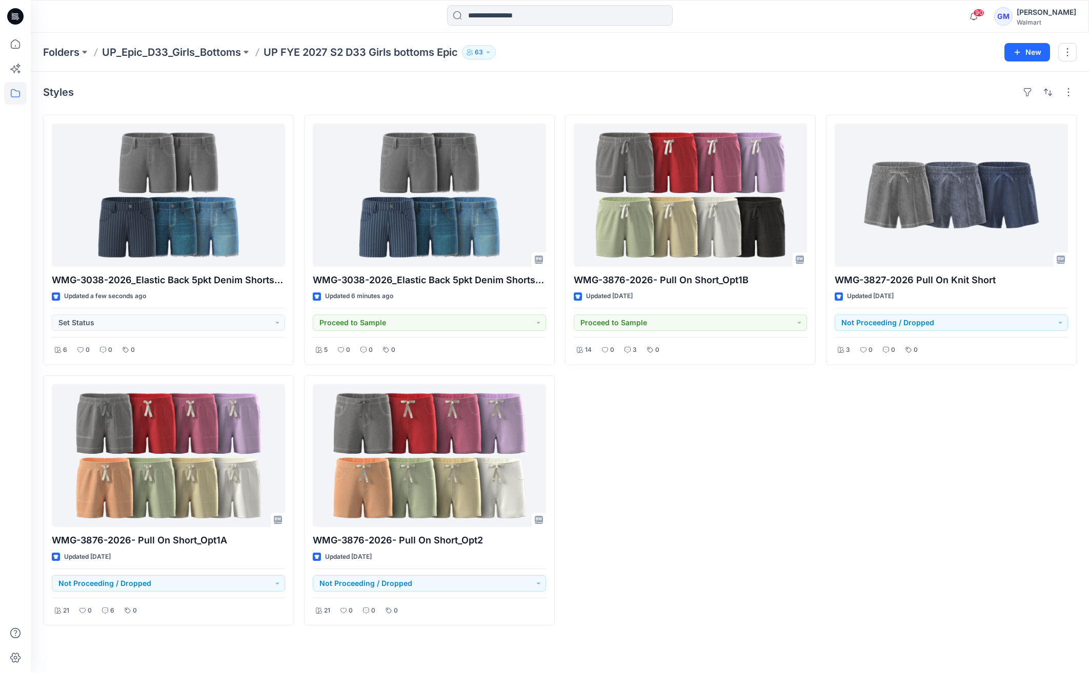
click at [834, 487] on div "WMG-3827-2026 Pull On Knit Short Updated [DATE] Not Proceeding / Dropped 3 0 0 0" at bounding box center [951, 370] width 251 height 511
click at [910, 465] on div "WMG-3827-2026 Pull On Knit Short Updated [DATE] Not Proceeding / Dropped 3 0 0 0" at bounding box center [951, 370] width 251 height 511
click at [728, 459] on div "WMG-3876-2026- Pull On Short_Opt1B Updated [DATE] Proceed to Sample 14 0 3 0" at bounding box center [690, 370] width 251 height 511
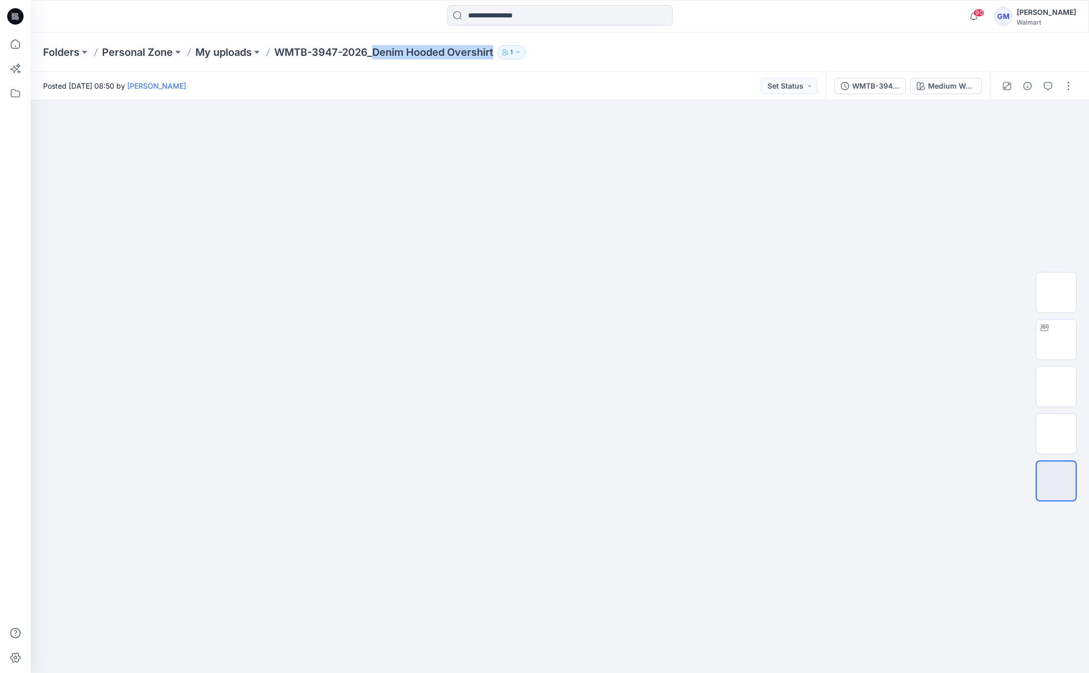
drag, startPoint x: 376, startPoint y: 52, endPoint x: 505, endPoint y: 63, distance: 130.2
click at [505, 63] on div "Folders Personal Zone My uploads WMTB-3947-2026_Denim Hooded Overshirt 1" at bounding box center [560, 52] width 1058 height 39
copy div "Denim Hooded Overshirt 1"
click at [1024, 89] on icon "button" at bounding box center [1027, 86] width 8 height 8
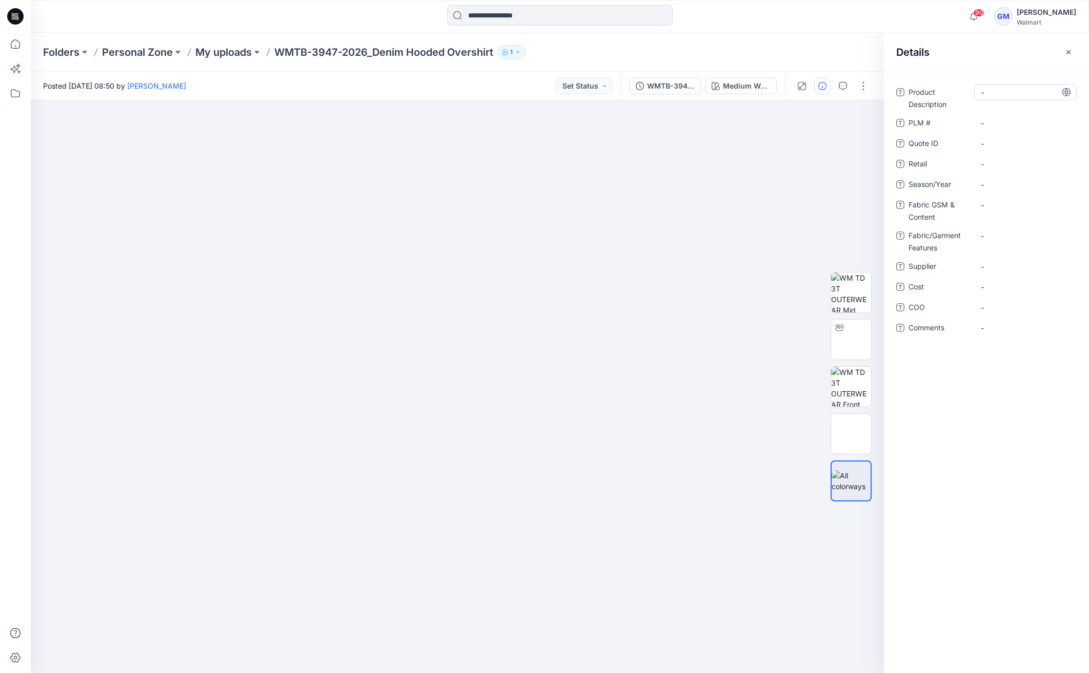
click at [1010, 98] on div "-" at bounding box center [1025, 92] width 103 height 16
type textarea "**********"
click at [1007, 107] on Description "Denim Hooded Overshirt" at bounding box center [1024, 101] width 89 height 32
click at [1021, 112] on textarea "**********" at bounding box center [1025, 100] width 103 height 32
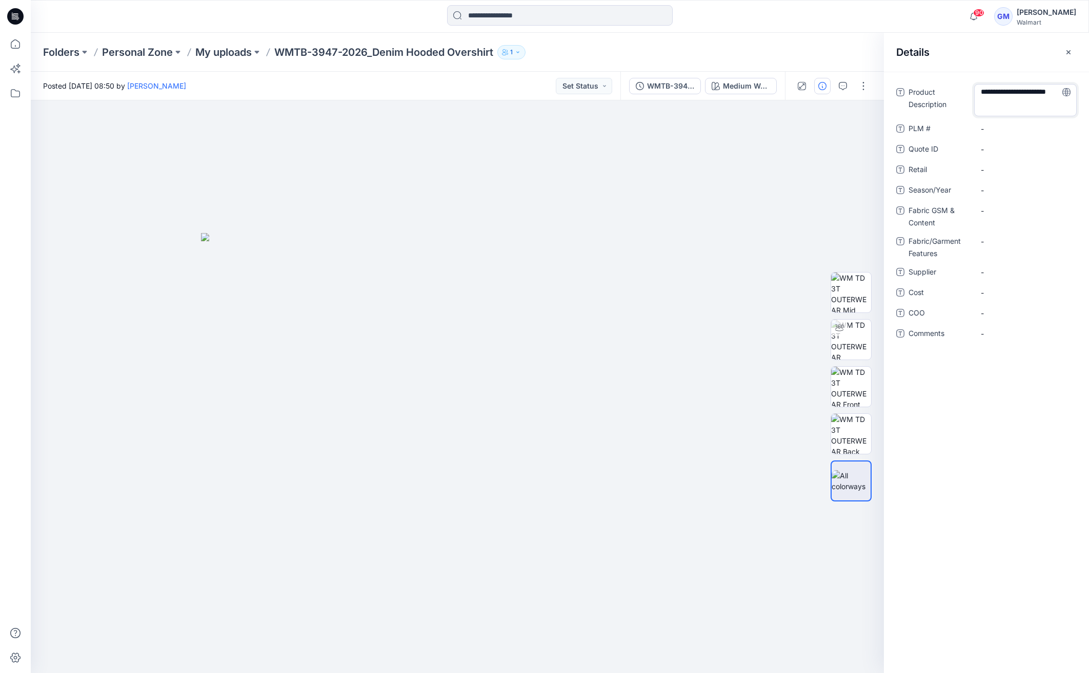
type textarea "**********"
click at [993, 195] on span "-" at bounding box center [1024, 191] width 89 height 11
type textarea "**********"
click at [999, 278] on div "-" at bounding box center [1025, 273] width 103 height 16
type textarea "****"
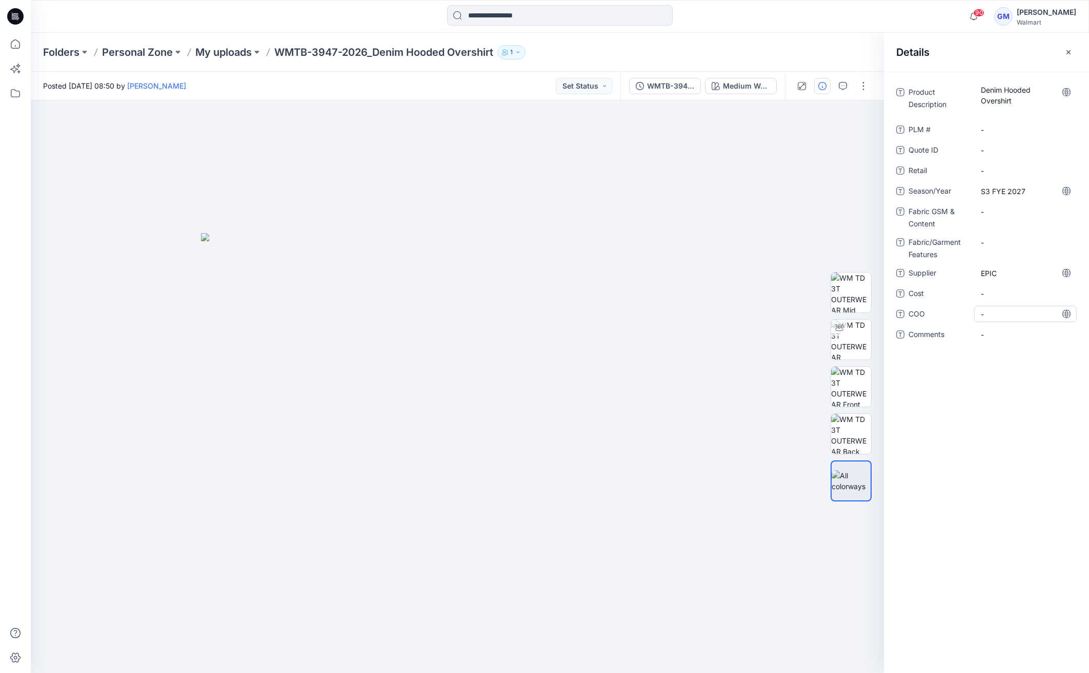
click at [1003, 315] on span "-" at bounding box center [1024, 314] width 89 height 11
type textarea "**"
click at [979, 405] on div "Product Description Denim Hooded Overshirt PLM # - Quote ID - Retail - Season/Y…" at bounding box center [986, 373] width 205 height 602
click at [997, 210] on Content "-" at bounding box center [1024, 212] width 89 height 11
type textarea "**********"
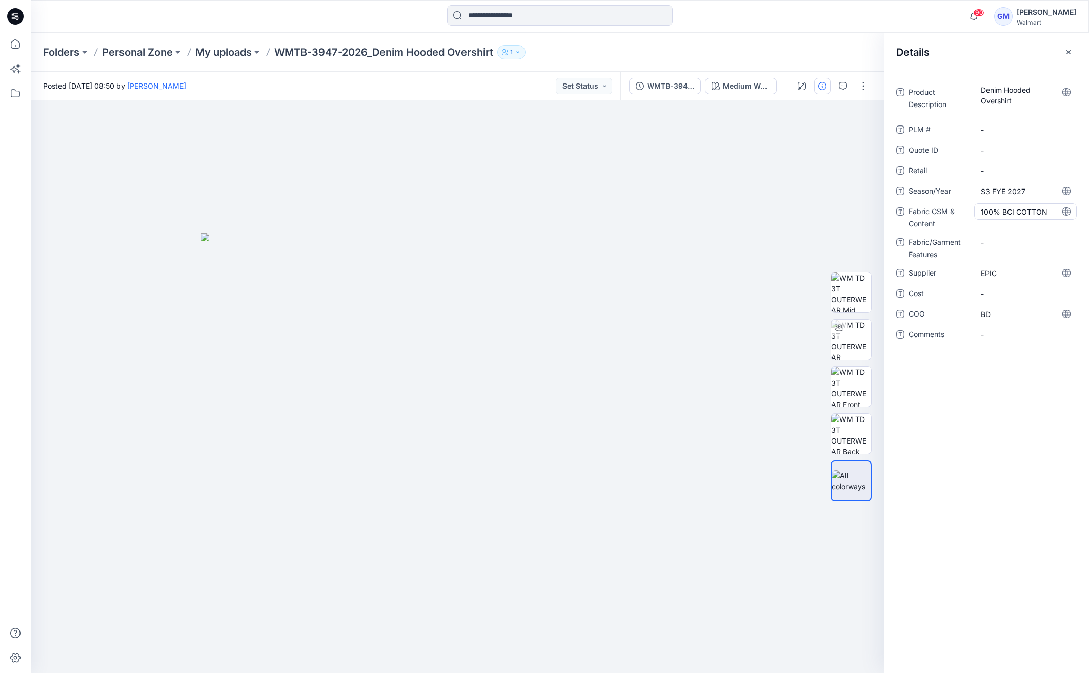
click at [1006, 211] on Content "100% BCI COTTON" at bounding box center [1024, 212] width 89 height 11
type textarea "**********"
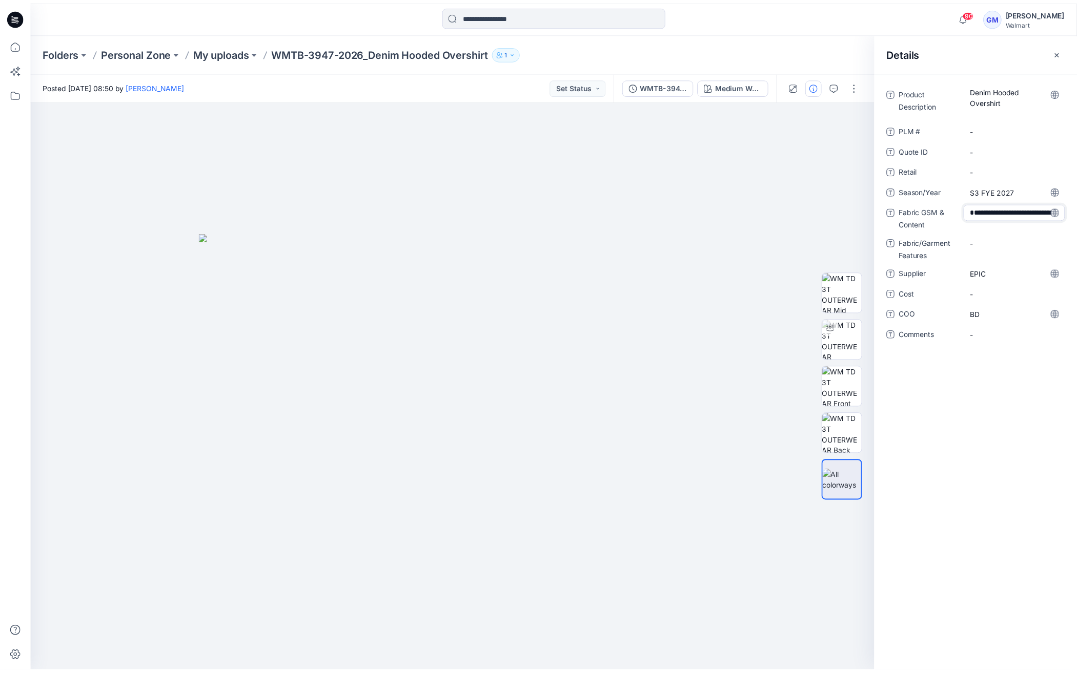
scroll to position [18, 0]
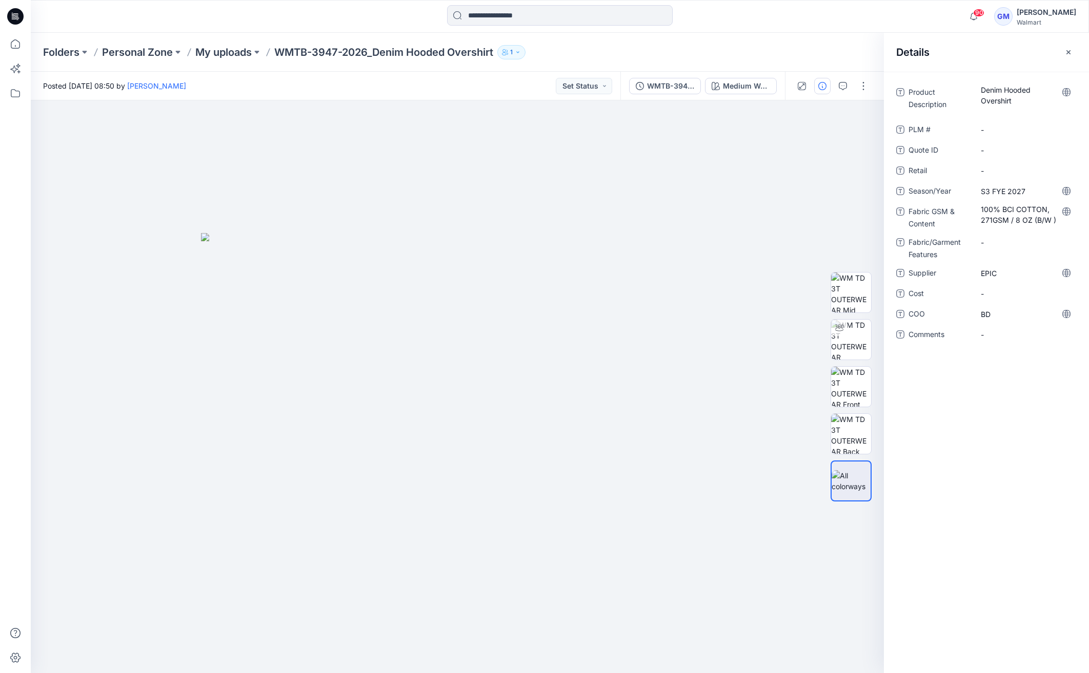
click at [1003, 411] on div "Product Description Denim Hooded Overshirt PLM # - Quote ID - Retail - Season/Y…" at bounding box center [986, 373] width 205 height 602
click at [752, 85] on div "Medium Wash" at bounding box center [746, 85] width 47 height 11
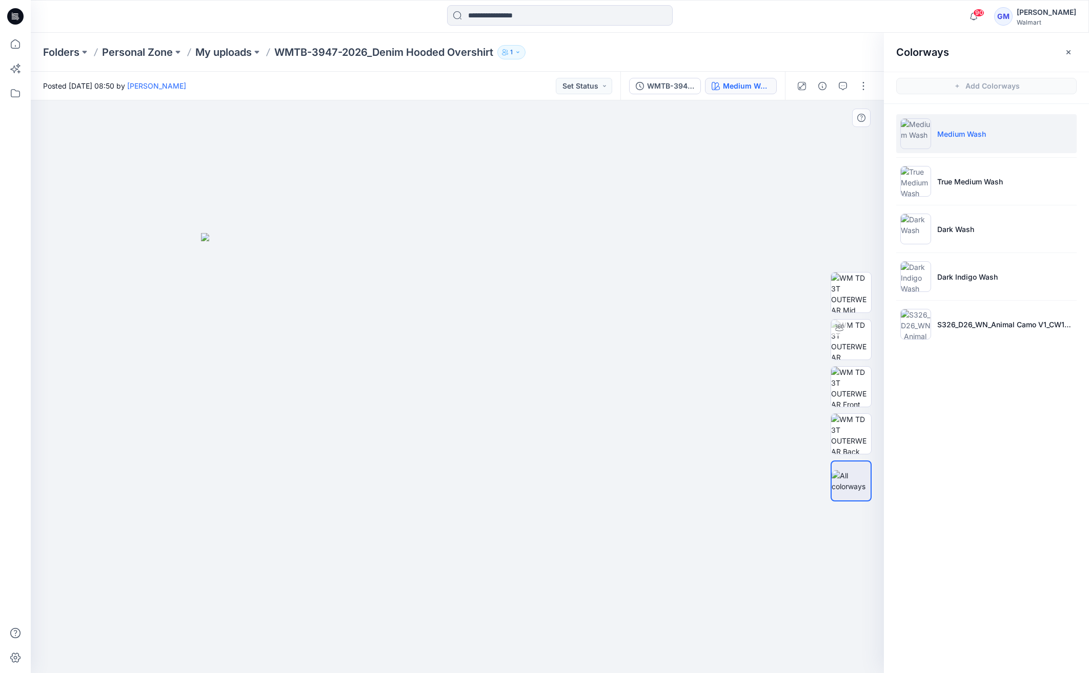
click at [603, 287] on img at bounding box center [457, 453] width 513 height 440
click at [13, 38] on icon at bounding box center [15, 44] width 23 height 23
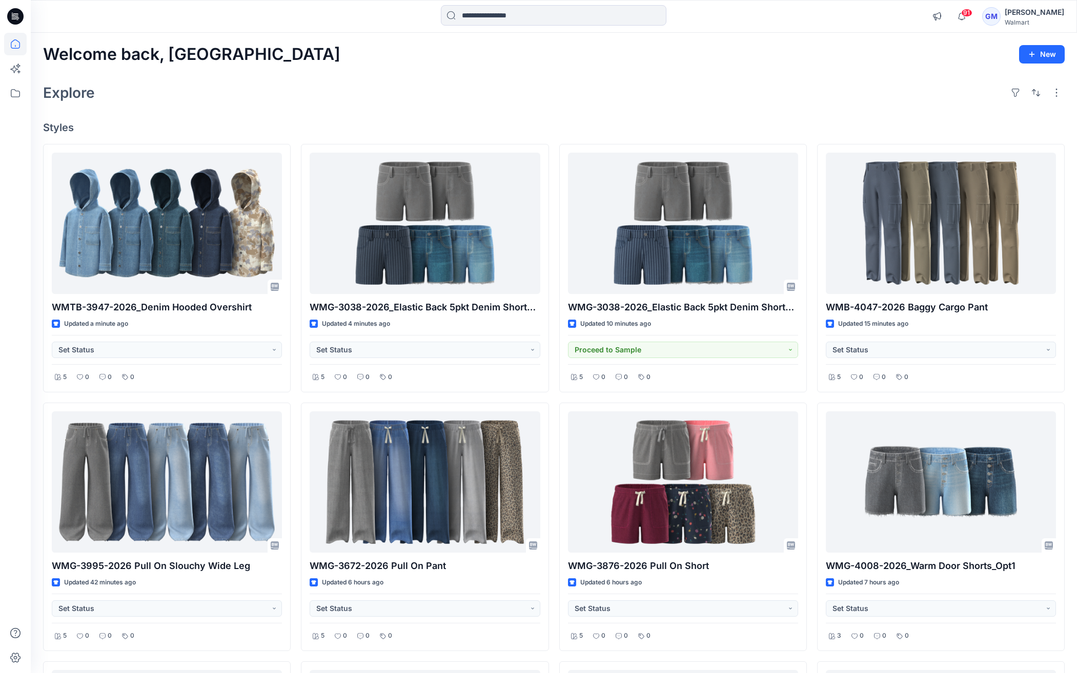
click at [769, 110] on div "Welcome back, Gayan New Explore Styles WMTB-3947-2026_Denim Hooded Overshirt Up…" at bounding box center [554, 496] width 1046 height 927
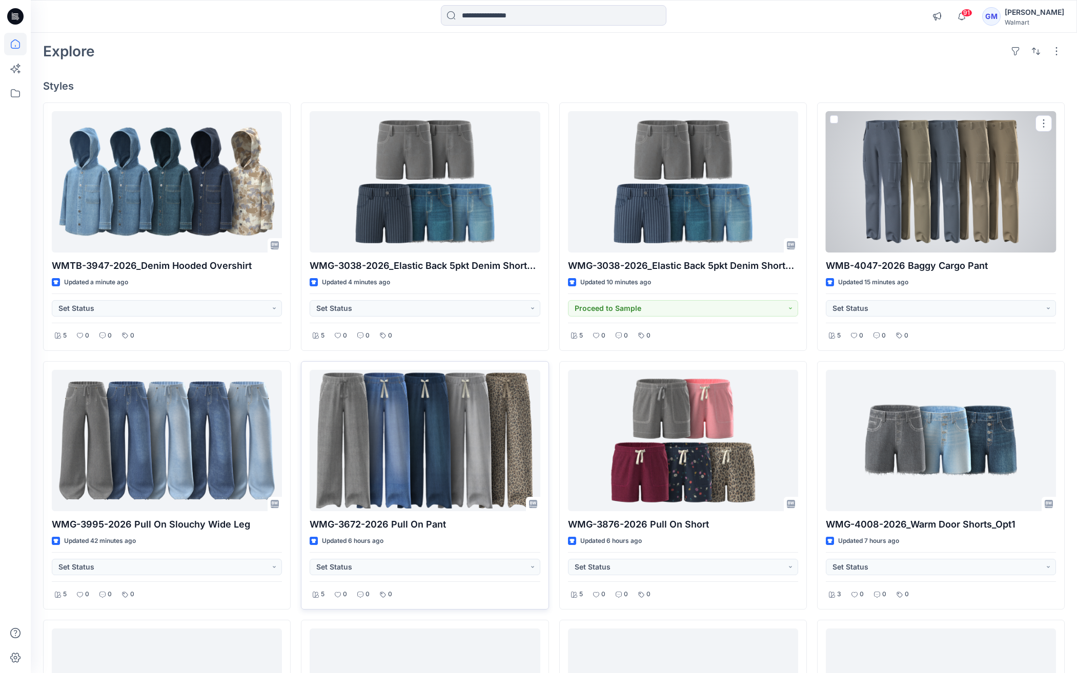
scroll to position [77, 0]
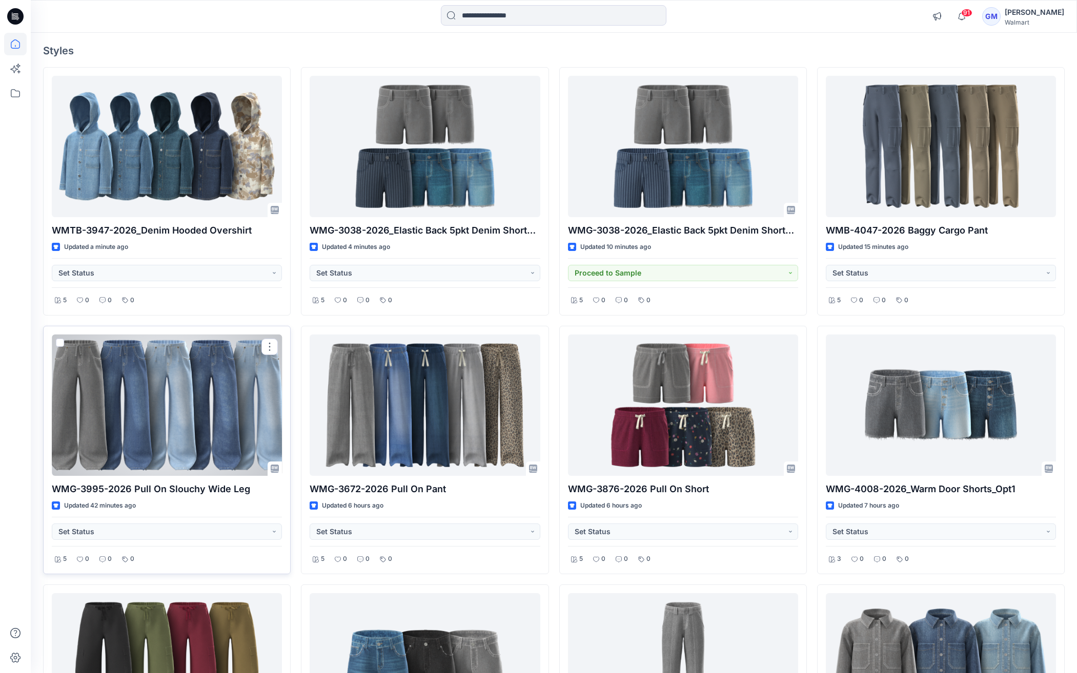
click at [242, 419] on div at bounding box center [167, 405] width 230 height 141
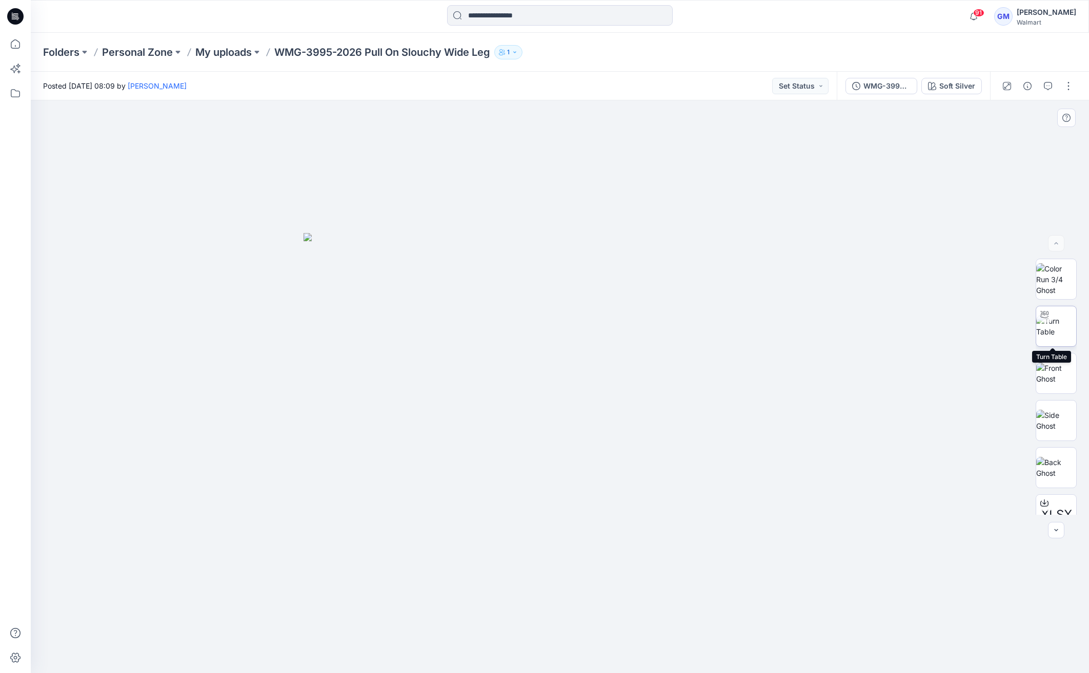
click at [1059, 337] on img at bounding box center [1056, 327] width 40 height 22
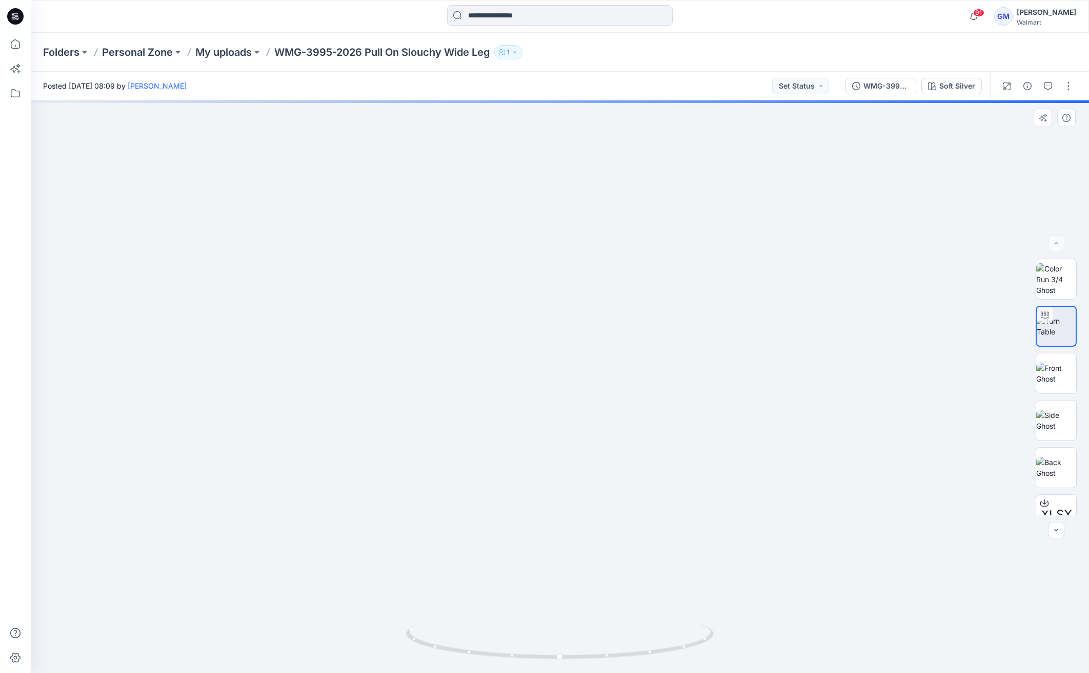
drag, startPoint x: 701, startPoint y: 503, endPoint x: 688, endPoint y: 243, distance: 259.7
click at [688, 243] on img at bounding box center [547, 39] width 1445 height 1267
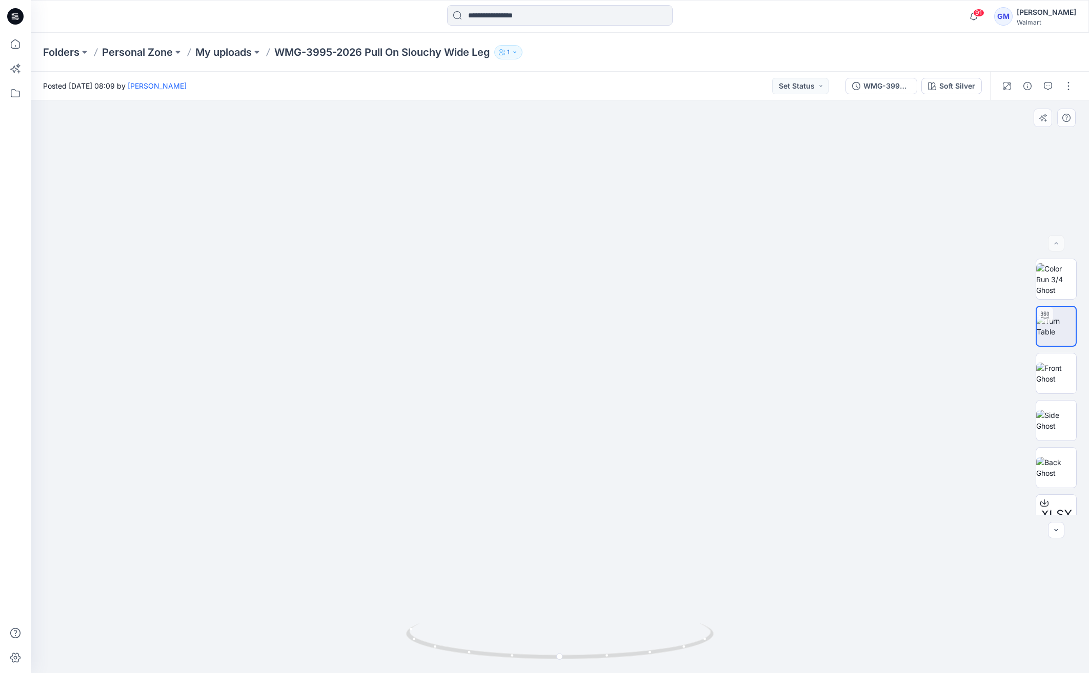
drag, startPoint x: 770, startPoint y: 500, endPoint x: 766, endPoint y: 330, distance: 170.2
click at [766, 330] on img at bounding box center [559, 200] width 947 height 947
drag, startPoint x: 645, startPoint y: 485, endPoint x: 644, endPoint y: 445, distance: 40.5
click at [644, 445] on div at bounding box center [560, 386] width 1058 height 573
drag, startPoint x: 656, startPoint y: 646, endPoint x: 377, endPoint y: 630, distance: 279.3
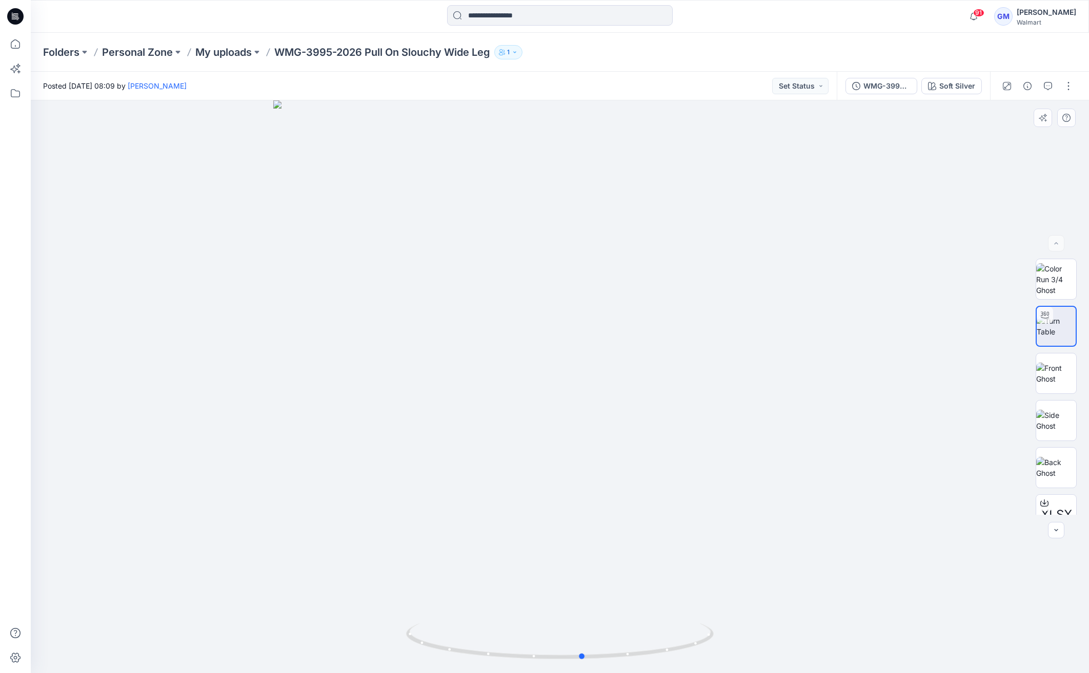
click at [377, 630] on div at bounding box center [560, 386] width 1058 height 573
click at [720, 522] on div at bounding box center [560, 386] width 1058 height 573
click at [685, 443] on img at bounding box center [559, 206] width 947 height 935
drag, startPoint x: 655, startPoint y: 378, endPoint x: 654, endPoint y: 467, distance: 88.7
click at [654, 467] on img at bounding box center [559, 53] width 1321 height 1240
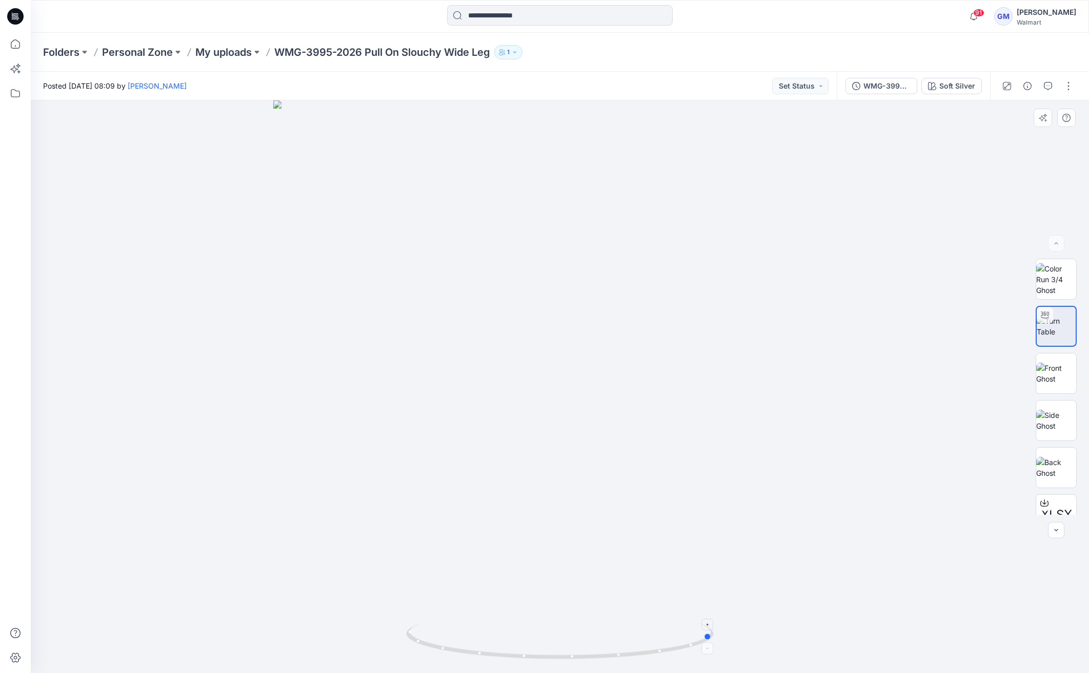
drag, startPoint x: 616, startPoint y: 651, endPoint x: 493, endPoint y: 661, distance: 123.9
click at [493, 661] on icon at bounding box center [561, 643] width 310 height 38
drag, startPoint x: 626, startPoint y: 645, endPoint x: 717, endPoint y: 642, distance: 90.8
click at [717, 642] on div at bounding box center [560, 386] width 1058 height 573
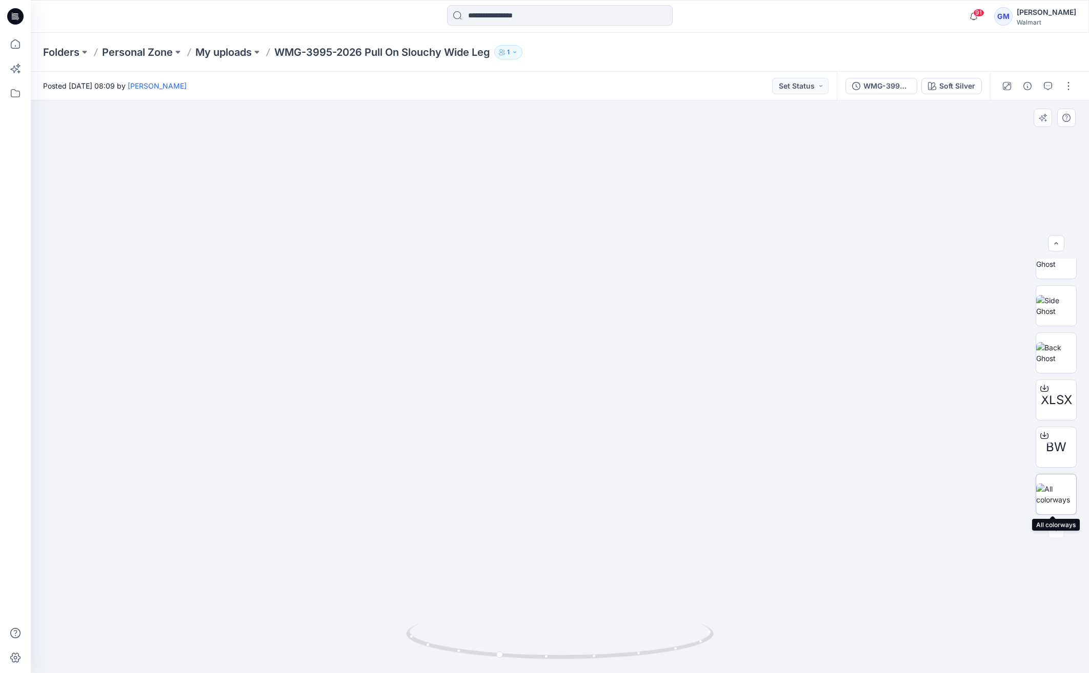
click at [1062, 498] on img at bounding box center [1056, 495] width 40 height 22
click at [966, 89] on div "Soft Silver" at bounding box center [957, 85] width 36 height 11
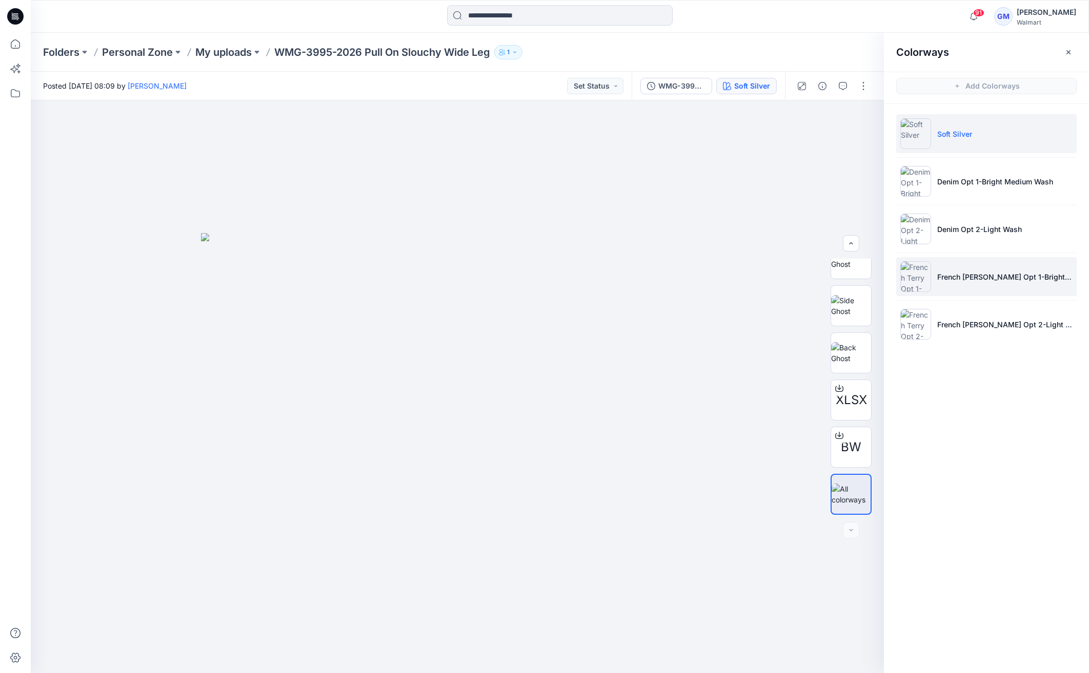
click at [990, 270] on li "French Terry Opt 1-Bright Medium Wash" at bounding box center [986, 276] width 180 height 39
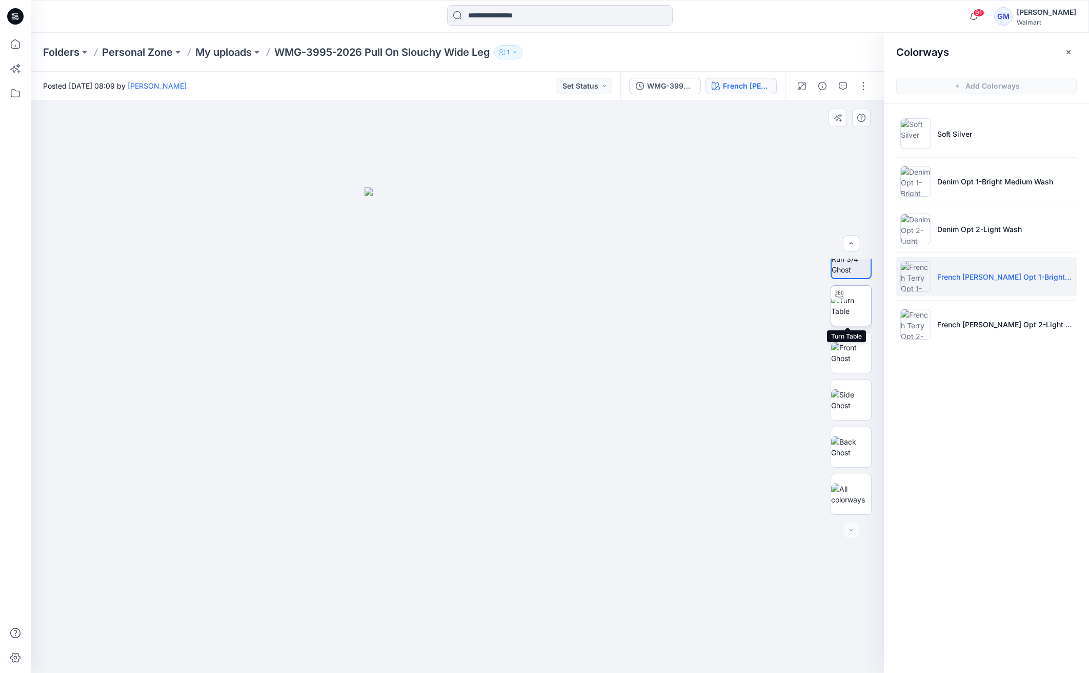
click at [849, 314] on img at bounding box center [851, 306] width 40 height 22
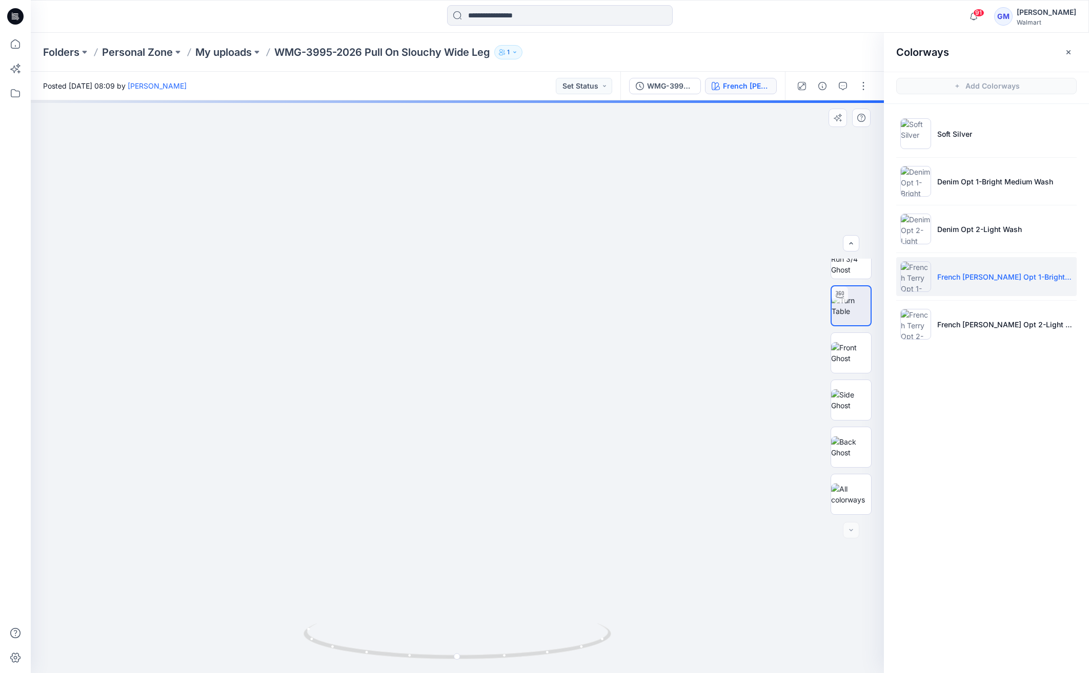
drag, startPoint x: 591, startPoint y: 510, endPoint x: 585, endPoint y: 238, distance: 271.7
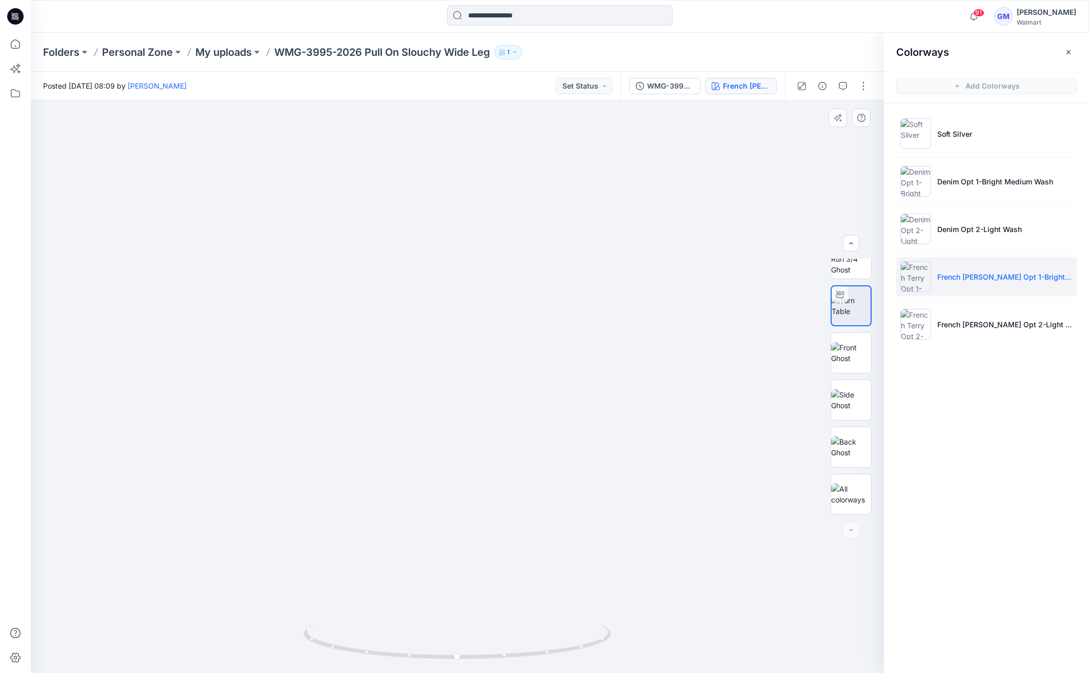
drag, startPoint x: 643, startPoint y: 488, endPoint x: 640, endPoint y: 314, distance: 174.3
click at [640, 314] on img at bounding box center [451, 75] width 1227 height 1197
click at [981, 125] on li "Soft Silver" at bounding box center [986, 133] width 180 height 39
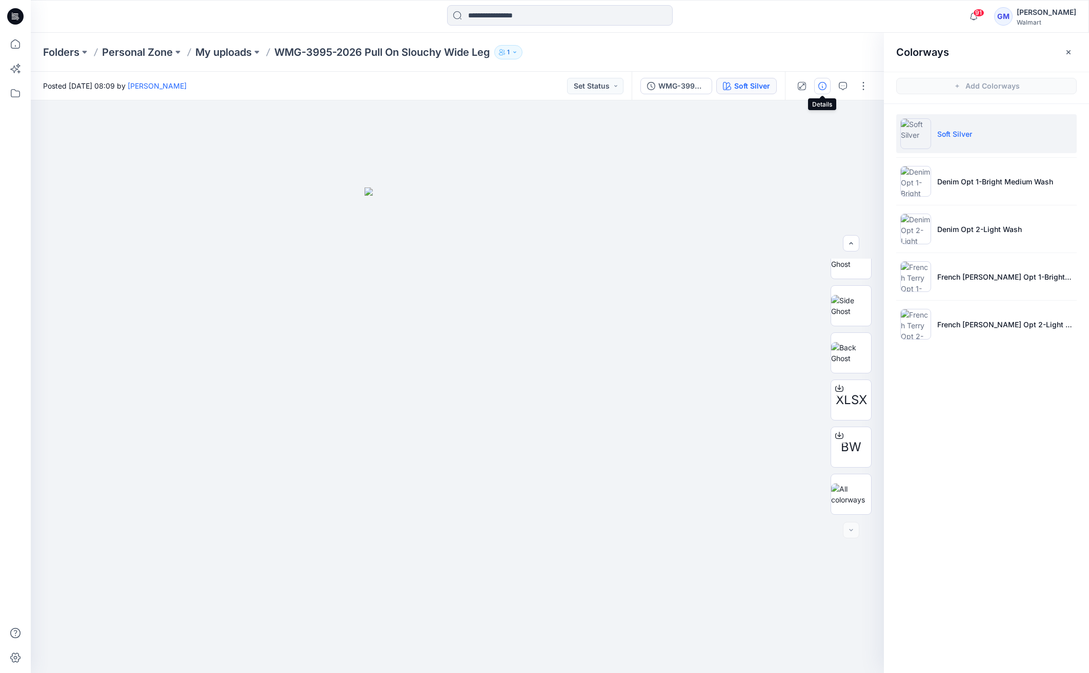
click at [818, 86] on icon "button" at bounding box center [822, 86] width 8 height 8
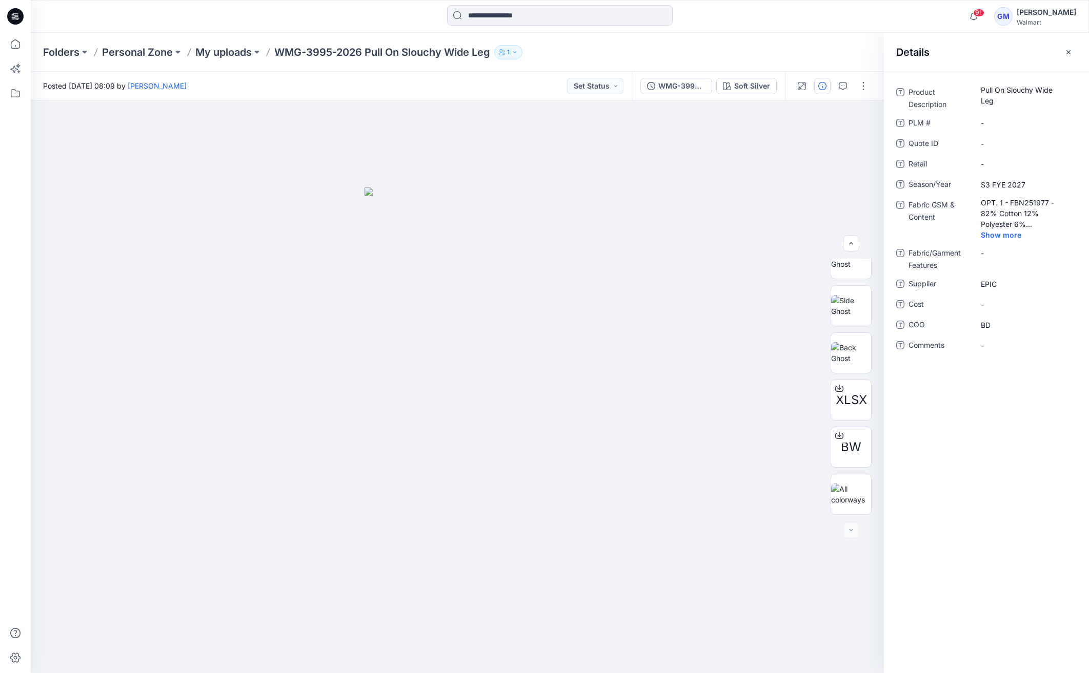
click at [967, 408] on div "Product Description Pull On Slouchy Wide Leg PLM # - Quote ID - Retail - Season…" at bounding box center [986, 373] width 205 height 602
click at [742, 86] on div "Soft Silver" at bounding box center [752, 85] width 36 height 11
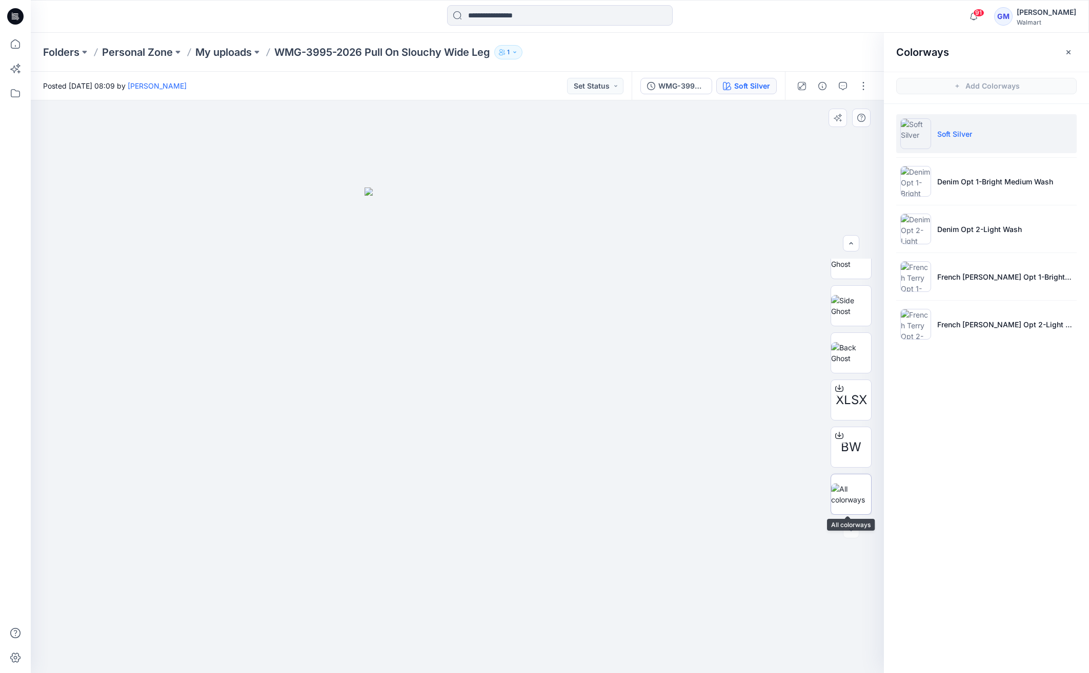
click at [834, 495] on img at bounding box center [851, 495] width 40 height 22
click at [967, 185] on p "Denim Opt 1-Bright Medium Wash" at bounding box center [995, 181] width 116 height 11
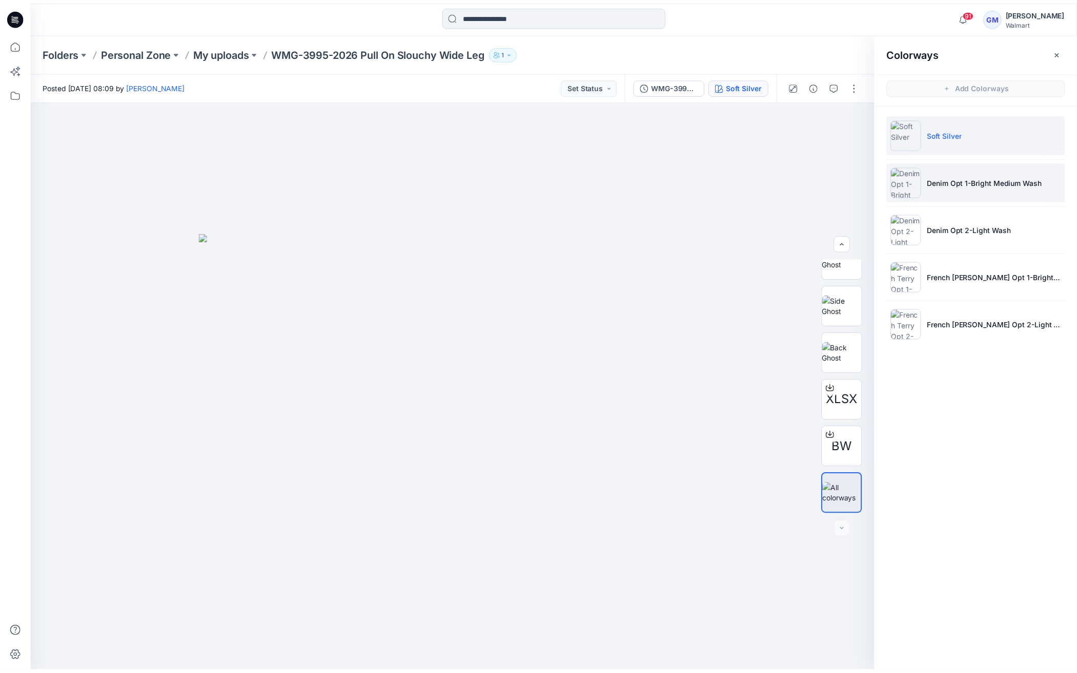
scroll to position [21, 0]
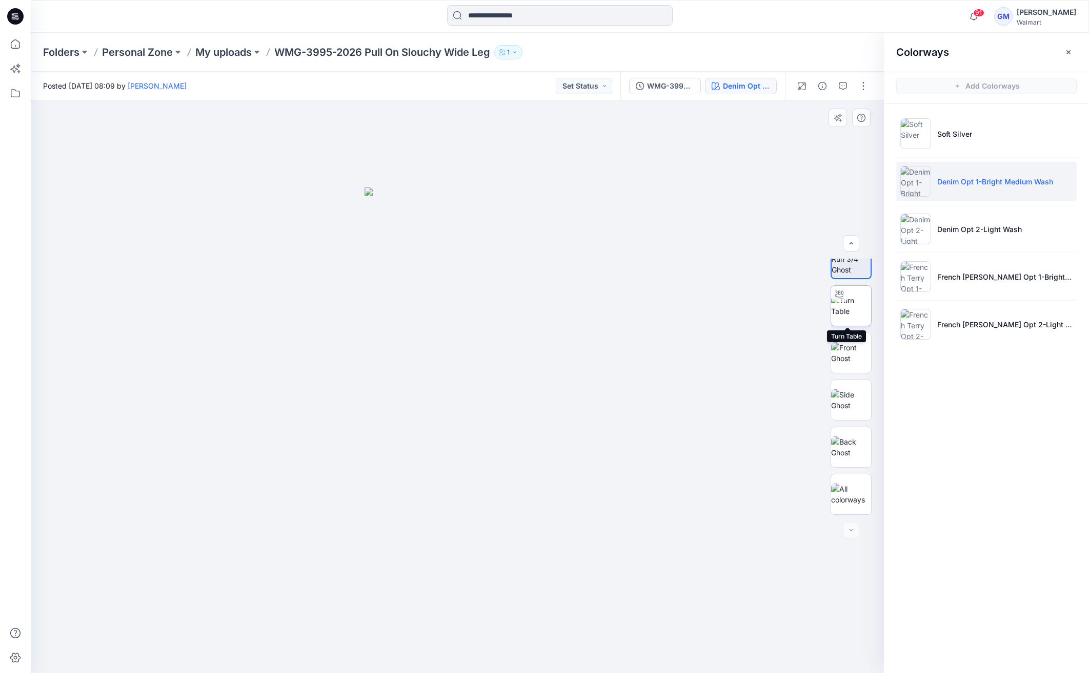
click at [844, 301] on img at bounding box center [851, 306] width 40 height 22
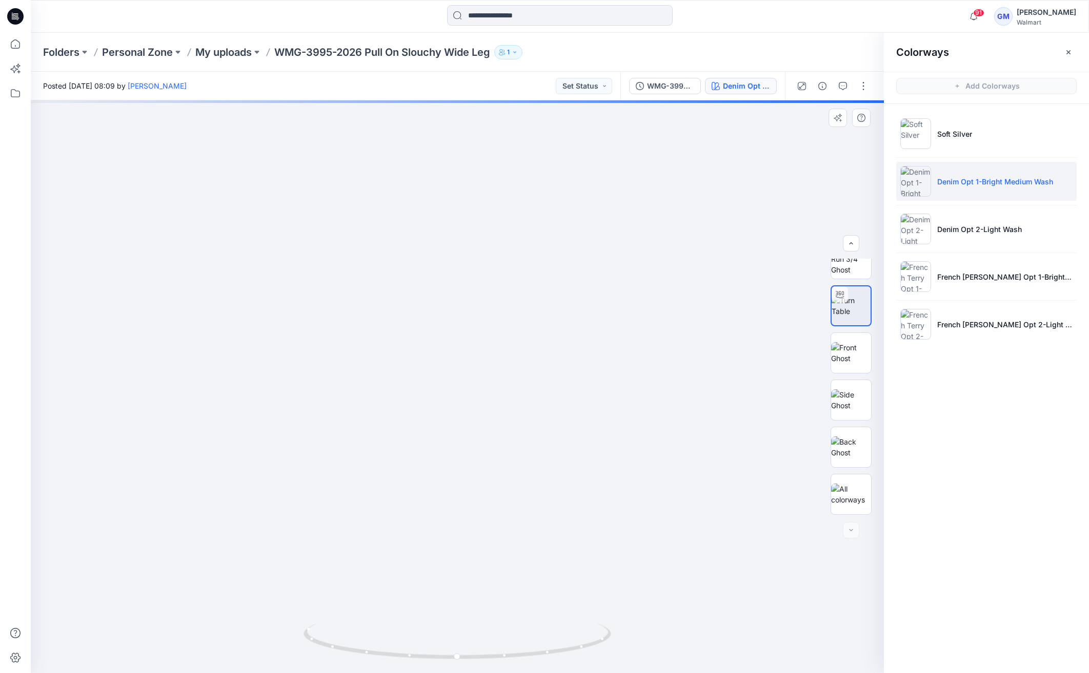
drag, startPoint x: 649, startPoint y: 324, endPoint x: 653, endPoint y: 289, distance: 35.6
click at [653, 289] on img at bounding box center [472, 87] width 1321 height 1173
drag, startPoint x: 553, startPoint y: 642, endPoint x: 510, endPoint y: 643, distance: 42.6
click at [510, 643] on icon at bounding box center [458, 643] width 310 height 38
drag, startPoint x: 579, startPoint y: 326, endPoint x: 563, endPoint y: 597, distance: 270.6
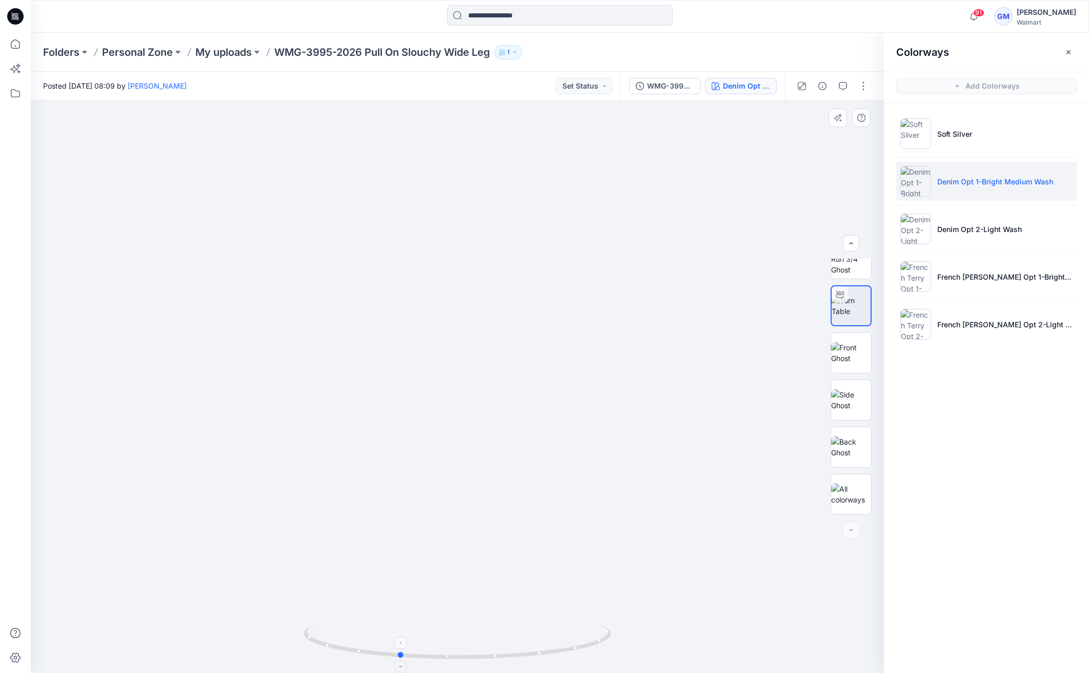
click at [581, 646] on icon at bounding box center [458, 643] width 310 height 38
drag, startPoint x: 553, startPoint y: 534, endPoint x: 553, endPoint y: 446, distance: 87.6
click at [553, 446] on img at bounding box center [457, 371] width 604 height 604
drag, startPoint x: 525, startPoint y: 278, endPoint x: 529, endPoint y: 548, distance: 270.1
click at [529, 548] on img at bounding box center [461, 70] width 1476 height 1206
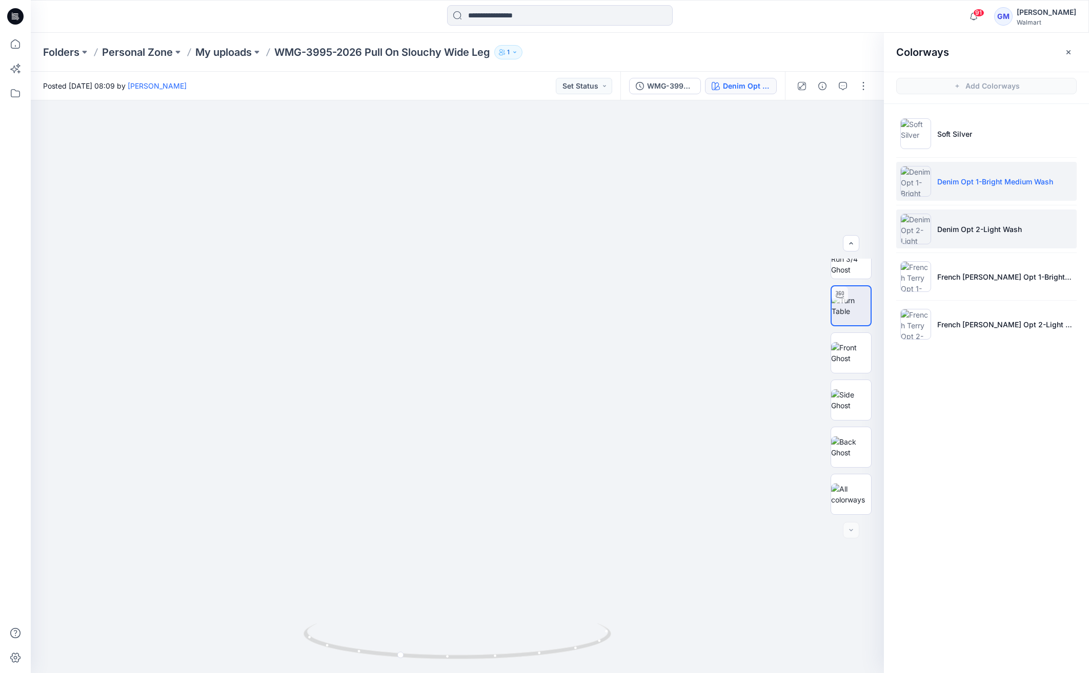
click at [1011, 236] on li "Denim Opt 2-Light Wash" at bounding box center [986, 229] width 180 height 39
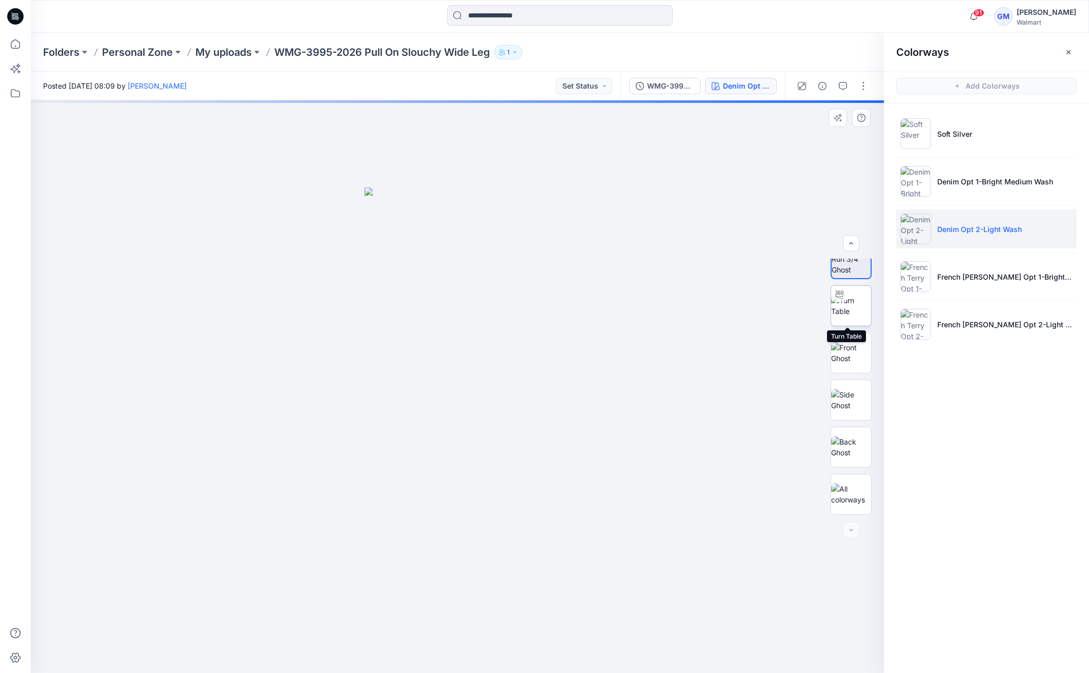
click at [853, 314] on img at bounding box center [851, 306] width 40 height 22
click at [556, 281] on img at bounding box center [446, 79] width 1321 height 1189
drag, startPoint x: 585, startPoint y: 636, endPoint x: 526, endPoint y: 653, distance: 61.5
click at [526, 653] on icon at bounding box center [458, 643] width 310 height 38
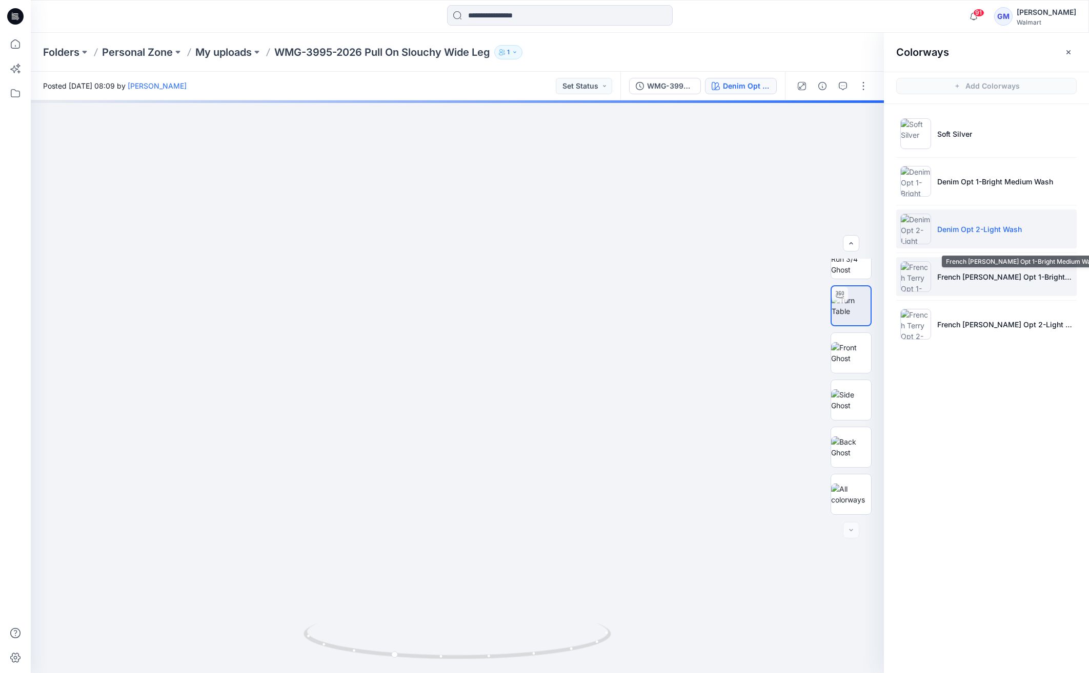
click at [986, 271] on li "French Terry Opt 1-Bright Medium Wash" at bounding box center [986, 276] width 180 height 39
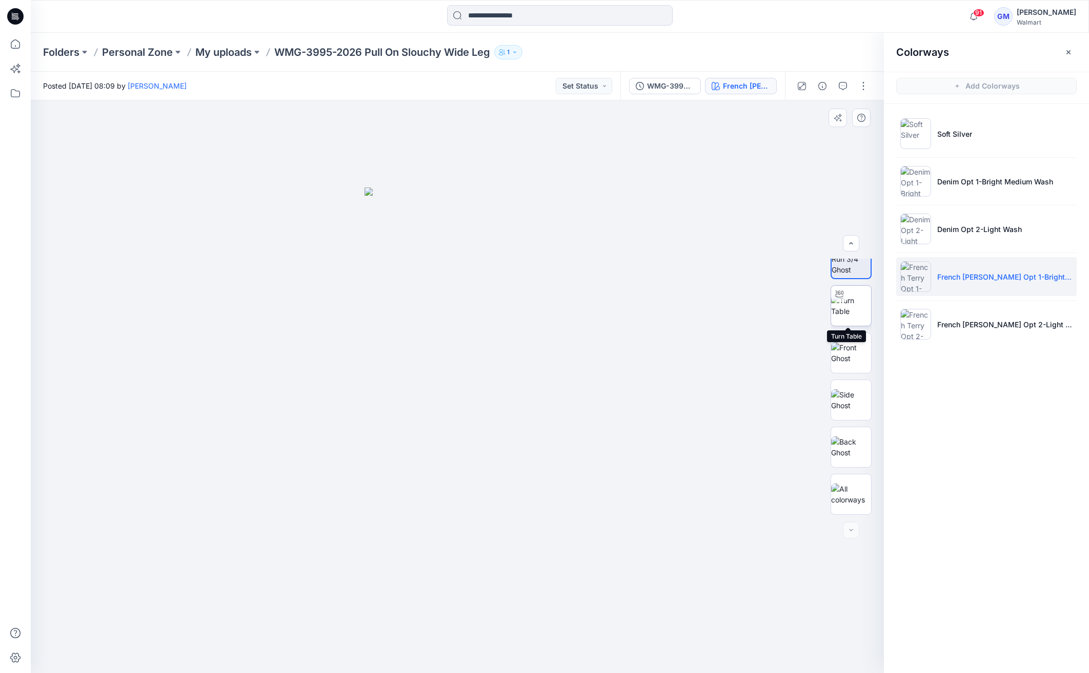
click at [850, 308] on img at bounding box center [851, 306] width 40 height 22
drag, startPoint x: 545, startPoint y: 649, endPoint x: 490, endPoint y: 655, distance: 55.1
click at [490, 655] on icon at bounding box center [458, 643] width 310 height 38
drag, startPoint x: 554, startPoint y: 557, endPoint x: 592, endPoint y: 336, distance: 224.1
click at [592, 336] on img at bounding box center [495, 89] width 1352 height 1168
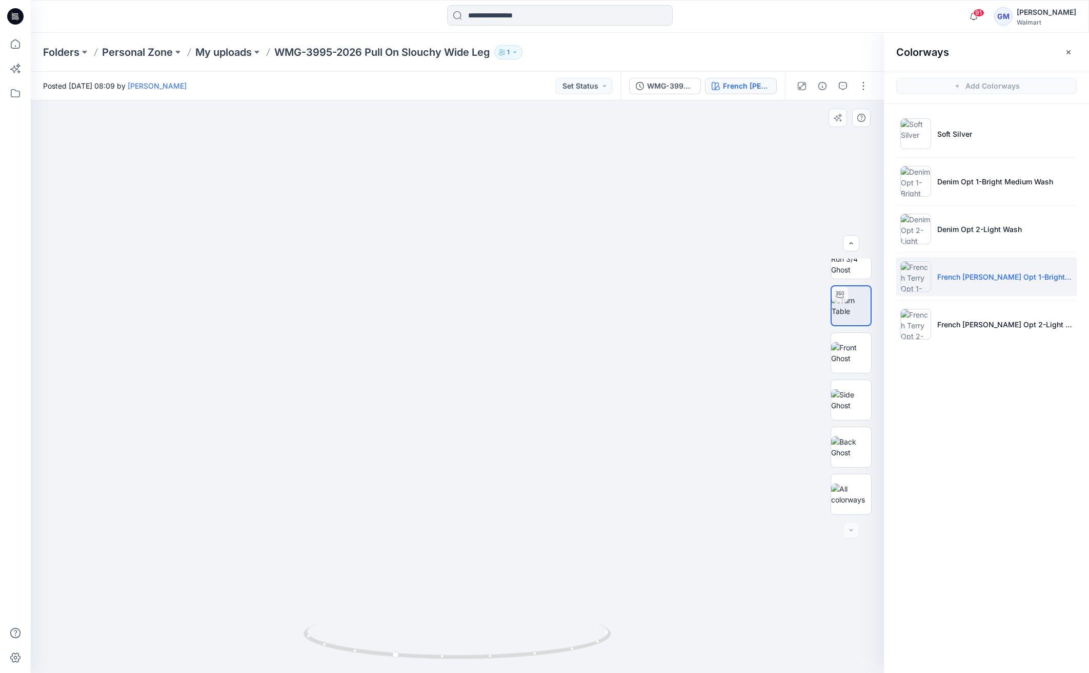
drag, startPoint x: 503, startPoint y: 569, endPoint x: 568, endPoint y: 380, distance: 200.0
click at [568, 380] on img at bounding box center [535, 9] width 1352 height 1330
click at [241, 54] on p "My uploads" at bounding box center [223, 52] width 56 height 14
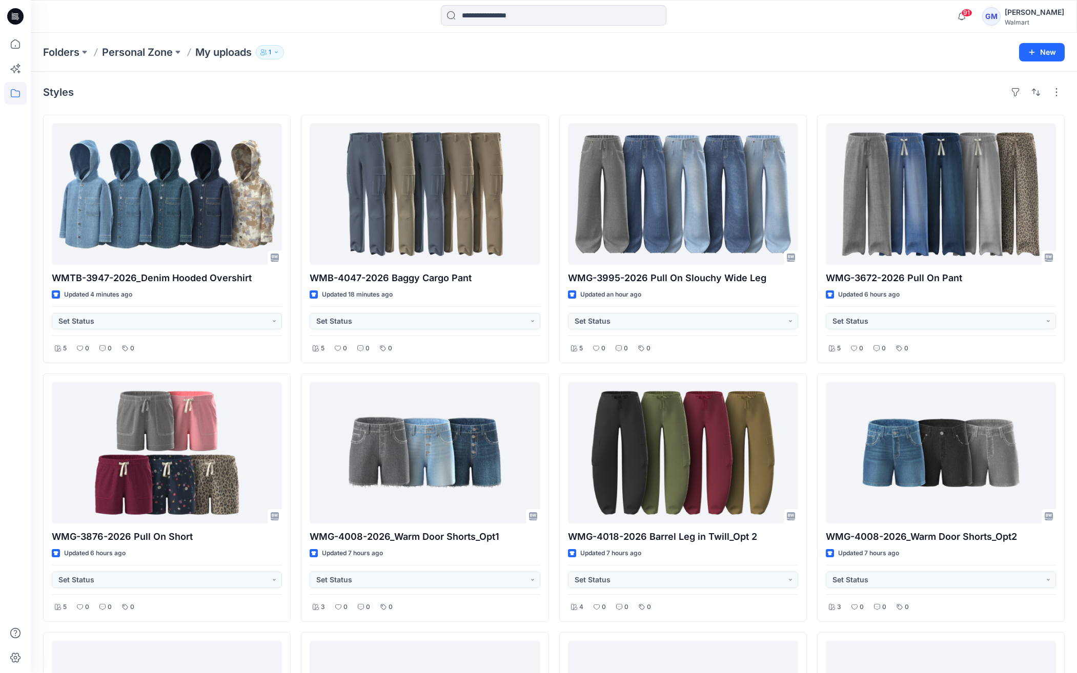
click at [641, 89] on div "Styles" at bounding box center [553, 92] width 1021 height 16
click at [746, 84] on div "Styles" at bounding box center [553, 92] width 1021 height 16
click at [787, 99] on div "Styles" at bounding box center [553, 92] width 1021 height 16
click at [816, 116] on div "WMTB-3947-2026_Denim Hooded Overshirt Updated 4 minutes ago Set Status 5 0 0 0 …" at bounding box center [553, 498] width 1021 height 766
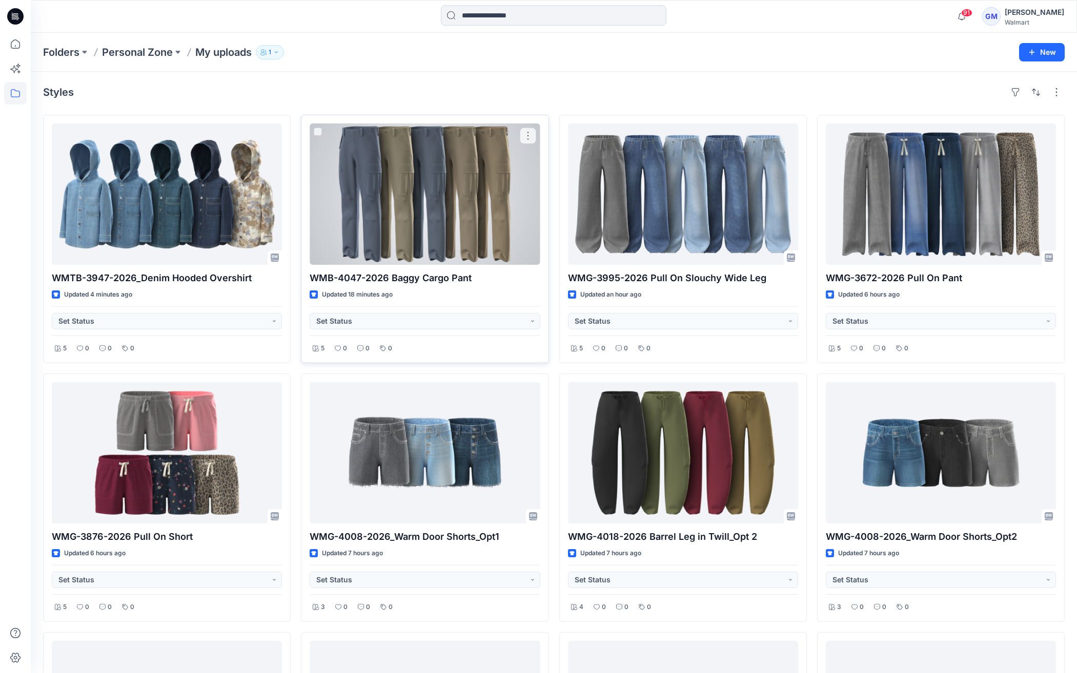
click at [465, 224] on div at bounding box center [425, 194] width 230 height 141
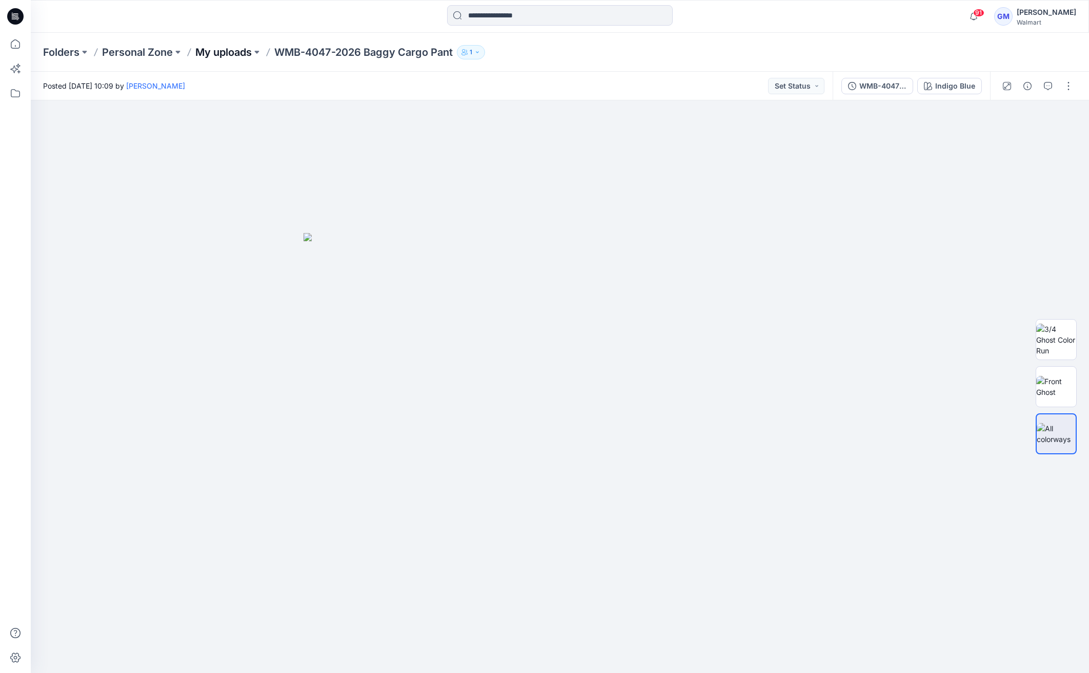
click at [226, 52] on p "My uploads" at bounding box center [223, 52] width 56 height 14
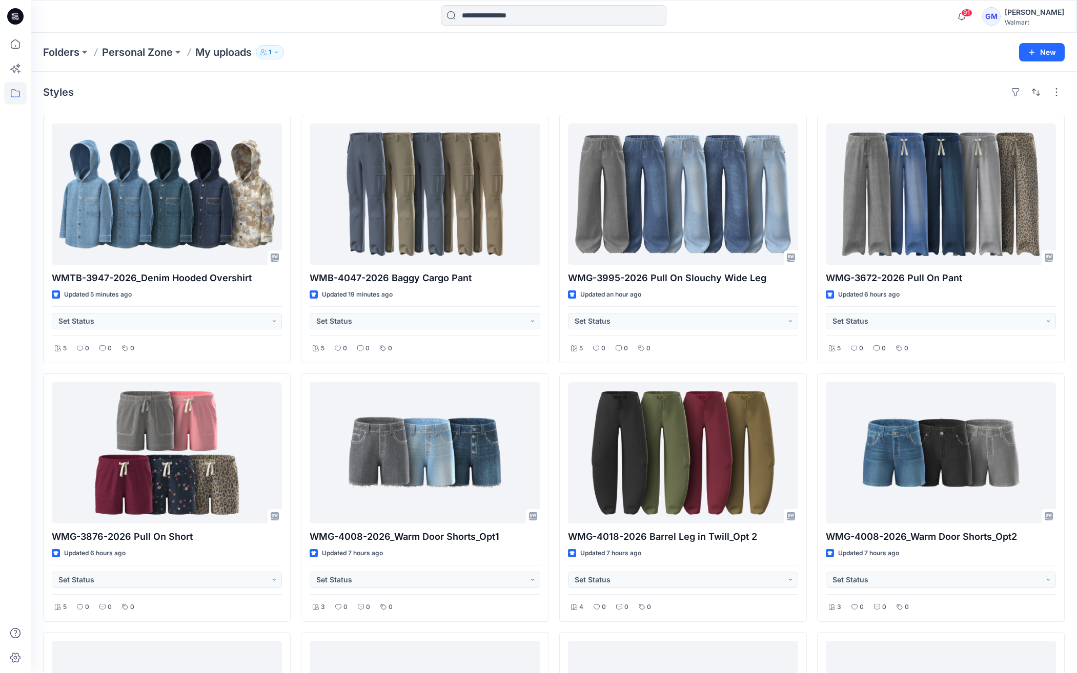
click at [549, 91] on div "Styles" at bounding box center [553, 92] width 1021 height 16
click at [689, 63] on div "Folders Personal Zone My uploads 1 New" at bounding box center [554, 52] width 1046 height 39
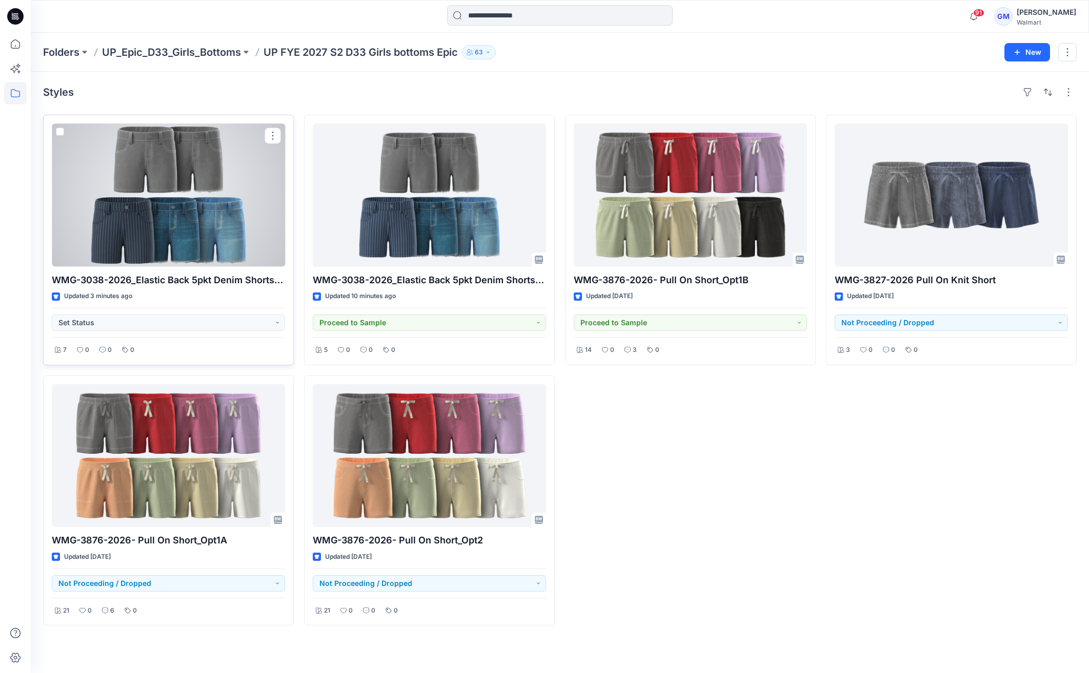
click at [212, 221] on div at bounding box center [168, 196] width 233 height 144
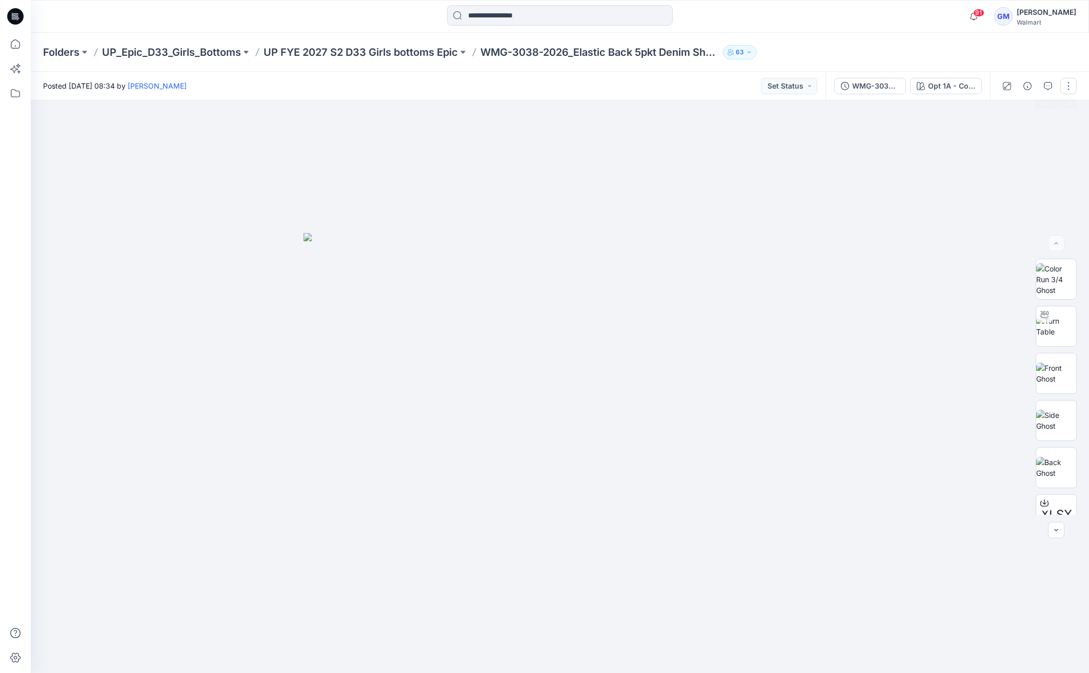
click at [1068, 87] on button "button" at bounding box center [1068, 86] width 16 height 16
click at [1010, 136] on button "Edit" at bounding box center [1025, 138] width 94 height 19
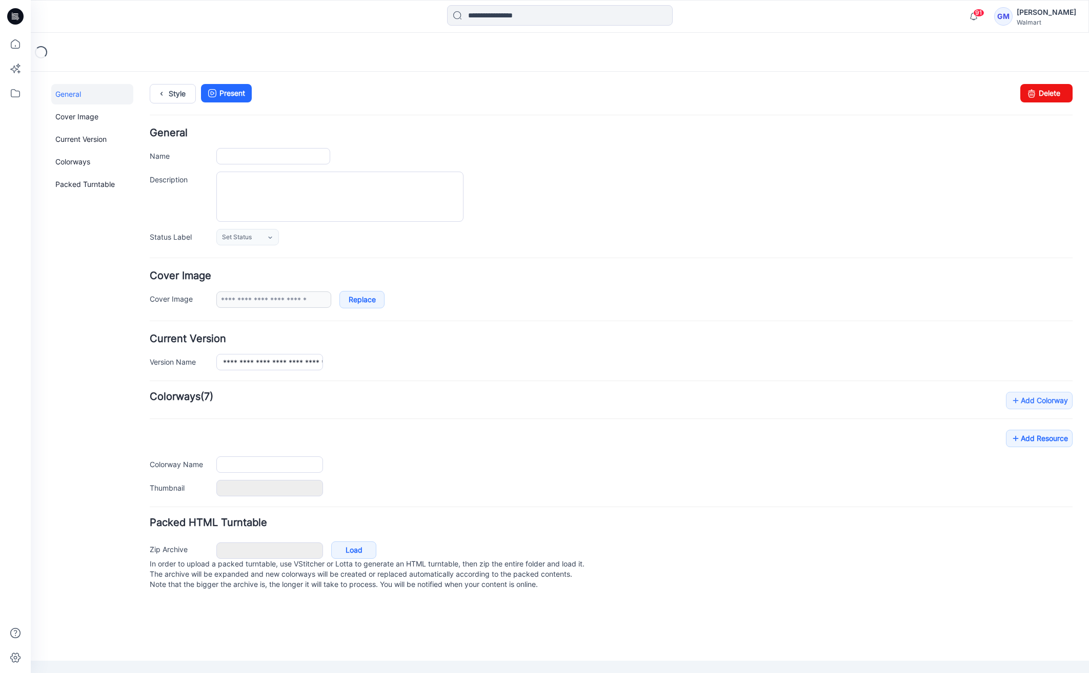
type input "**********"
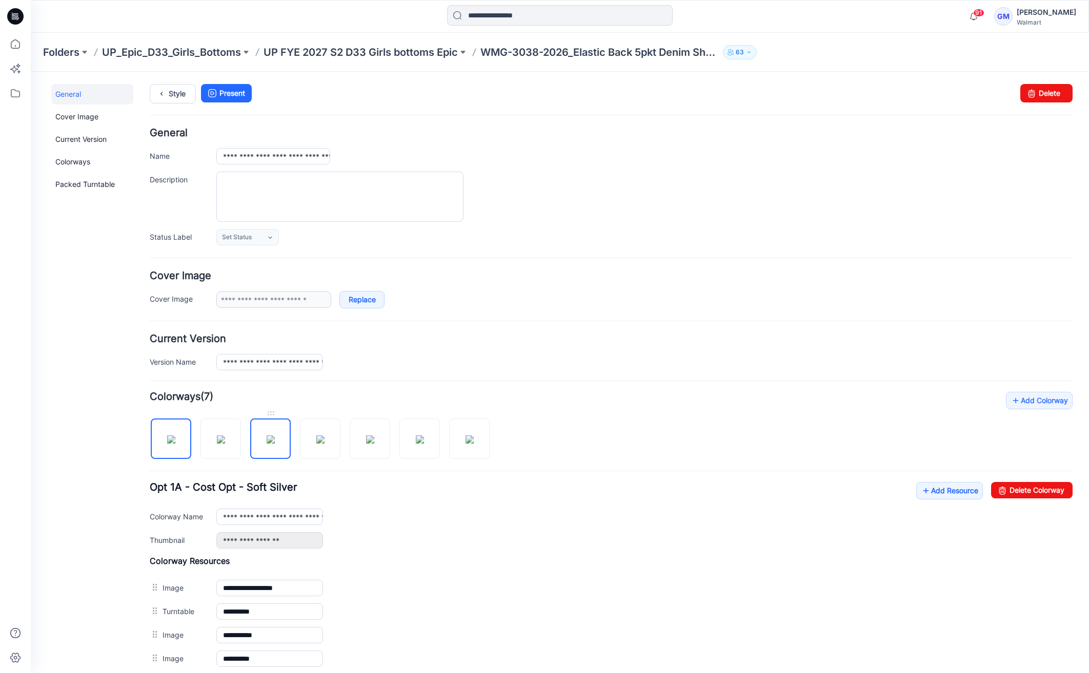
click at [267, 444] on img at bounding box center [271, 440] width 8 height 8
click at [1008, 489] on link "Delete Colorway" at bounding box center [1031, 490] width 81 height 16
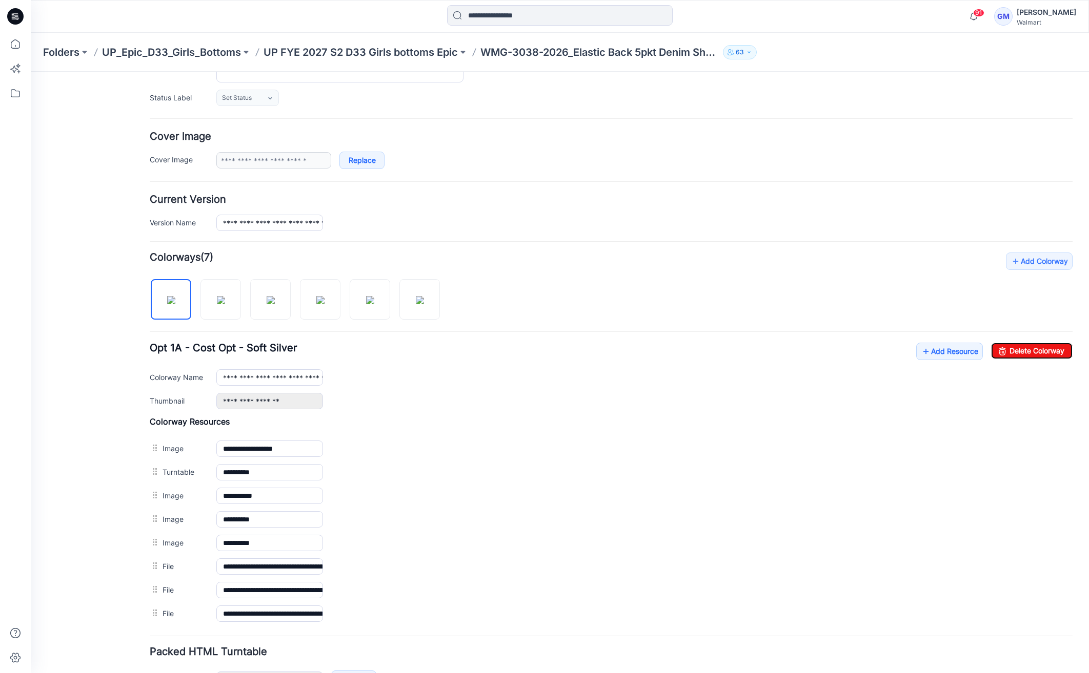
scroll to position [209, 0]
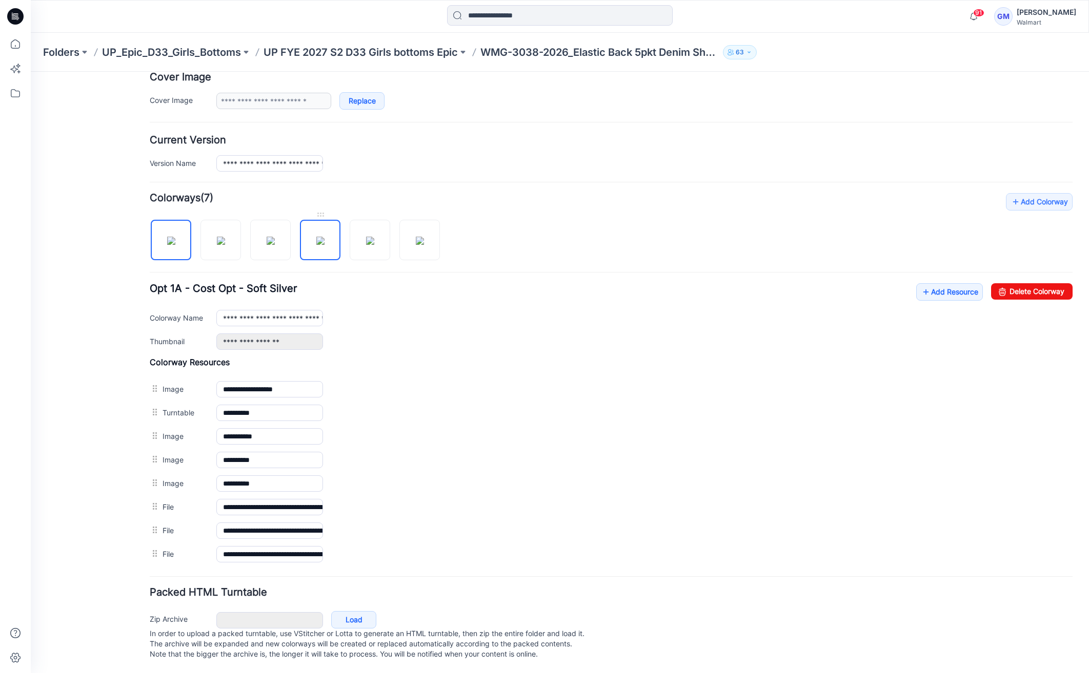
click at [322, 238] on img at bounding box center [320, 241] width 8 height 8
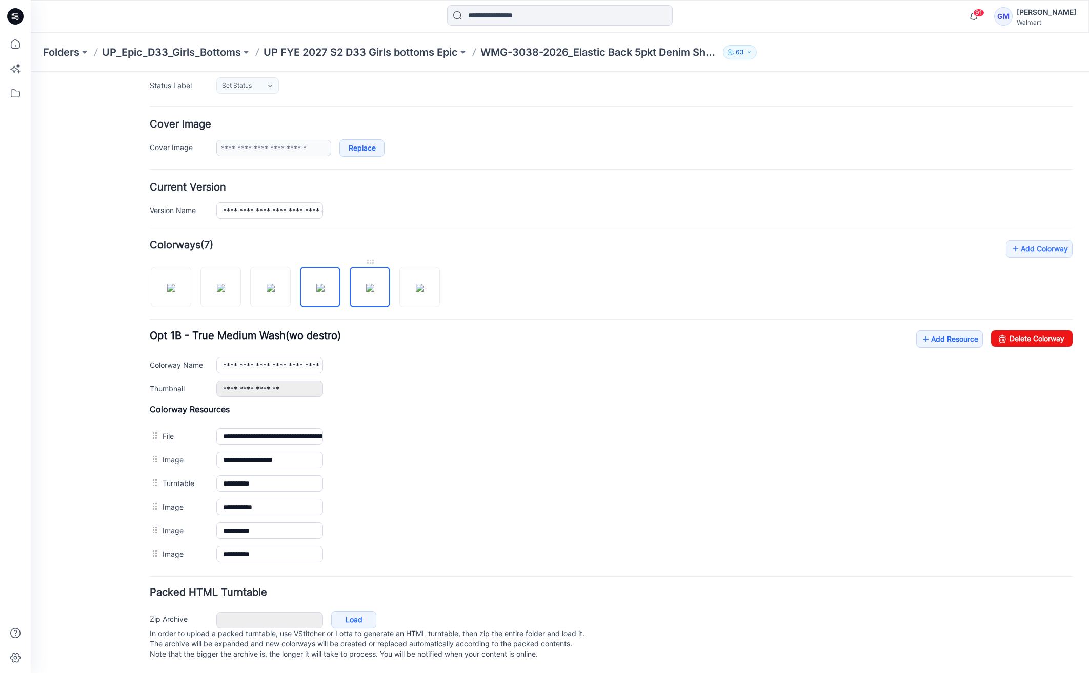
click at [366, 284] on img at bounding box center [370, 288] width 8 height 8
drag, startPoint x: 417, startPoint y: 289, endPoint x: 392, endPoint y: 289, distance: 25.1
click at [417, 289] on img at bounding box center [420, 288] width 8 height 8
click at [374, 289] on img at bounding box center [370, 288] width 8 height 8
click at [1025, 334] on link "Delete Colorway" at bounding box center [1031, 339] width 81 height 16
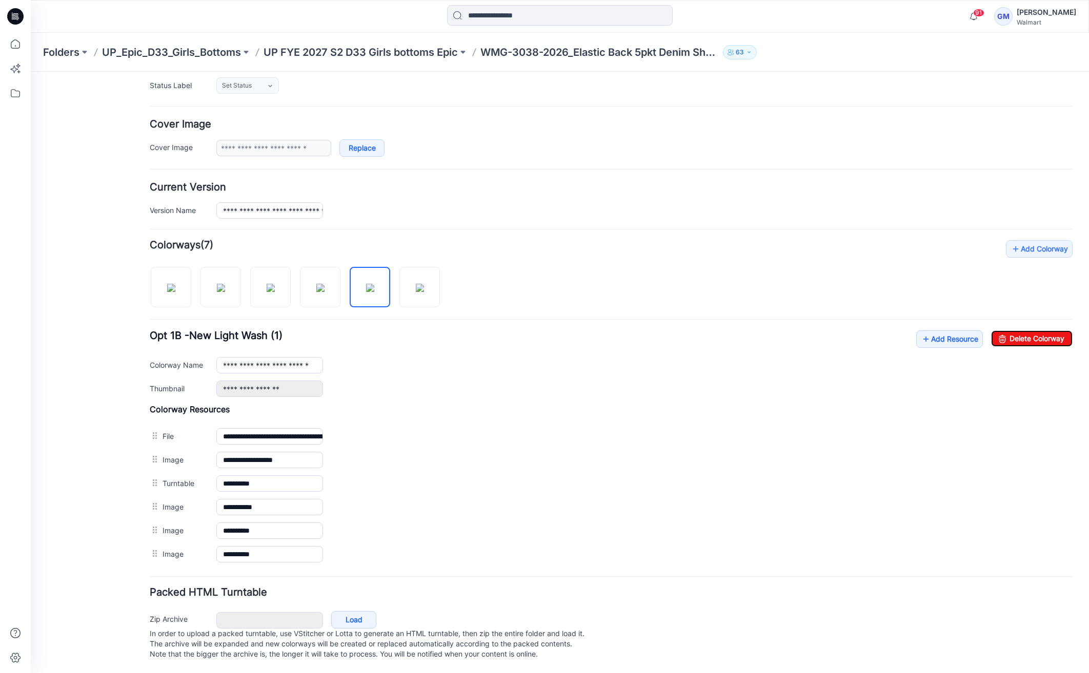
type input "**********"
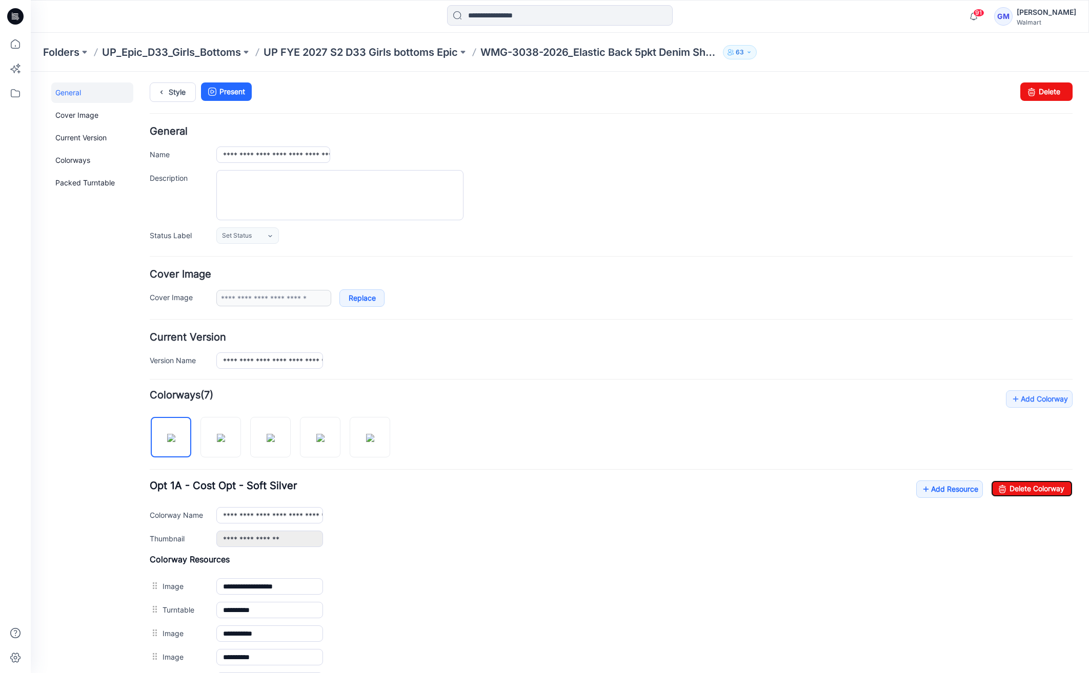
scroll to position [0, 0]
click at [172, 99] on link "Style" at bounding box center [173, 93] width 46 height 19
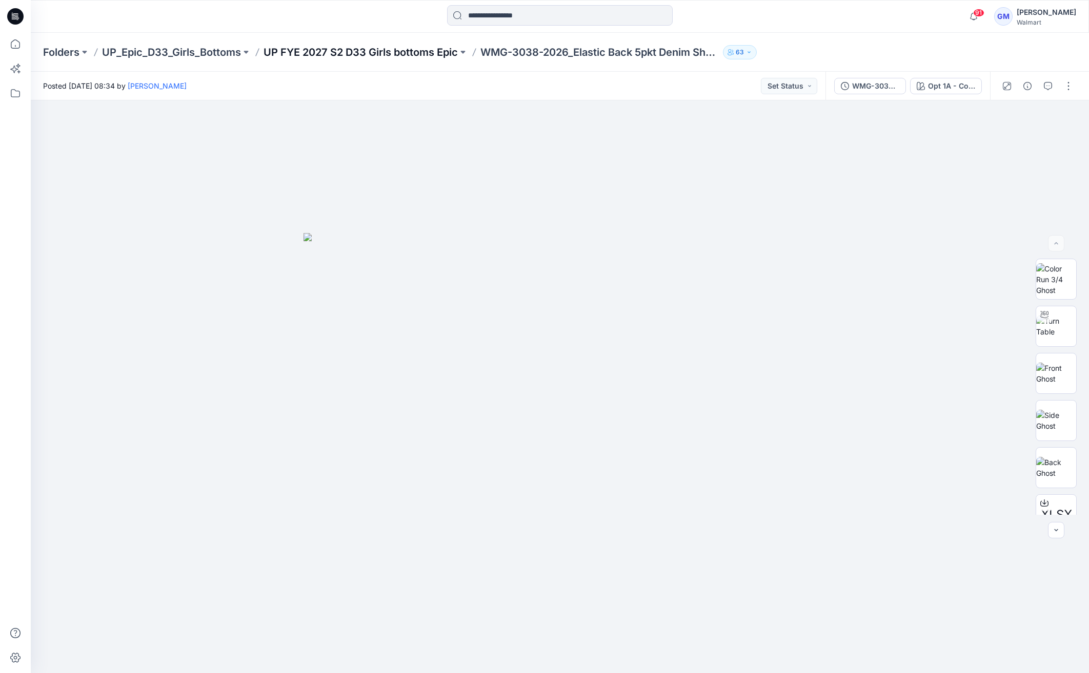
click at [323, 46] on p "UP FYE 2027 S2 D33 Girls bottoms Epic" at bounding box center [360, 52] width 194 height 14
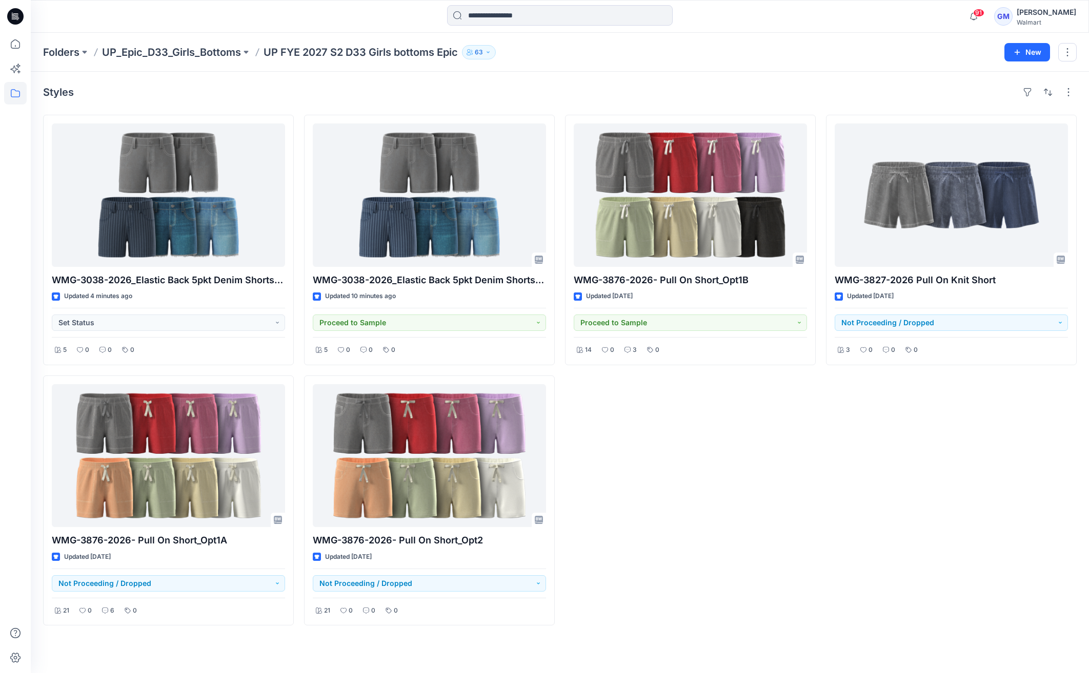
click at [736, 467] on div "WMG-3876-2026- Pull On Short_Opt1B Updated [DATE] Proceed to Sample 14 0 3 0" at bounding box center [690, 370] width 251 height 511
